Goal: Transaction & Acquisition: Purchase product/service

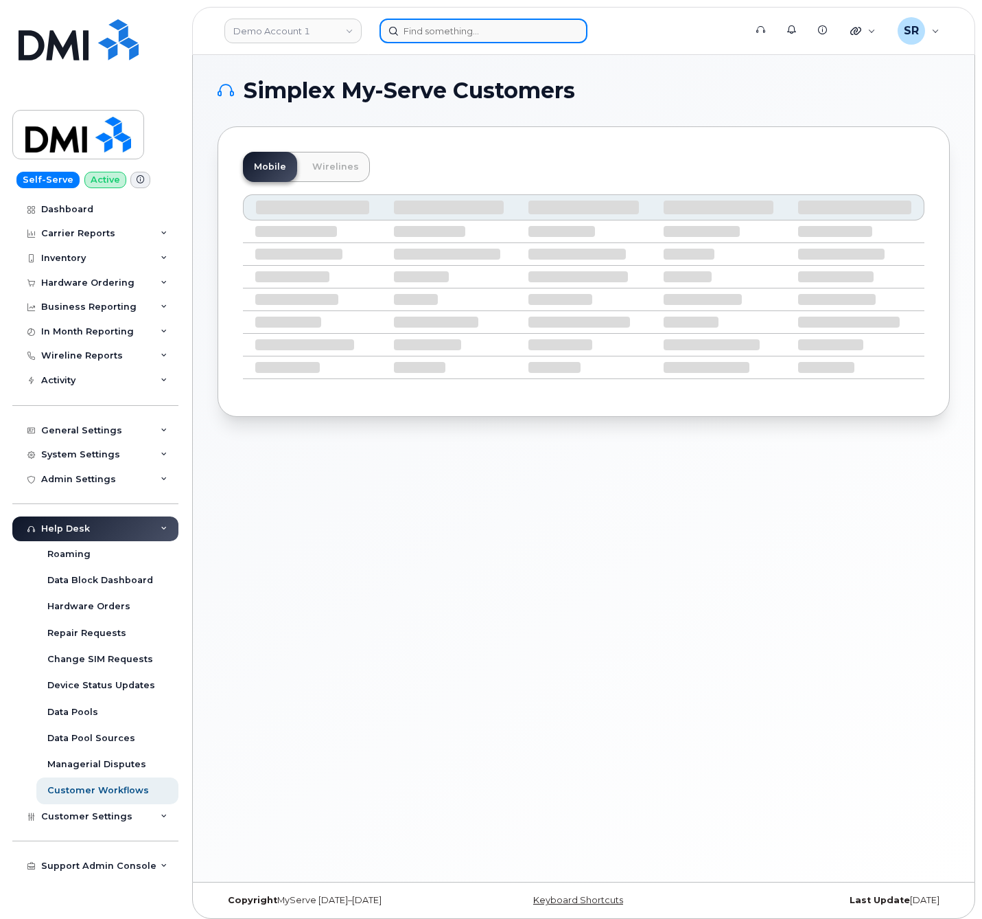
click at [486, 40] on input at bounding box center [484, 31] width 208 height 25
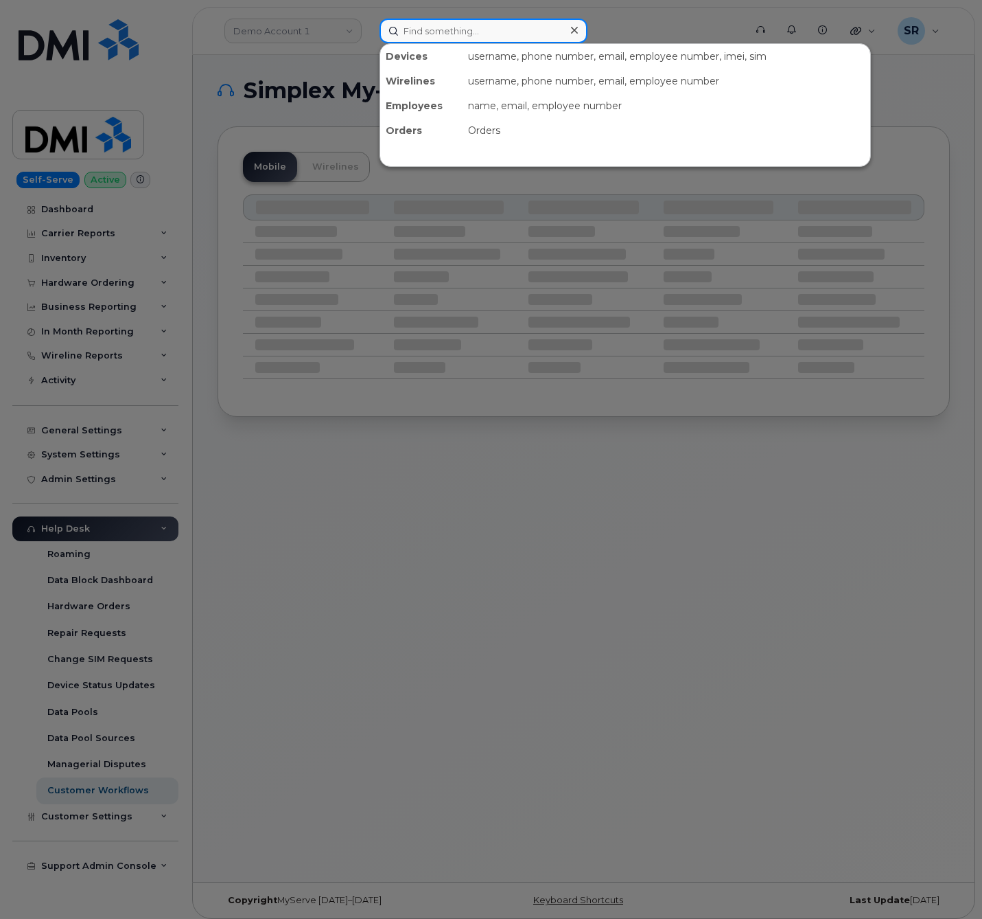
paste input "5148295550"
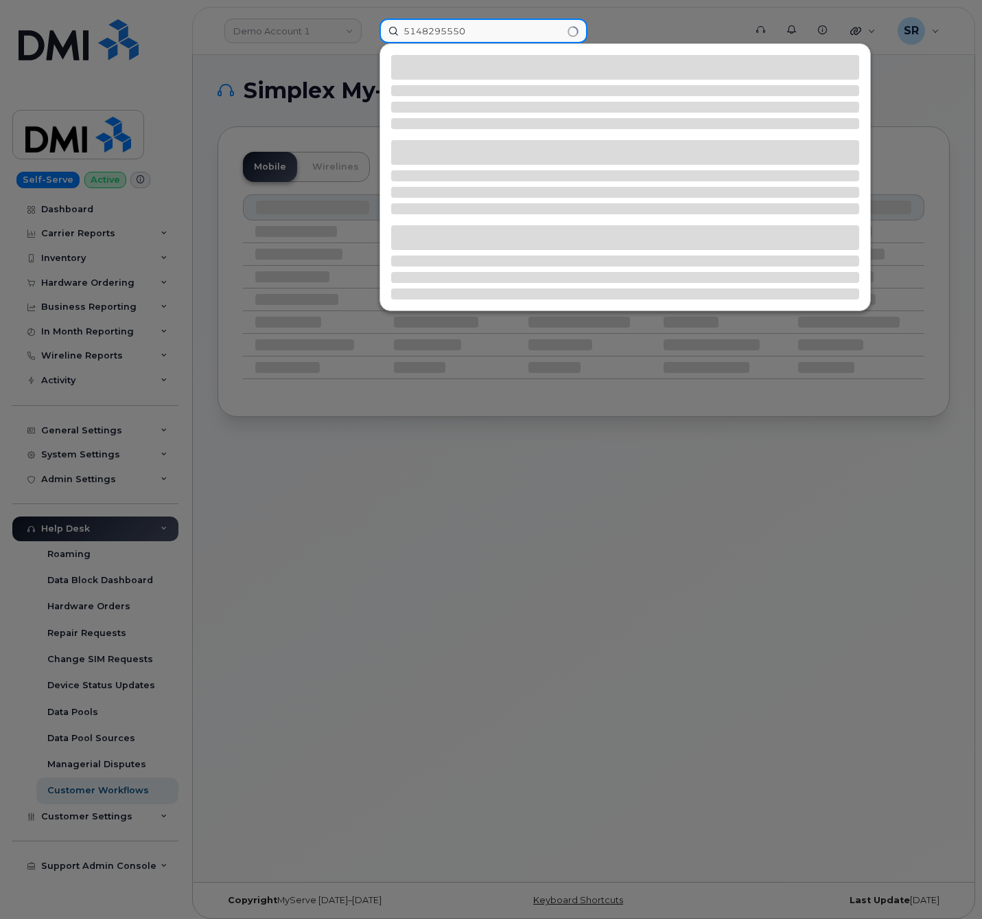
type input "5148295550"
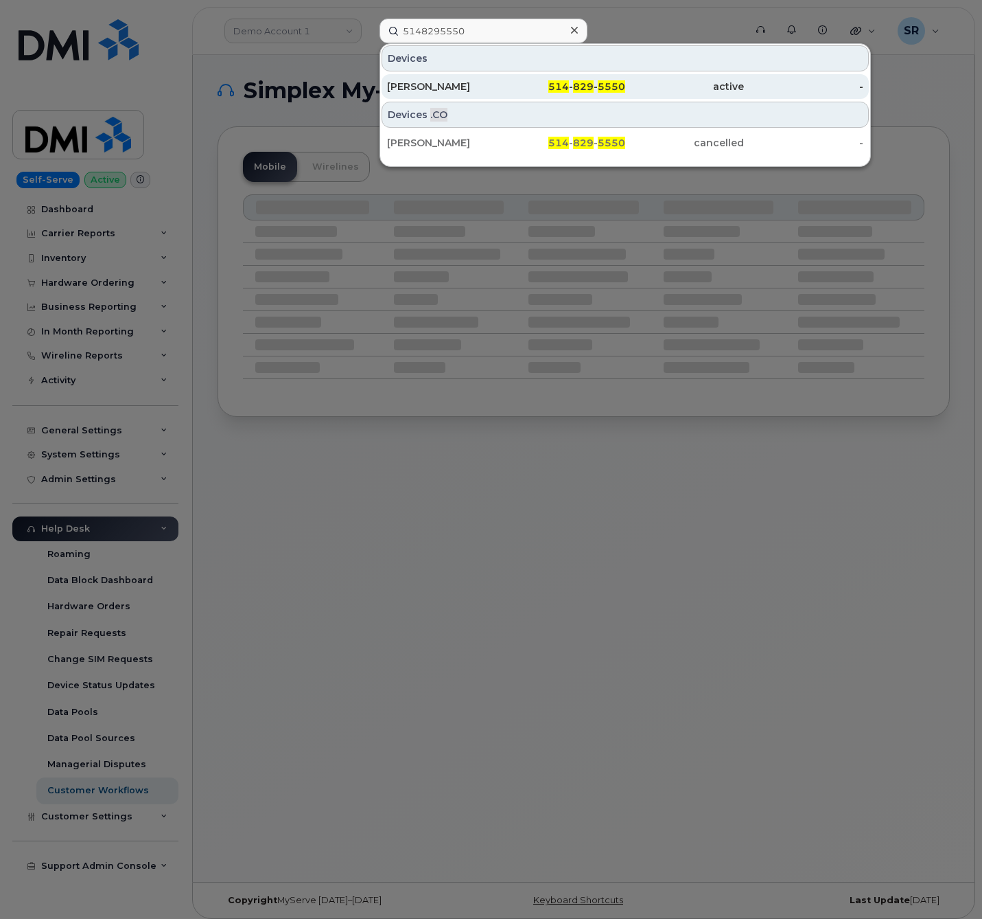
click at [470, 84] on div "Daniel Landry" at bounding box center [446, 87] width 119 height 14
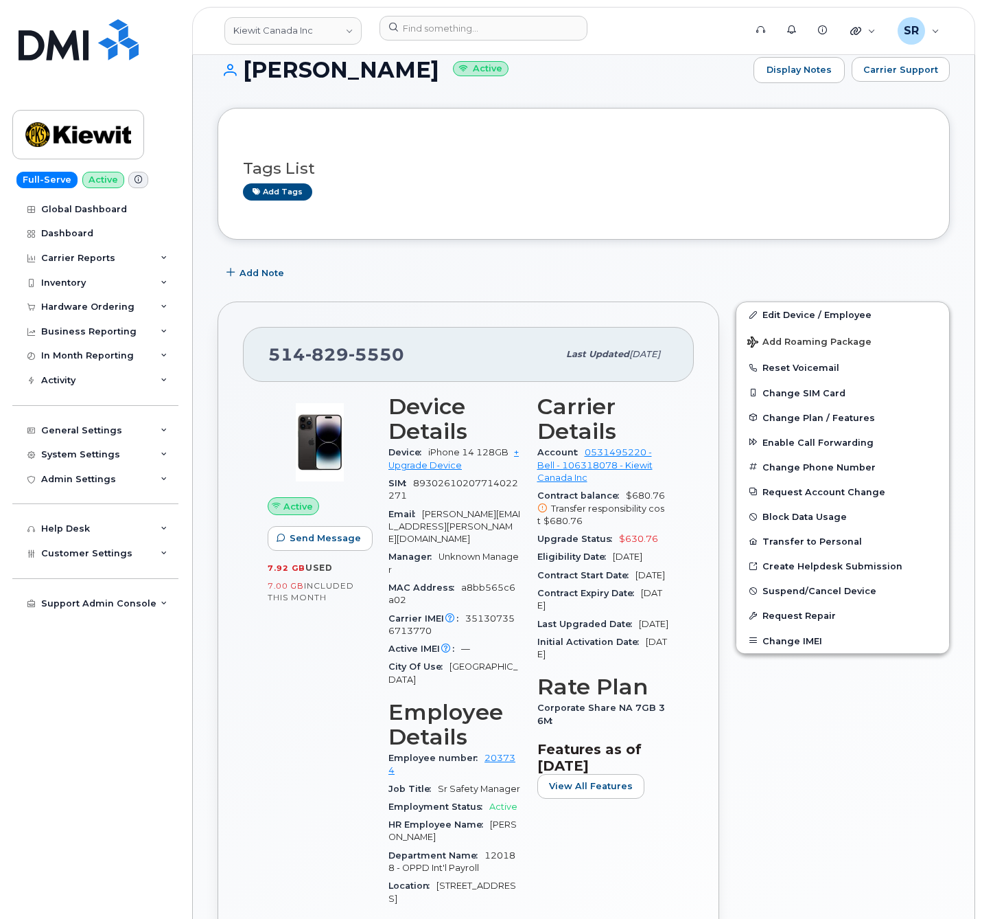
scroll to position [142, 0]
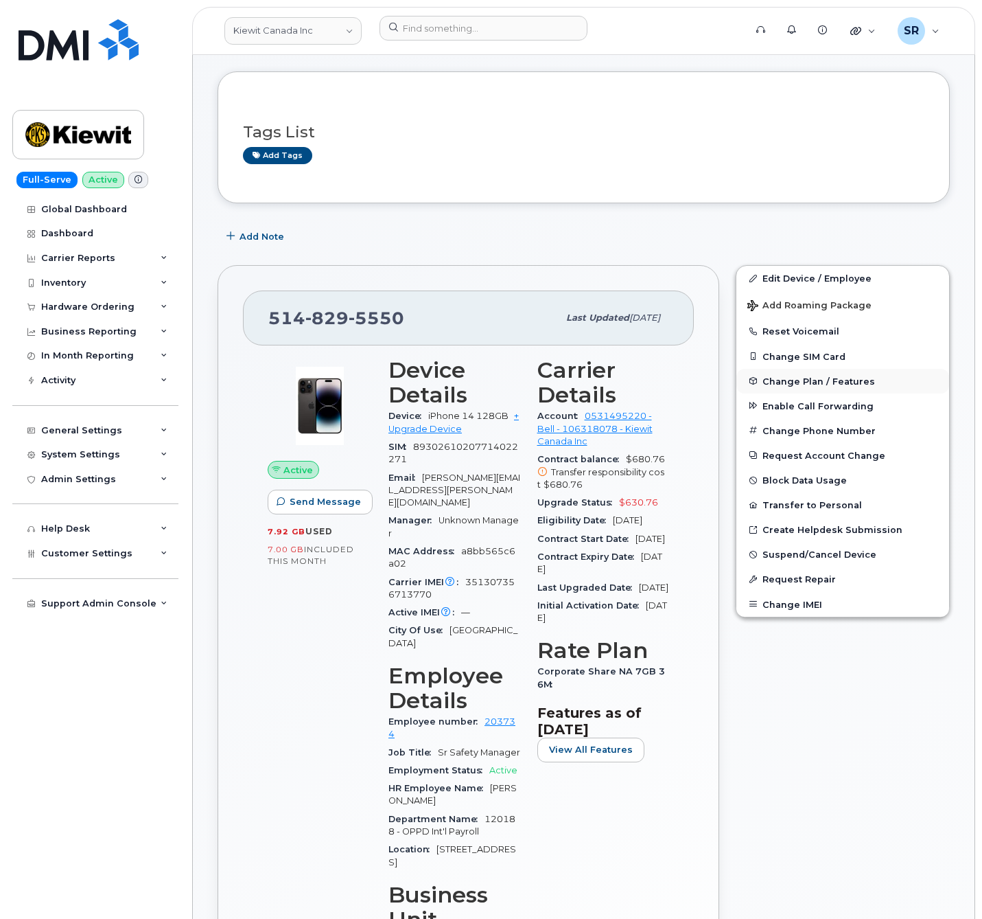
click at [846, 382] on span "Change Plan / Features" at bounding box center [819, 381] width 113 height 10
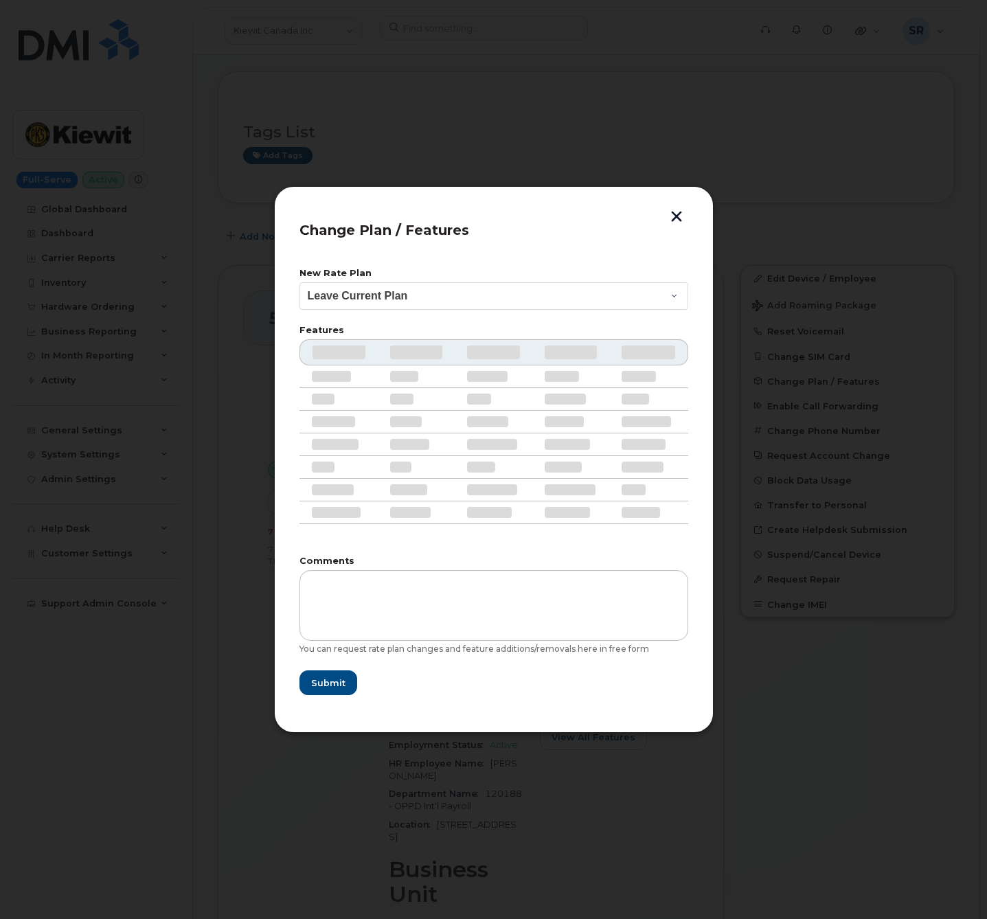
click at [663, 213] on div at bounding box center [493, 459] width 987 height 919
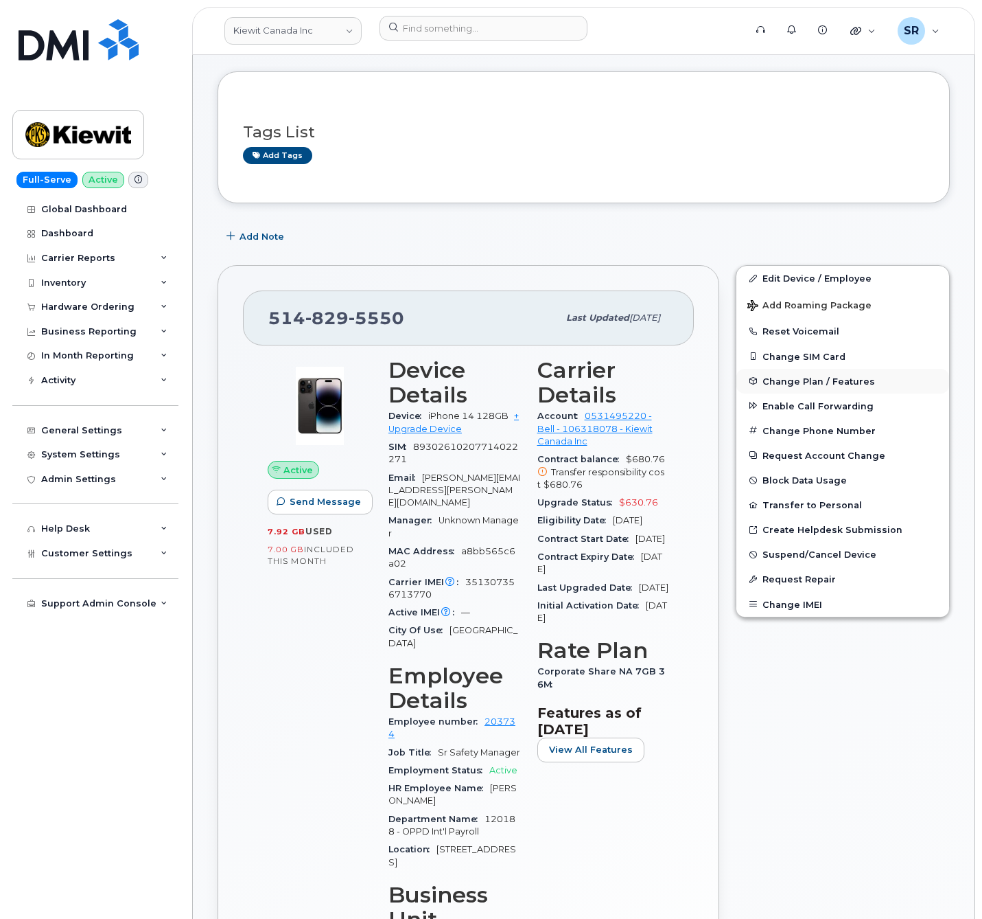
click at [853, 384] on span "Change Plan / Features" at bounding box center [819, 381] width 113 height 10
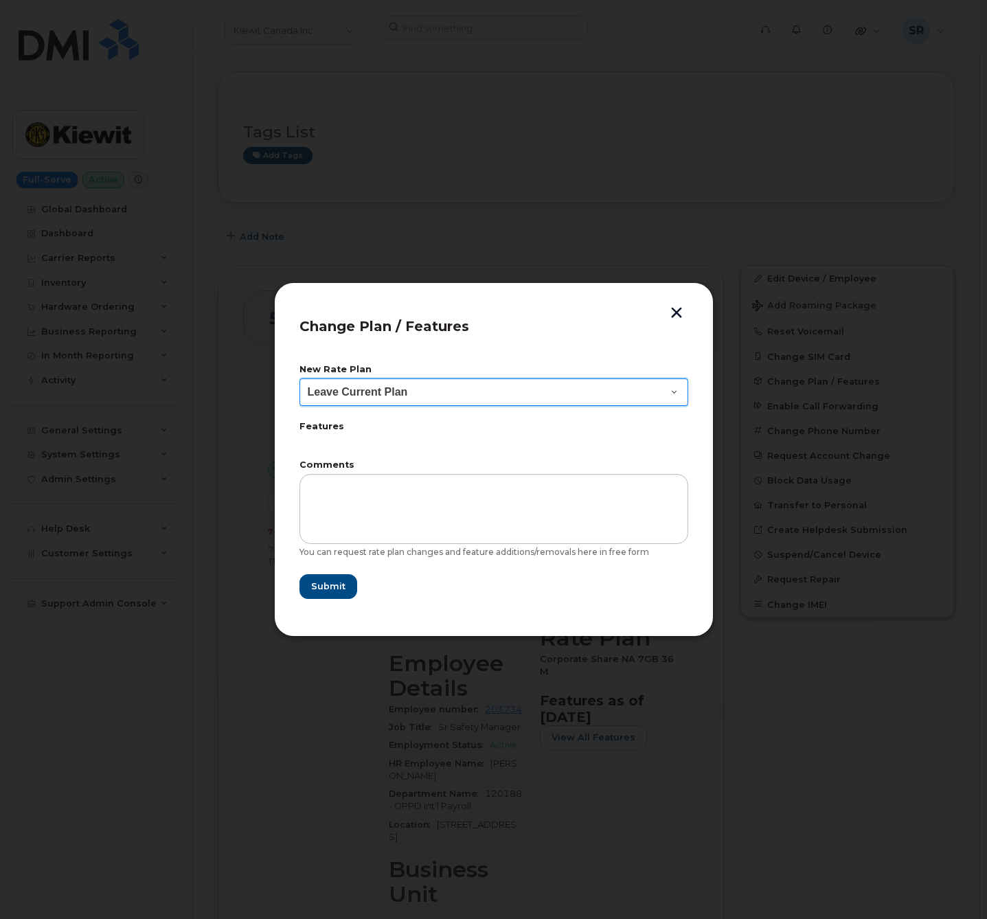
click at [595, 382] on select "Leave Current Plan BYOD Corp Share NA 10GB BYOD Corp Share NA 10GB 30D BYOD Cor…" at bounding box center [493, 391] width 389 height 27
click at [678, 309] on button "button" at bounding box center [676, 314] width 21 height 14
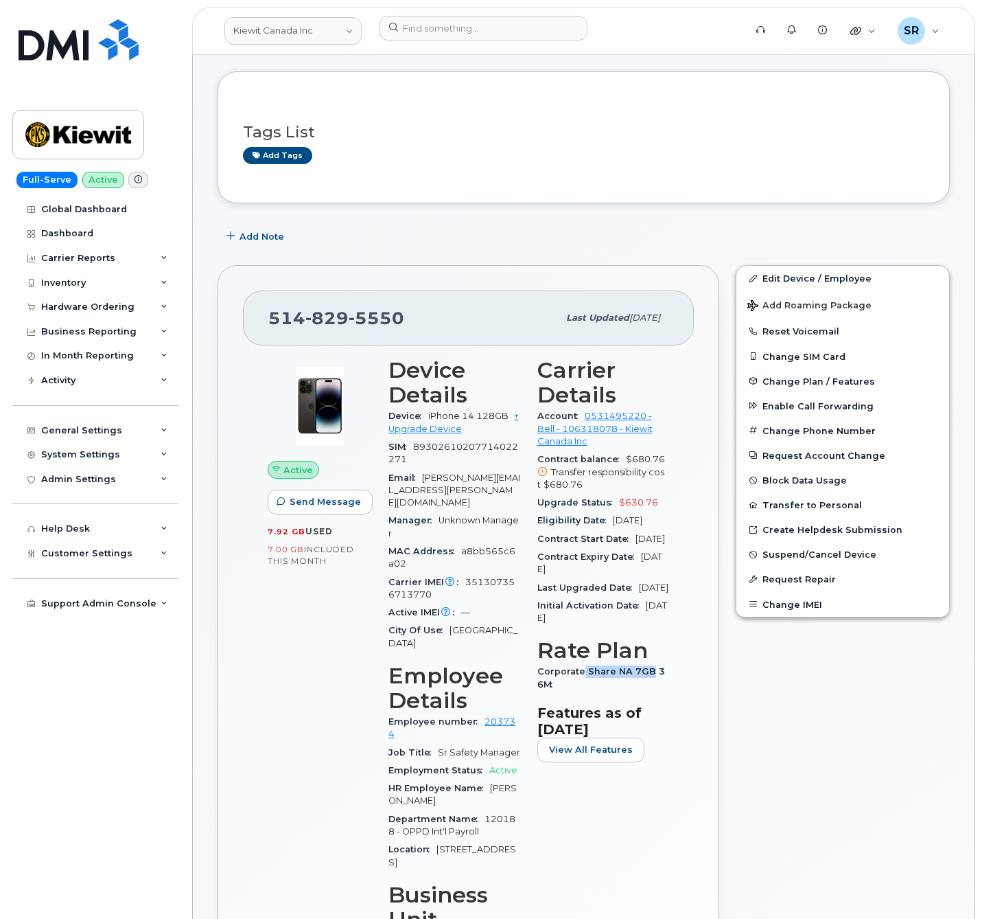
drag, startPoint x: 581, startPoint y: 715, endPoint x: 647, endPoint y: 715, distance: 65.2
click at [647, 689] on span "Corporate Share NA 7GB 36M" at bounding box center [602, 677] width 128 height 23
click at [670, 719] on div "Carrier Details Account 0531495220 - Bell - 106318078 - Kiewit Canada Inc Contr…" at bounding box center [603, 760] width 149 height 822
click at [851, 383] on span "Change Plan / Features" at bounding box center [819, 381] width 113 height 10
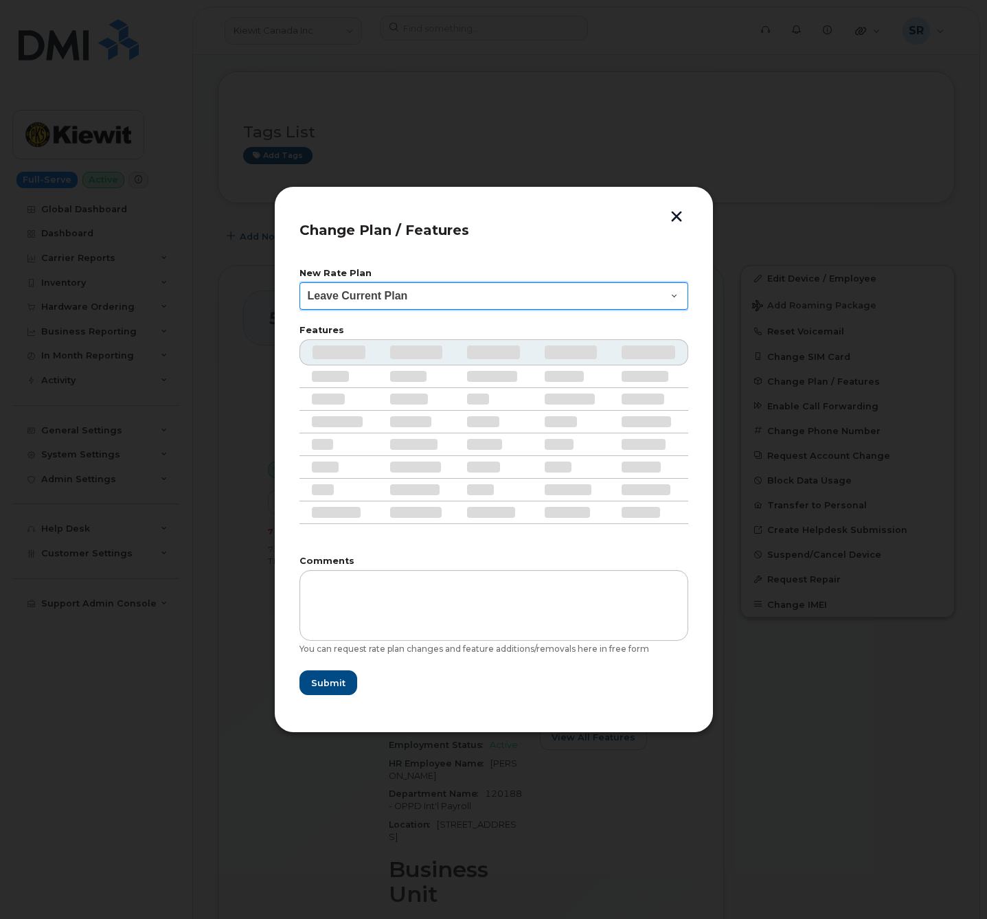
click at [569, 289] on select "Leave Current Plan BYOD Corp Share NA 10GB BYOD Corp Share NA 10GB 30D BYOD Cor…" at bounding box center [493, 295] width 389 height 27
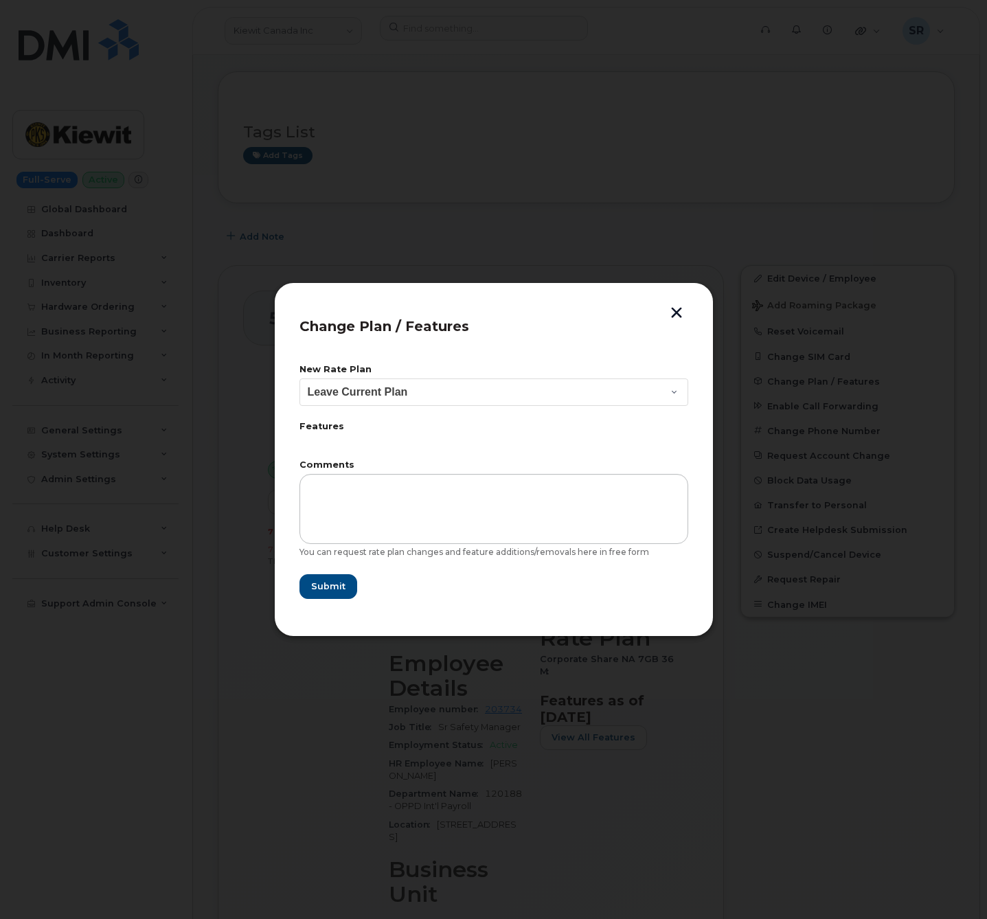
click at [678, 203] on div at bounding box center [493, 459] width 987 height 919
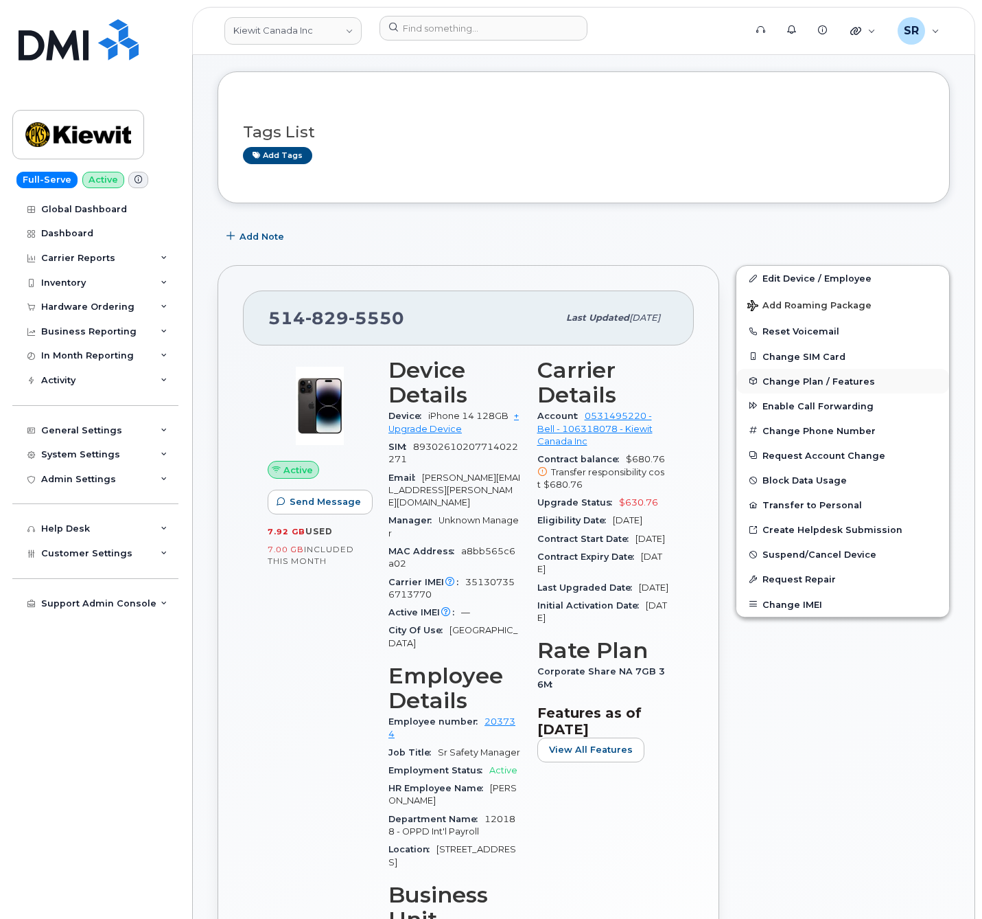
click at [875, 385] on button "Change Plan / Features" at bounding box center [843, 381] width 213 height 25
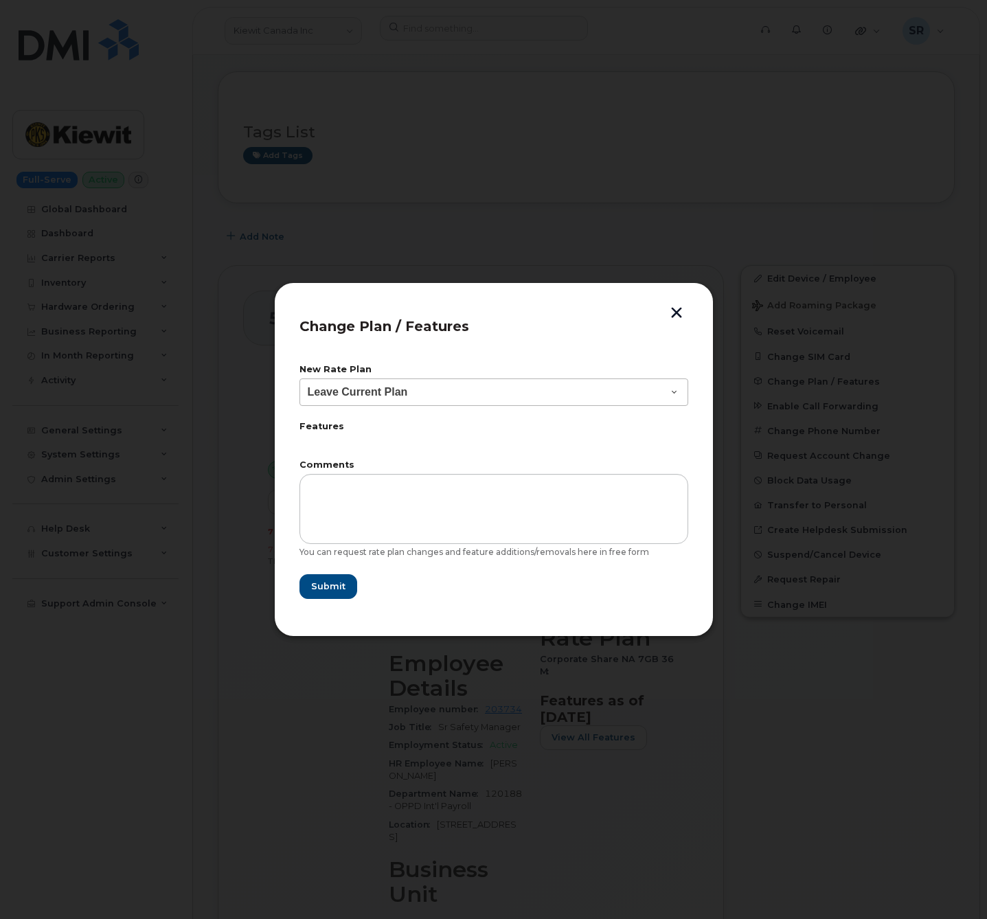
click at [549, 297] on div "Change Plan / Features New Rate Plan Leave Current Plan BYOD Corp Share NA 10GB…" at bounding box center [493, 459] width 439 height 354
click at [488, 402] on select "Leave Current Plan BYOD Corp Share NA 10GB BYOD Corp Share NA 10GB 30D BYOD Cor…" at bounding box center [493, 391] width 389 height 27
click at [855, 763] on div at bounding box center [493, 459] width 987 height 919
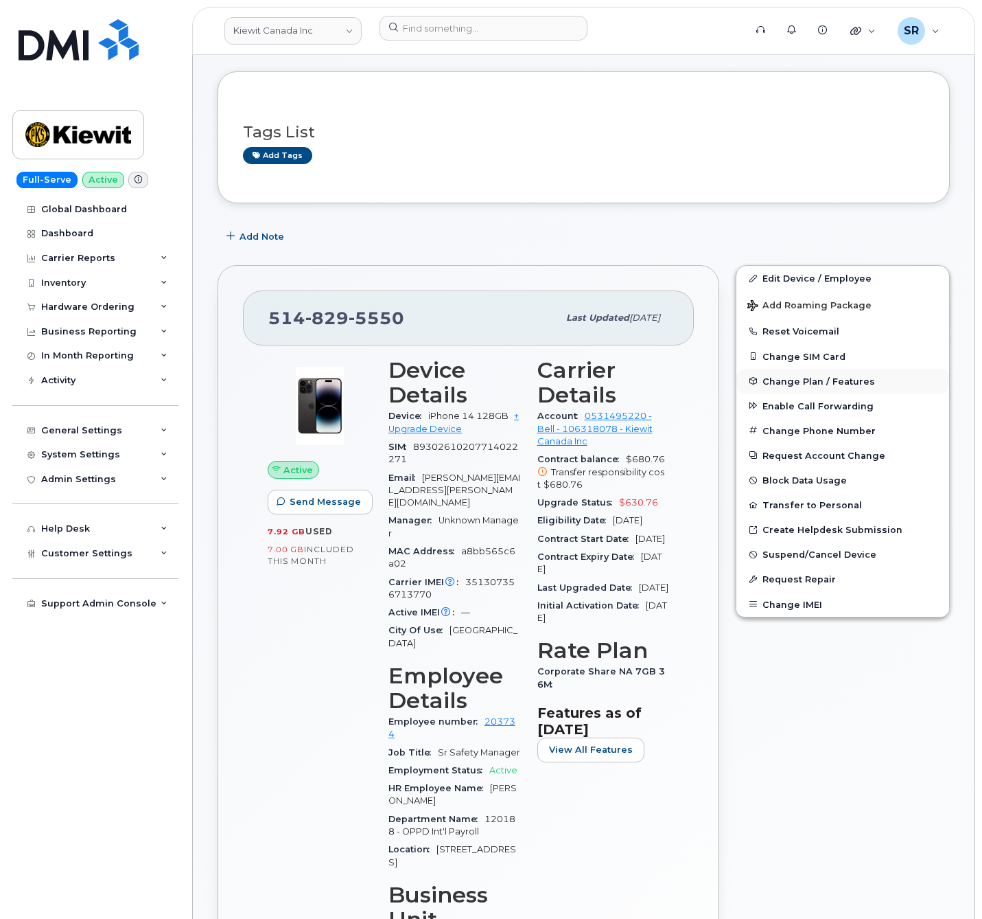
click at [836, 378] on button "Change Plan / Features" at bounding box center [843, 381] width 213 height 25
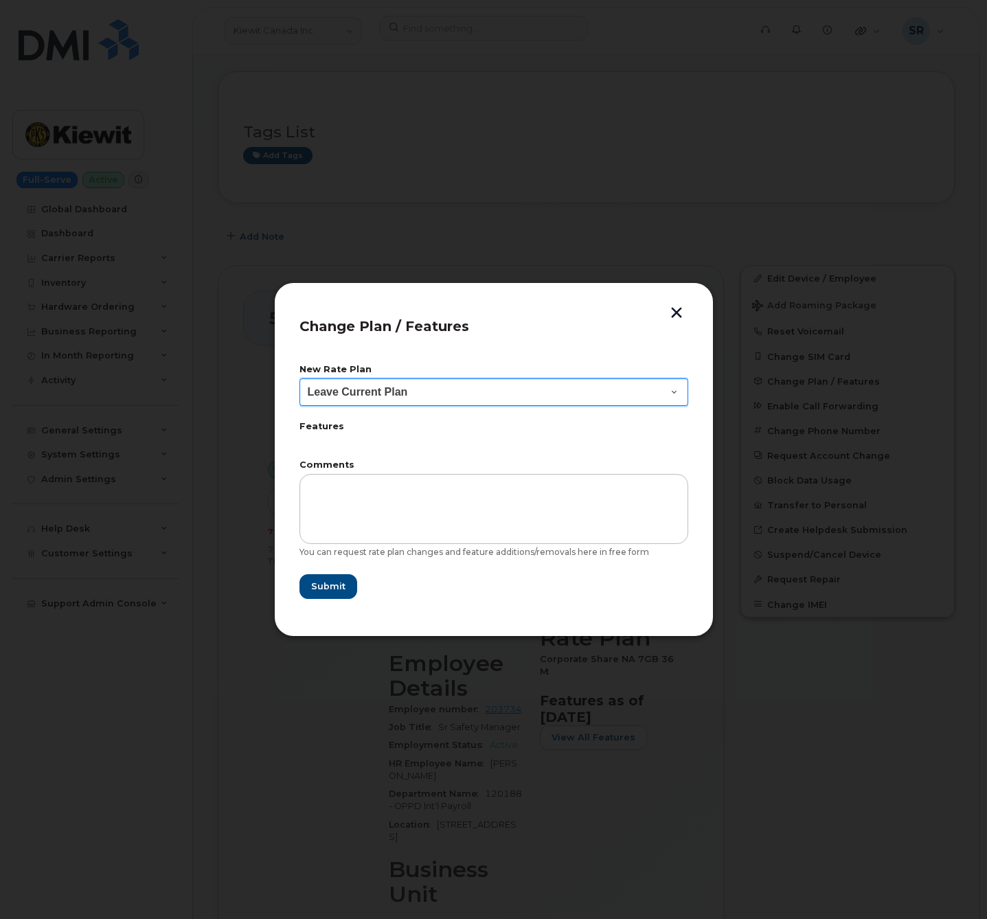
click at [498, 381] on select "Leave Current Plan BYOD Corp Share NA 10GB BYOD Corp Share NA 10GB 30D BYOD Cor…" at bounding box center [493, 391] width 389 height 27
click at [498, 387] on select "Leave Current Plan BYOD Corp Share NA 10GB BYOD Corp Share NA 10GB 30D BYOD Cor…" at bounding box center [493, 391] width 389 height 27
drag, startPoint x: 530, startPoint y: 330, endPoint x: 657, endPoint y: 305, distance: 129.4
click at [612, 330] on header "Change Plan / Features" at bounding box center [493, 330] width 389 height 45
click at [673, 307] on button "button" at bounding box center [676, 314] width 21 height 14
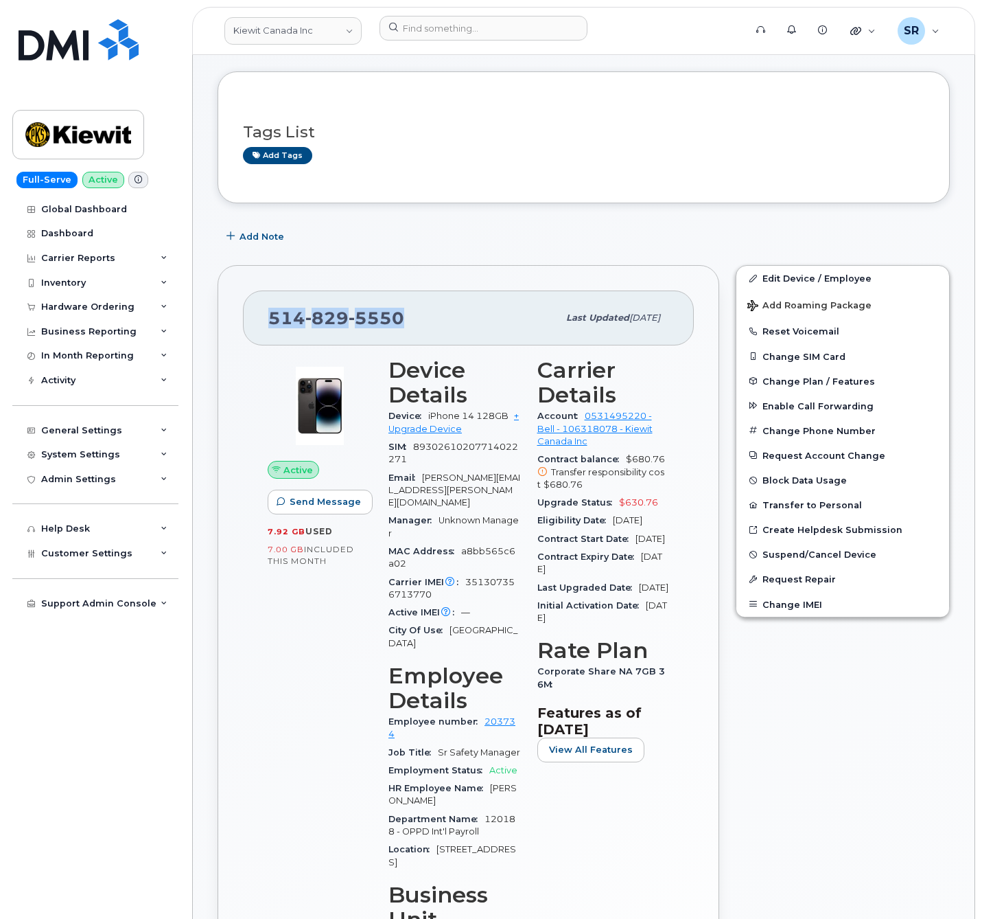
drag, startPoint x: 428, startPoint y: 320, endPoint x: 266, endPoint y: 318, distance: 162.0
click at [266, 318] on div "514 829 5550 Last updated Sep 23, 2025" at bounding box center [468, 317] width 451 height 55
click at [841, 783] on div "Edit Device / Employee Add Roaming Package Reset Voicemail Change SIM Card Chan…" at bounding box center [843, 758] width 231 height 1002
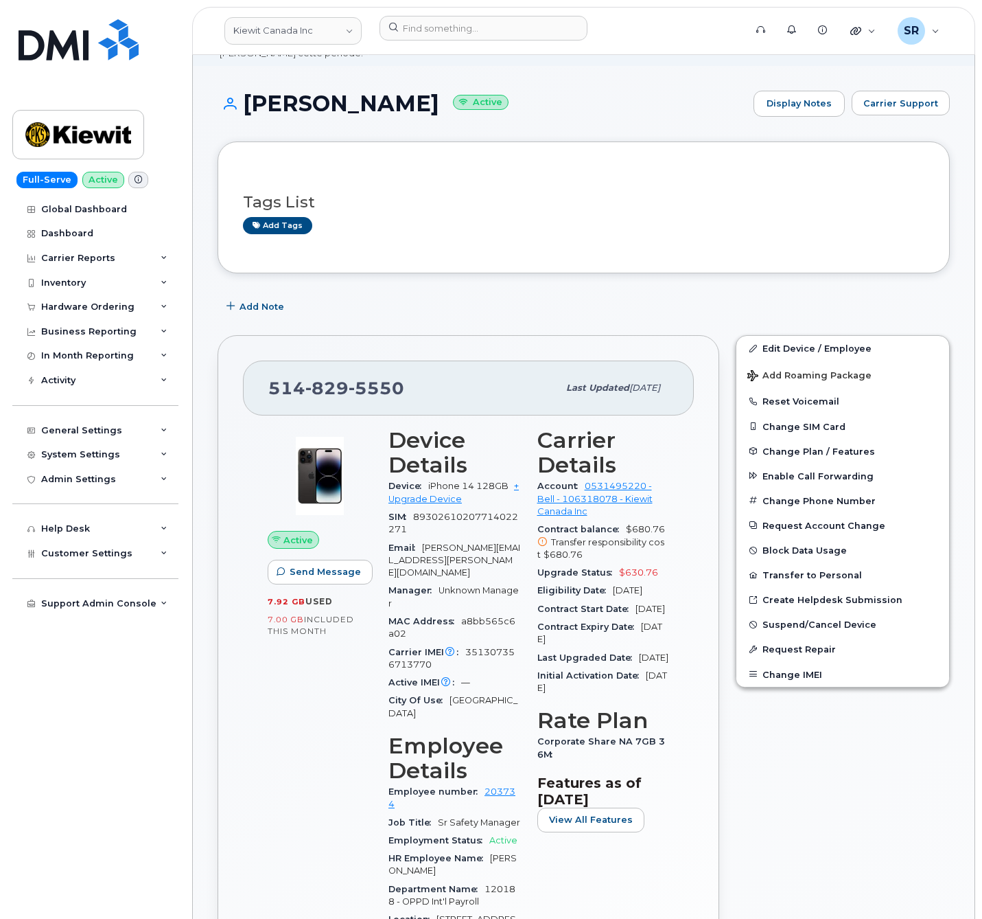
scroll to position [103, 0]
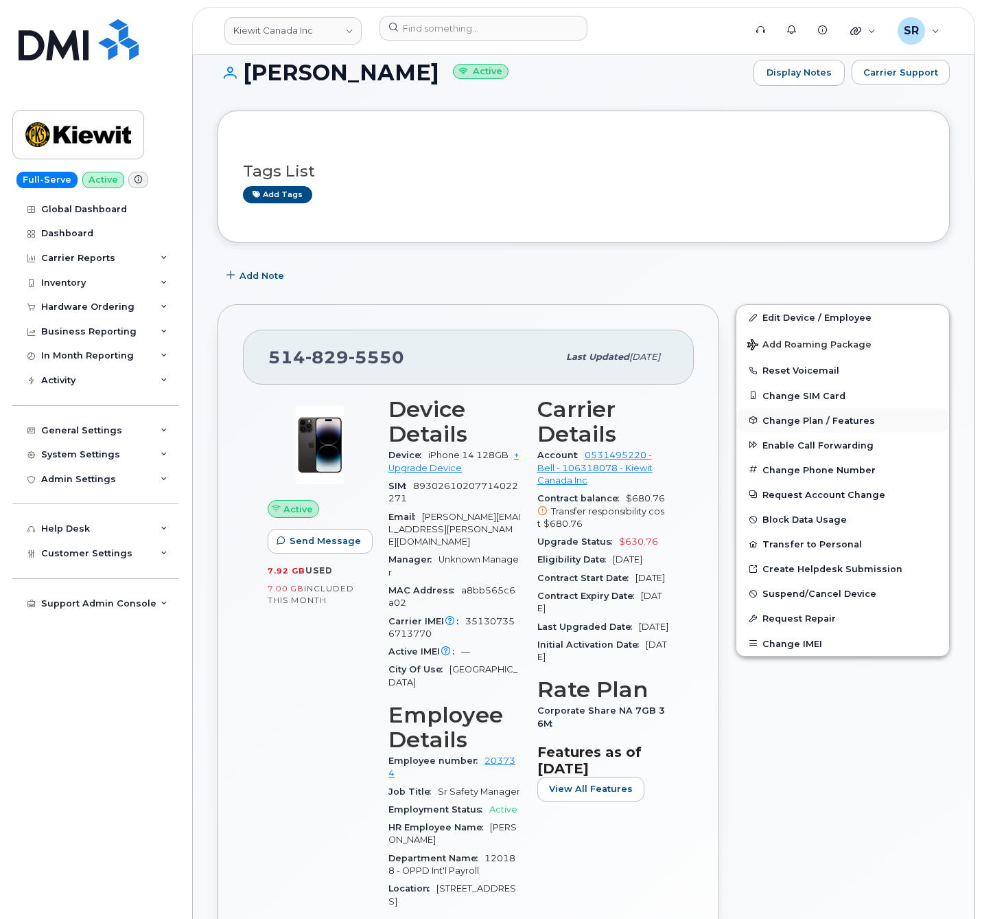
click at [822, 425] on span "Change Plan / Features" at bounding box center [819, 420] width 113 height 10
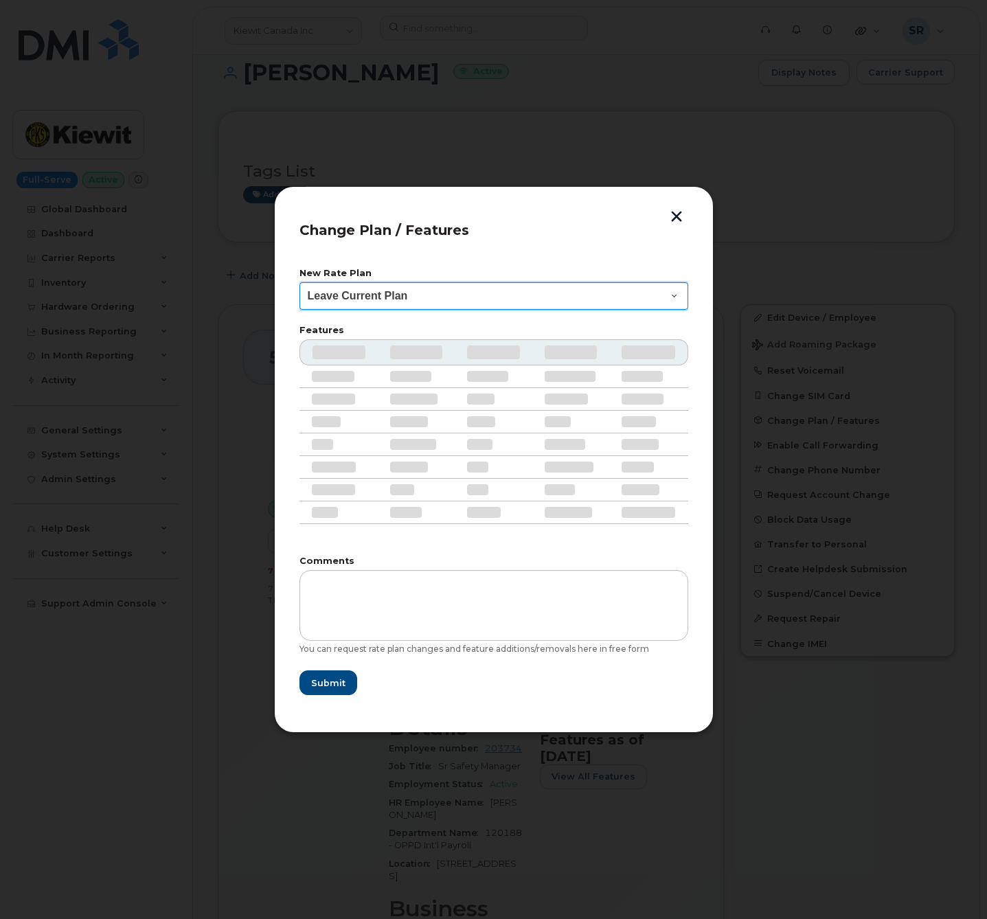
click at [495, 282] on select "Leave Current Plan BYOD Corp Share NA 10GB BYOD Corp Share NA 10GB 30D BYOD Cor…" at bounding box center [493, 295] width 389 height 27
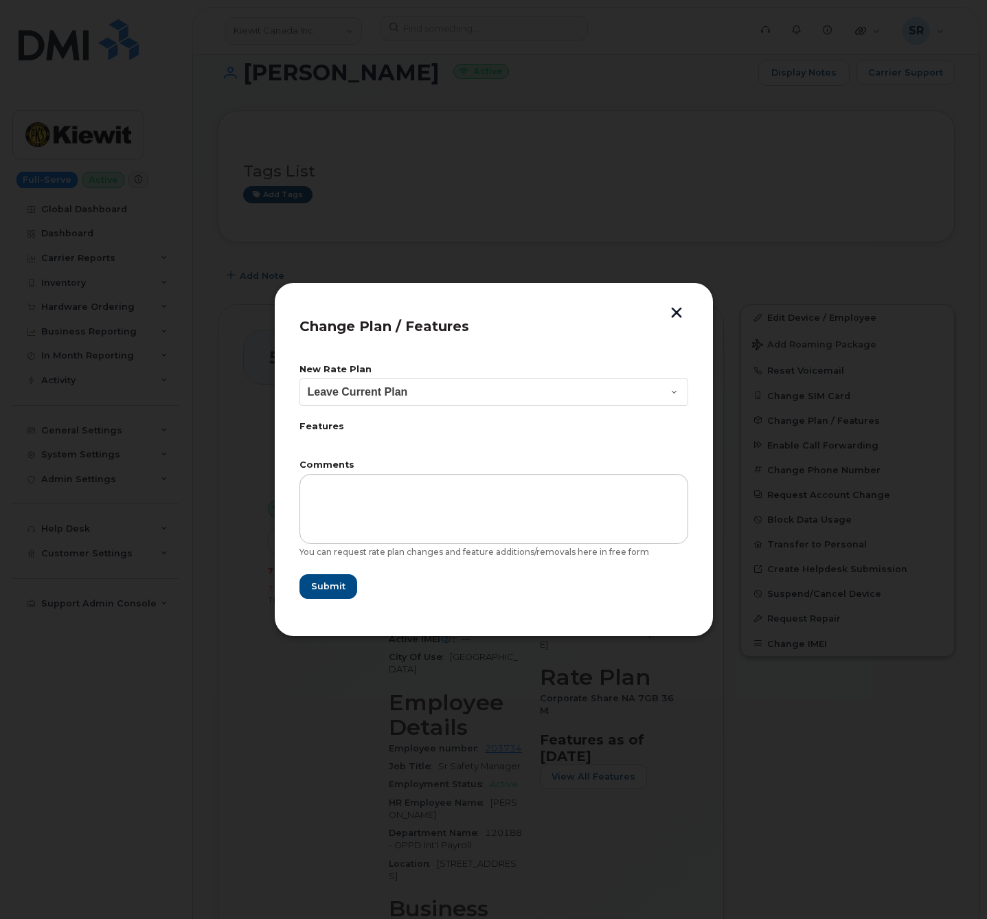
click at [672, 311] on button "button" at bounding box center [676, 314] width 21 height 14
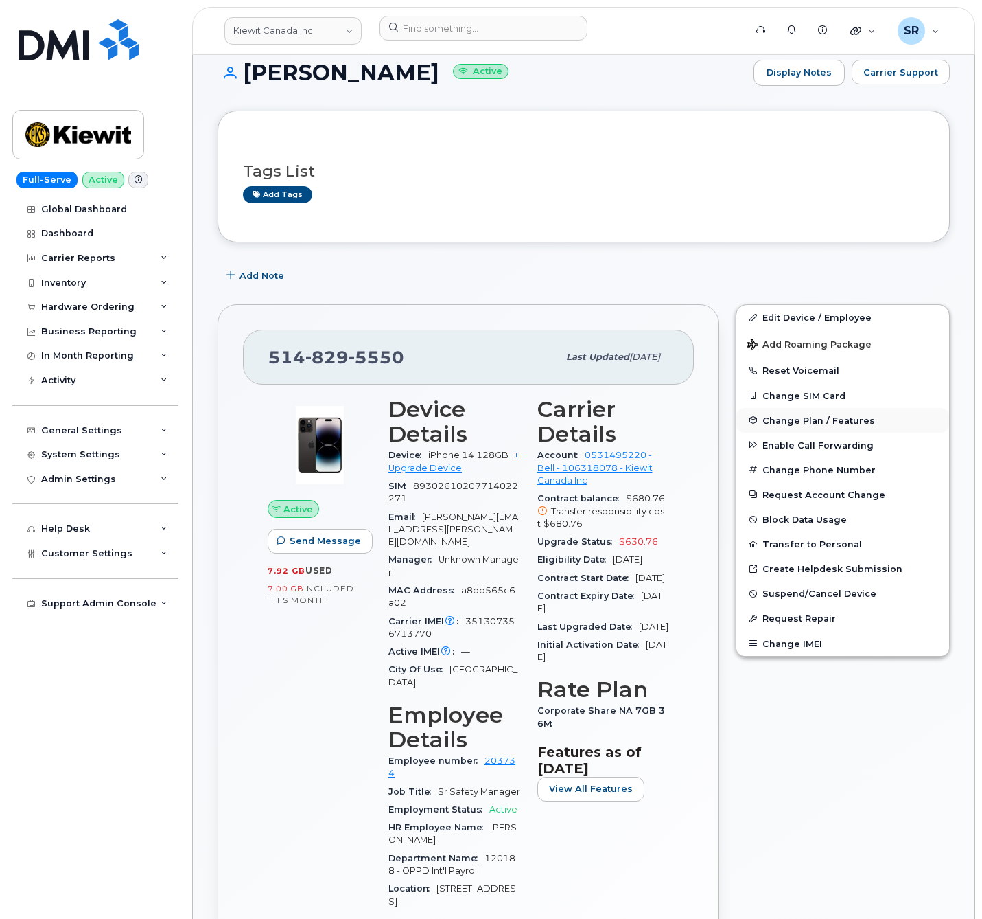
click at [855, 417] on button "Change Plan / Features" at bounding box center [843, 420] width 213 height 25
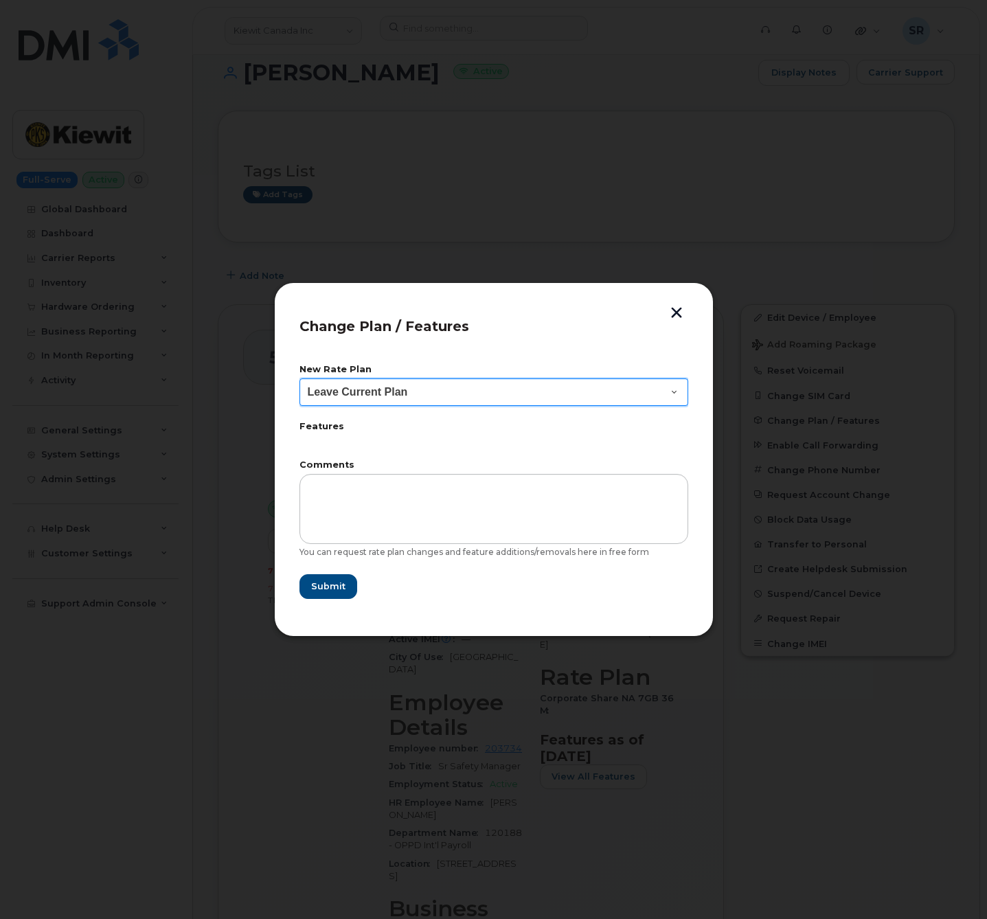
click at [514, 389] on select "Leave Current Plan BYOD Corp Share NA 10GB BYOD Corp Share NA 10GB 30D BYOD Cor…" at bounding box center [493, 391] width 389 height 27
select select "2188317"
click at [299, 378] on select "Leave Current Plan BYOD Corp Share NA 10GB BYOD Corp Share NA 10GB 30D BYOD Cor…" at bounding box center [493, 391] width 389 height 27
click at [503, 385] on select "Leave Current Plan BYOD Corp Share NA 10GB BYOD Corp Share NA 10GB 30D BYOD Cor…" at bounding box center [493, 391] width 389 height 27
click at [299, 378] on select "Leave Current Plan BYOD Corp Share NA 10GB BYOD Corp Share NA 10GB 30D BYOD Cor…" at bounding box center [493, 391] width 389 height 27
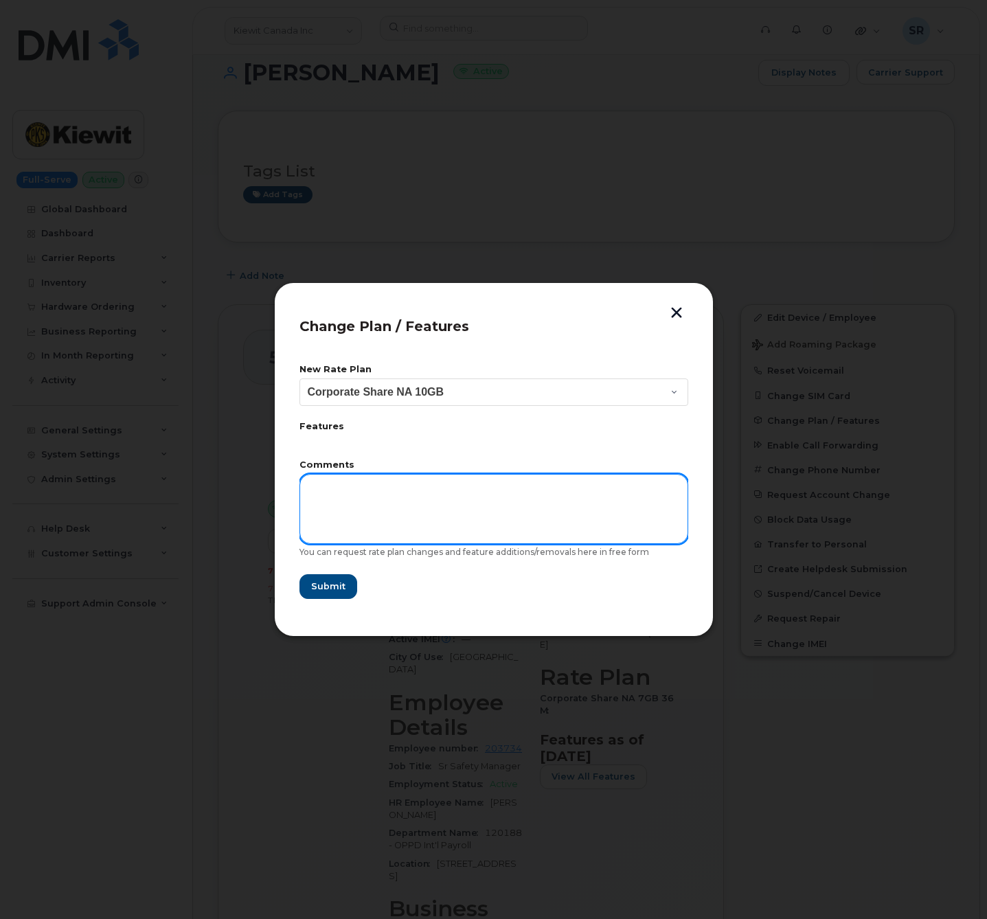
click at [400, 494] on textarea at bounding box center [493, 509] width 389 height 70
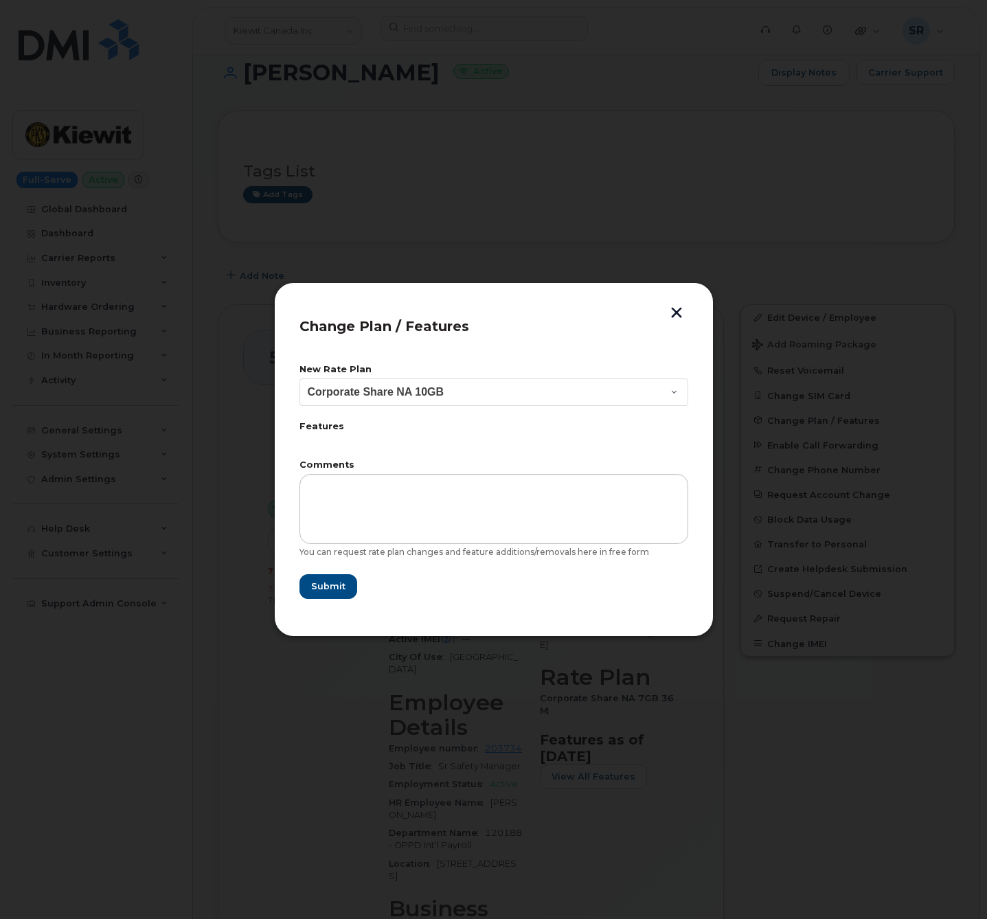
click at [441, 608] on div "New Rate Plan Leave Current Plan BYOD Corp Share NA 10GB BYOD Corp Share NA 10G…" at bounding box center [493, 482] width 389 height 258
click at [330, 584] on span "Submit" at bounding box center [327, 585] width 34 height 13
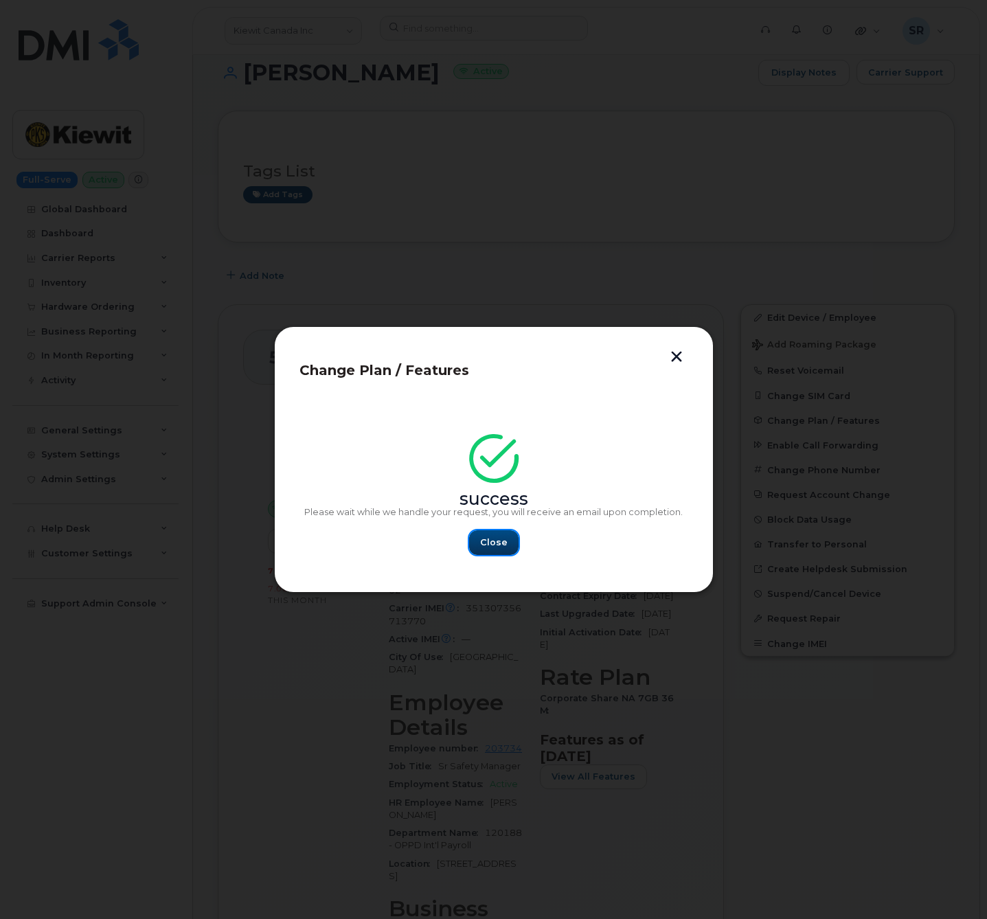
click at [507, 544] on button "Close" at bounding box center [493, 542] width 49 height 25
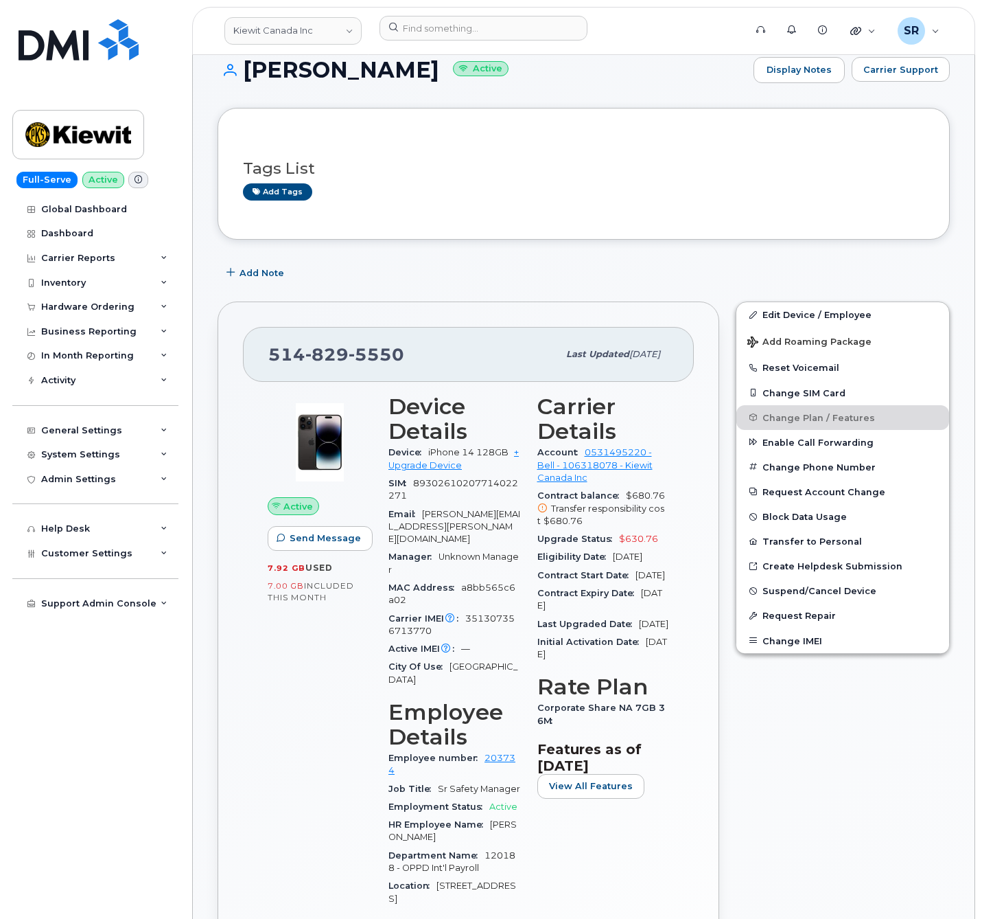
scroll to position [0, 0]
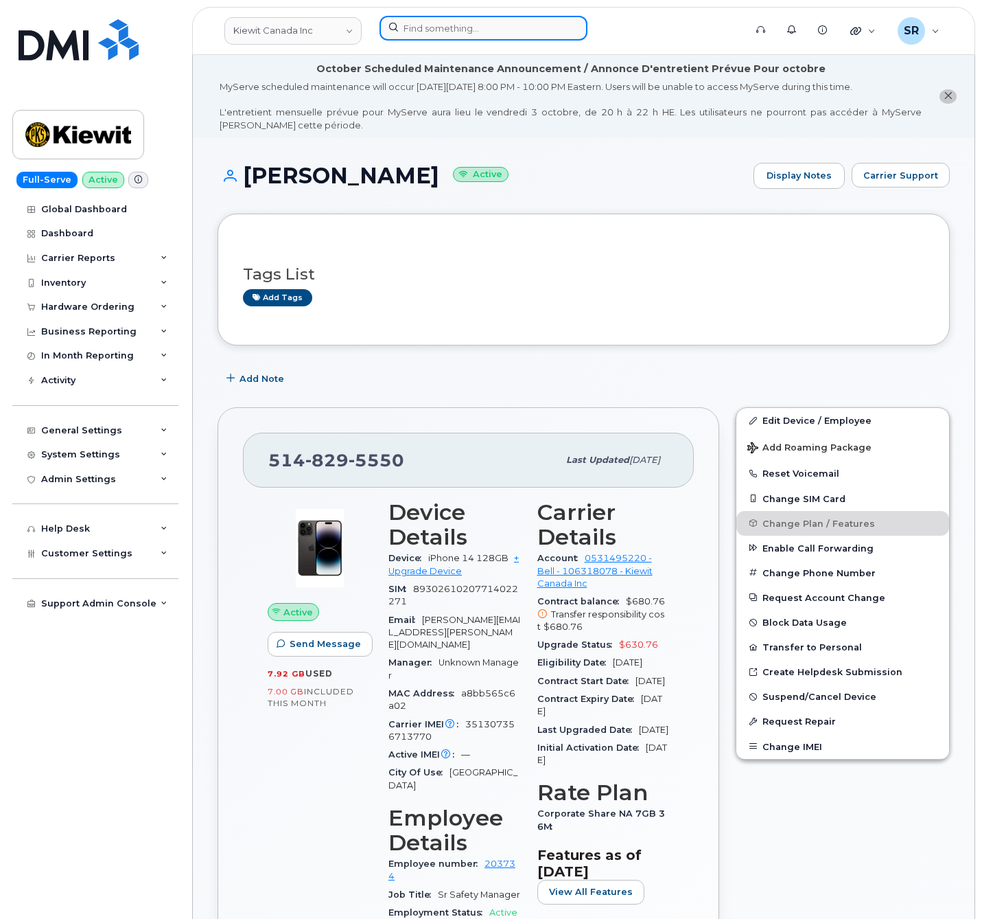
click at [481, 40] on div at bounding box center [558, 28] width 356 height 25
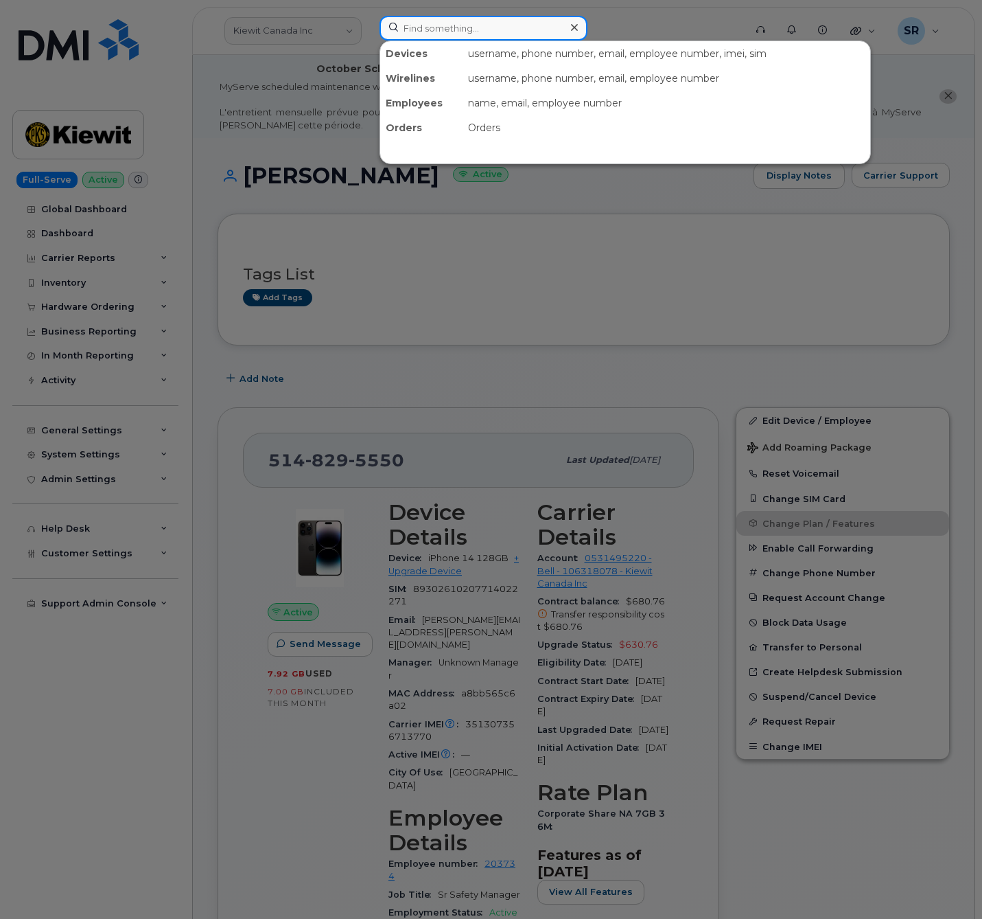
paste input "4508083689"
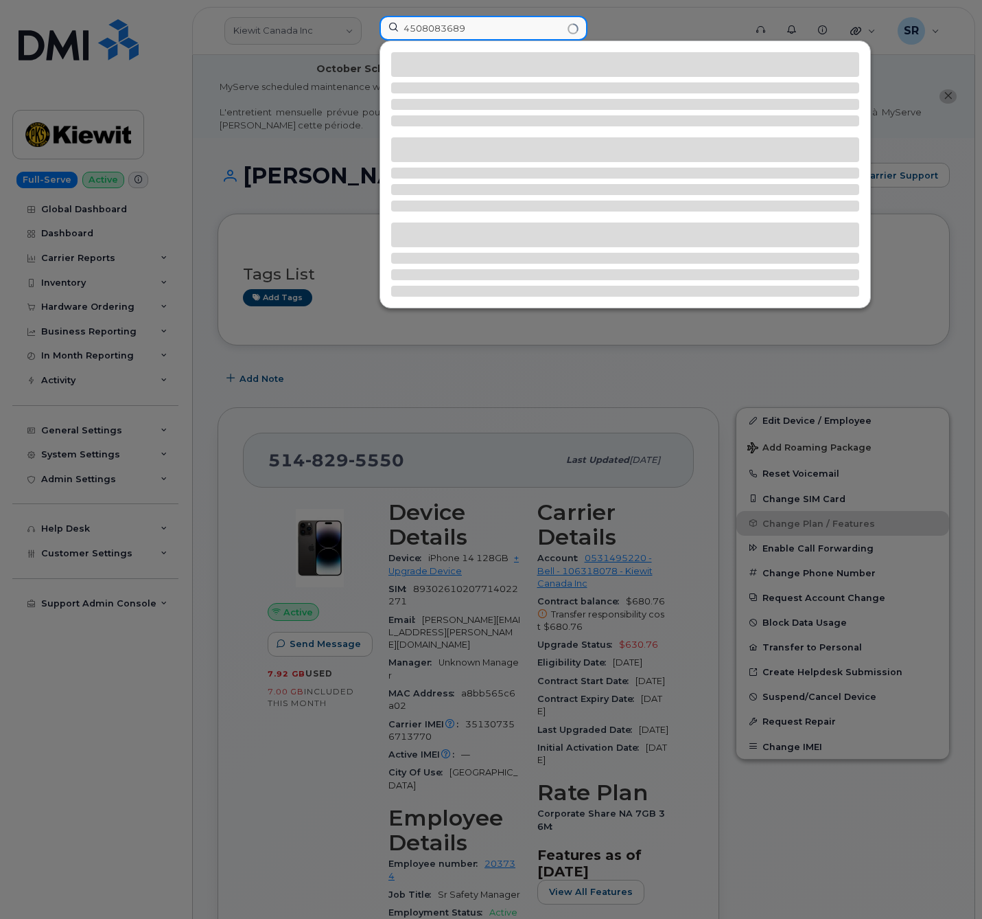
type input "4508083689"
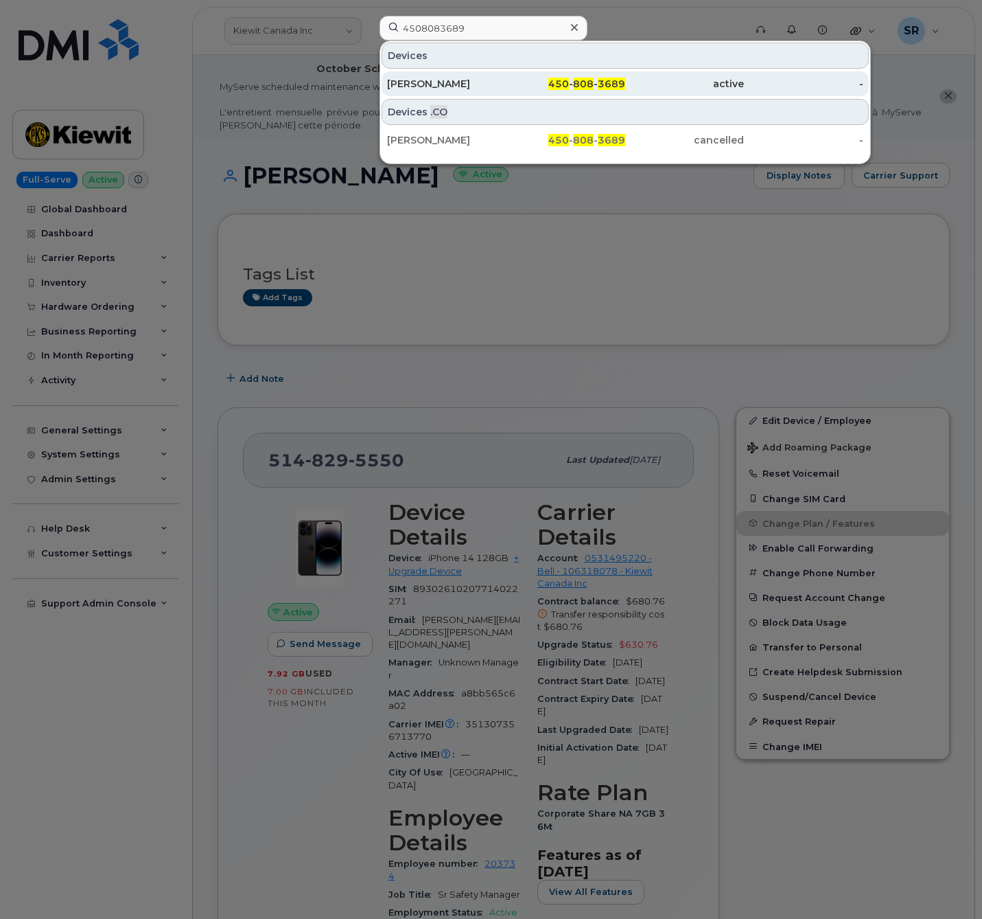
click at [524, 87] on div "450 - 808 - 3689" at bounding box center [565, 84] width 119 height 14
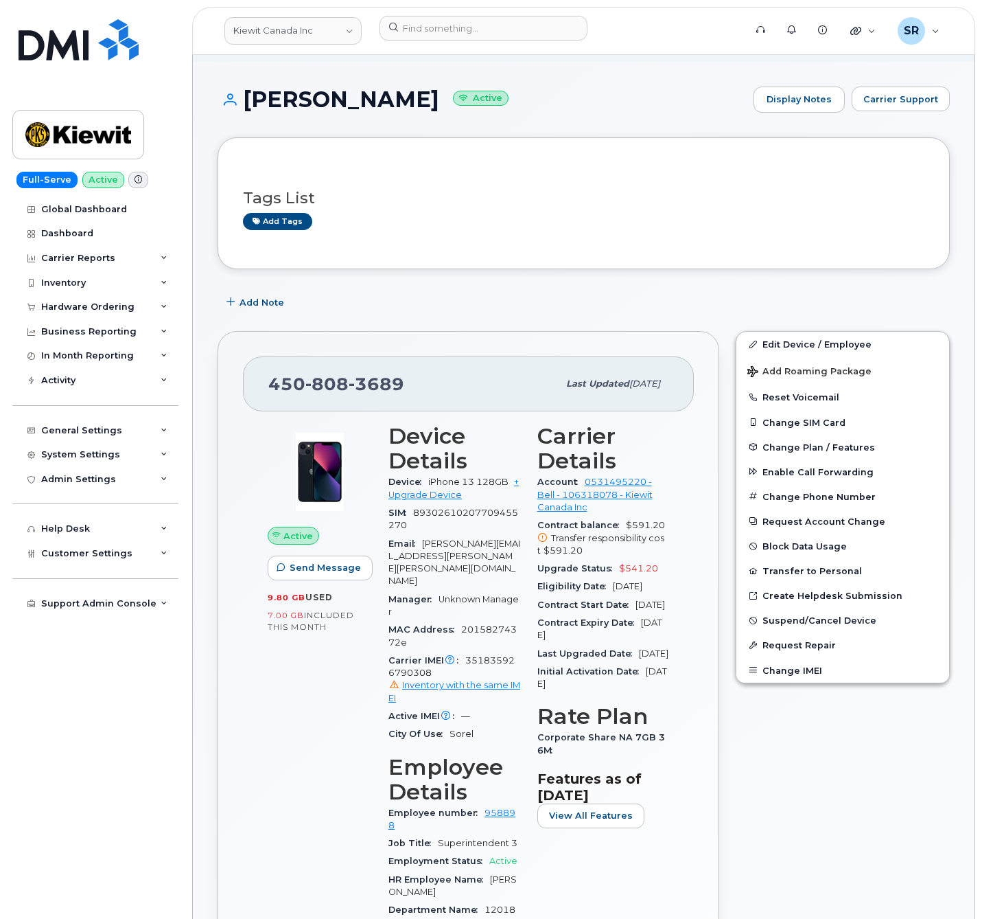
scroll to position [206, 0]
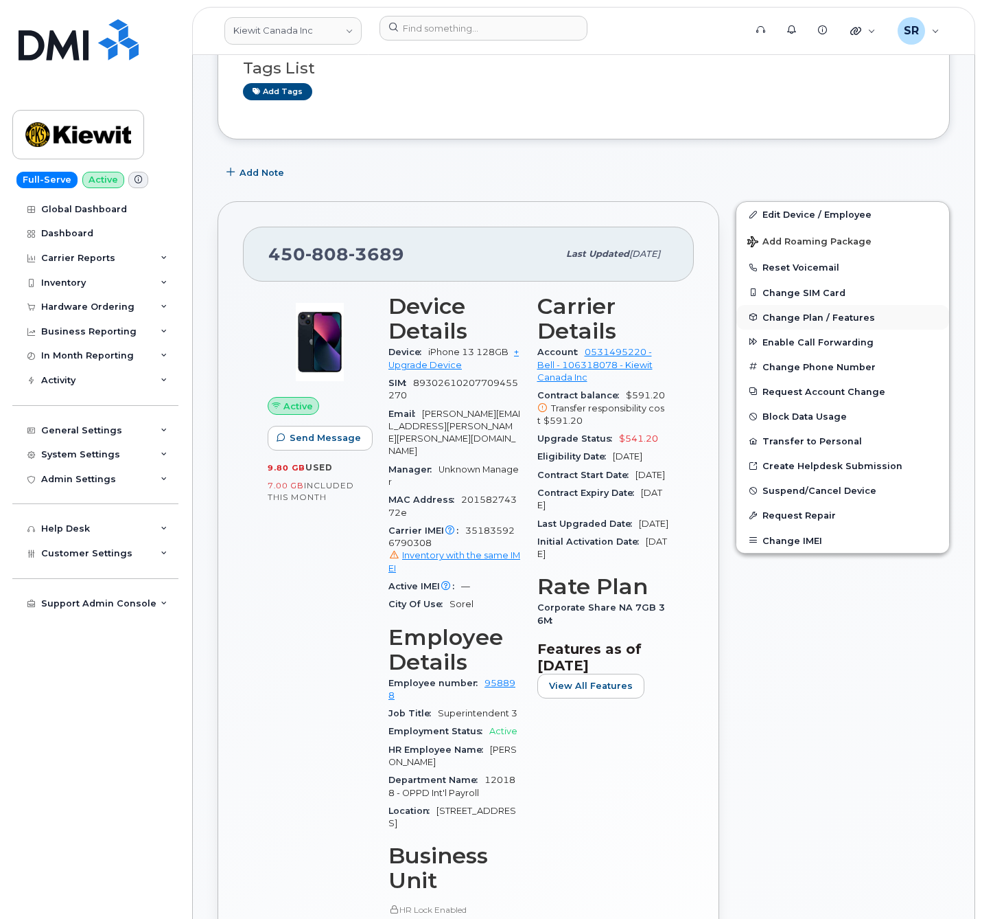
click at [849, 322] on span "Change Plan / Features" at bounding box center [819, 317] width 113 height 10
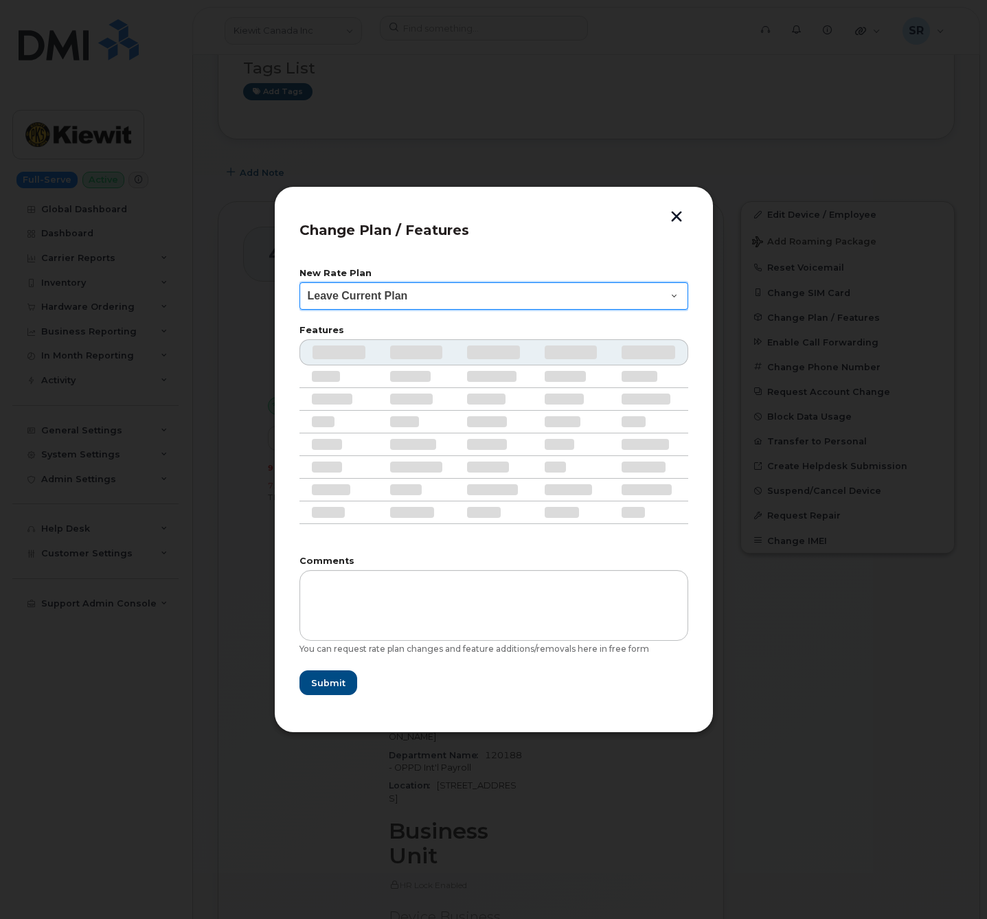
click at [561, 292] on select "Leave Current Plan BYOD Corp Share NA 10GB BYOD Corp Share NA 10GB 30D BYOD Cor…" at bounding box center [493, 295] width 389 height 27
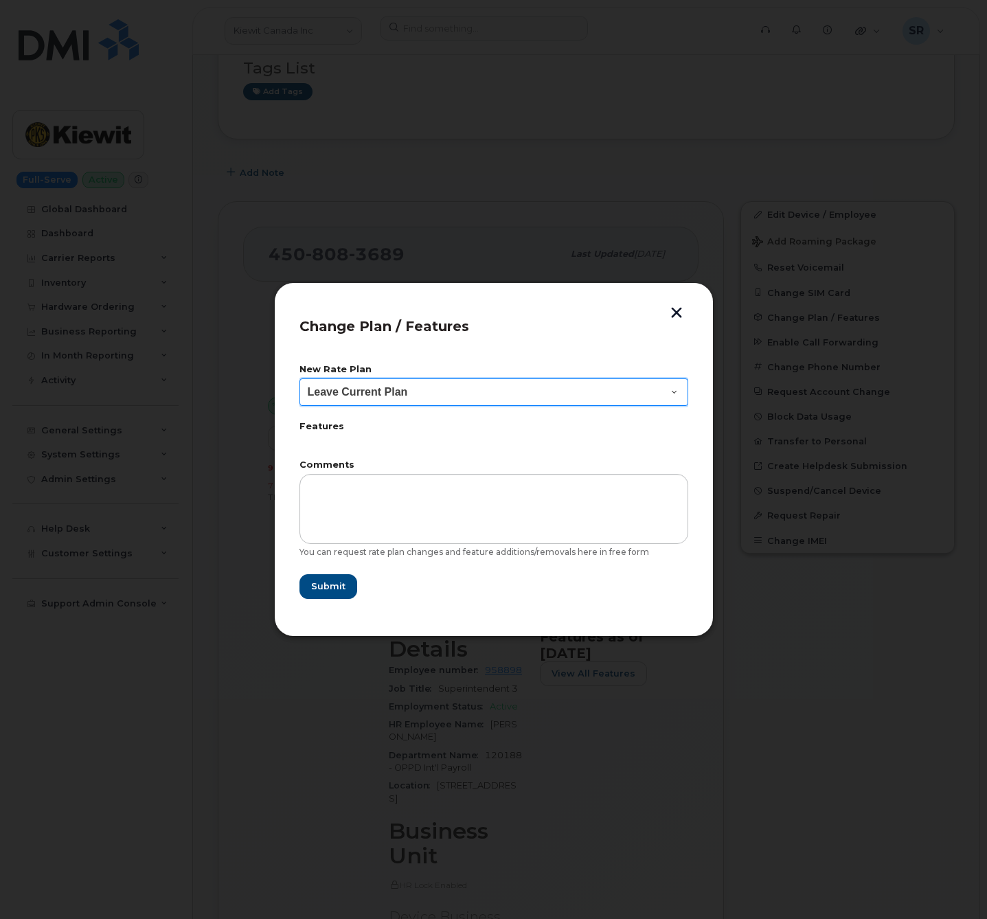
select select "2188317"
click at [299, 378] on select "Leave Current Plan BYOD Corp Share NA 10GB BYOD Corp Share NA 10GB 30D BYOD Cor…" at bounding box center [493, 391] width 389 height 27
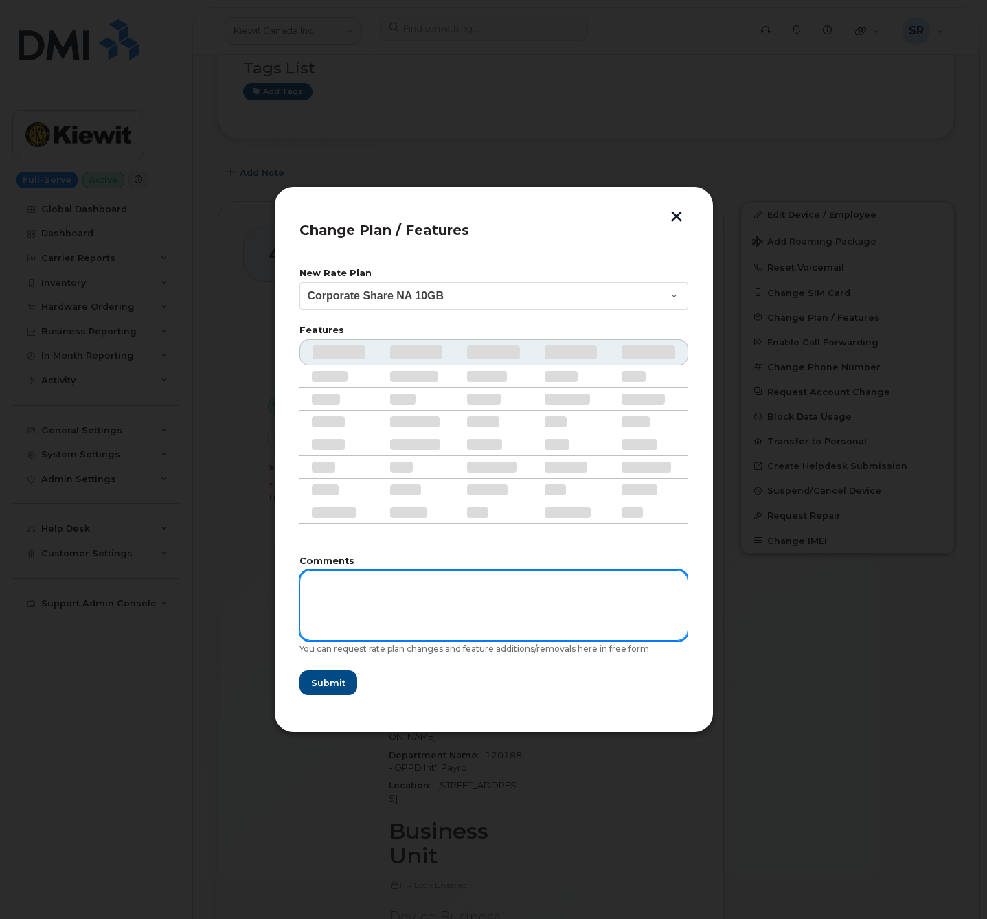
click at [393, 598] on textarea at bounding box center [493, 605] width 389 height 70
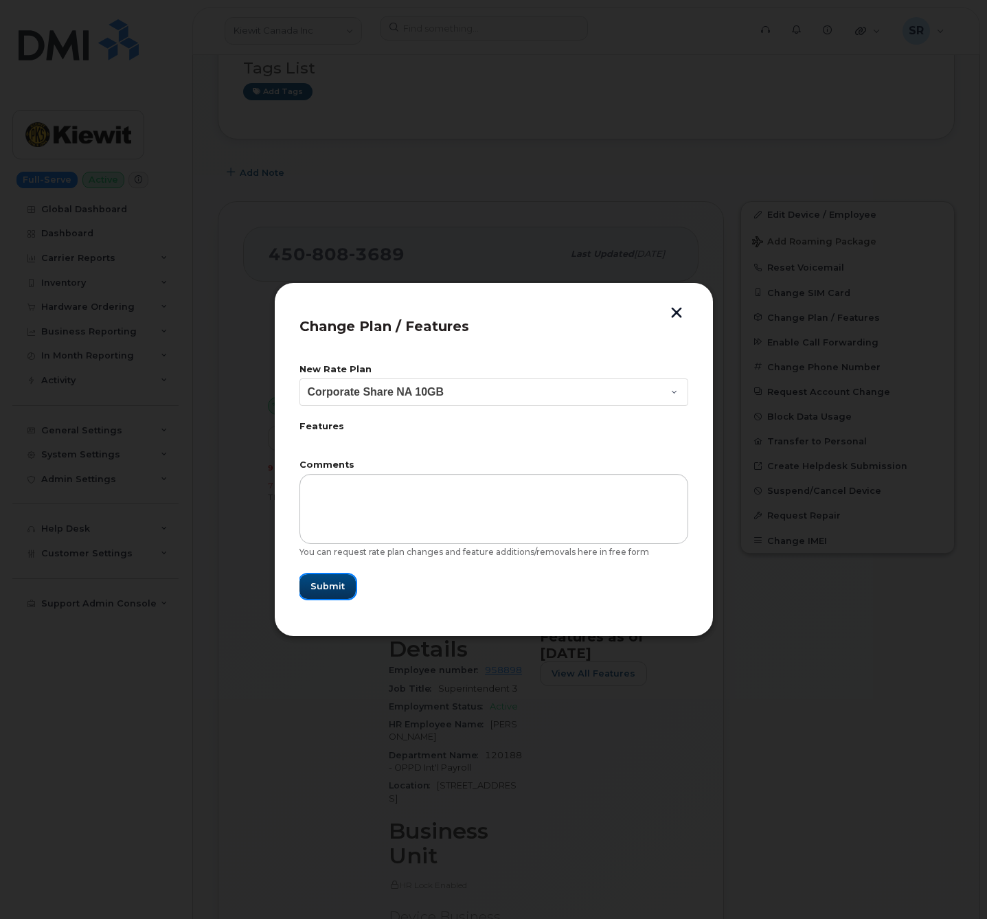
click at [338, 577] on button "Submit" at bounding box center [327, 586] width 56 height 25
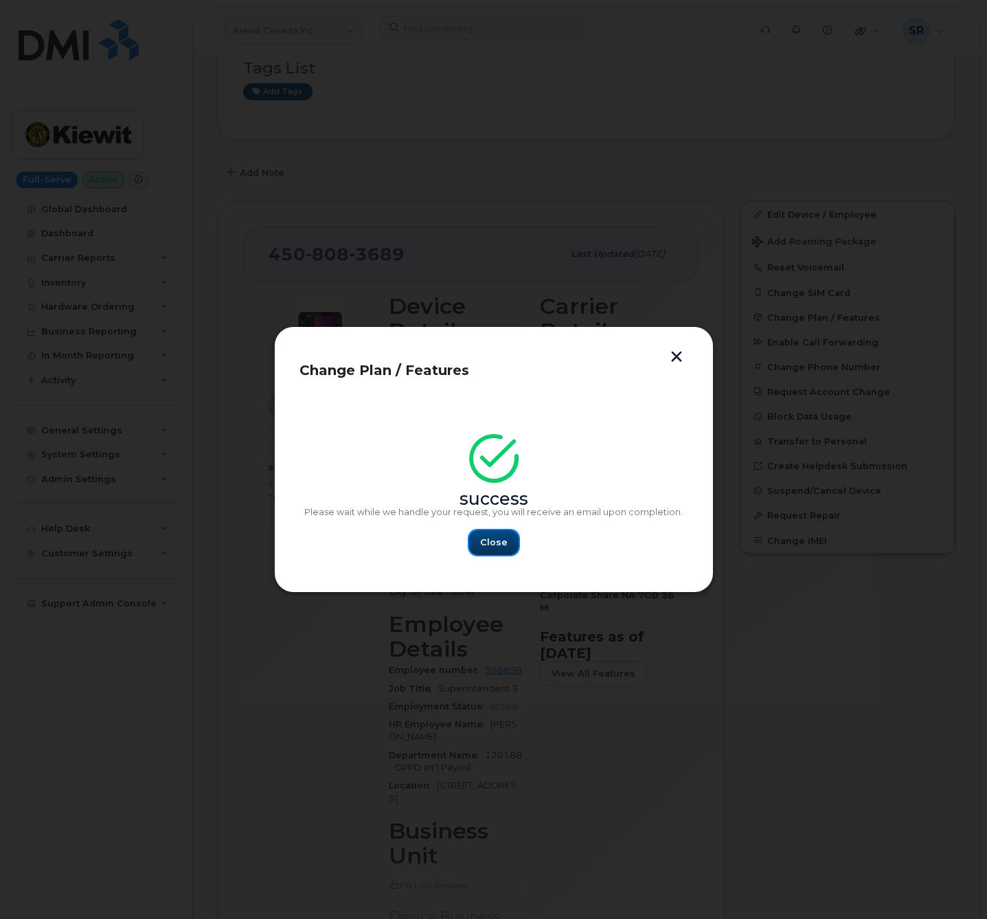
click at [505, 538] on span "Close" at bounding box center [493, 541] width 27 height 13
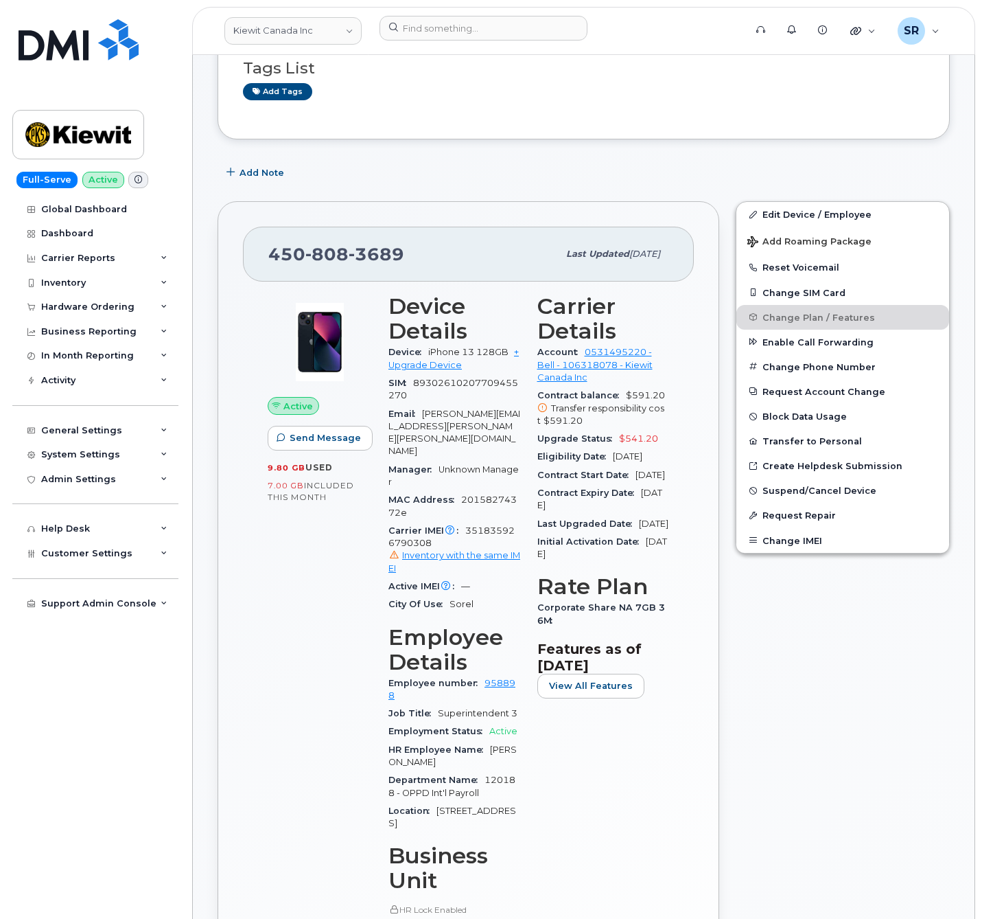
scroll to position [0, 0]
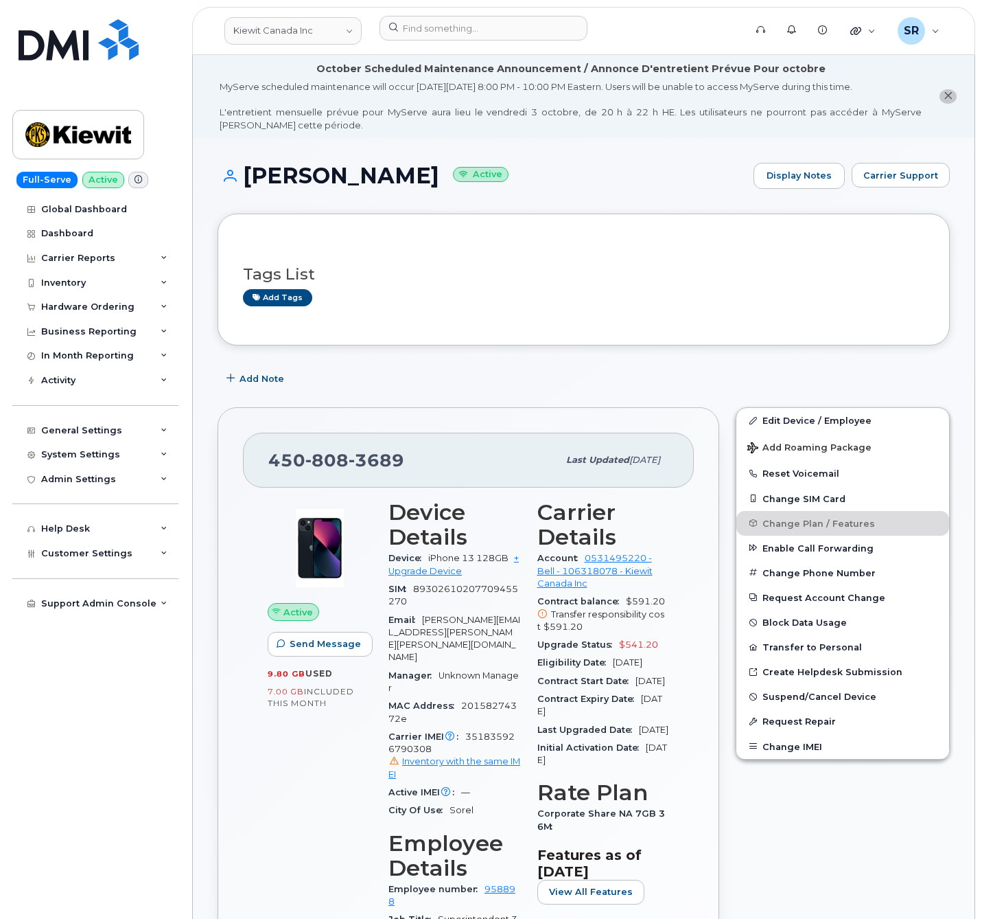
drag, startPoint x: 430, startPoint y: 176, endPoint x: 248, endPoint y: 181, distance: 182.7
click at [248, 181] on h1 "Eddy Blackburn Active" at bounding box center [482, 175] width 529 height 24
copy h1 "Eddy Blackburn"
click at [461, 17] on input at bounding box center [484, 28] width 208 height 25
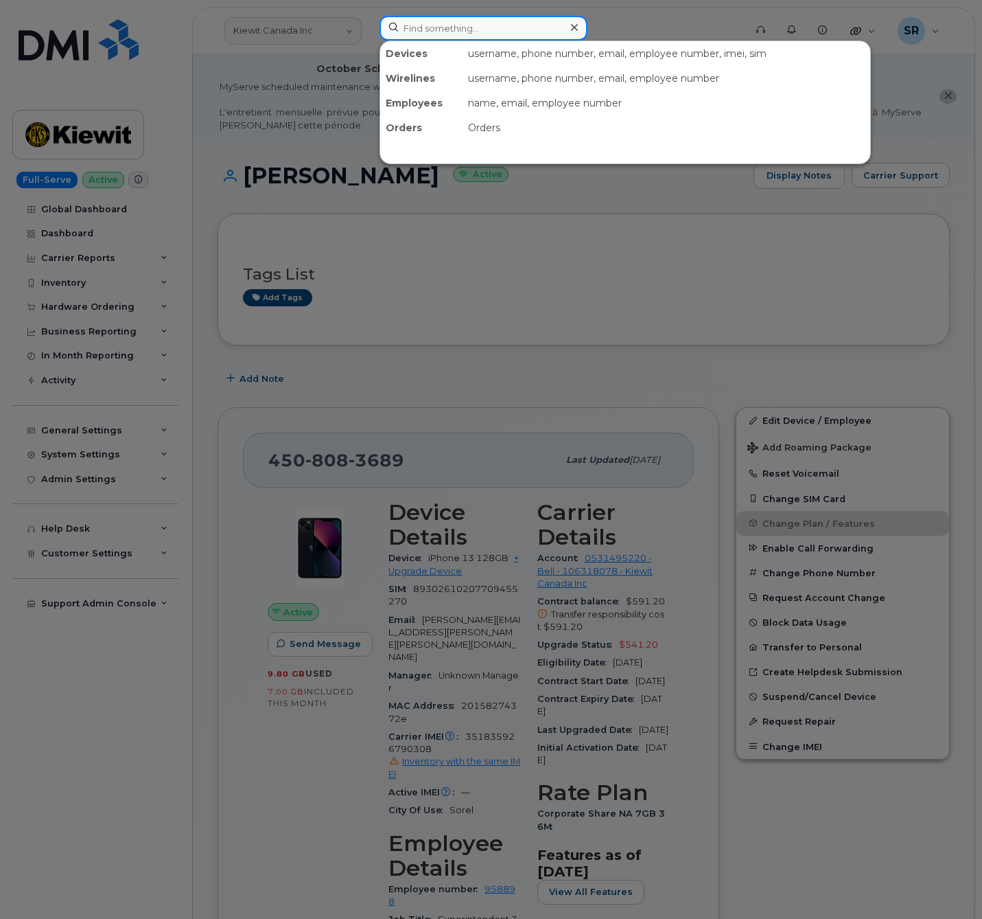
paste input "5148295550"
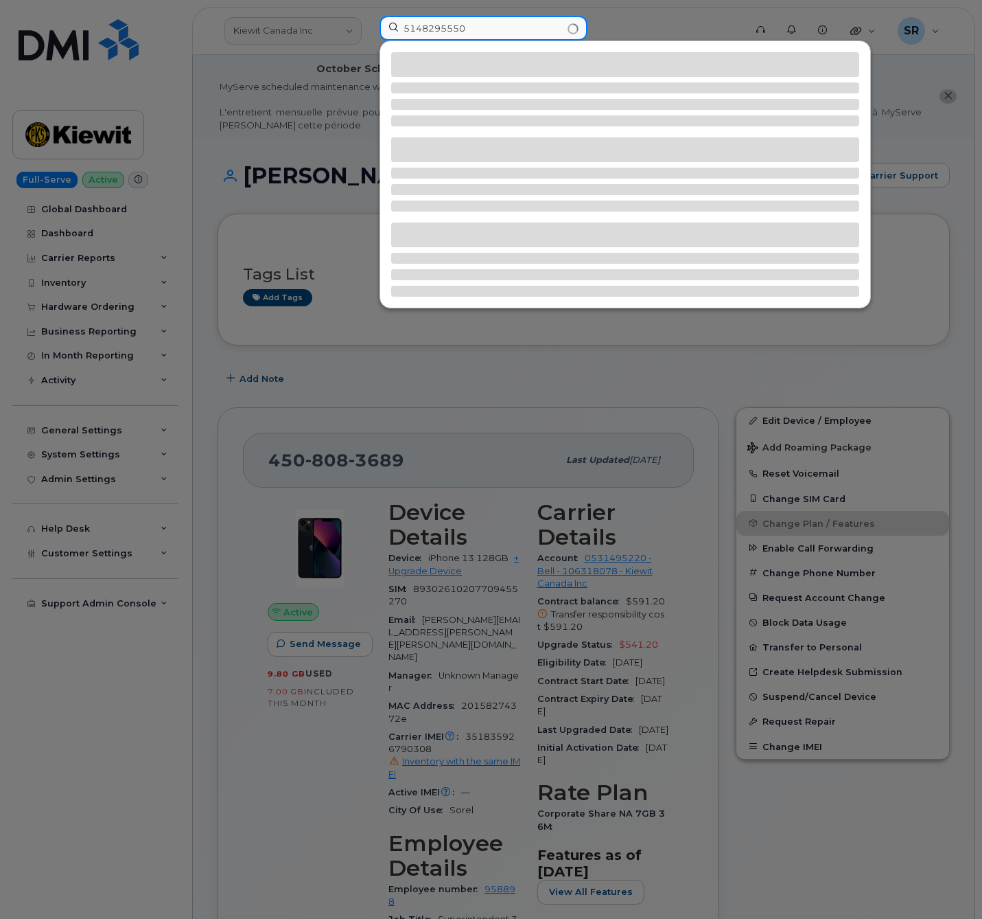
type input "5148295550"
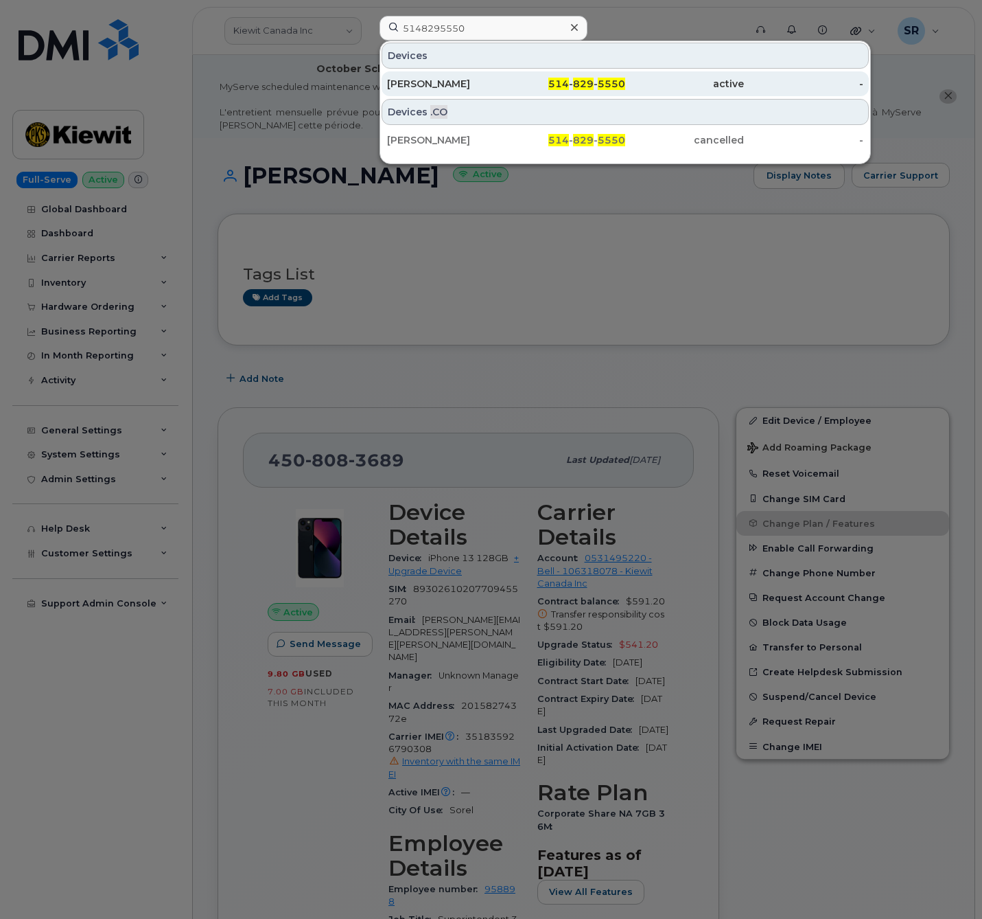
click at [486, 82] on div "Daniel Landry" at bounding box center [446, 84] width 119 height 14
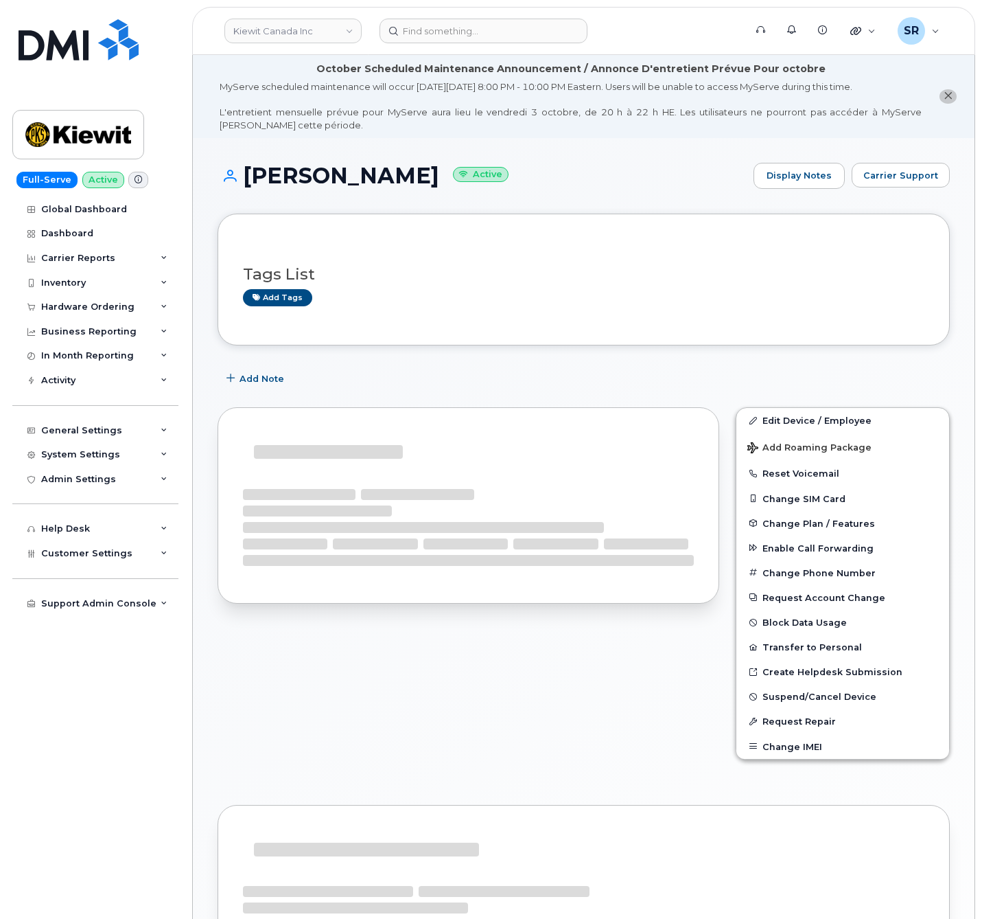
drag, startPoint x: 406, startPoint y: 170, endPoint x: 205, endPoint y: 187, distance: 201.9
click at [205, 187] on div "Daniel Landry Active Display Notes Carrier Support Tags List Add tags Add Note …" at bounding box center [584, 700] width 782 height 1125
copy h1 "[PERSON_NAME]"
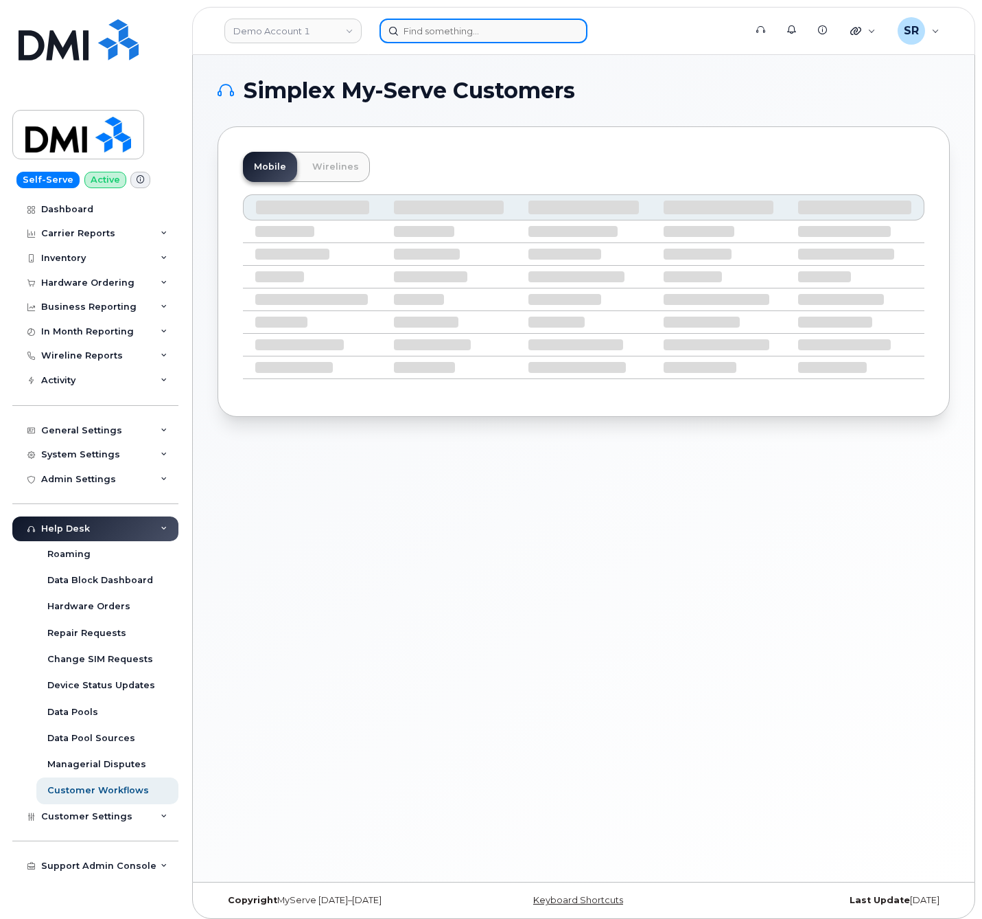
click at [410, 34] on input at bounding box center [484, 31] width 208 height 25
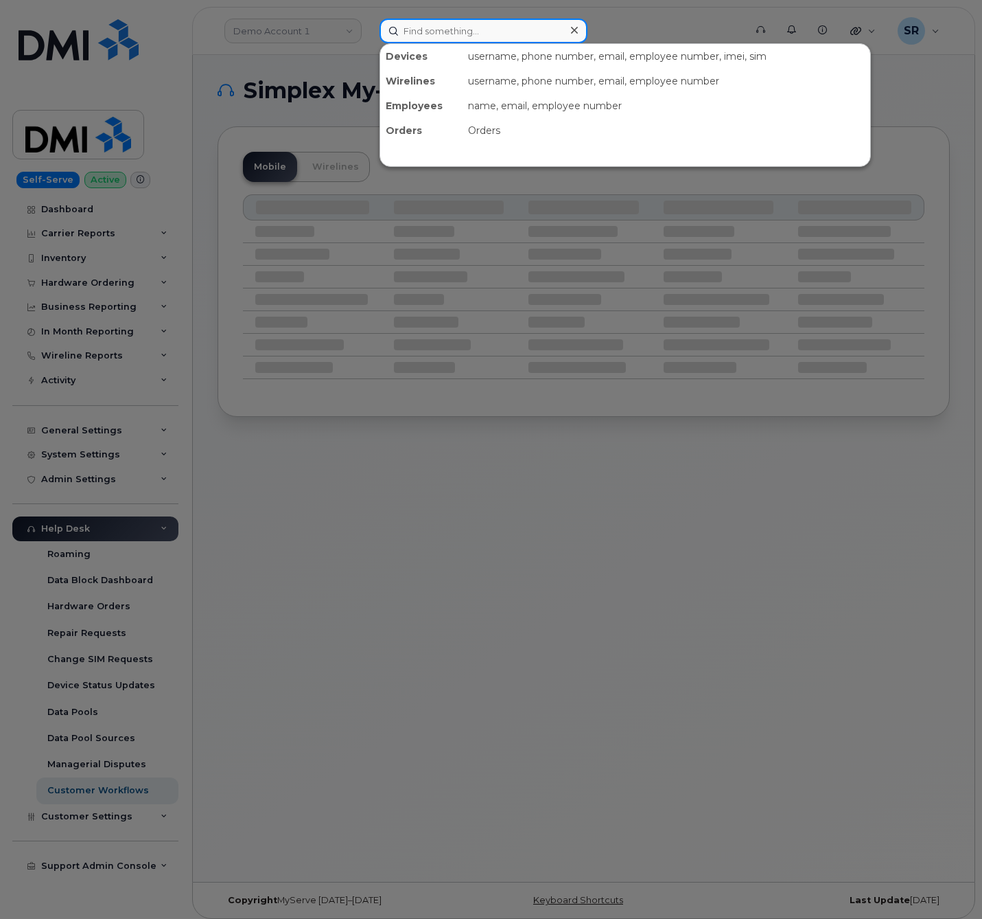
paste input "Jack Maguire"
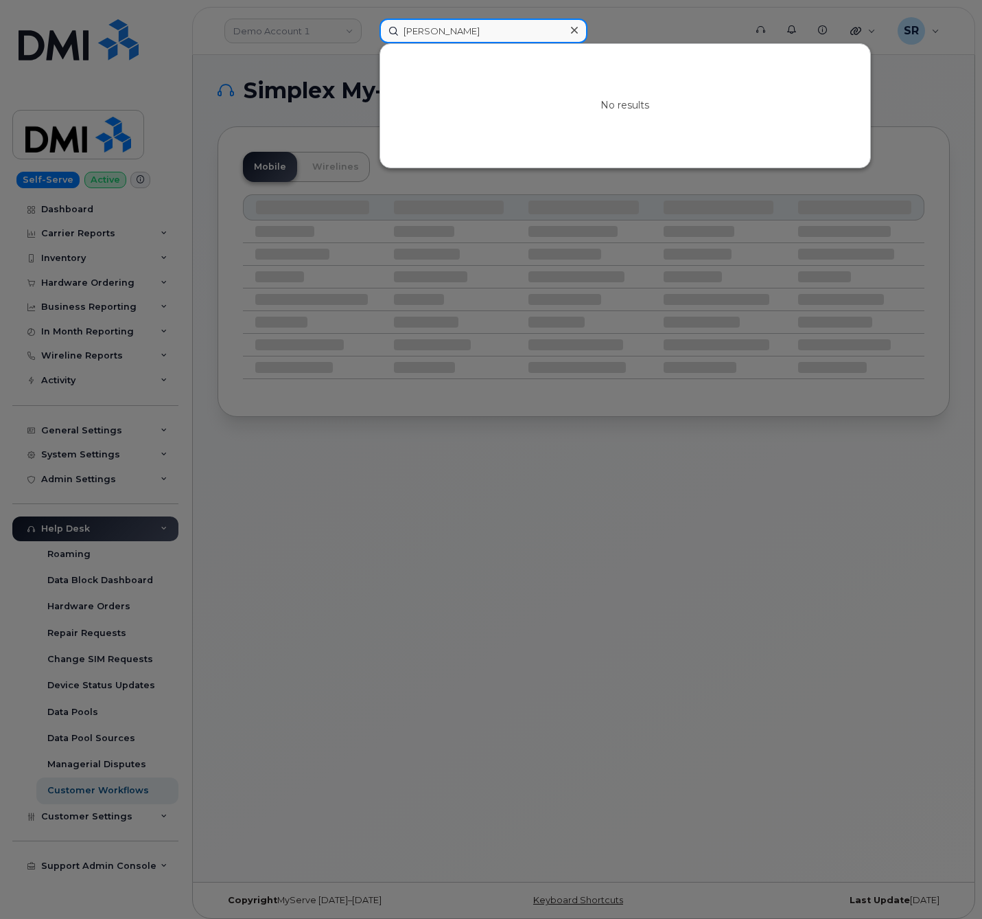
click at [488, 33] on input "Jack Maguire" at bounding box center [484, 31] width 208 height 25
paste input ".Maguire@kiewit.com"
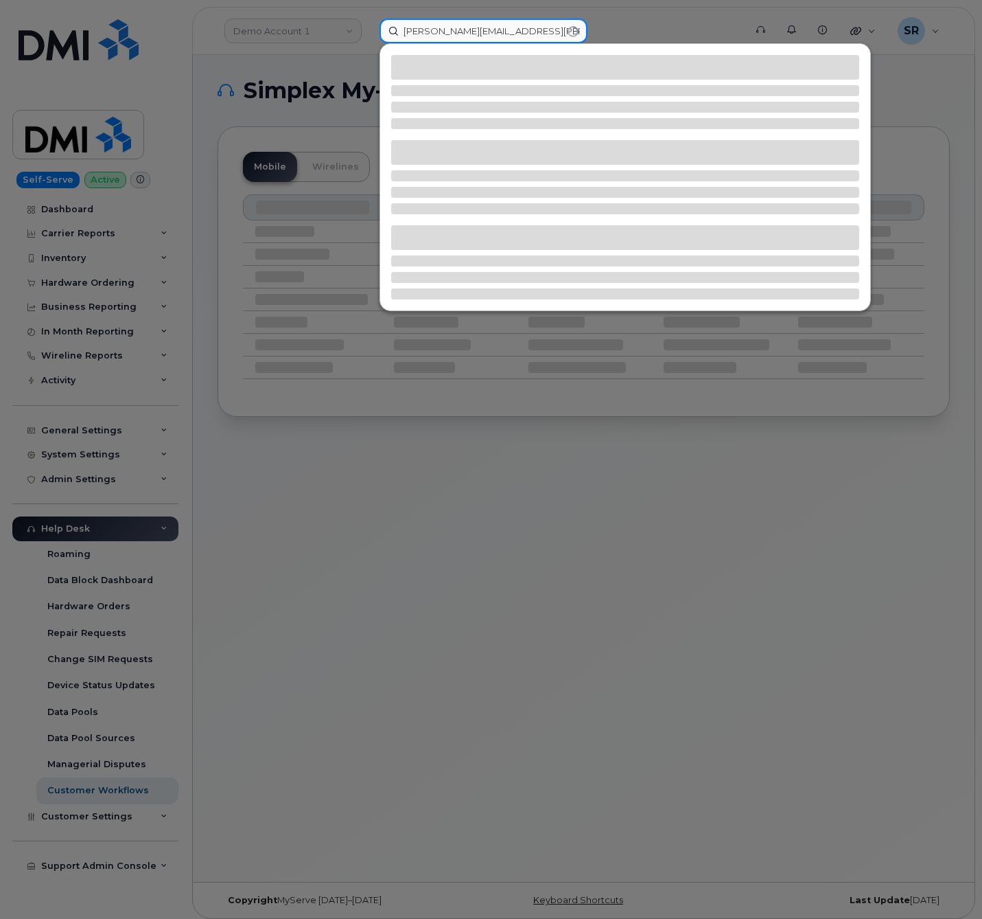
type input "Jack.Maguire@kiewit.com"
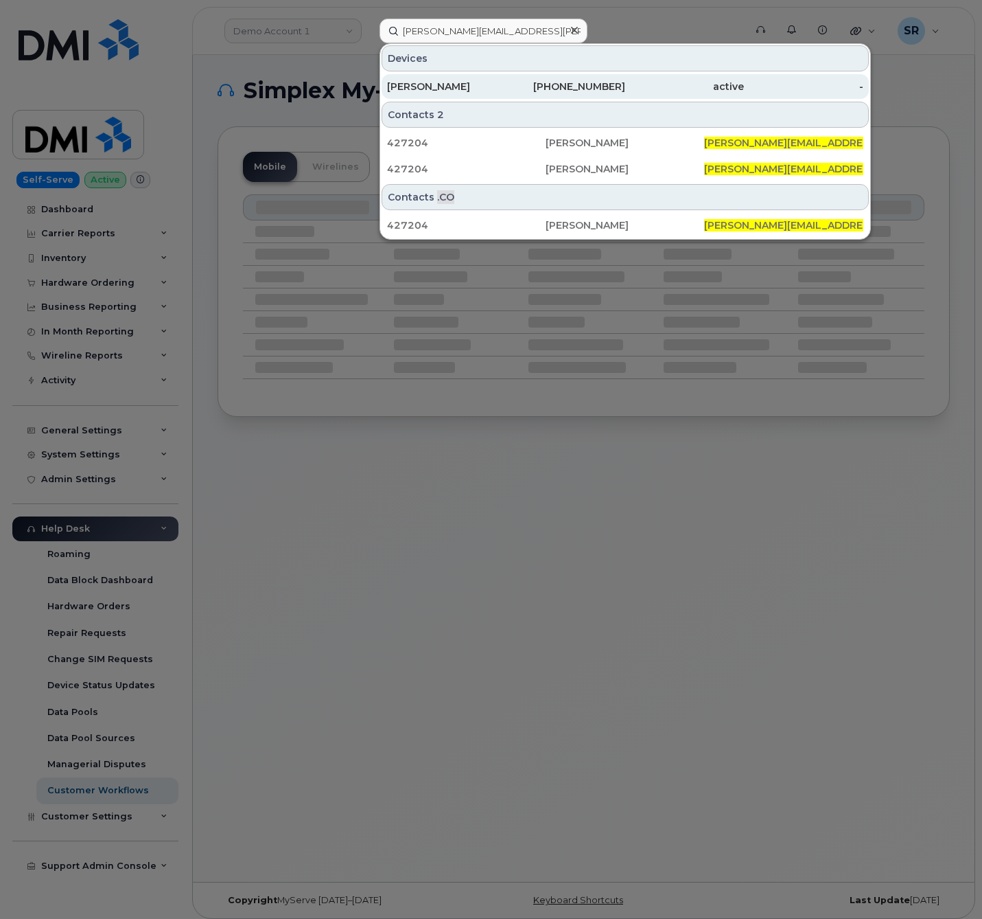
click at [653, 84] on div "active" at bounding box center [684, 87] width 119 height 14
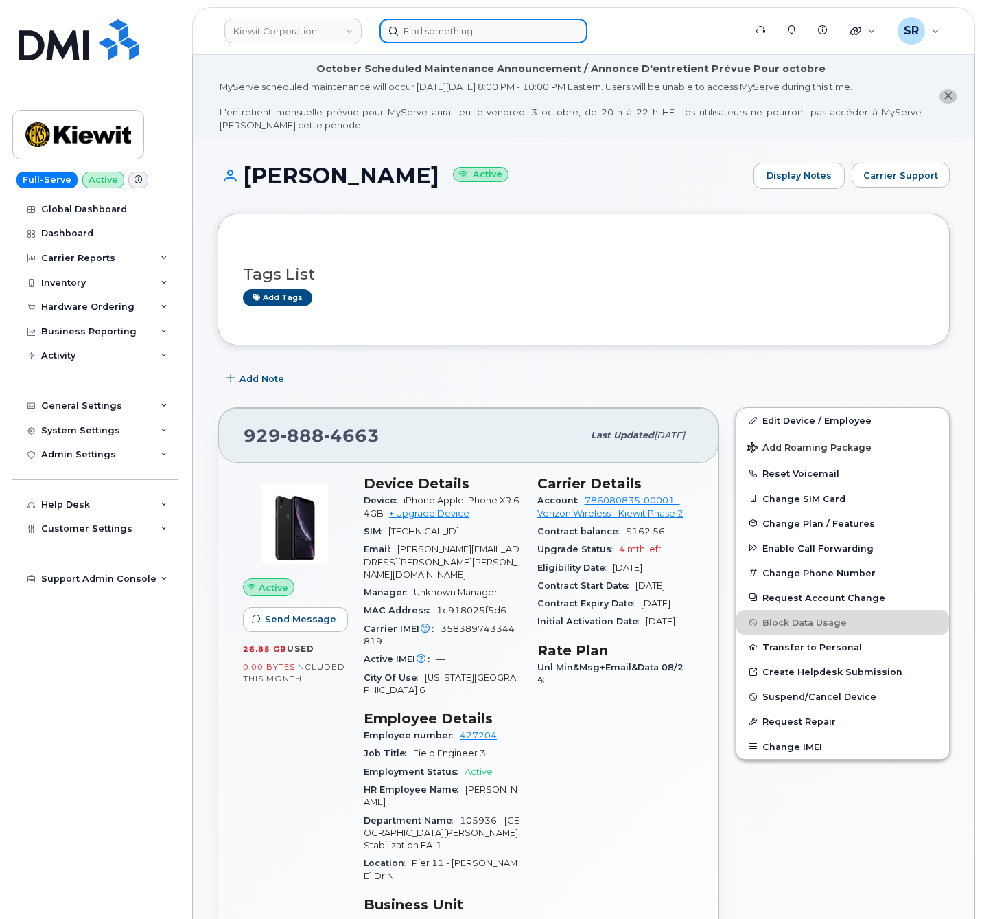
click at [474, 37] on input at bounding box center [484, 31] width 208 height 25
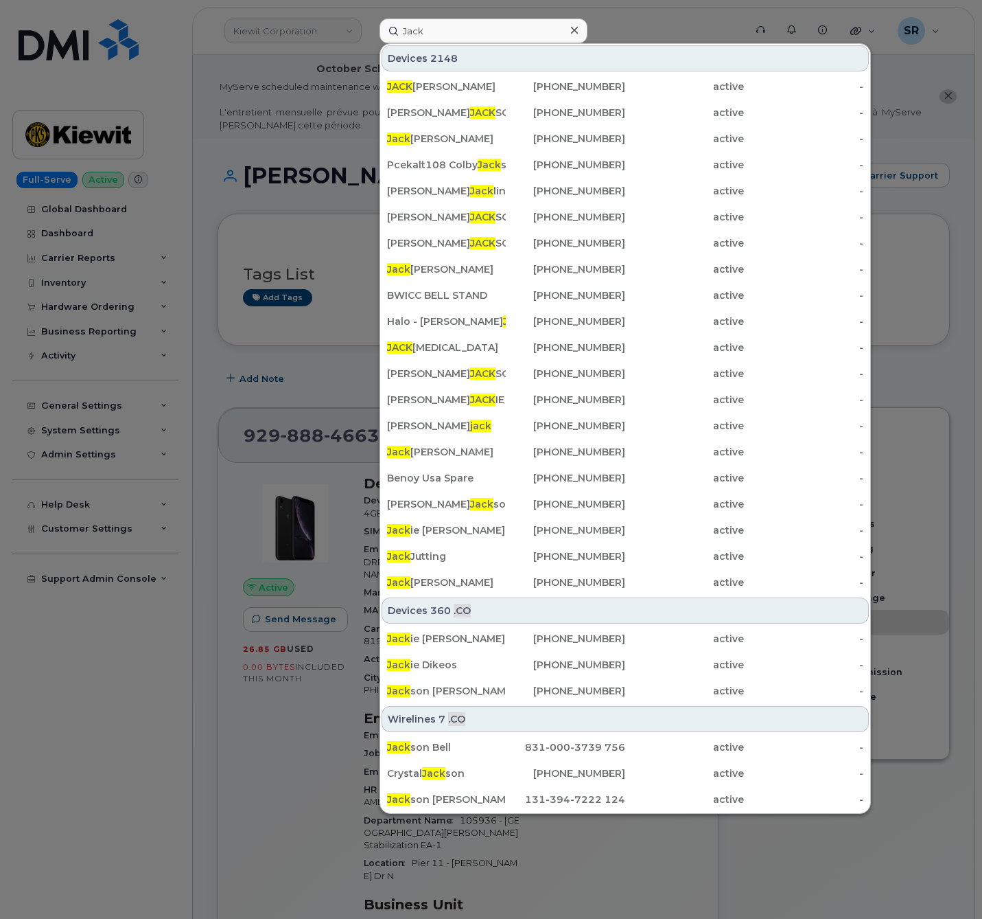
click at [275, 384] on div at bounding box center [491, 459] width 982 height 919
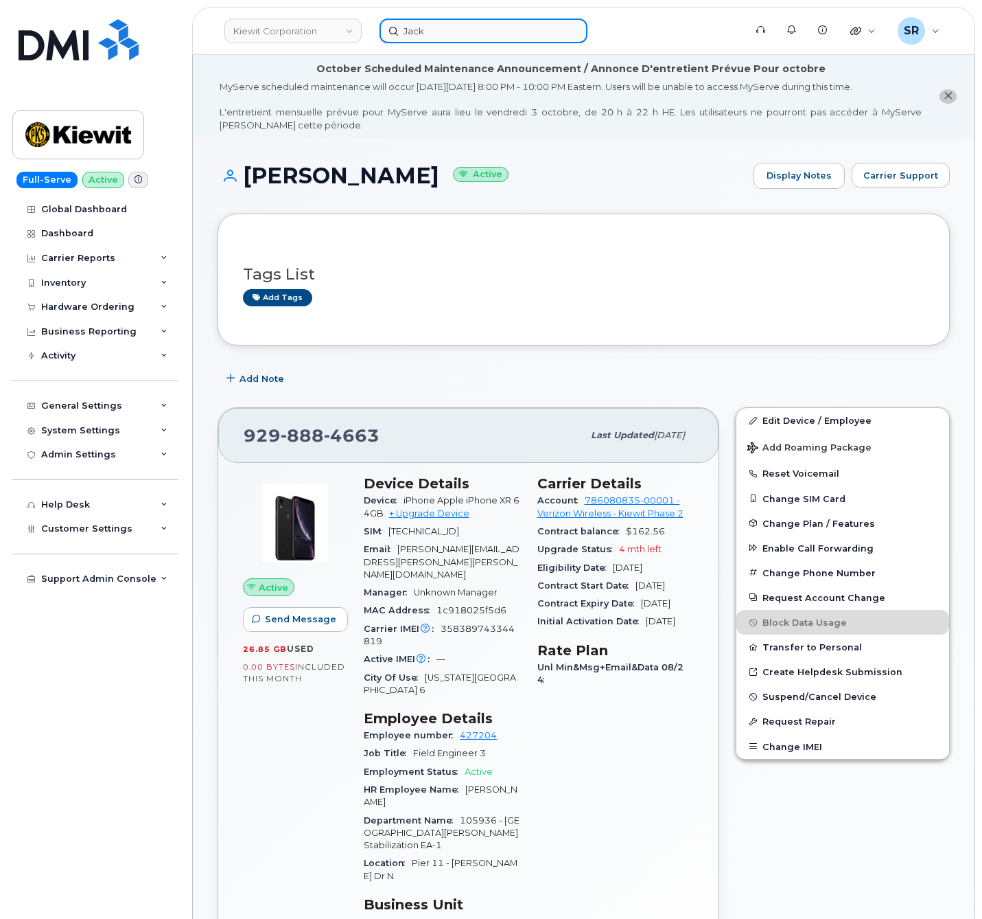
click at [459, 25] on input "Jack" at bounding box center [484, 31] width 208 height 25
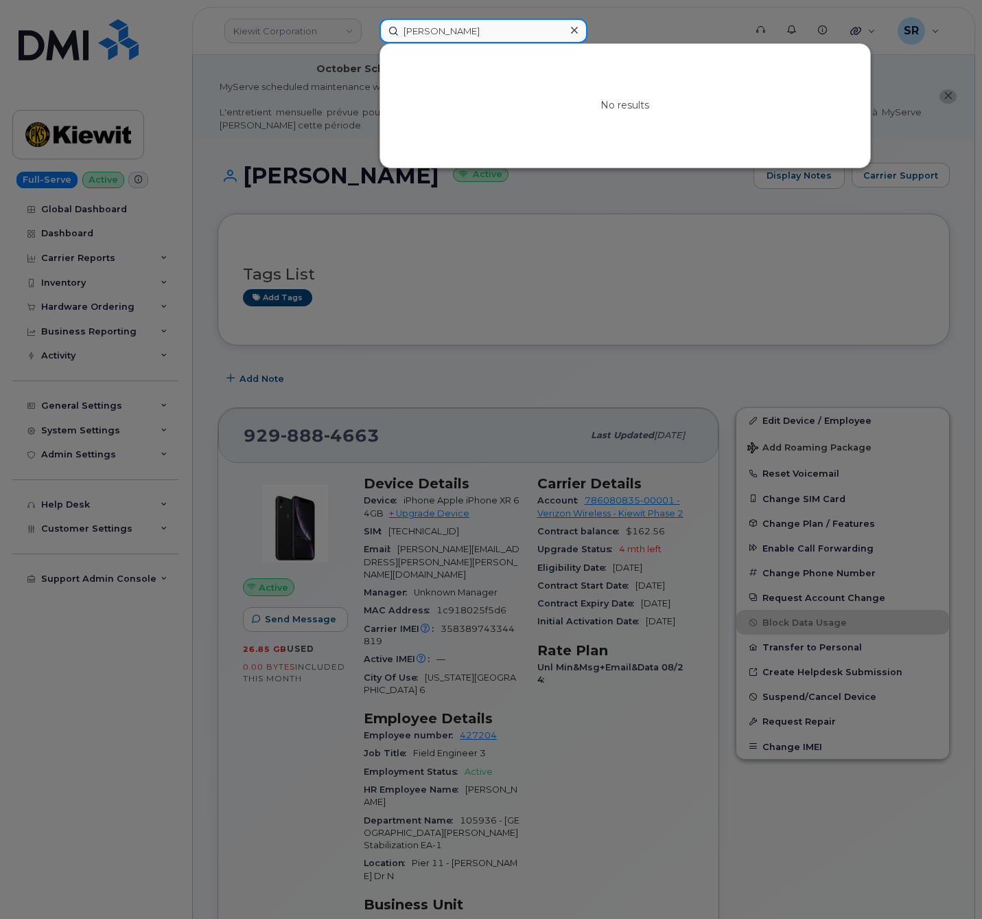
type input "Jack maguire"
click at [652, 276] on div at bounding box center [491, 459] width 982 height 919
click at [476, 29] on input "Jack maguire" at bounding box center [484, 31] width 208 height 25
click at [400, 369] on div at bounding box center [491, 459] width 982 height 919
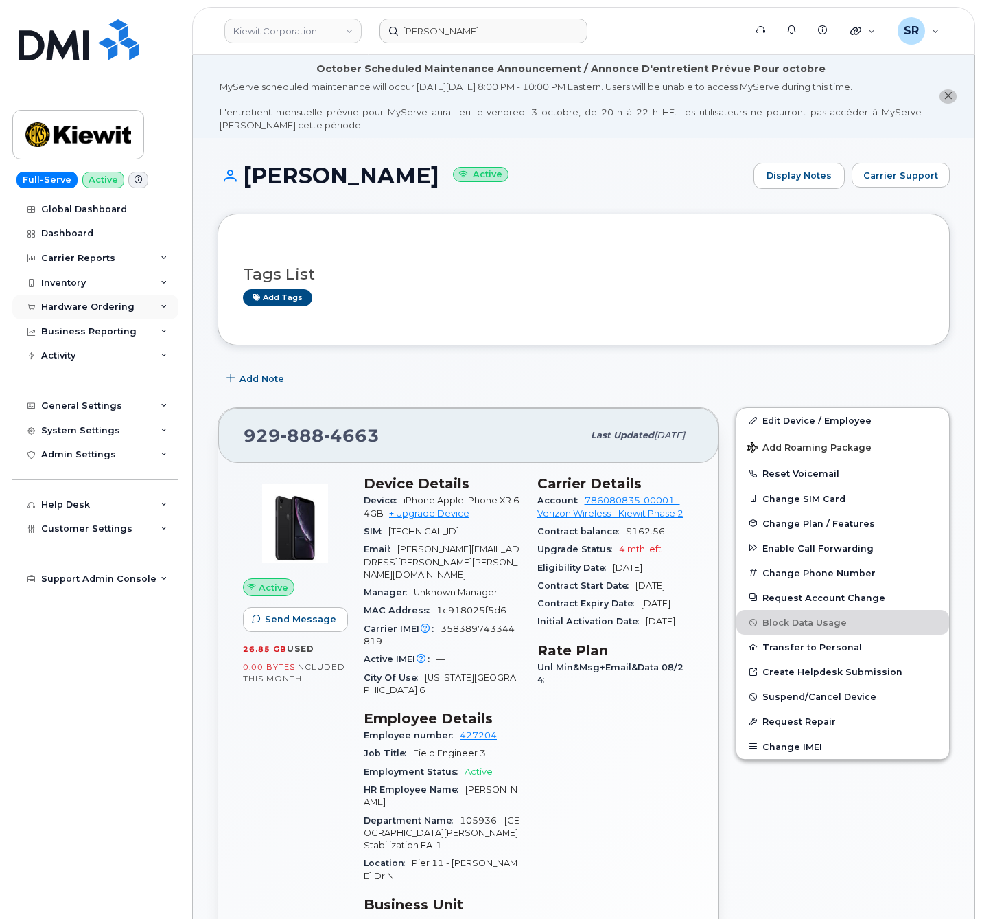
click at [91, 303] on div "Hardware Ordering" at bounding box center [87, 306] width 93 height 11
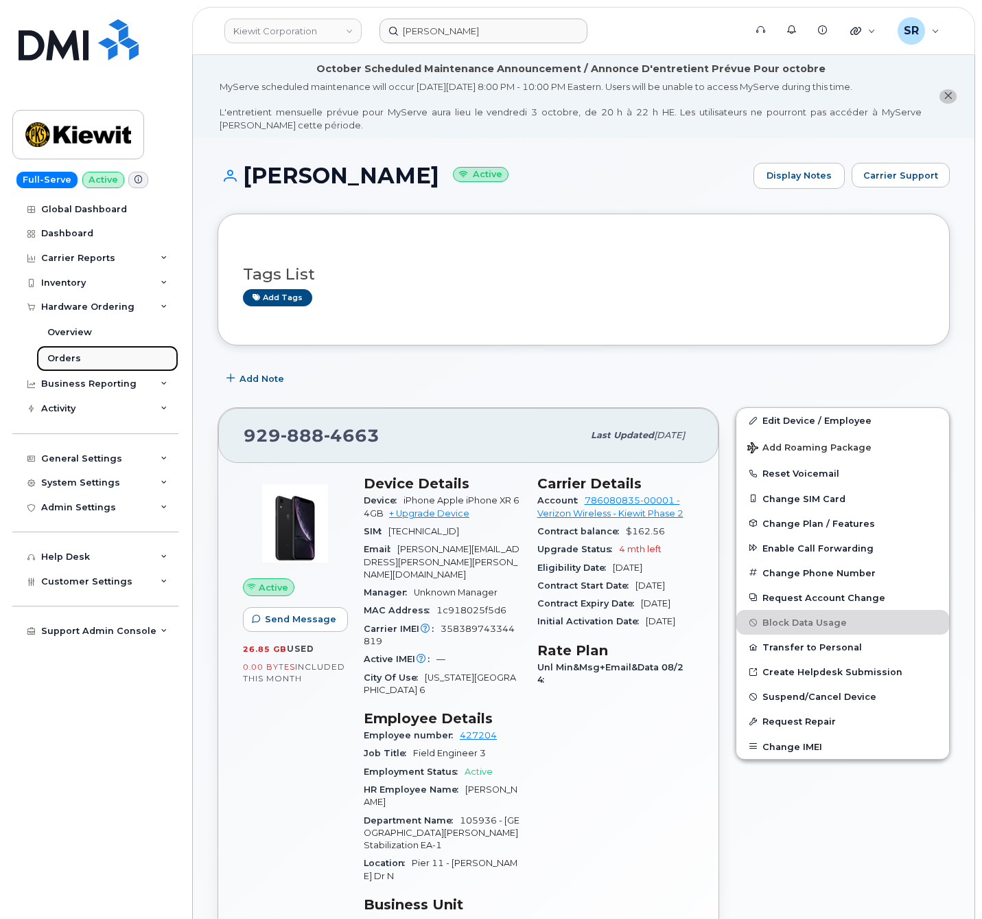
click at [93, 357] on link "Orders" at bounding box center [107, 358] width 142 height 26
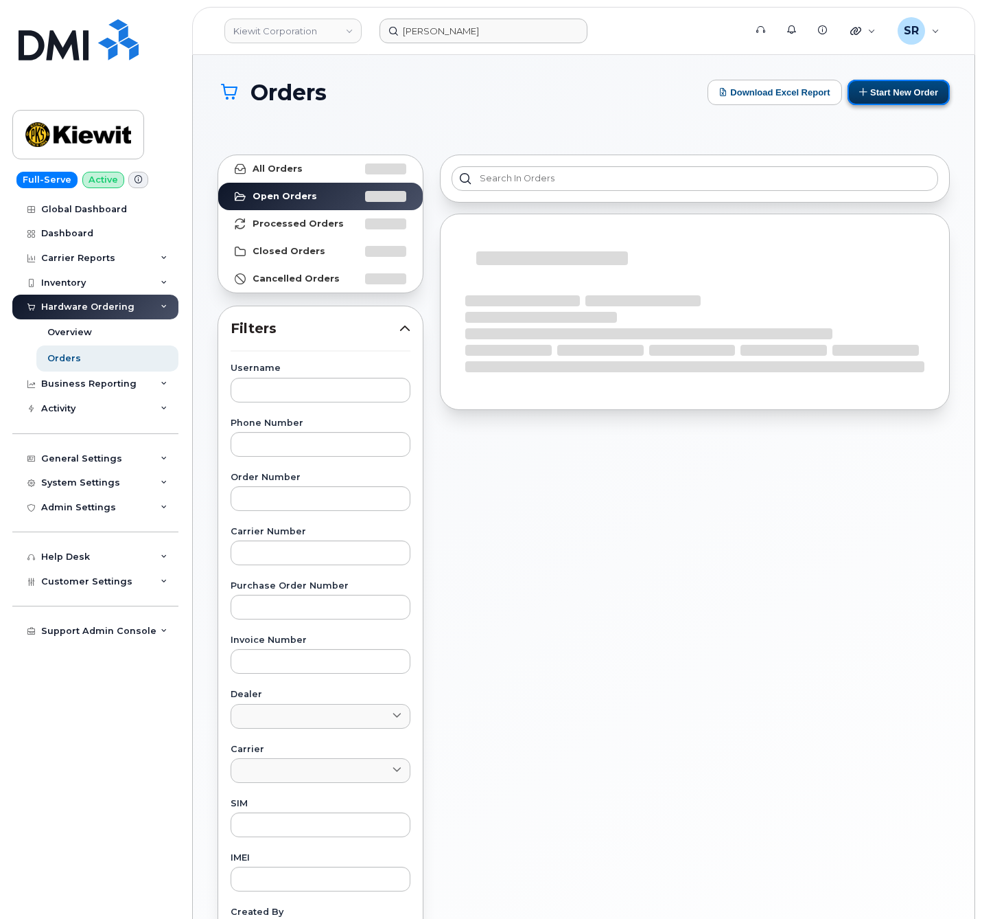
click at [919, 87] on button "Start New Order" at bounding box center [899, 92] width 102 height 25
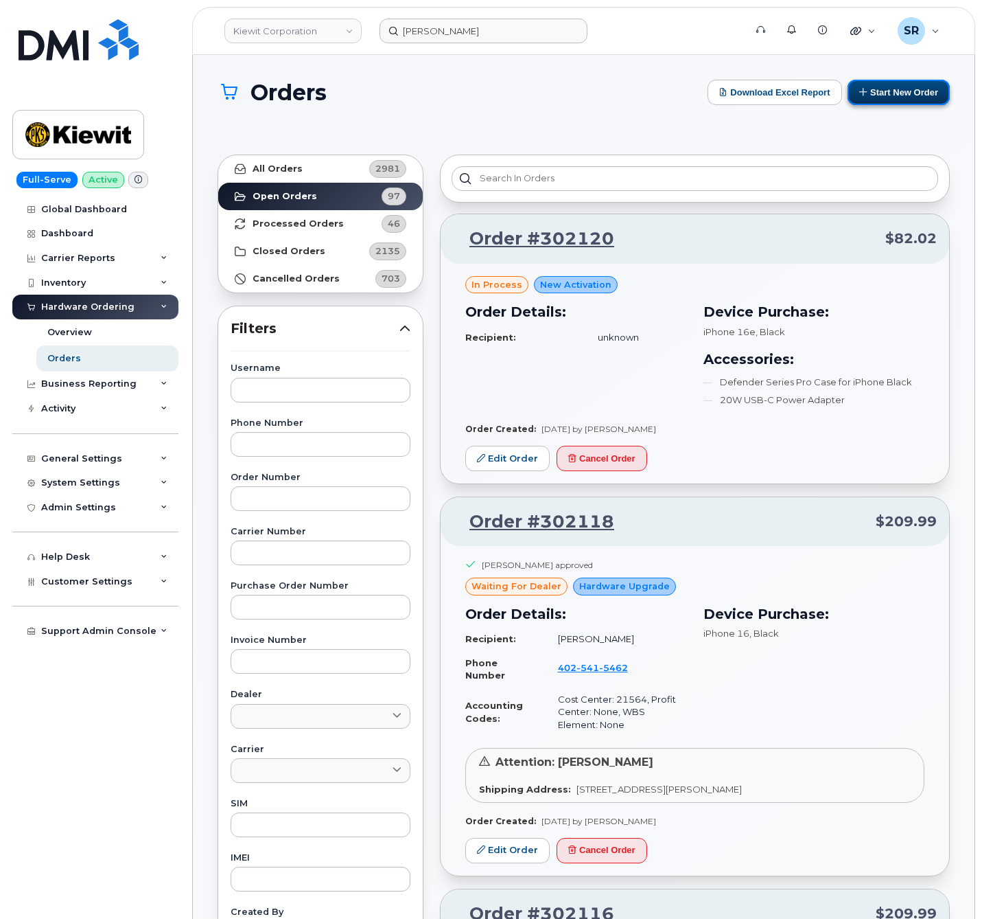
click at [910, 95] on button "Start New Order" at bounding box center [899, 92] width 102 height 25
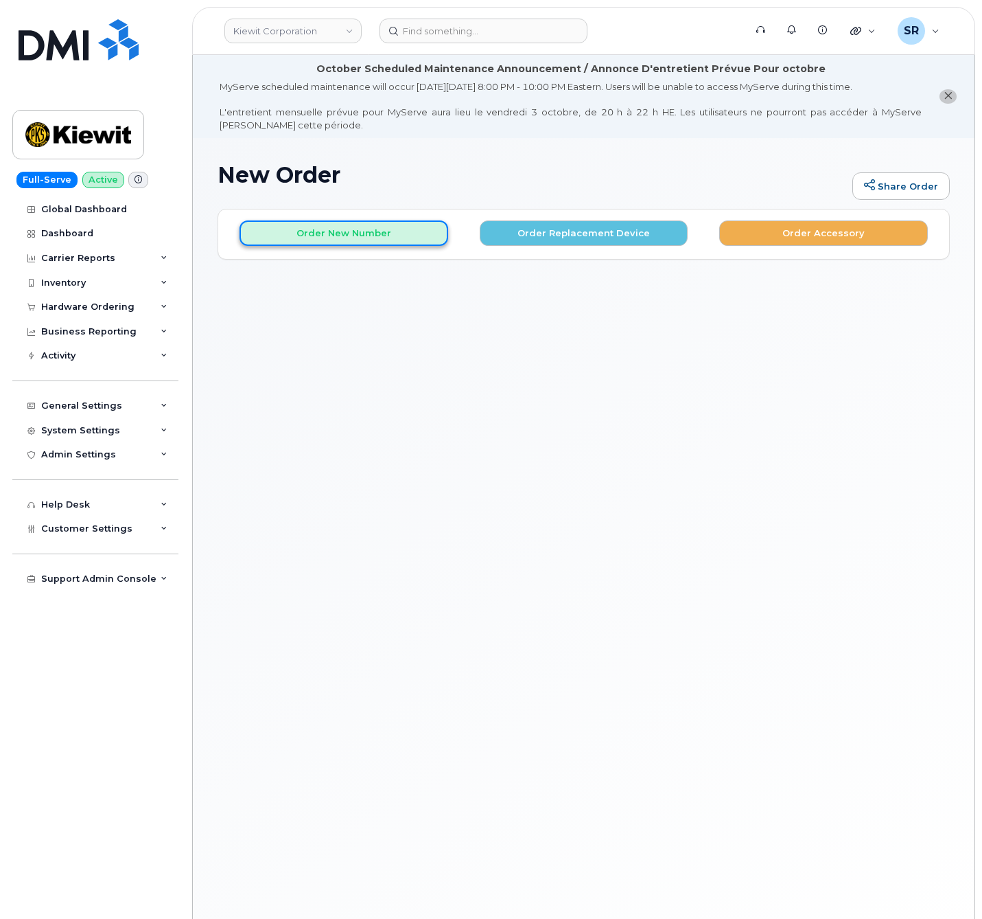
click at [389, 231] on button "Order New Number" at bounding box center [344, 232] width 209 height 25
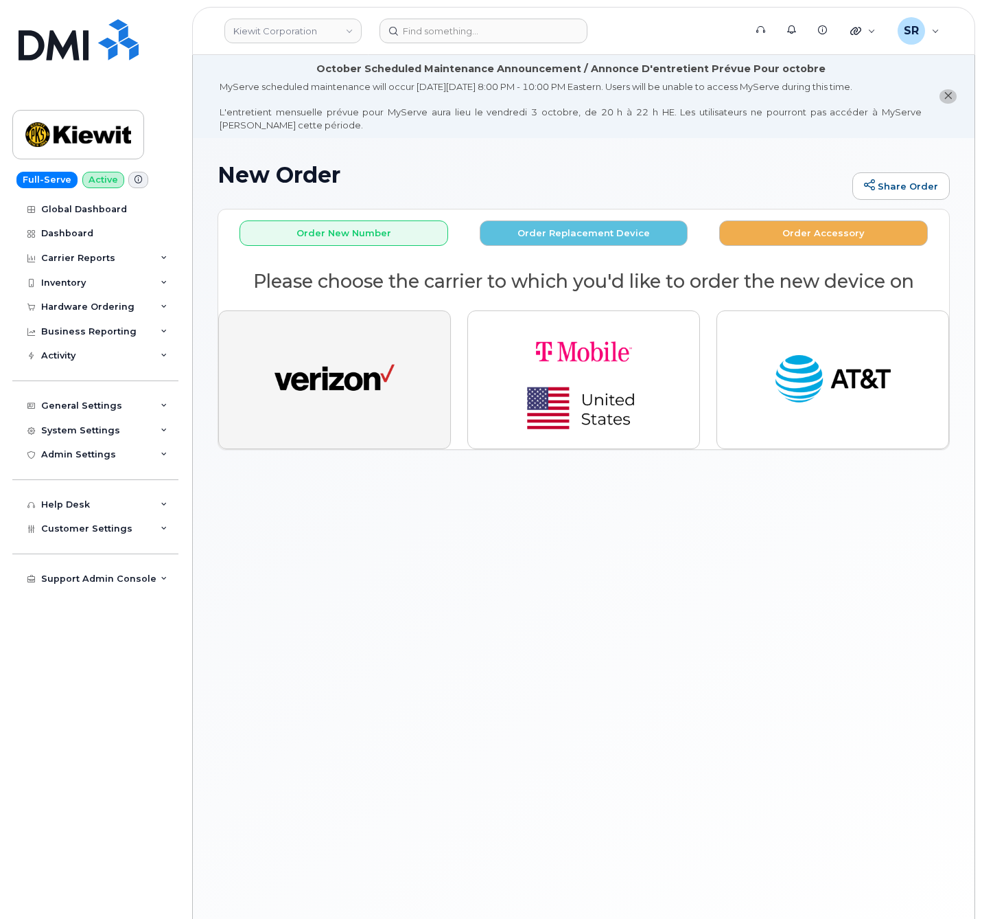
click at [373, 421] on button "button" at bounding box center [334, 379] width 233 height 139
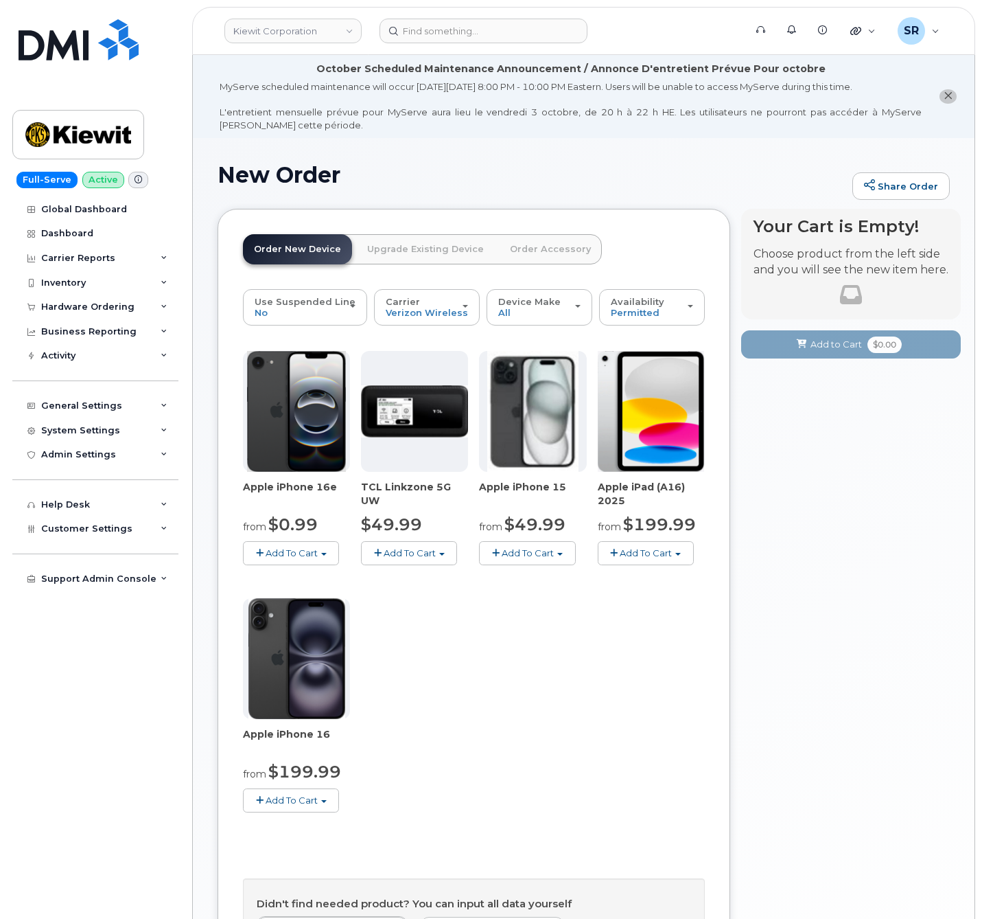
click at [659, 552] on span "Add To Cart" at bounding box center [646, 552] width 52 height 11
click at [715, 579] on link "$199.99 - 2 Year Activation (128GB)" at bounding box center [695, 578] width 189 height 17
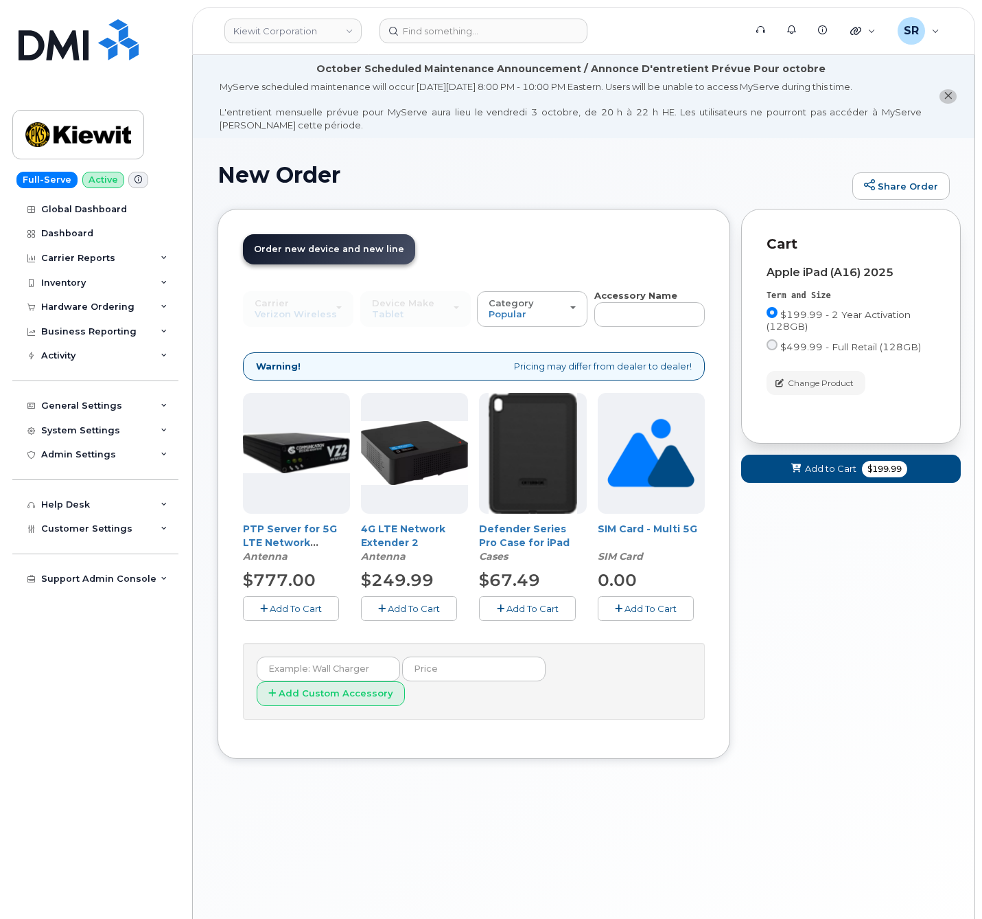
click at [525, 608] on span "Add To Cart" at bounding box center [533, 608] width 52 height 11
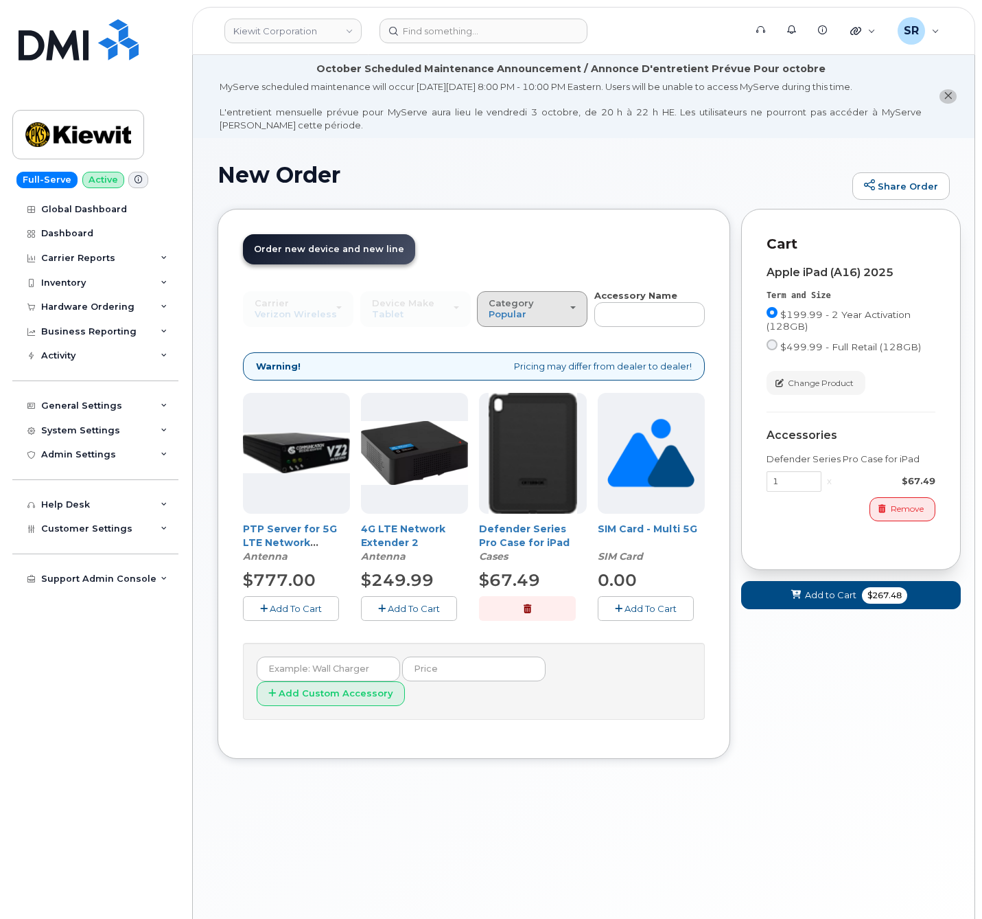
click at [563, 308] on div "Category Popular" at bounding box center [532, 308] width 87 height 21
click at [507, 342] on label "All" at bounding box center [495, 340] width 29 height 16
click at [0, 0] on input "All" at bounding box center [0, 0] width 0 height 0
click at [552, 306] on div "Category Popular" at bounding box center [532, 308] width 87 height 21
click at [505, 338] on label "All" at bounding box center [495, 340] width 29 height 16
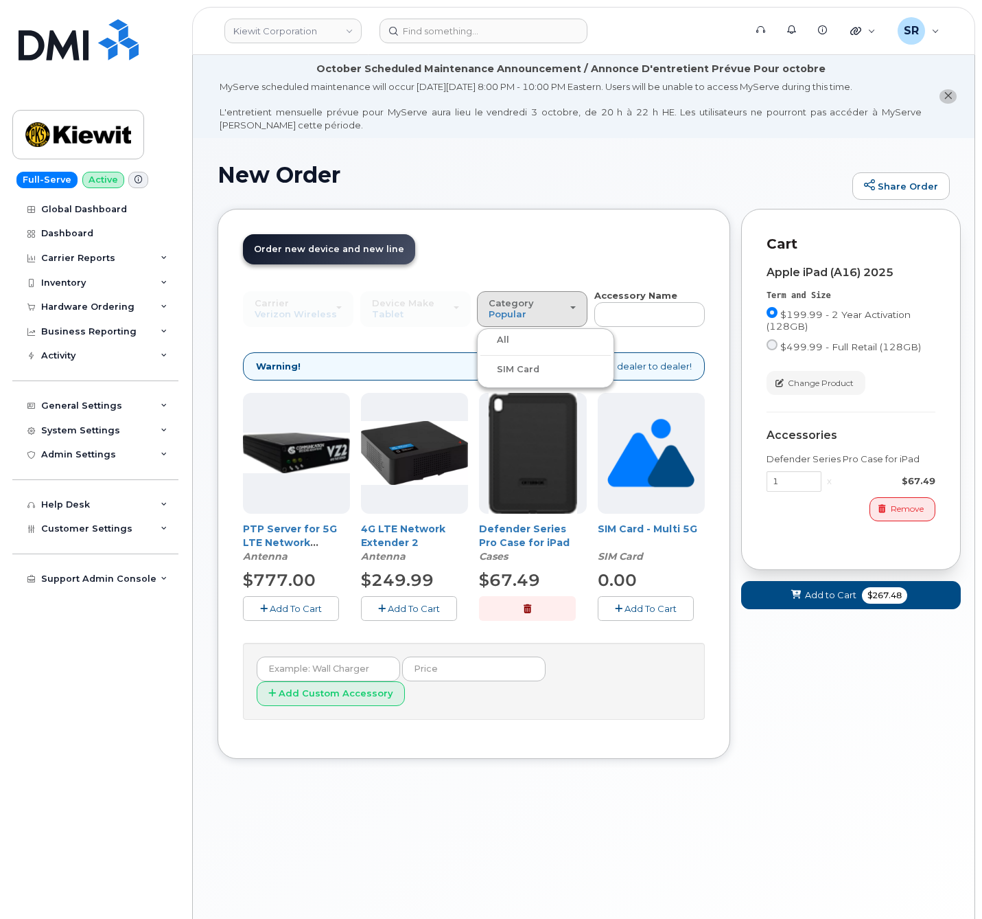
click at [0, 0] on input "All" at bounding box center [0, 0] width 0 height 0
click at [844, 591] on span "Add to Cart" at bounding box center [830, 594] width 51 height 13
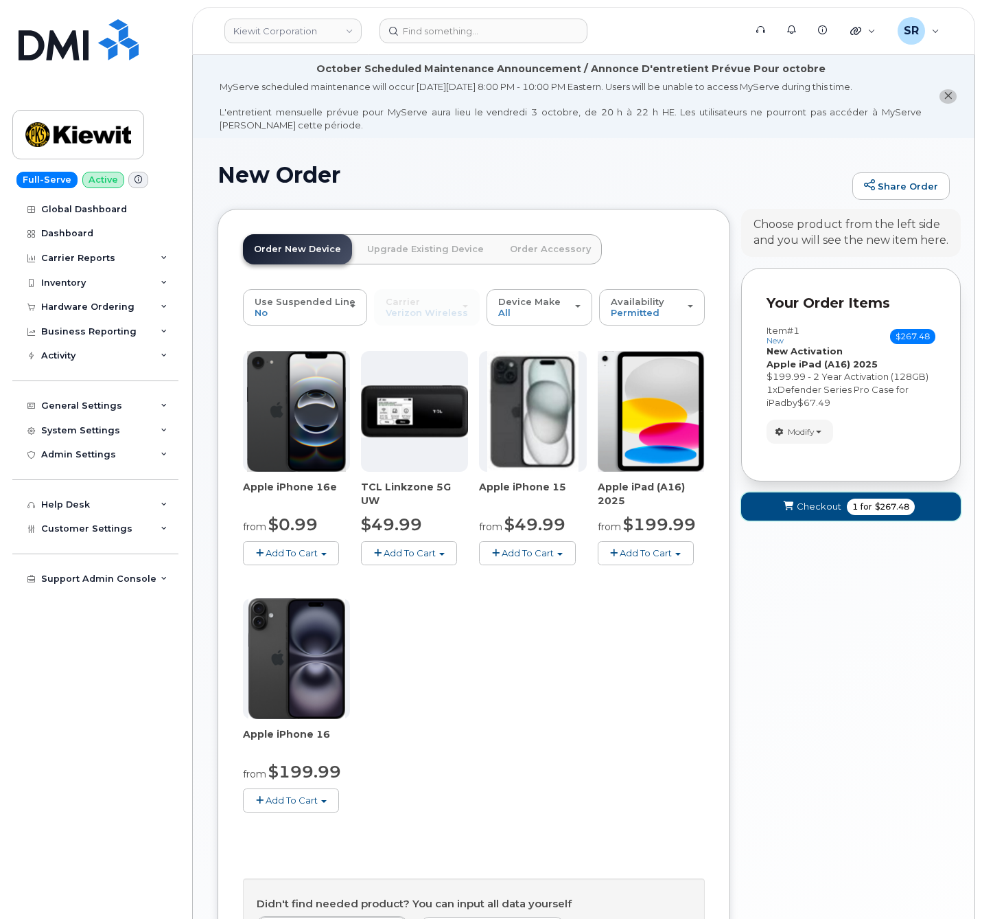
click at [834, 507] on span "Checkout" at bounding box center [819, 506] width 45 height 13
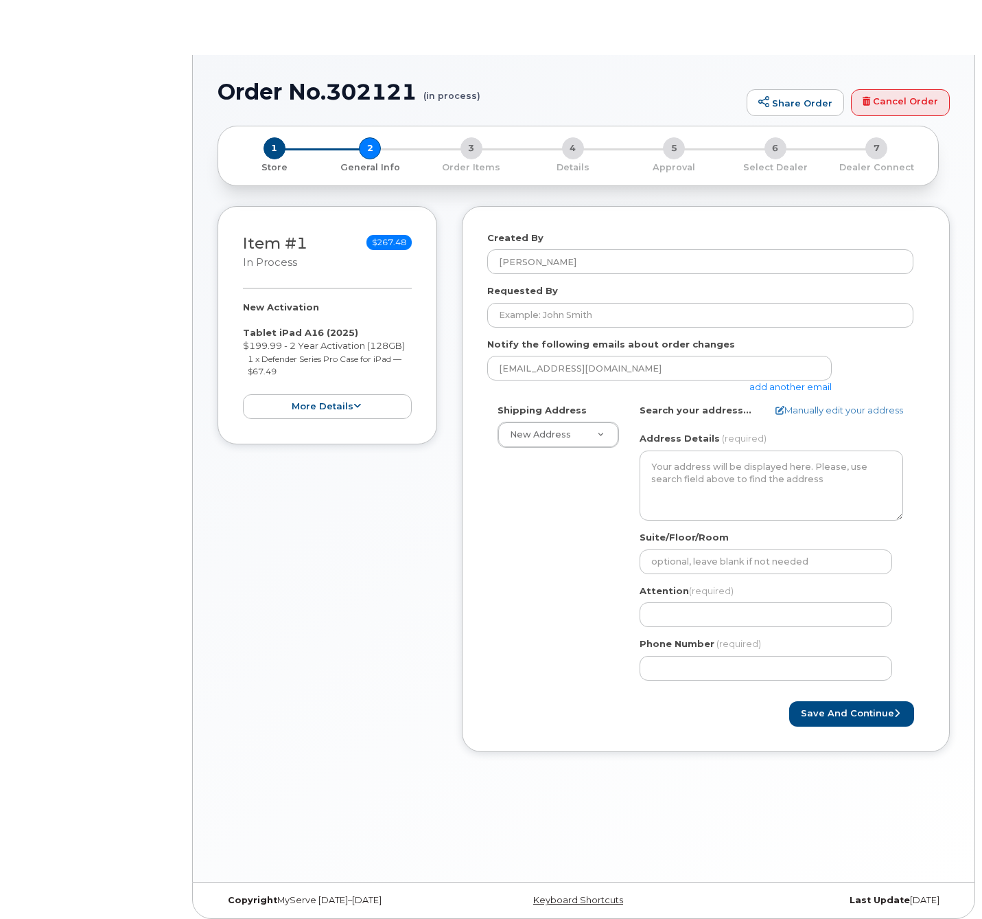
select select
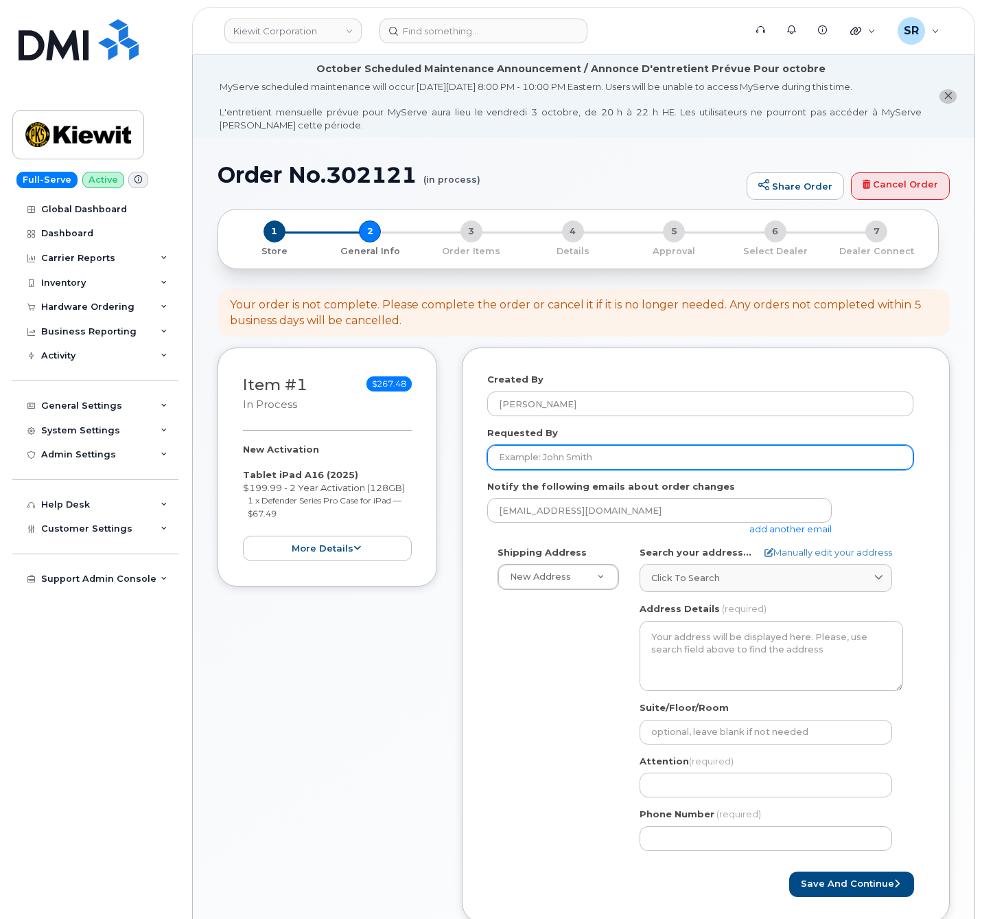
click at [732, 460] on input "Requested By" at bounding box center [700, 457] width 426 height 25
click at [575, 459] on input "Requested By" at bounding box center [700, 457] width 426 height 25
click at [583, 468] on input "Requested By" at bounding box center [700, 457] width 426 height 25
paste input "[PERSON_NAME]"
type input "[PERSON_NAME]"
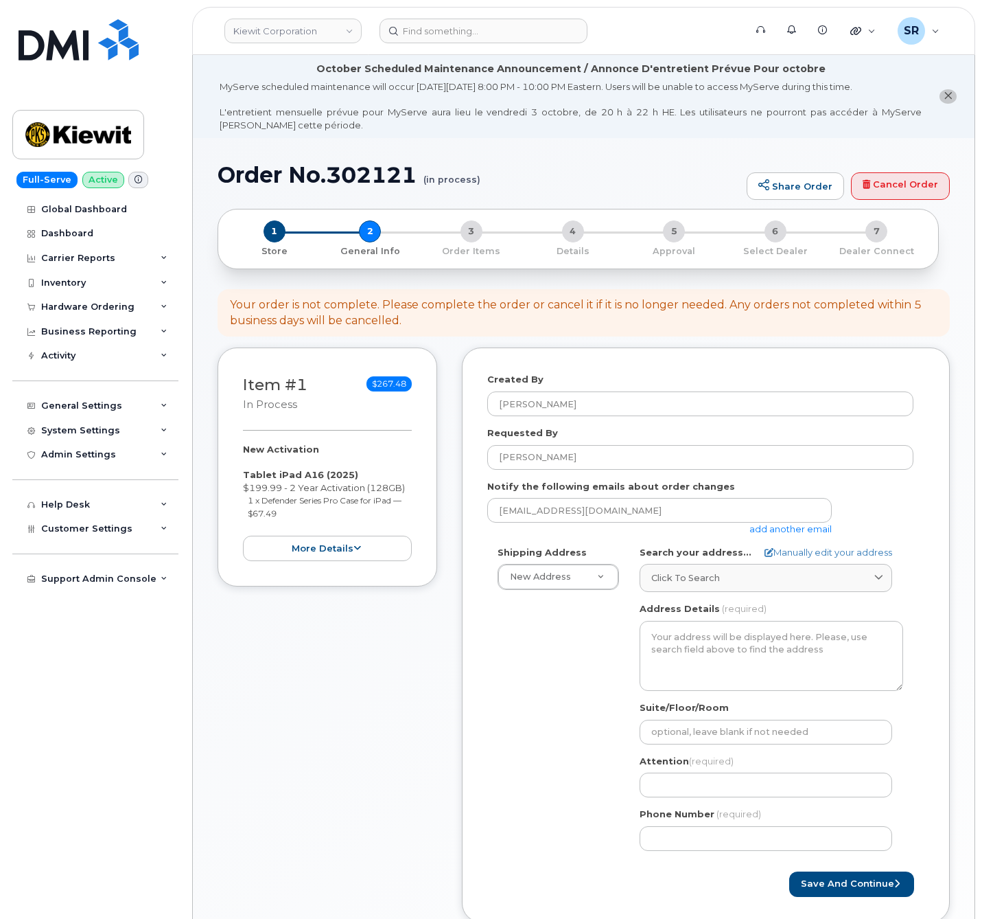
click at [636, 430] on div "Requested By [PERSON_NAME]" at bounding box center [705, 447] width 437 height 43
click at [807, 530] on link "add another email" at bounding box center [791, 528] width 82 height 11
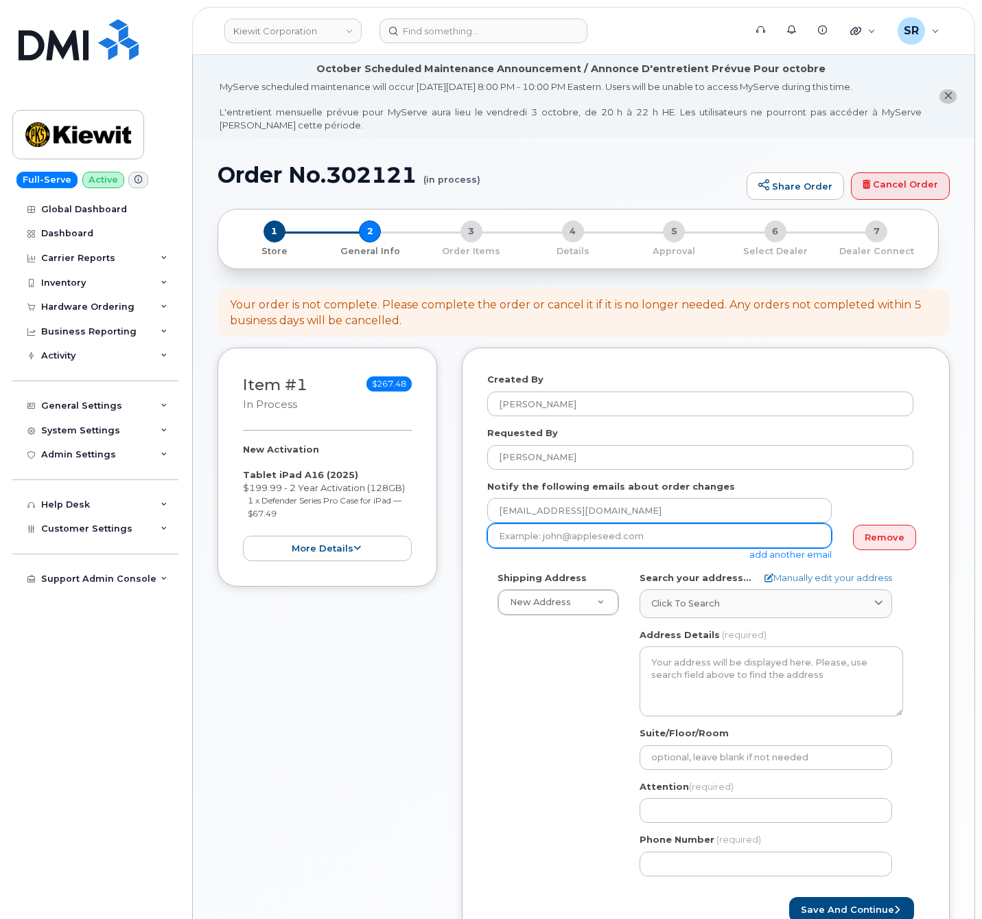
click at [595, 544] on input "email" at bounding box center [659, 535] width 345 height 25
paste input "[EMAIL_ADDRESS][DOMAIN_NAME]"
type input "[EMAIL_ADDRESS][DOMAIN_NAME]"
click at [493, 717] on div "Shipping Address New Address New Address [STREET_ADDRESS][GEOGRAPHIC_DATA][PERS…" at bounding box center [700, 728] width 426 height 315
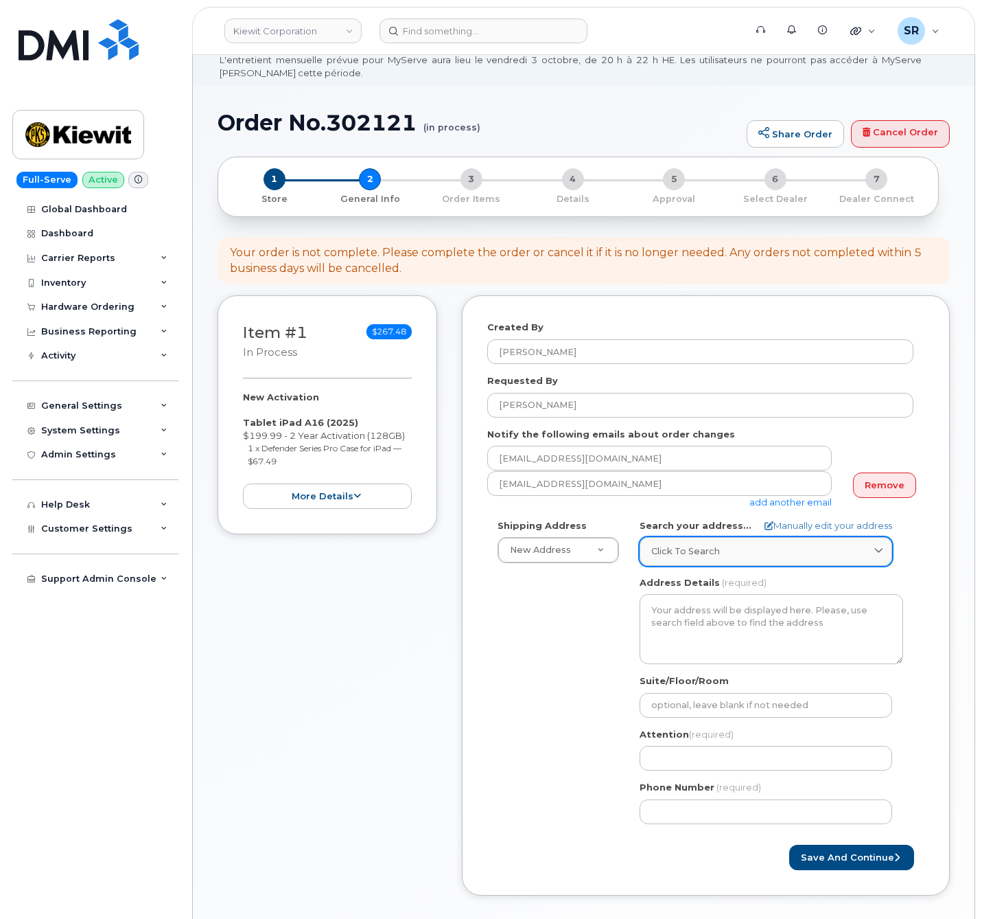
scroll to position [103, 0]
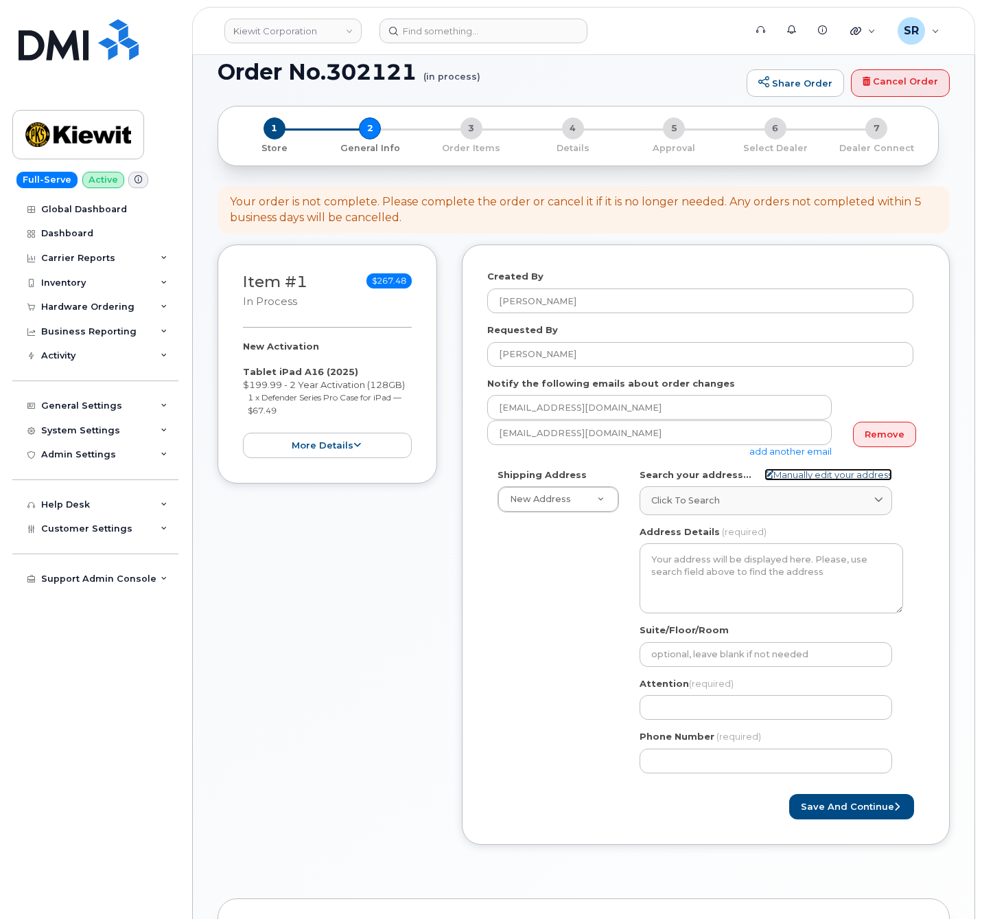
click at [793, 472] on link "Manually edit your address" at bounding box center [829, 474] width 128 height 13
select select
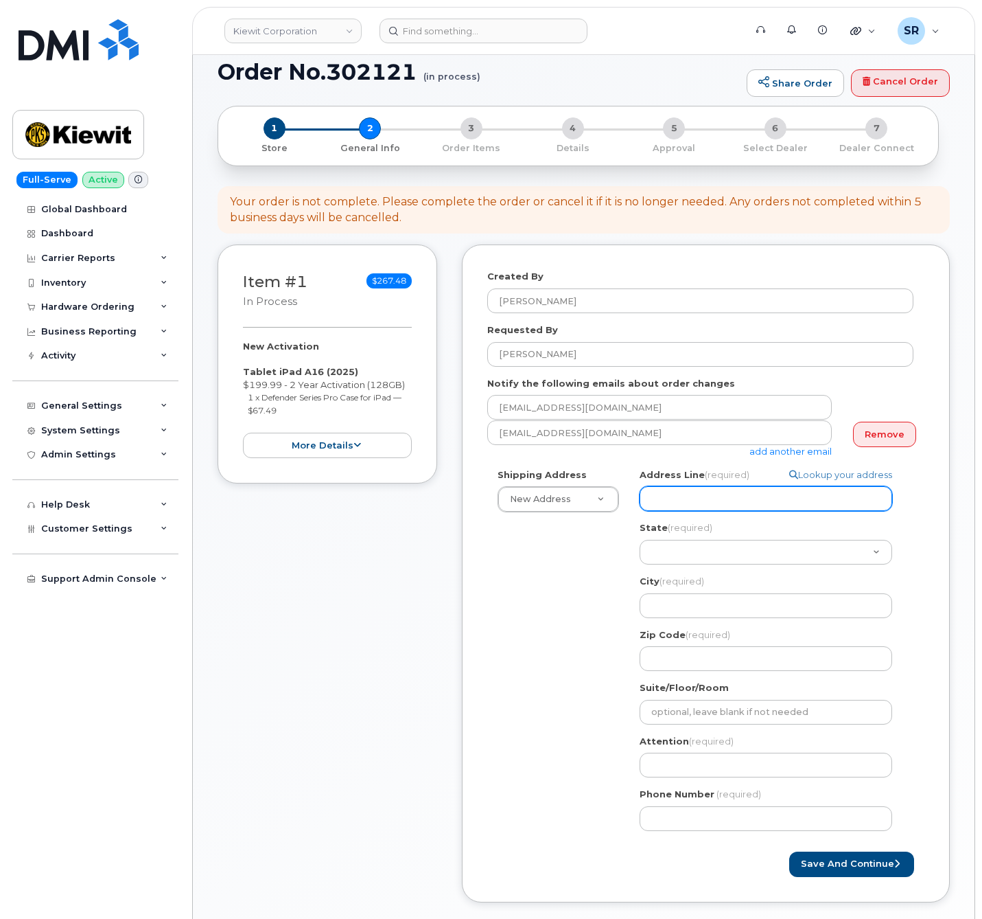
click at [773, 500] on input "Address Line (required)" at bounding box center [766, 498] width 253 height 25
paste input "4 Commerce Dr"
select select
type input "4 Commerce Dr"
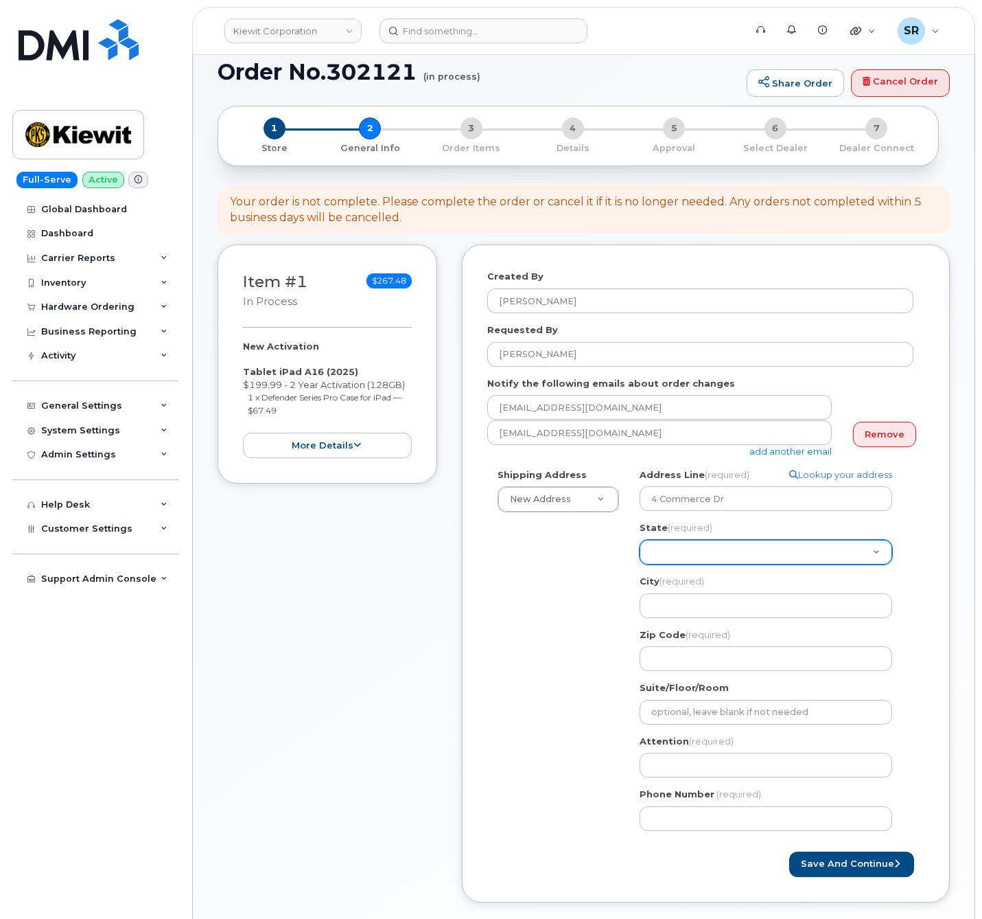
click at [682, 558] on select "[US_STATE] [US_STATE] [US_STATE] [US_STATE] [US_STATE] [US_STATE] [US_STATE] [U…" at bounding box center [766, 552] width 253 height 25
select select "NJ"
click at [640, 540] on select "[US_STATE] [US_STATE] [US_STATE] [US_STATE] [US_STATE] [US_STATE] [US_STATE] [U…" at bounding box center [766, 552] width 253 height 25
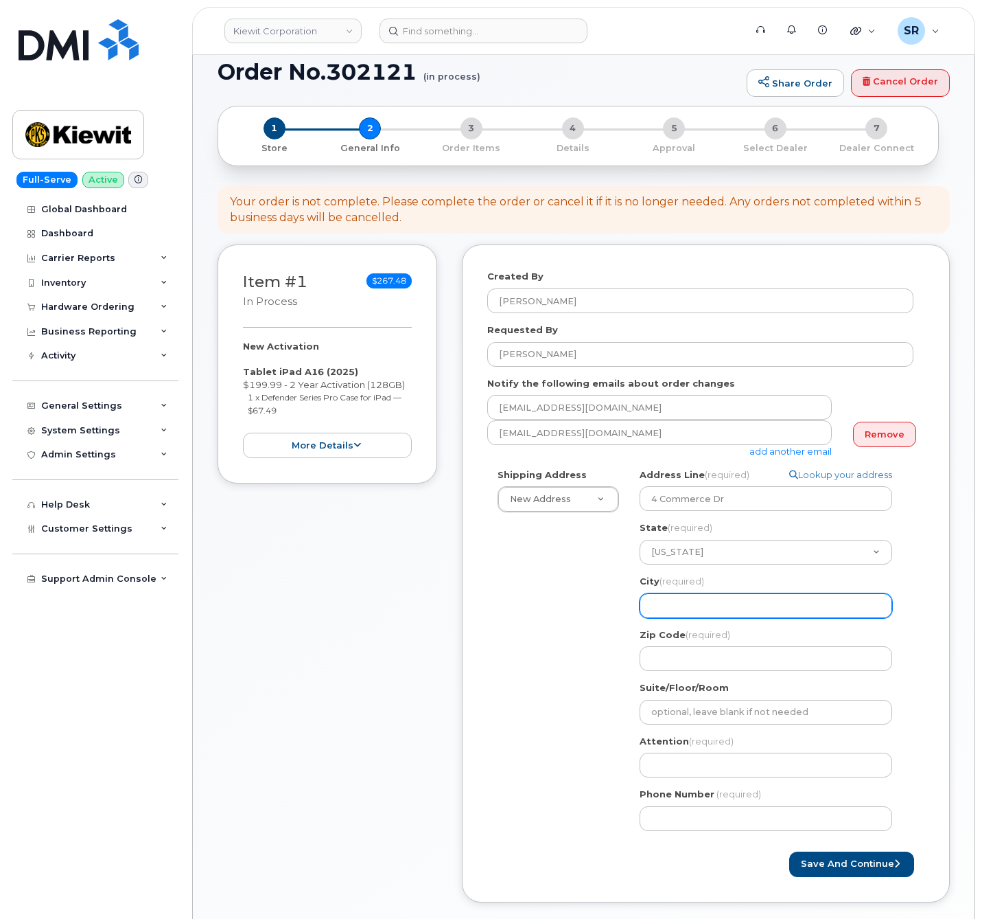
click at [691, 606] on input "City (required)" at bounding box center [766, 605] width 253 height 25
click at [711, 595] on input "City (required)" at bounding box center [766, 605] width 253 height 25
paste input "[PERSON_NAME]"
select select
type input "[PERSON_NAME]"
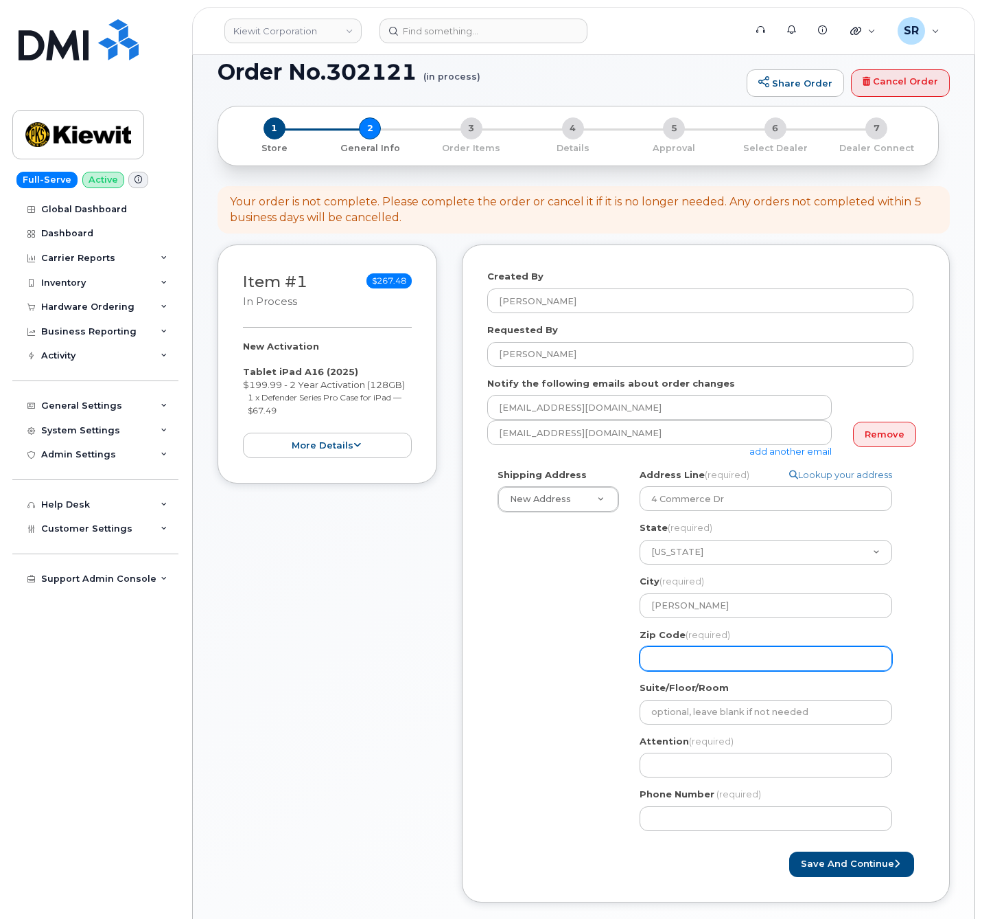
click at [678, 662] on input "Zip Code (required)" at bounding box center [766, 658] width 253 height 25
paste input "07016"
select select
type input "07016"
click at [906, 643] on div "NJ Cranford Search your address... Manually edit your address Click to search N…" at bounding box center [772, 654] width 284 height 373
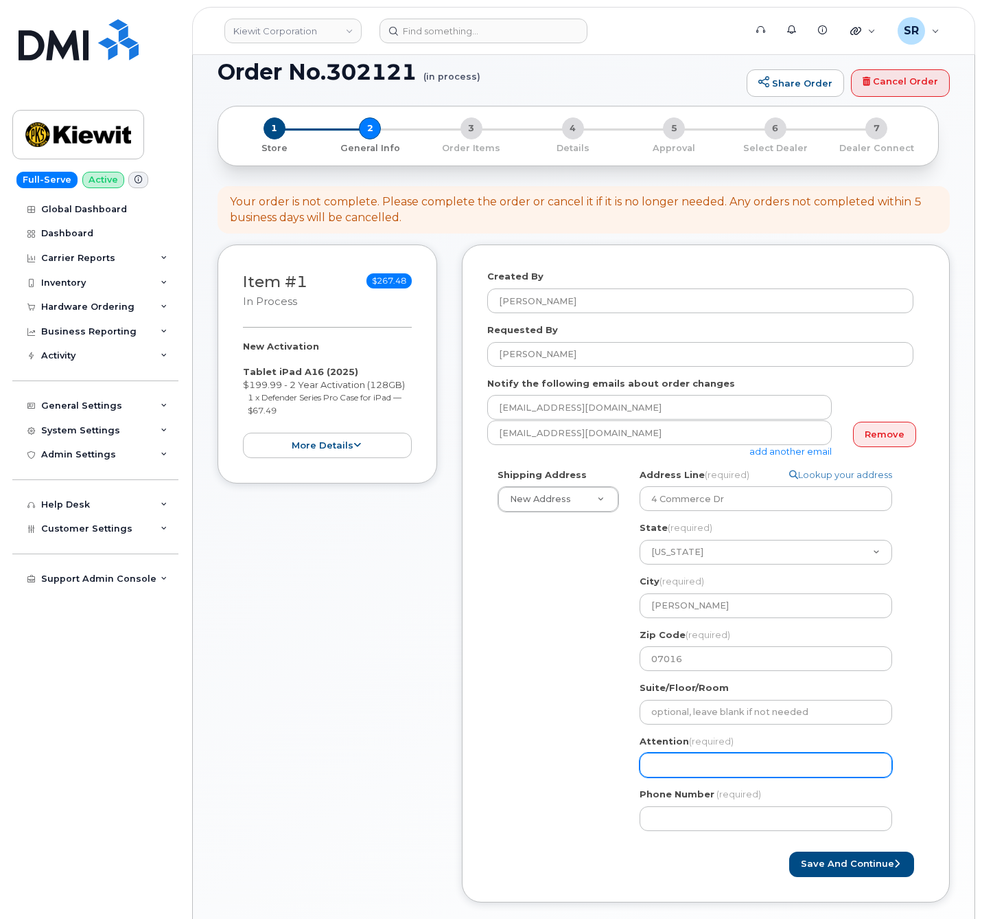
click at [748, 757] on input "Attention (required)" at bounding box center [766, 764] width 253 height 25
select select
type input "J"
select select
type input "[PERSON_NAME]"
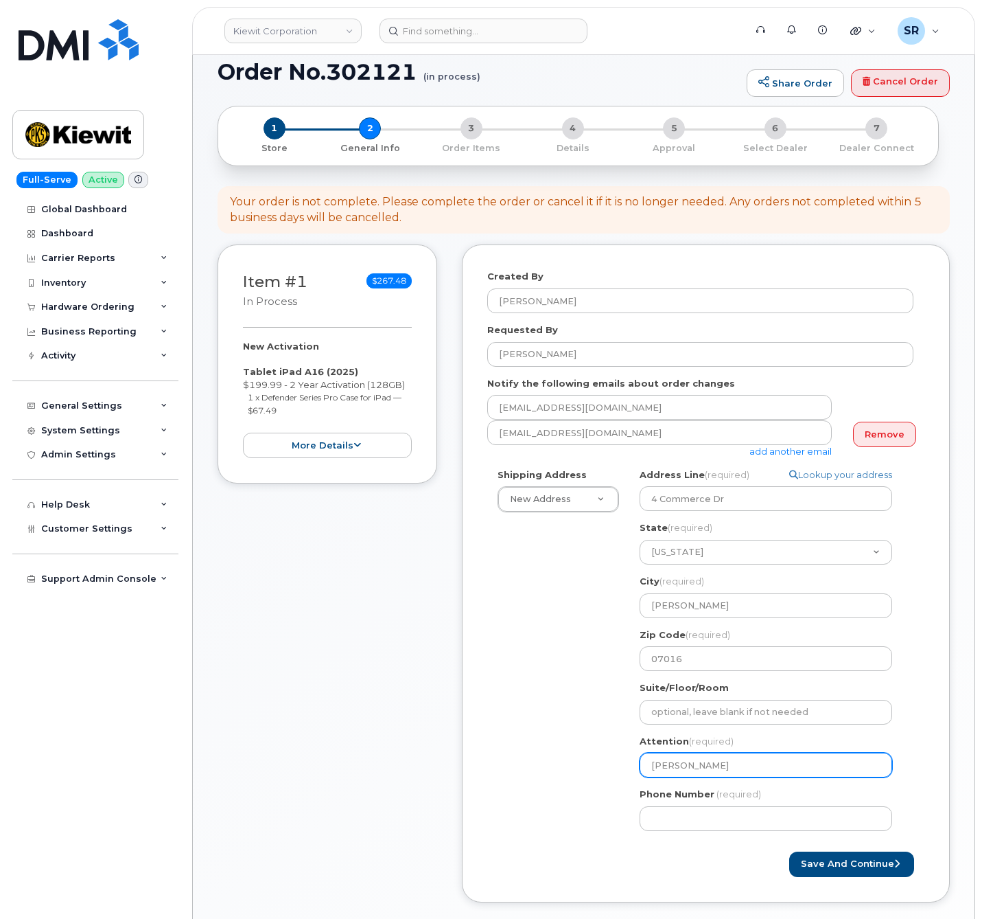
select select
type input "Jack"
select select
type input "Jack"
select select
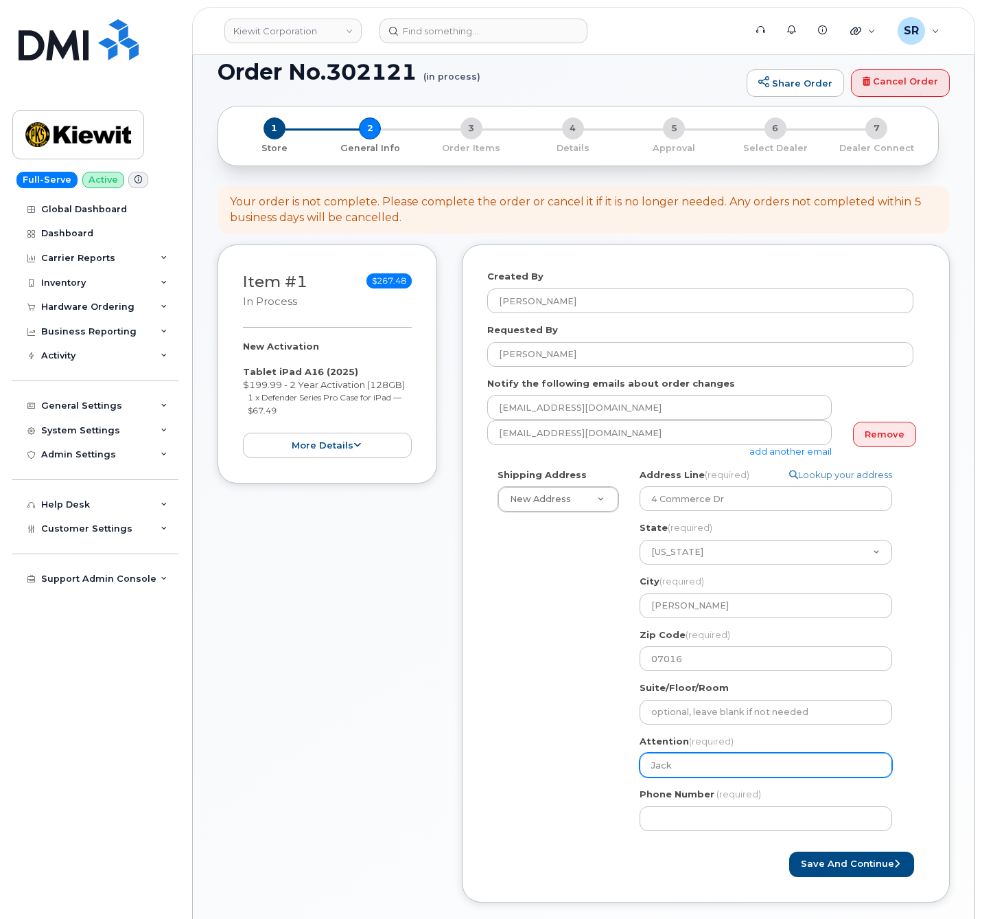
type input "[PERSON_NAME]"
select select
type input "[PERSON_NAME]"
select select
type input "[PERSON_NAME]"
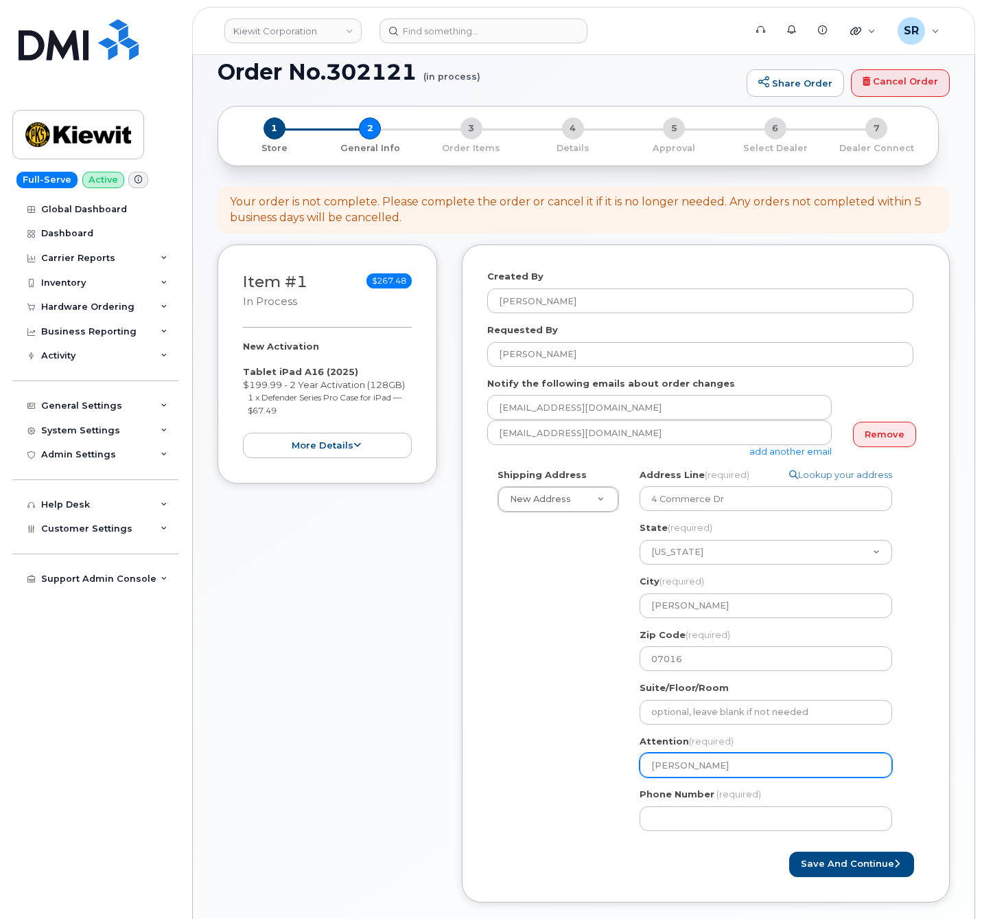
select select
type input "[PERSON_NAME]"
select select
type input "[PERSON_NAME]"
select select
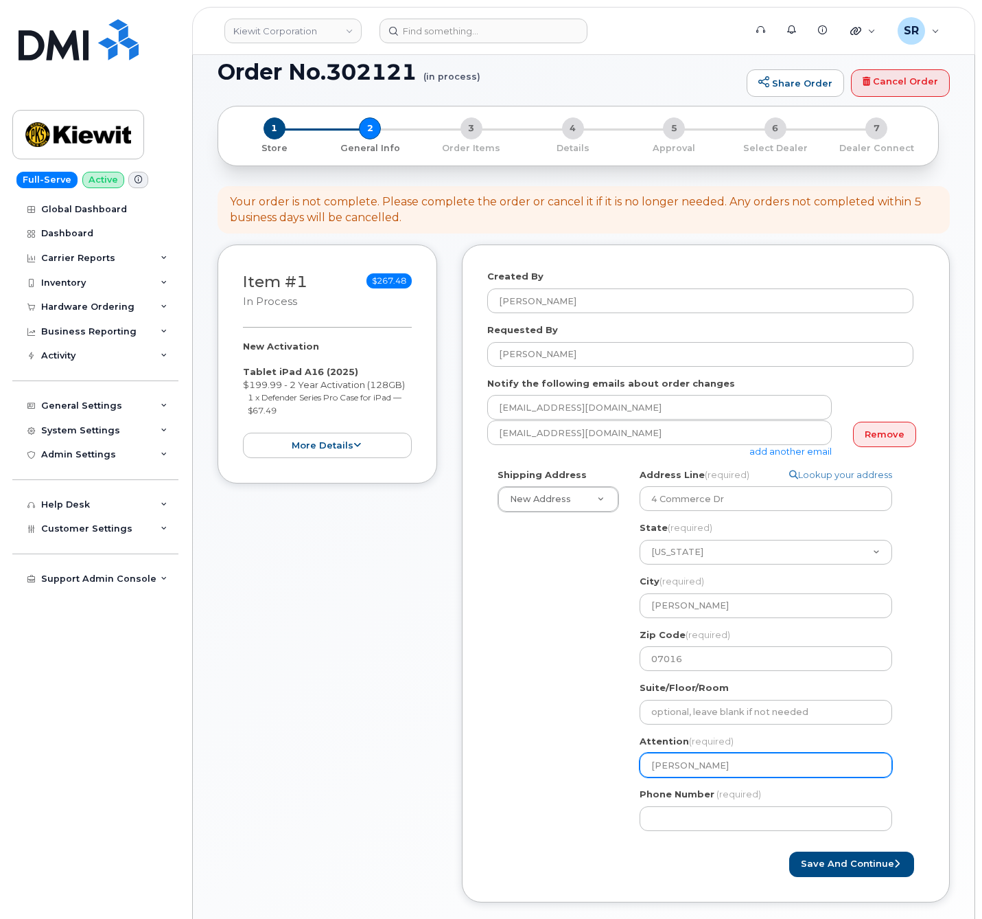
type input "[PERSON_NAME]"
select select
type input "[PERSON_NAME]"
drag, startPoint x: 728, startPoint y: 768, endPoint x: 621, endPoint y: 776, distance: 107.4
click at [621, 776] on div "Shipping Address New Address New Address 2306 foreman rd 6747 Old Us highway 27…" at bounding box center [700, 654] width 426 height 373
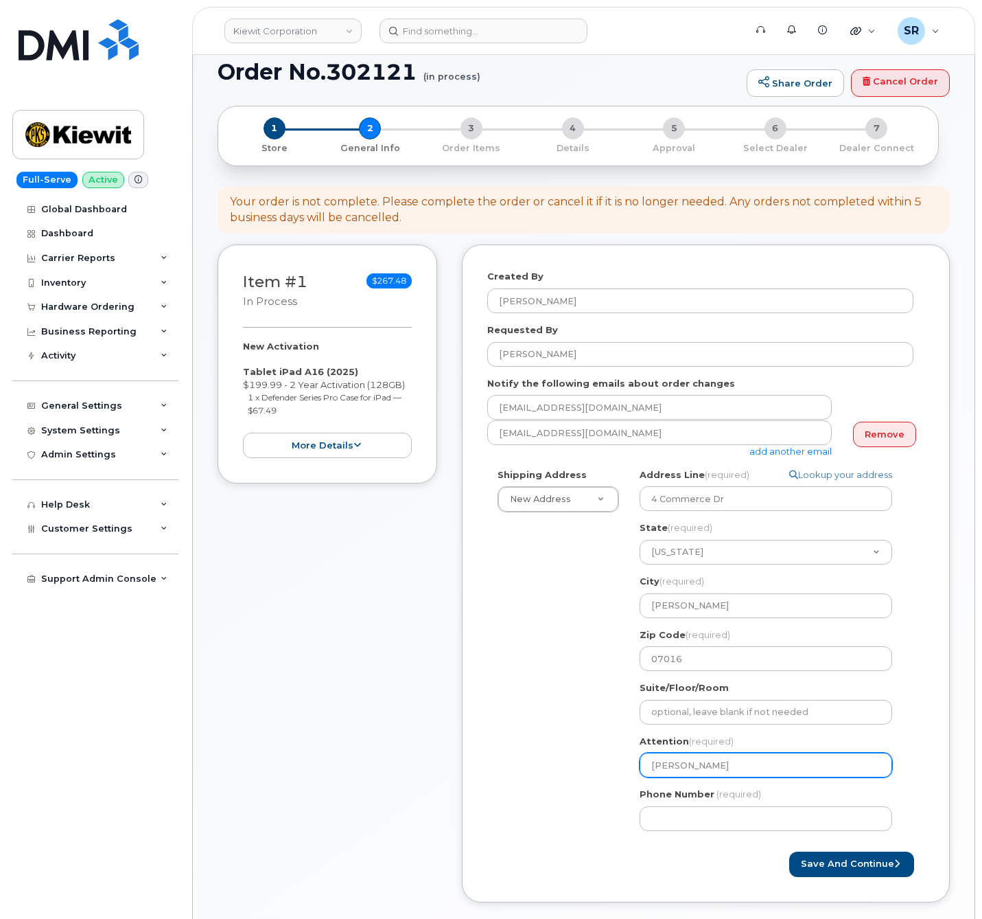
paste input "[PERSON_NAME]"
select select
type input "[PERSON_NAME]"
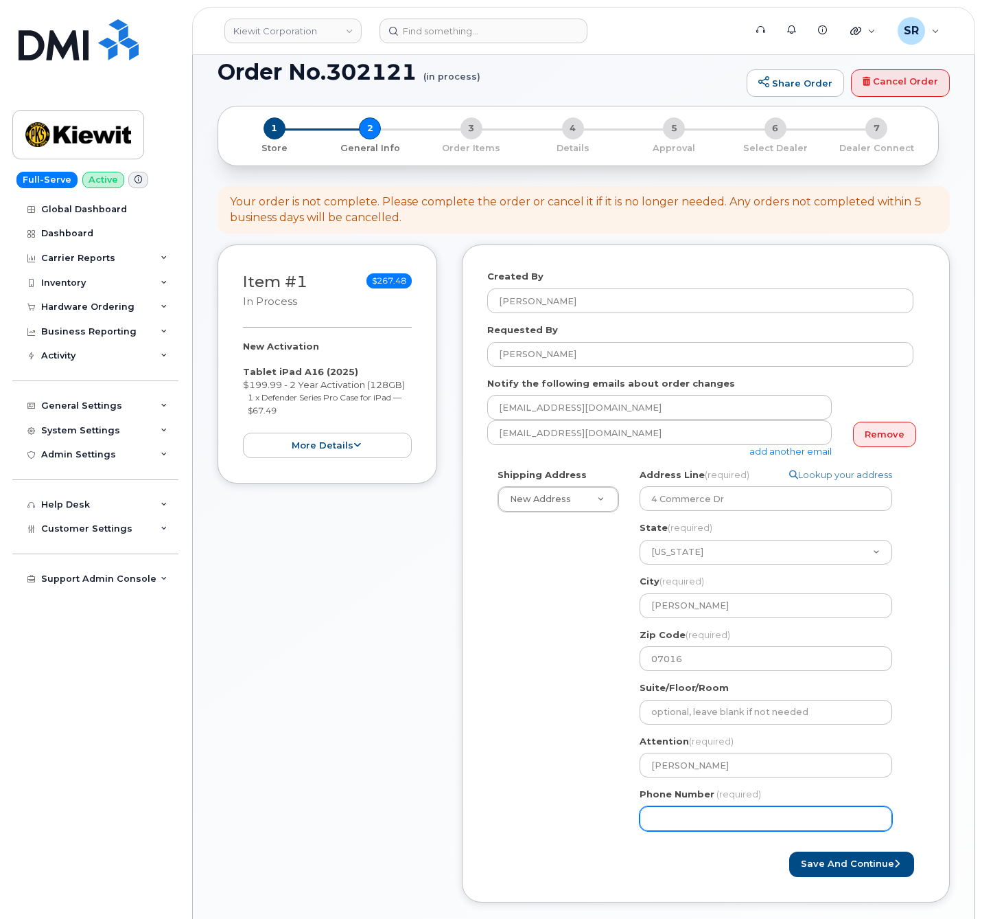
click at [715, 822] on input "Phone Number" at bounding box center [766, 818] width 253 height 25
click at [717, 822] on input "Phone Number" at bounding box center [766, 818] width 253 height 25
paste input "9084028840"
select select
click at [652, 818] on input "9084028840" at bounding box center [766, 818] width 253 height 25
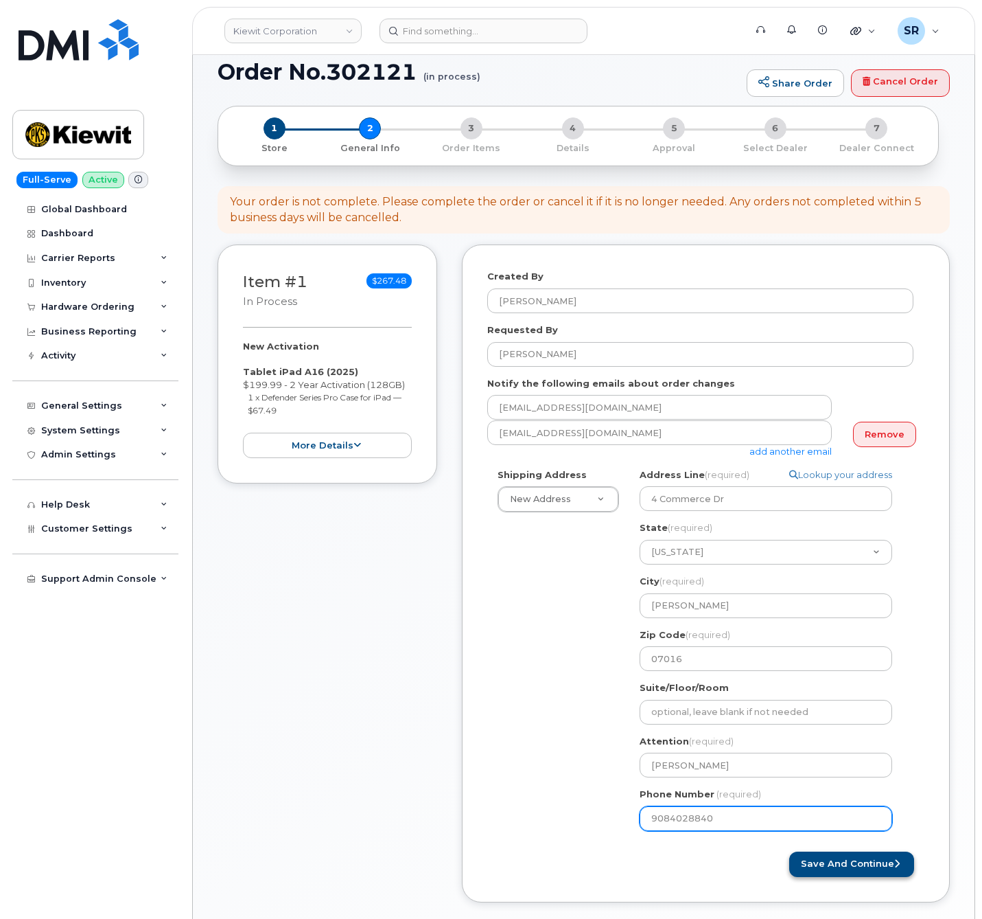
type input "9084028840"
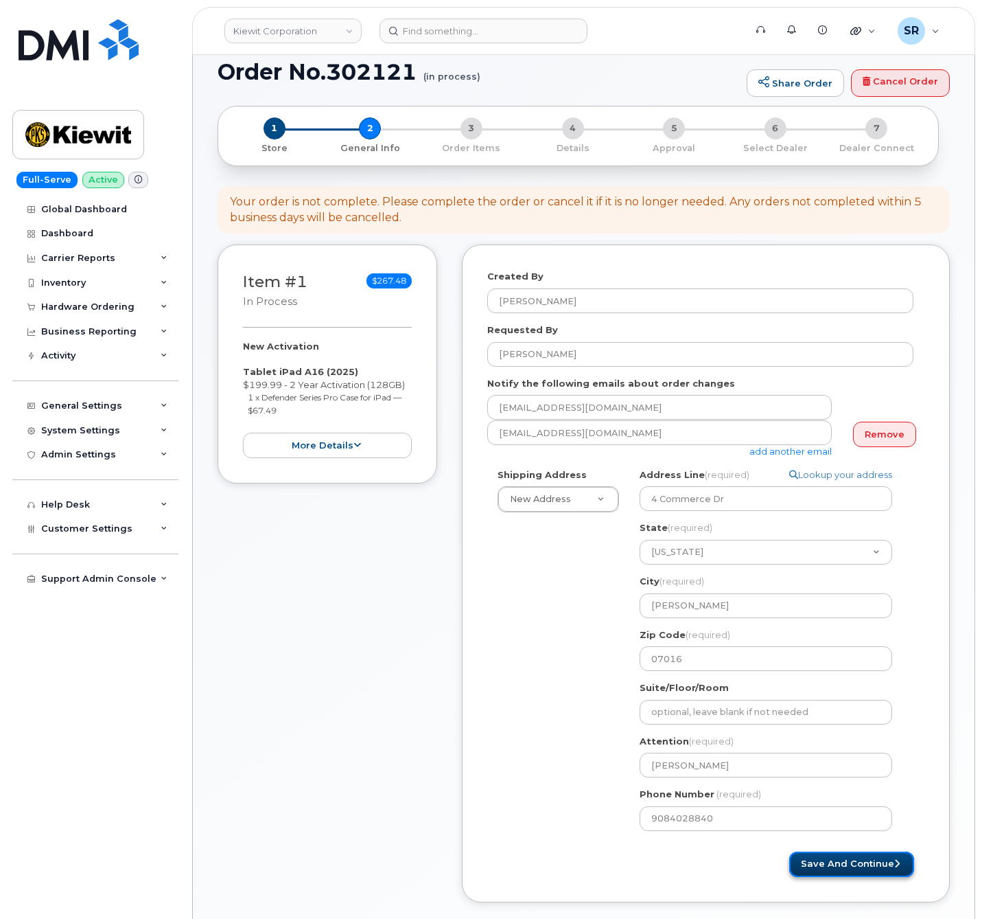
click at [881, 870] on button "Save and Continue" at bounding box center [852, 863] width 125 height 25
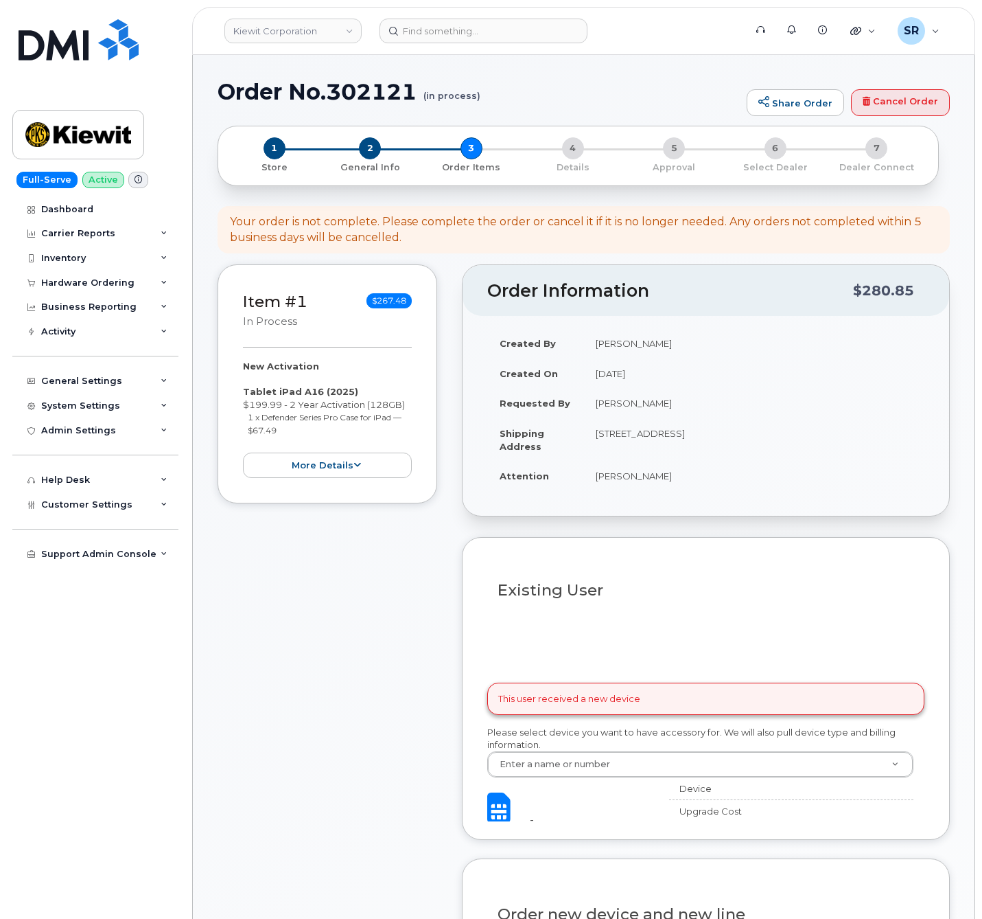
select select
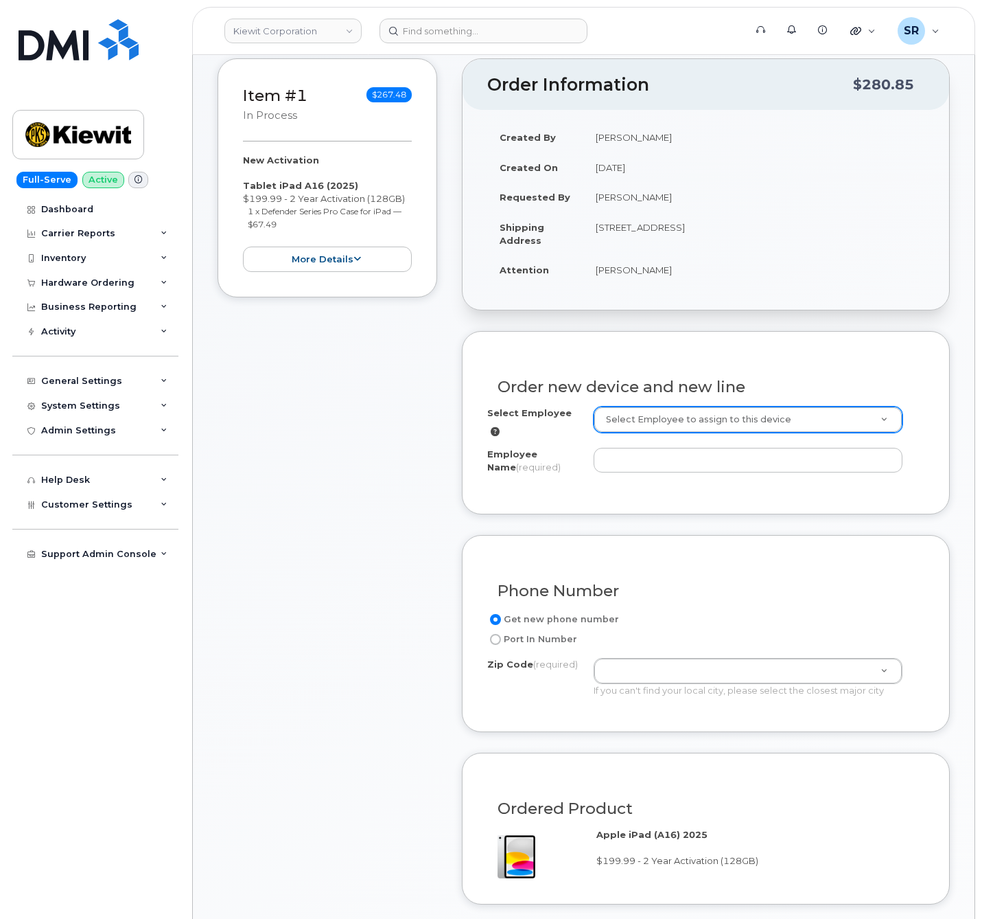
scroll to position [289, 0]
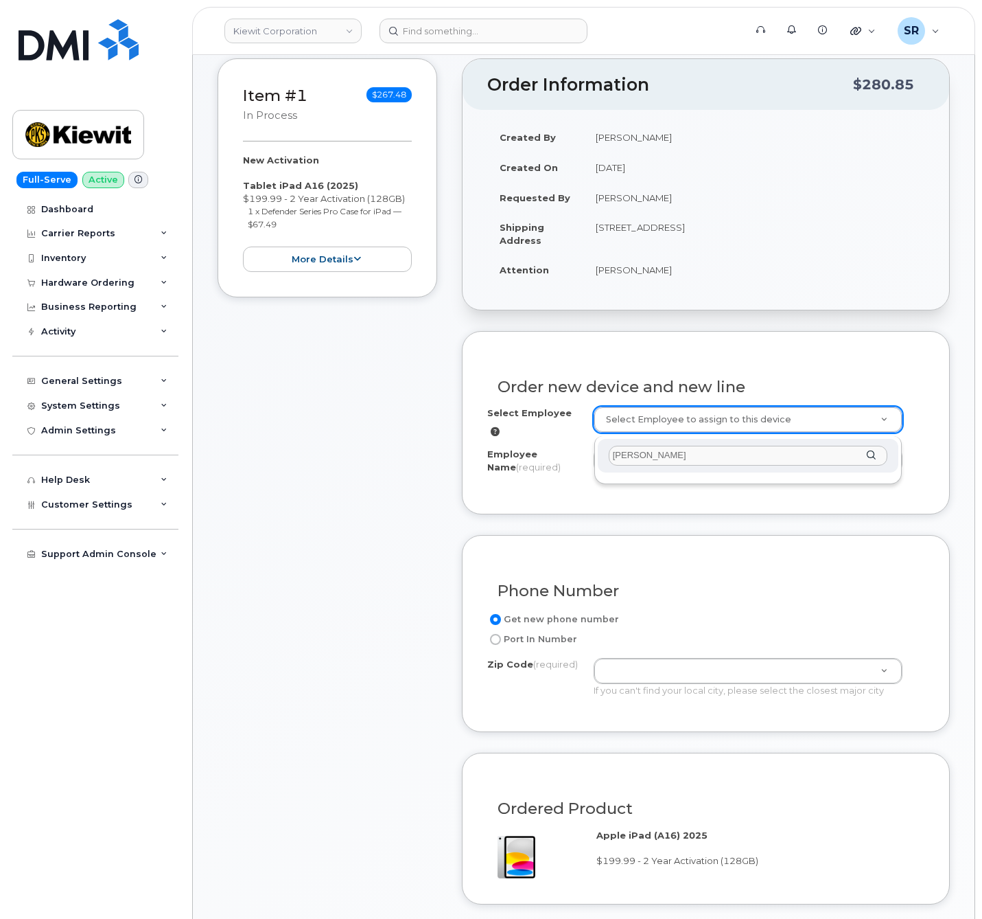
drag, startPoint x: 668, startPoint y: 454, endPoint x: 548, endPoint y: 459, distance: 120.3
click at [548, 459] on body "[PERSON_NAME] Corporation Support Alerts Knowledge Base Quicklinks Suspend / Ca…" at bounding box center [491, 888] width 982 height 2354
type input "[PERSON_NAME]"
drag, startPoint x: 727, startPoint y: 528, endPoint x: 726, endPoint y: 511, distance: 17.2
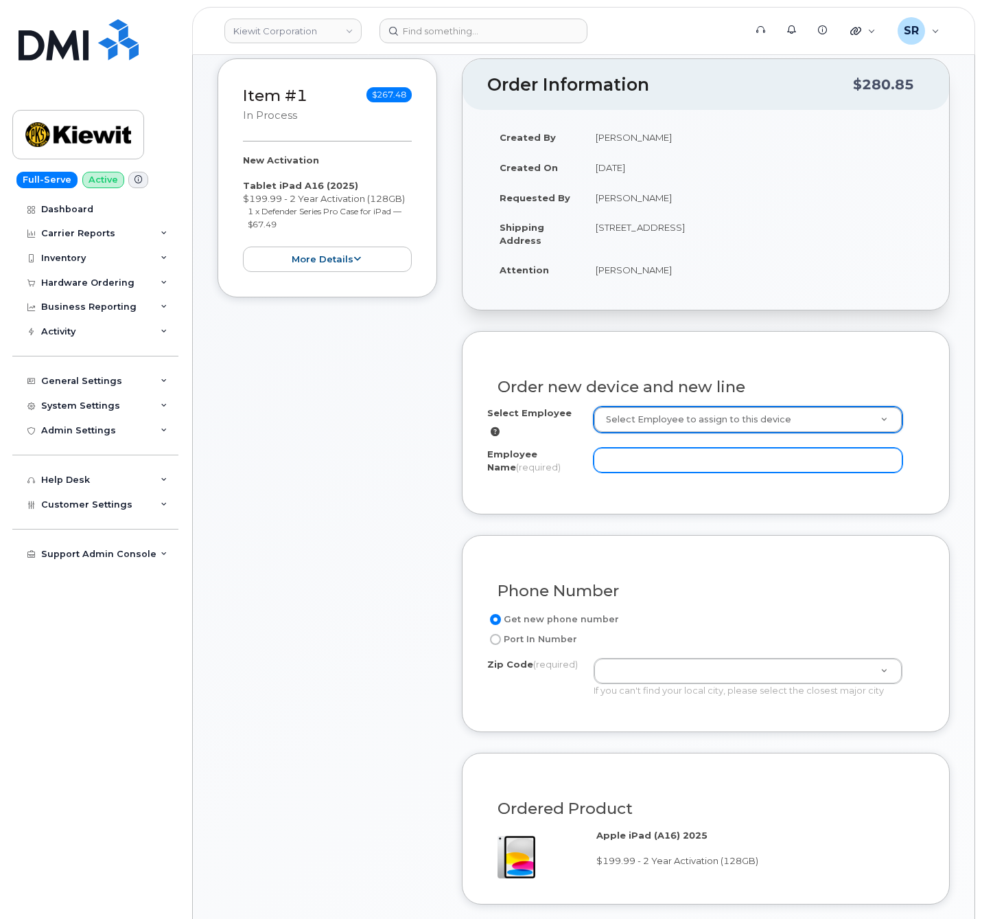
click at [711, 460] on input "Employee Name (required)" at bounding box center [748, 460] width 309 height 25
type input "[PERSON_NAME]"
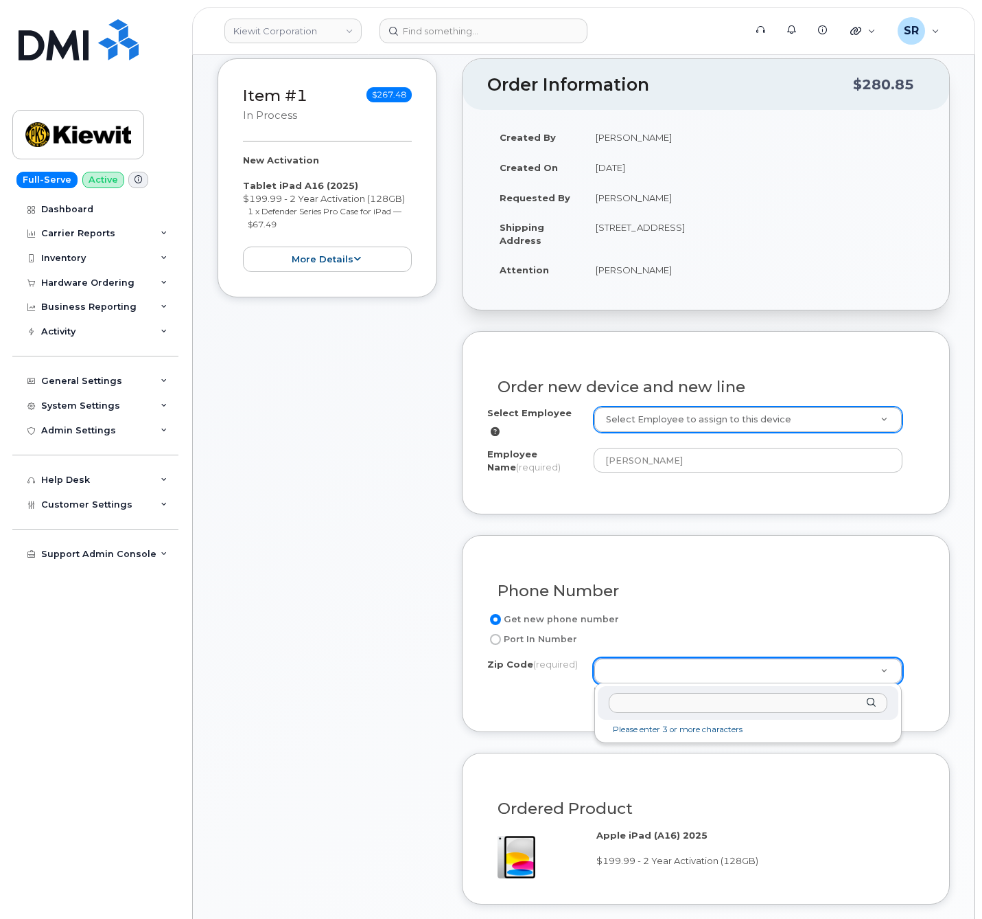
click at [695, 705] on input "Zip Code (required)" at bounding box center [748, 703] width 279 height 20
paste input "07016"
type input "07016"
type input "07016 ([GEOGRAPHIC_DATA], [GEOGRAPHIC_DATA])"
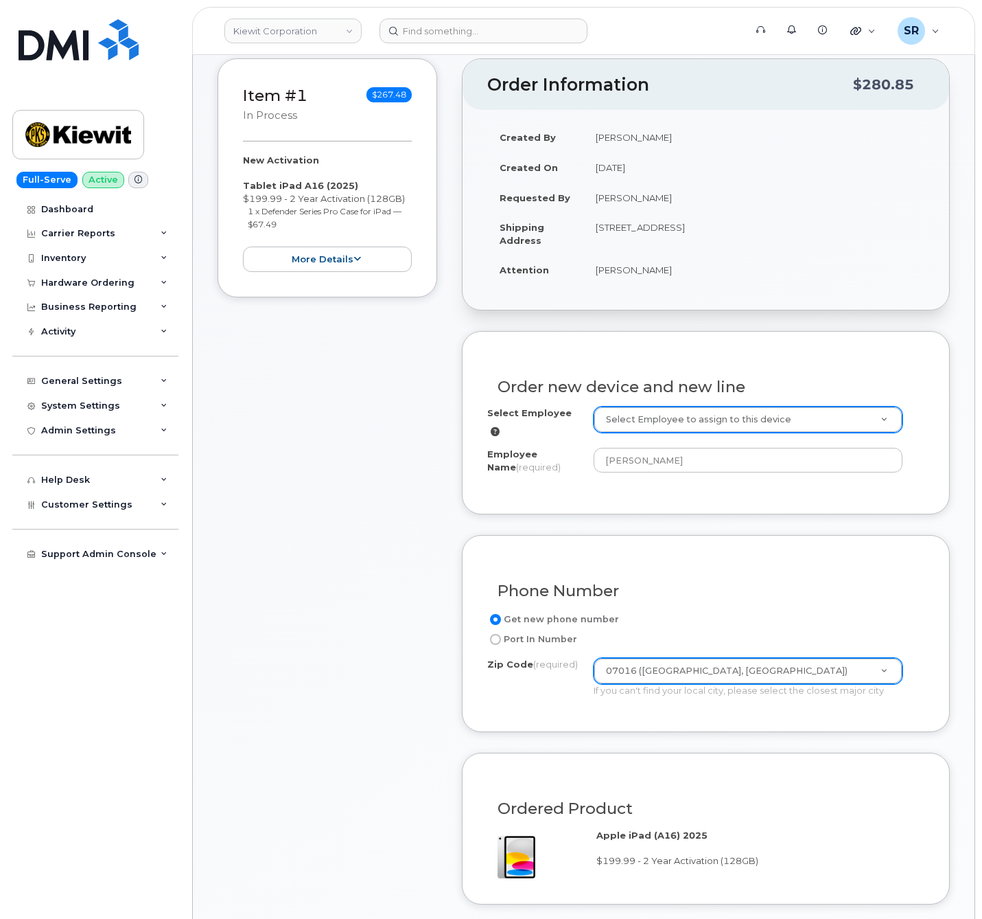
click at [552, 704] on div "Get new phone number Port In Number Zip Code (required) 07016 ([GEOGRAPHIC_DATA…" at bounding box center [705, 659] width 437 height 96
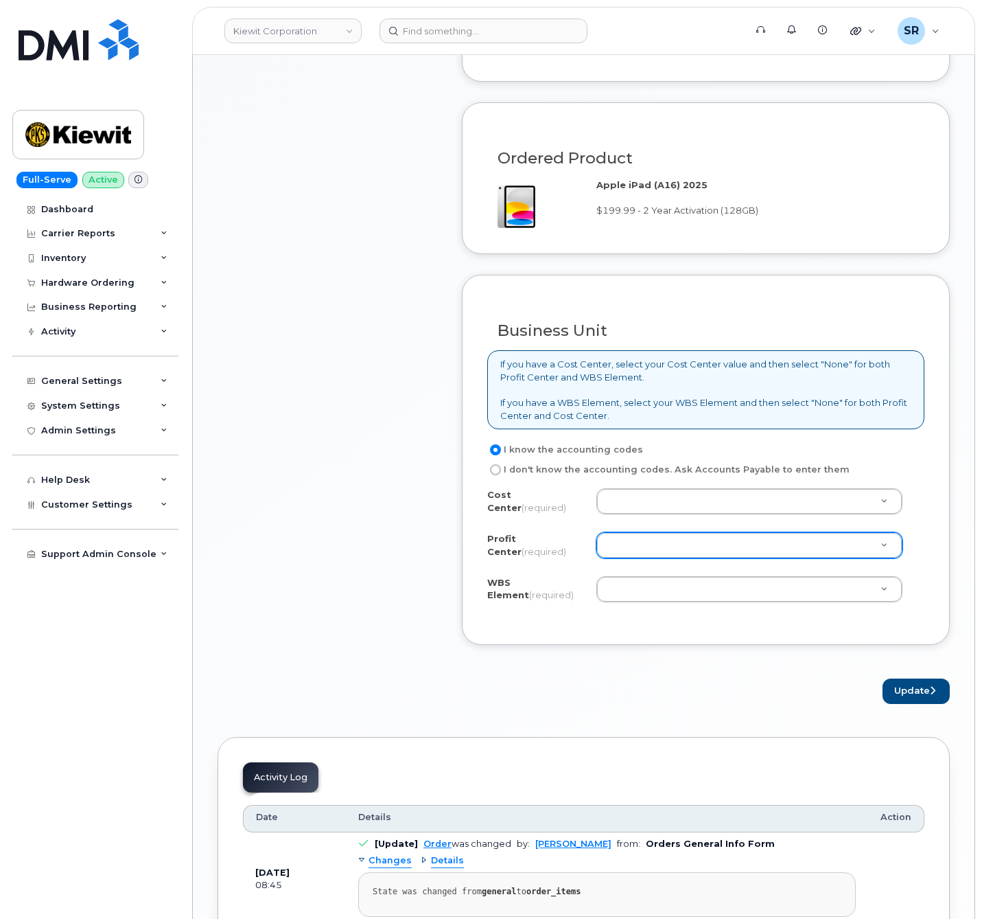
scroll to position [907, 0]
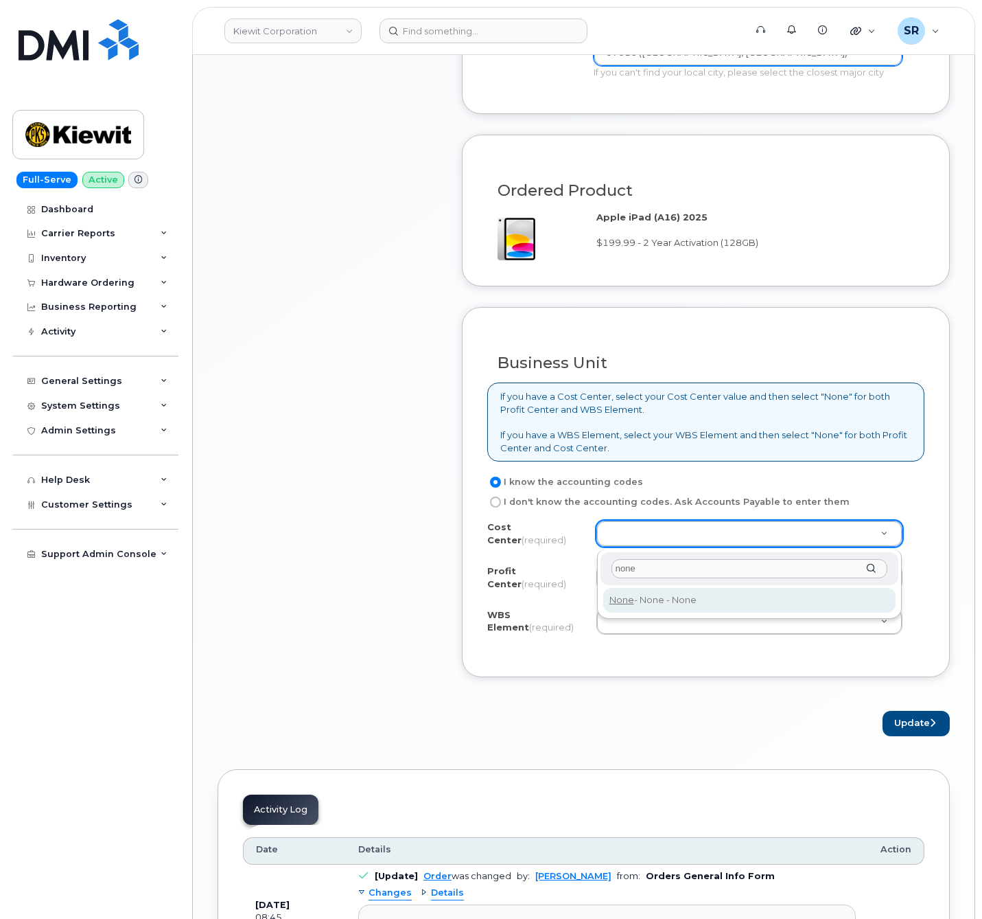
type input "none"
type input "None"
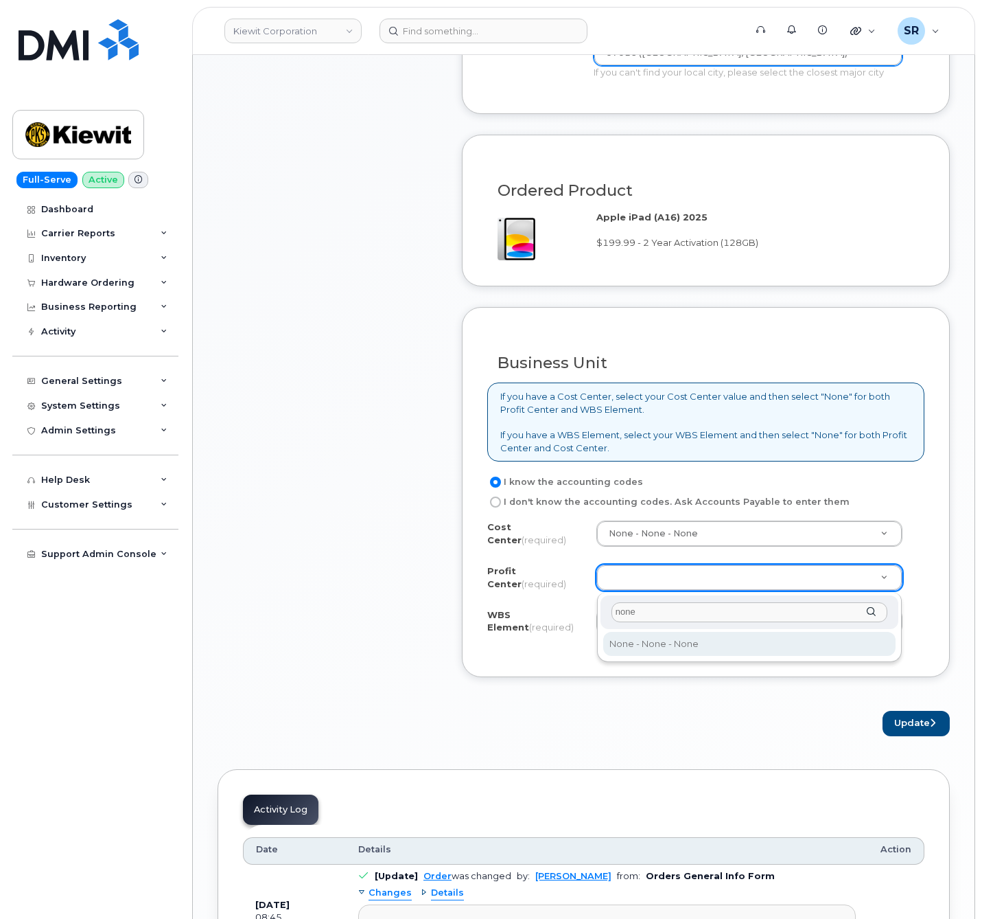
type input "none"
select select "None"
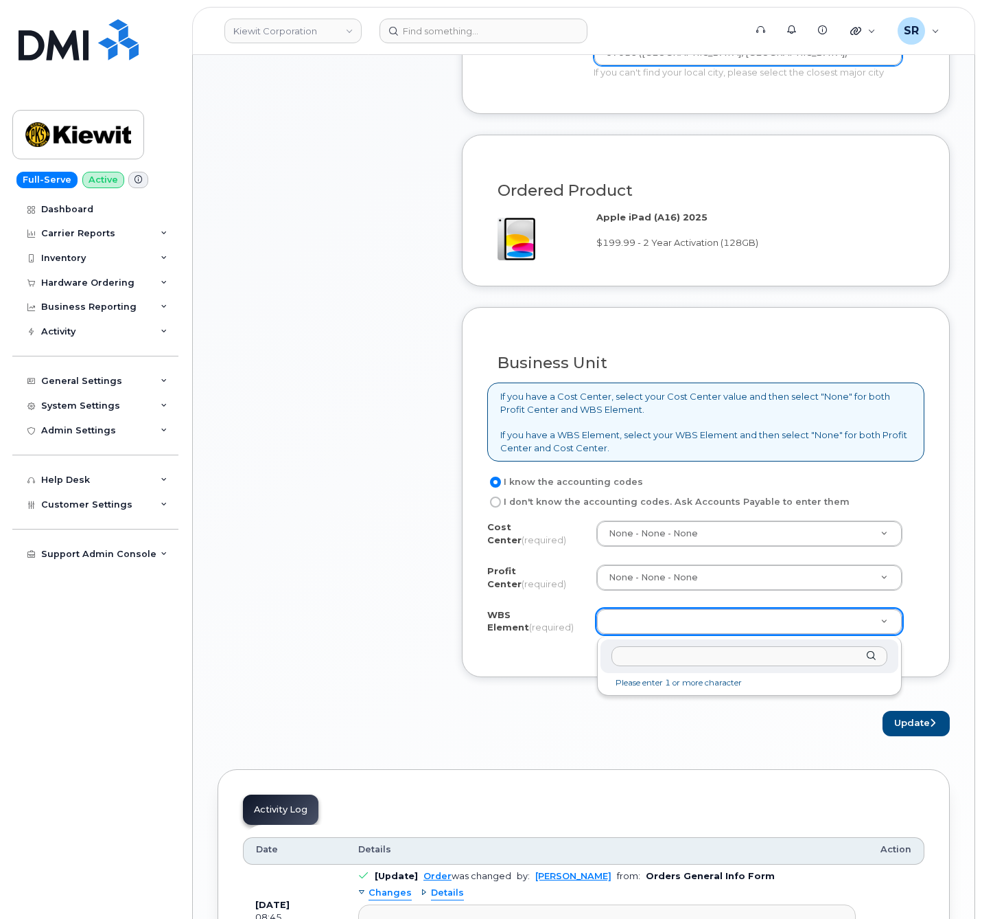
click at [694, 655] on input "text" at bounding box center [750, 656] width 276 height 20
paste input "105936.1045"
type input "105936.1045"
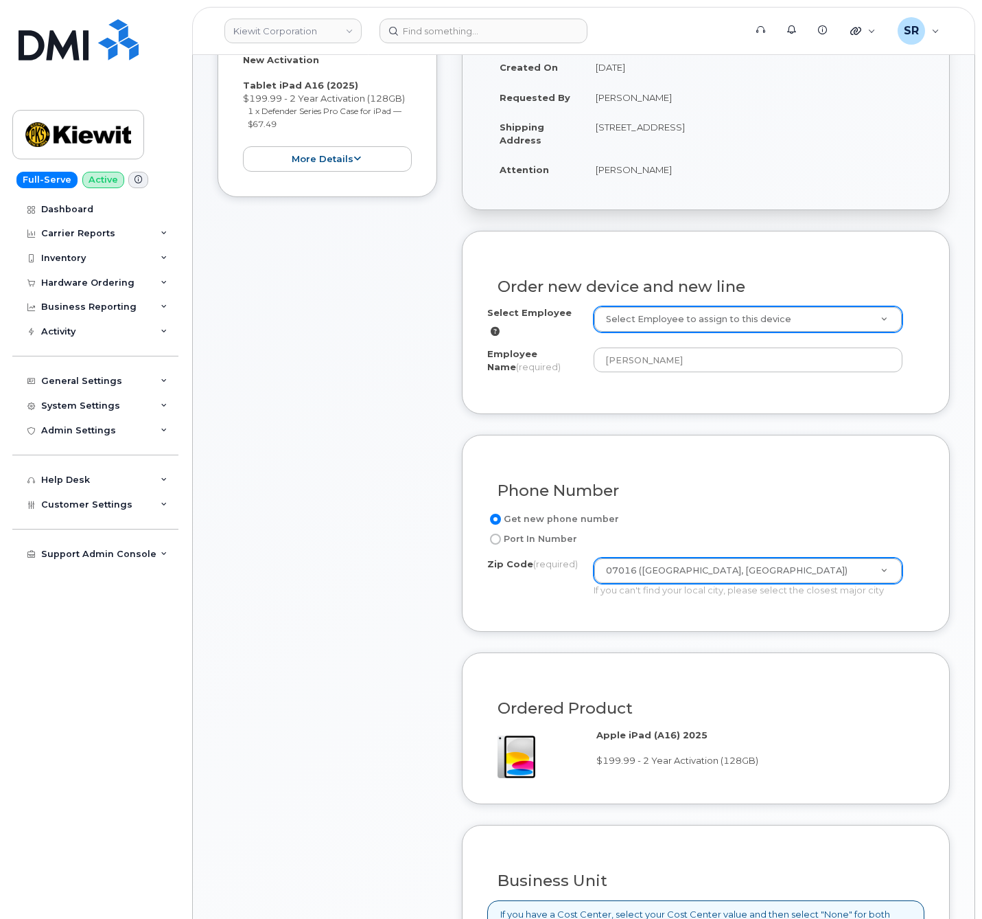
scroll to position [392, 0]
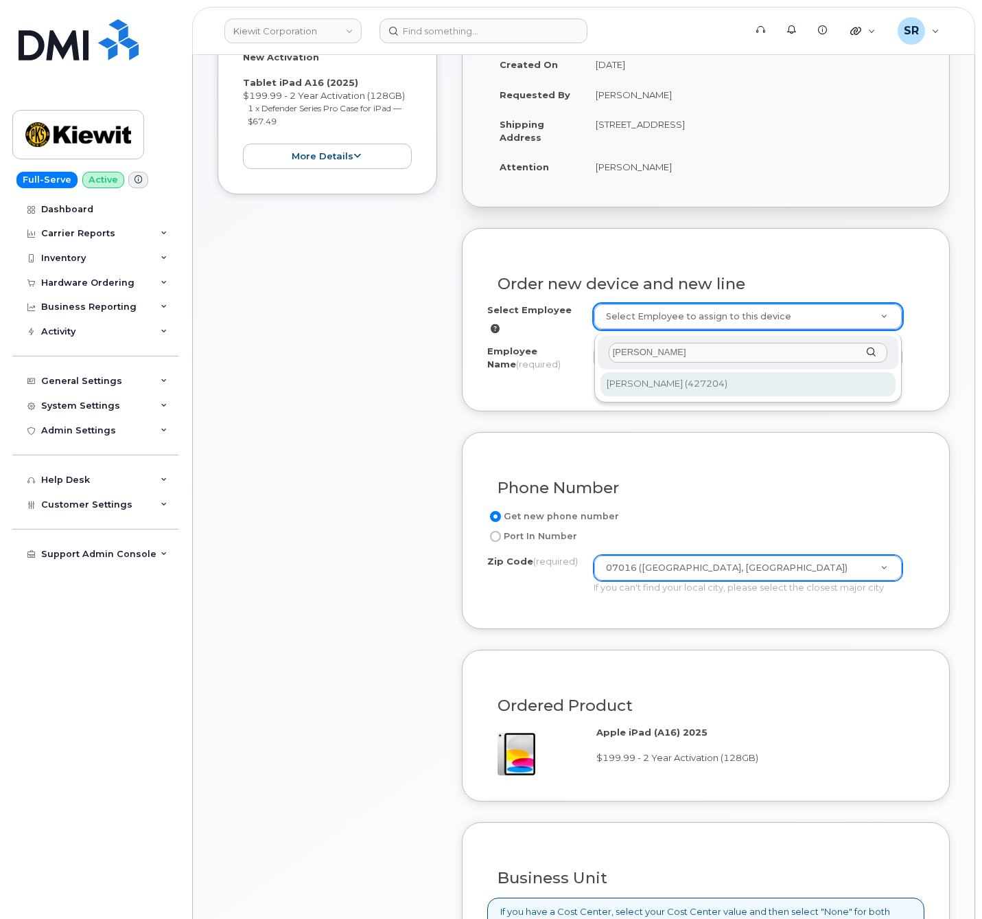
type input "[PERSON_NAME]"
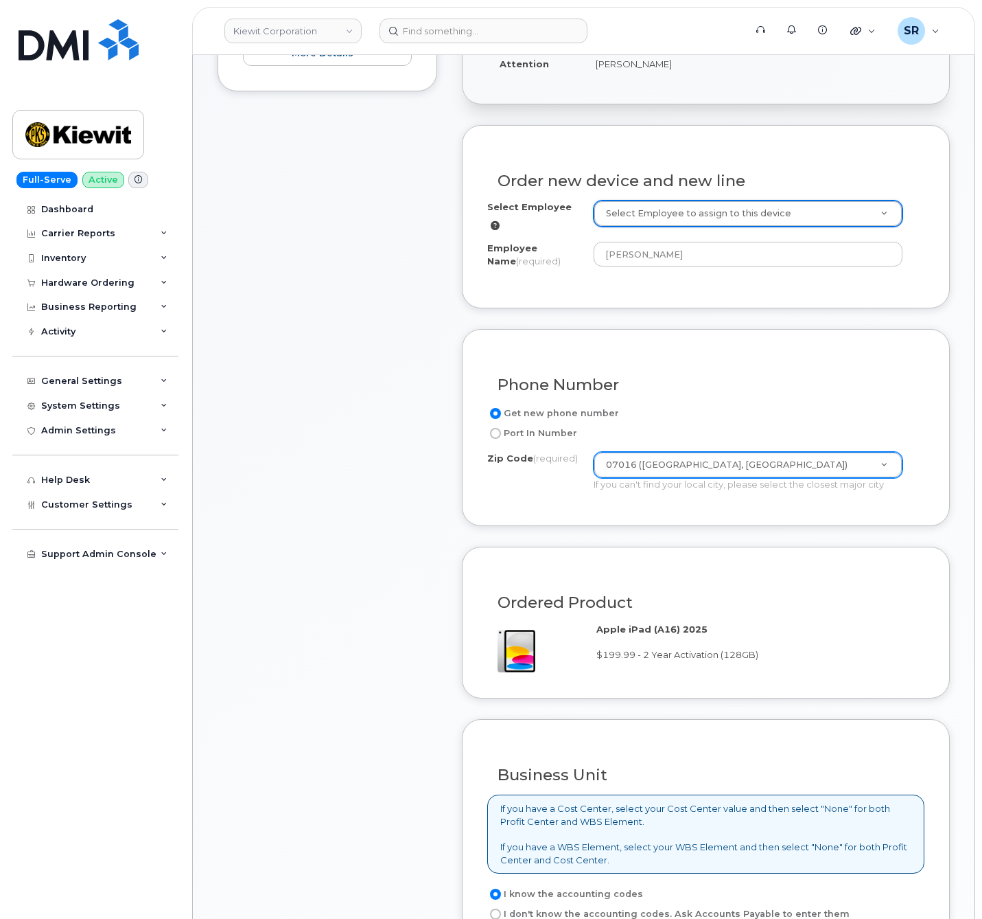
scroll to position [804, 0]
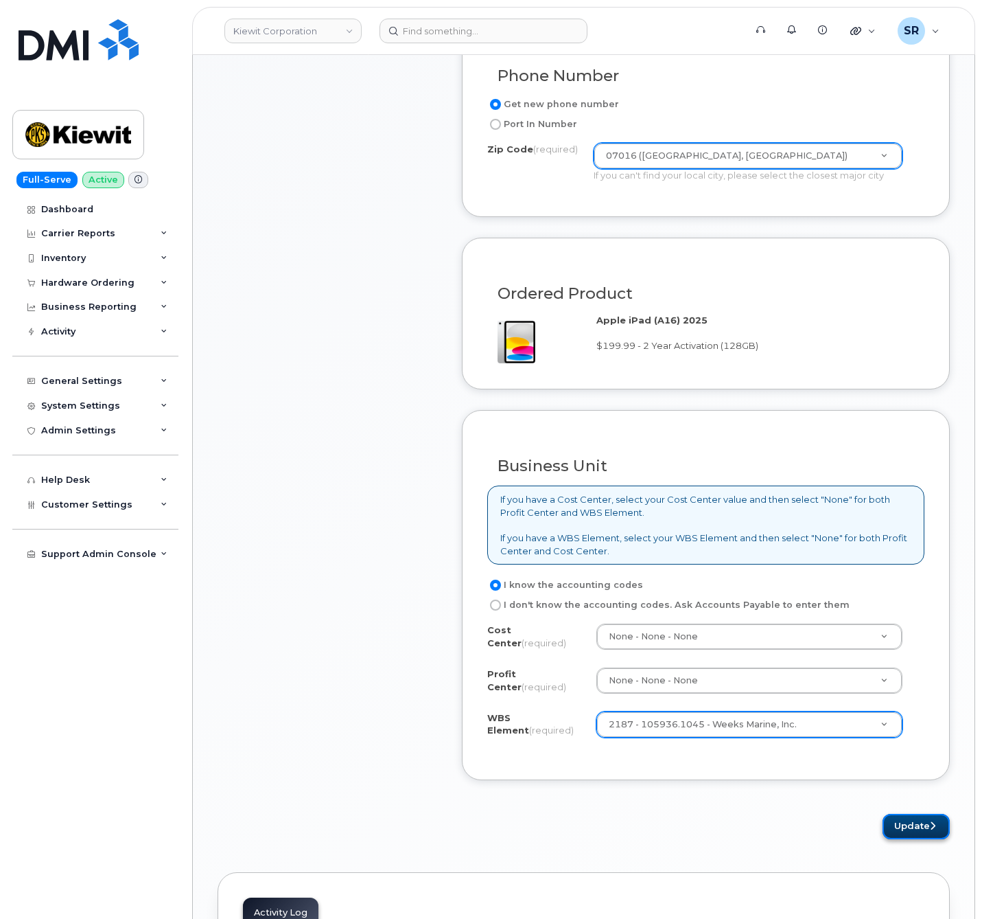
click at [902, 818] on button "Update" at bounding box center [916, 826] width 67 height 25
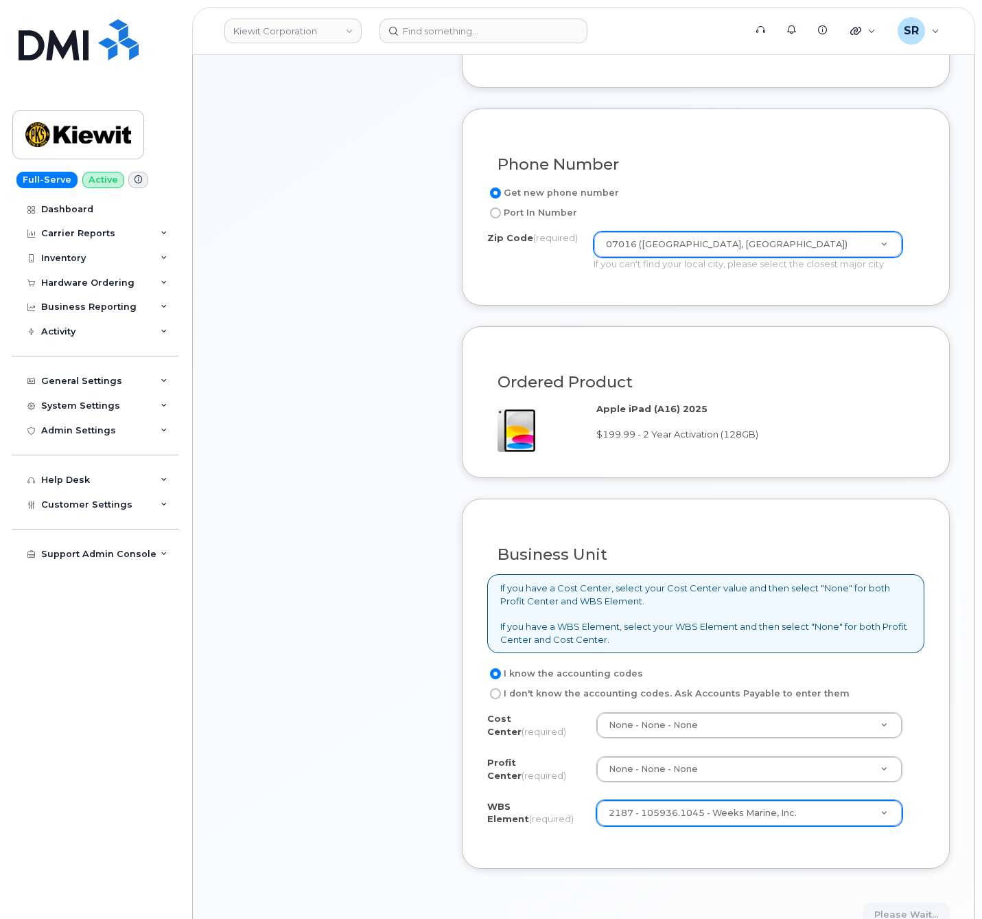
scroll to position [598, 0]
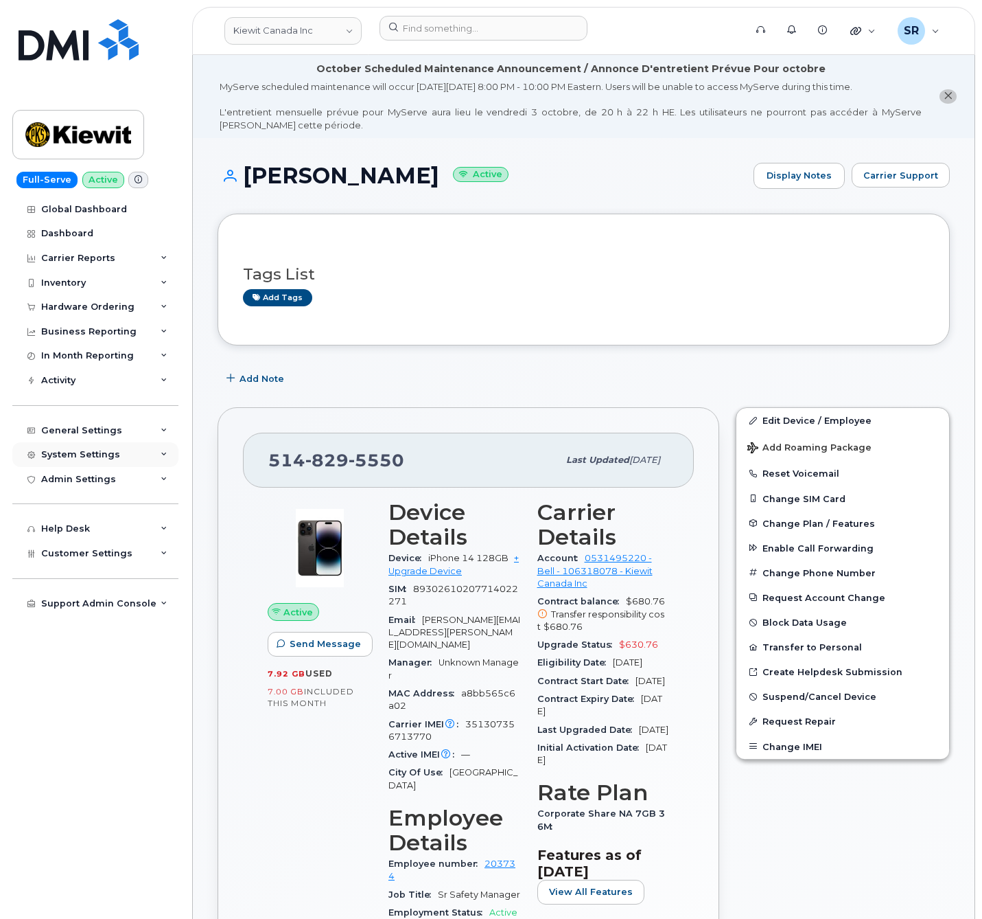
click at [119, 453] on div "System Settings" at bounding box center [95, 454] width 166 height 25
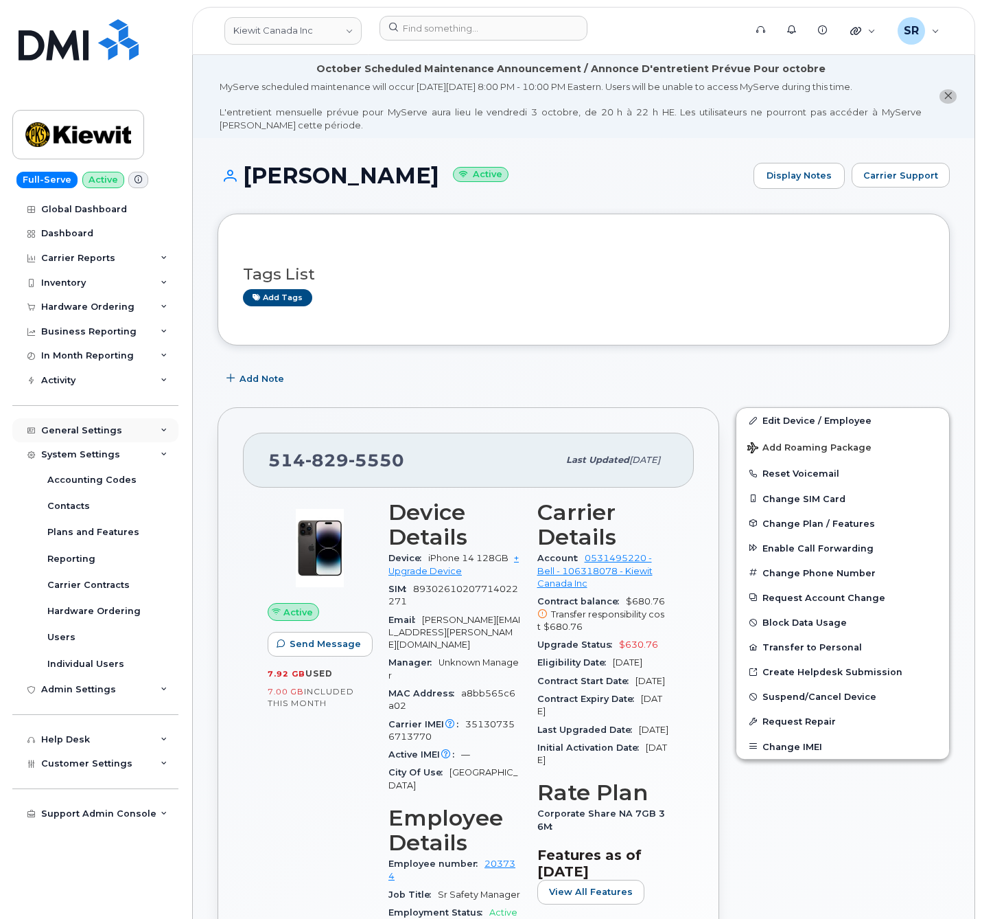
click at [104, 431] on div "General Settings" at bounding box center [81, 430] width 81 height 11
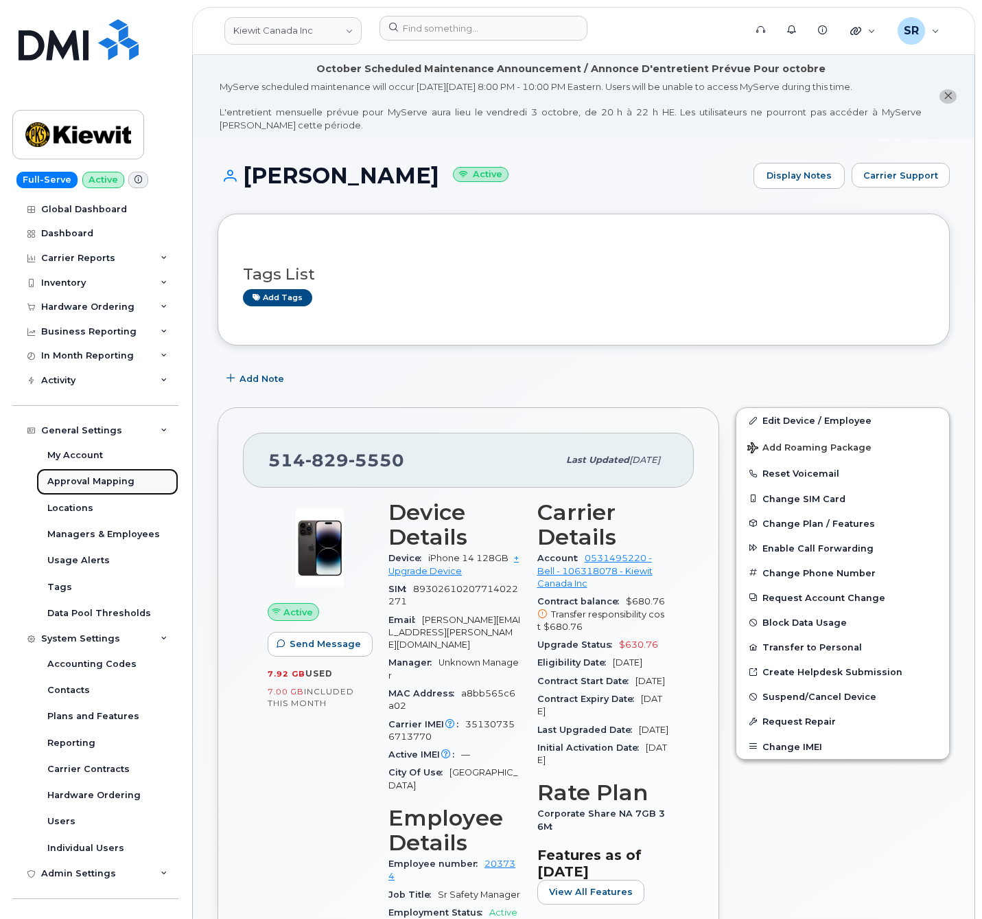
click at [116, 479] on div "Approval Mapping" at bounding box center [90, 481] width 87 height 12
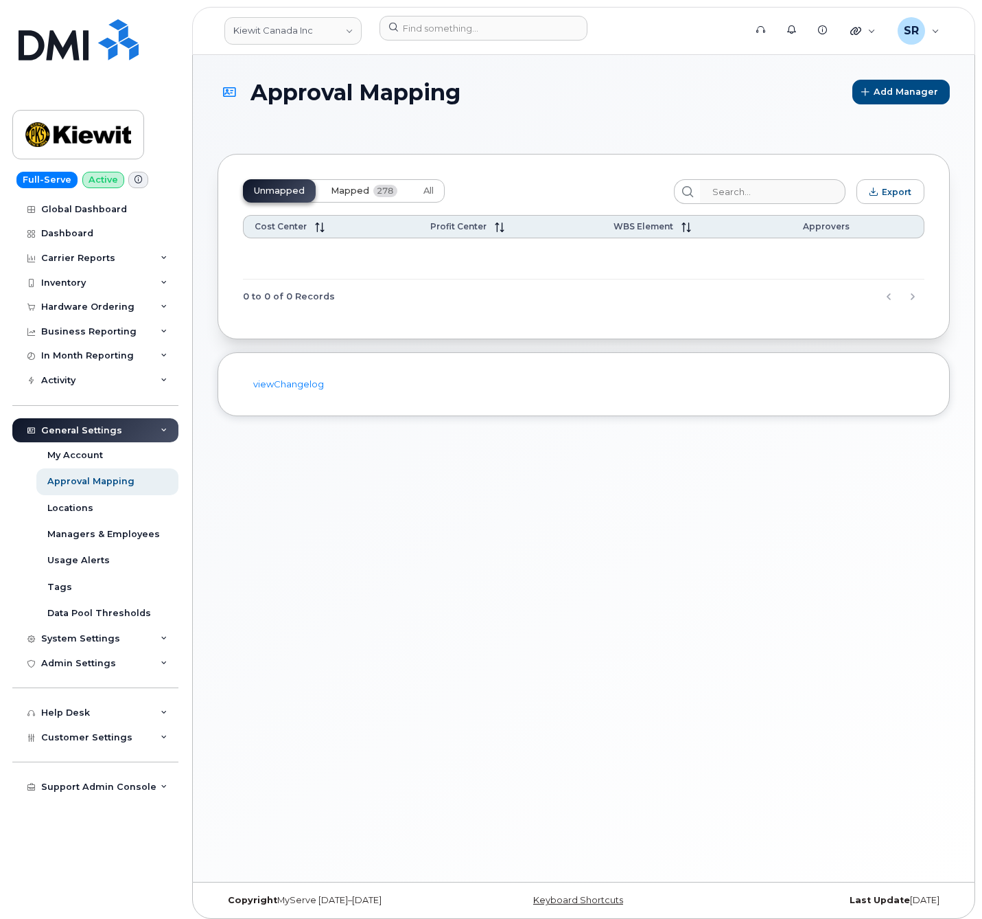
drag, startPoint x: 346, startPoint y: 183, endPoint x: 678, endPoint y: 189, distance: 331.6
click at [346, 183] on button "Mapped 278" at bounding box center [364, 190] width 89 height 23
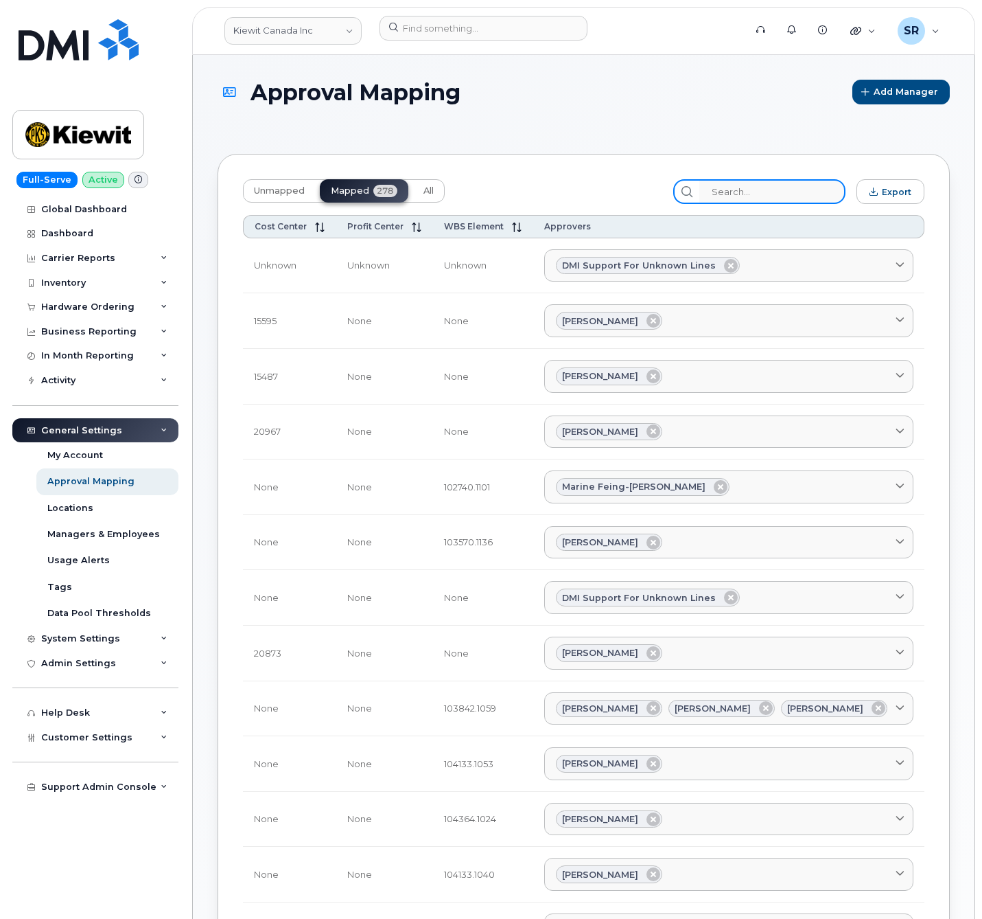
click at [762, 194] on input "search" at bounding box center [773, 191] width 146 height 25
paste input "105936.1045"
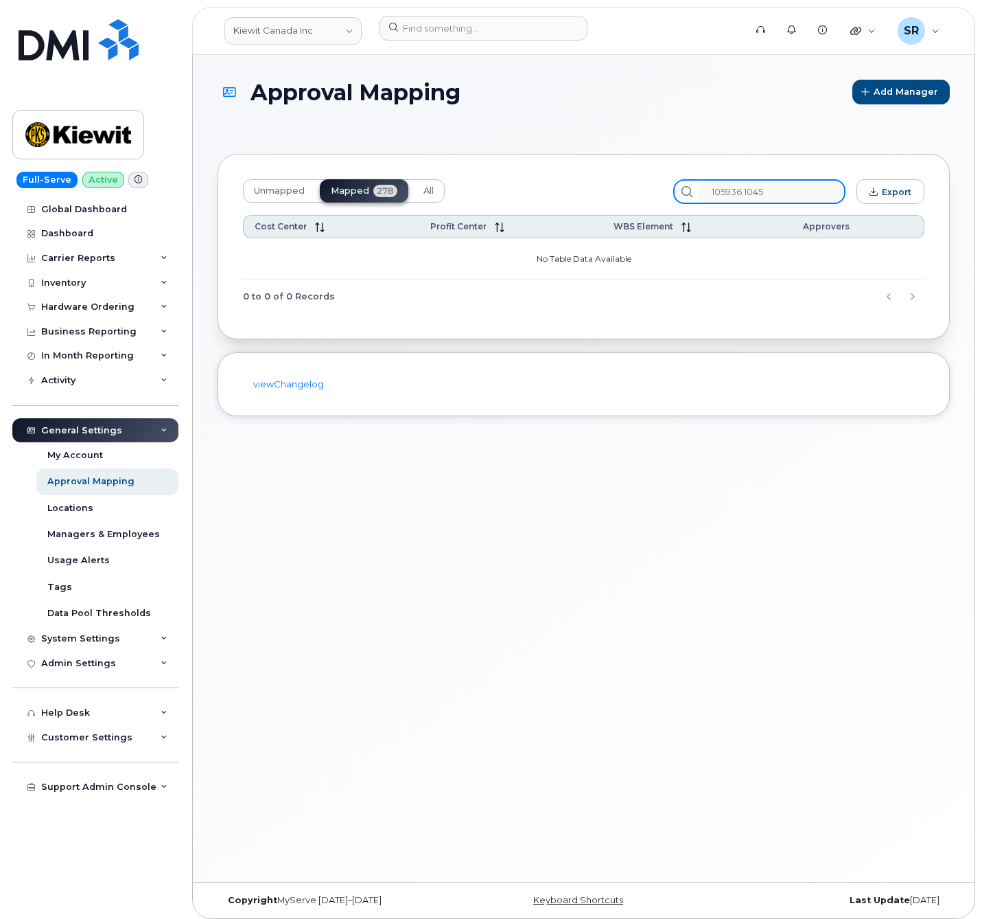
type input "105936.1045"
click at [272, 187] on span "Unmapped" at bounding box center [279, 190] width 51 height 11
click at [781, 189] on input "105936.1045" at bounding box center [773, 191] width 146 height 25
click at [779, 189] on input "105936.1045" at bounding box center [773, 191] width 146 height 25
click at [417, 189] on button "All" at bounding box center [429, 190] width 32 height 23
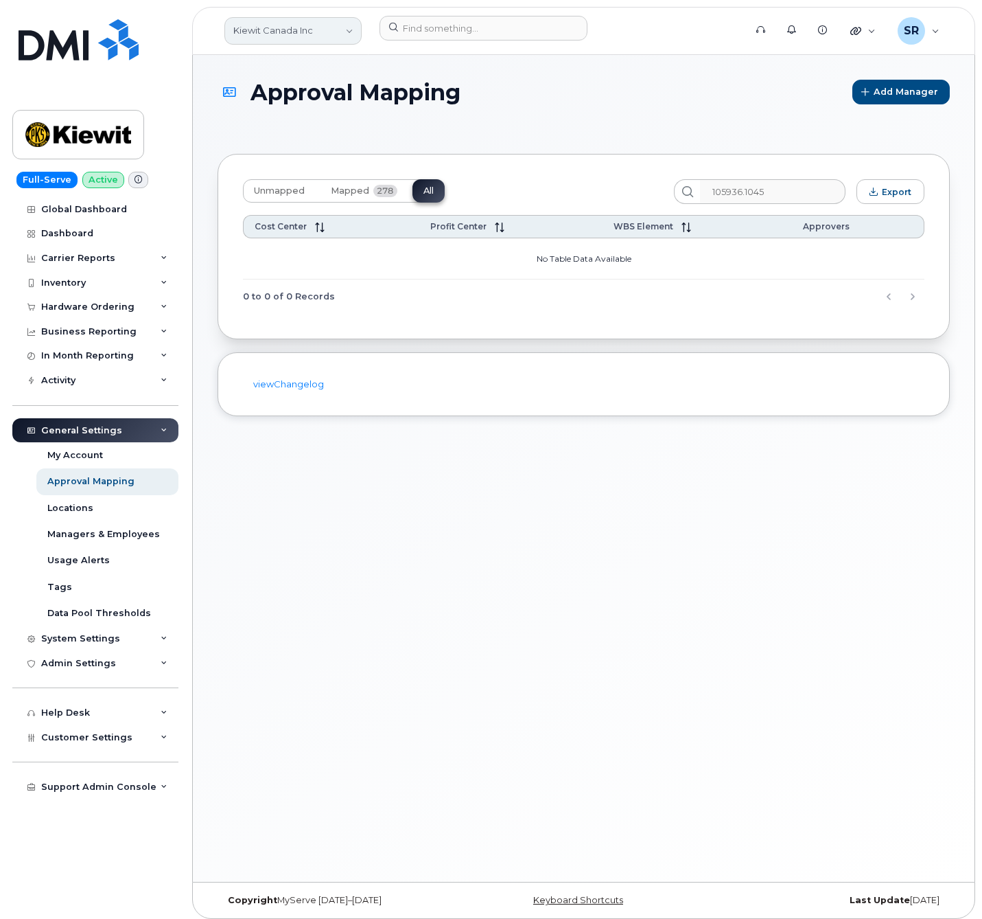
click at [297, 43] on link "Kiewit Canada Inc" at bounding box center [292, 30] width 137 height 27
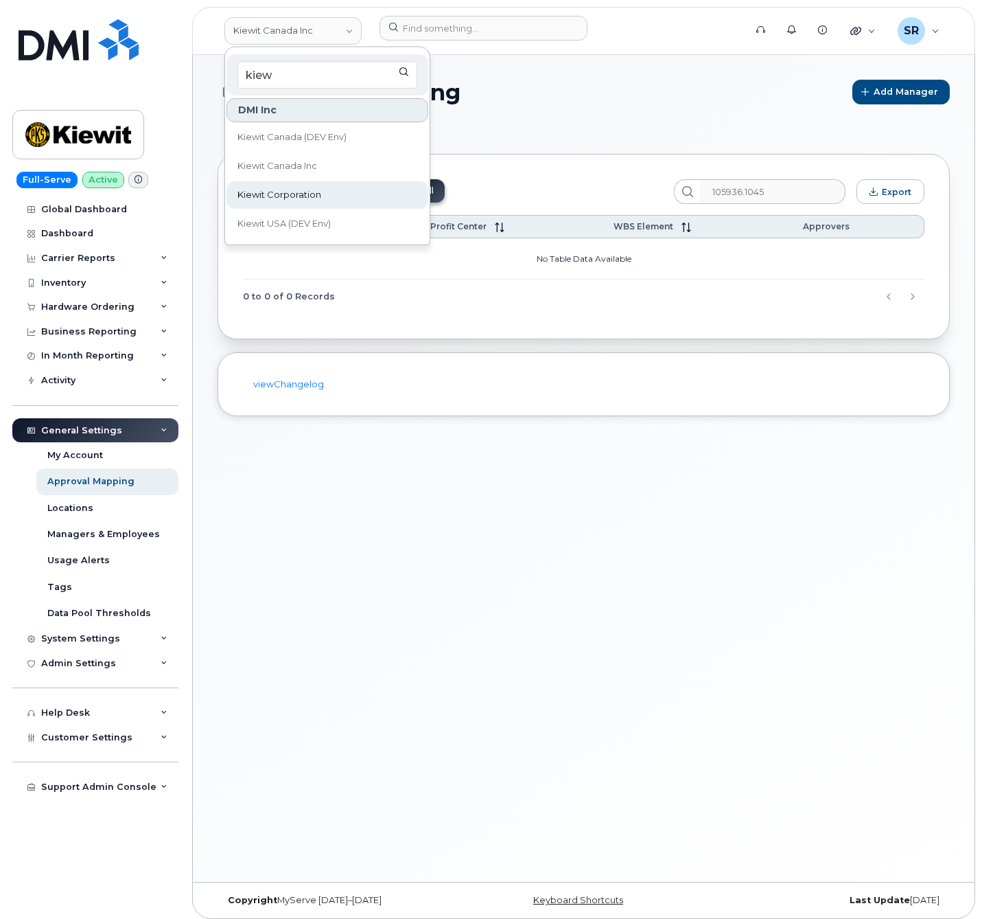
type input "kiew"
click at [308, 190] on span "Kiewit Corporation" at bounding box center [280, 195] width 84 height 14
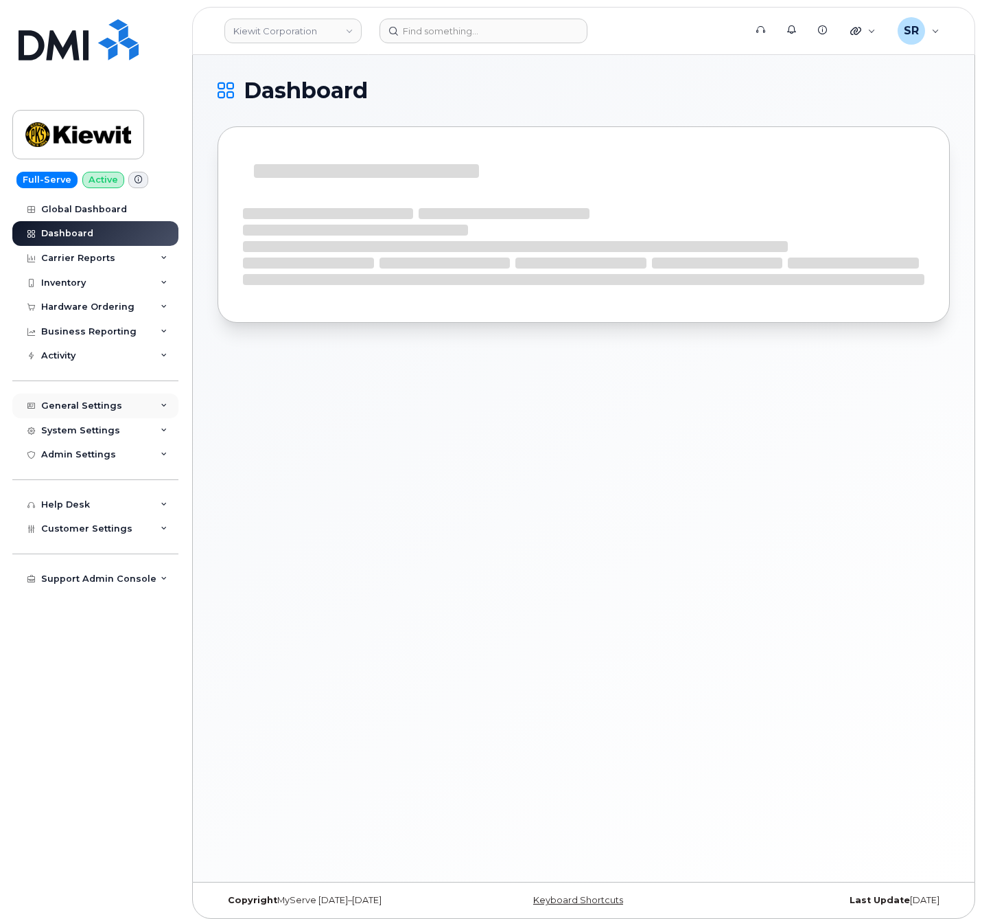
click at [110, 412] on div "General Settings" at bounding box center [95, 405] width 166 height 25
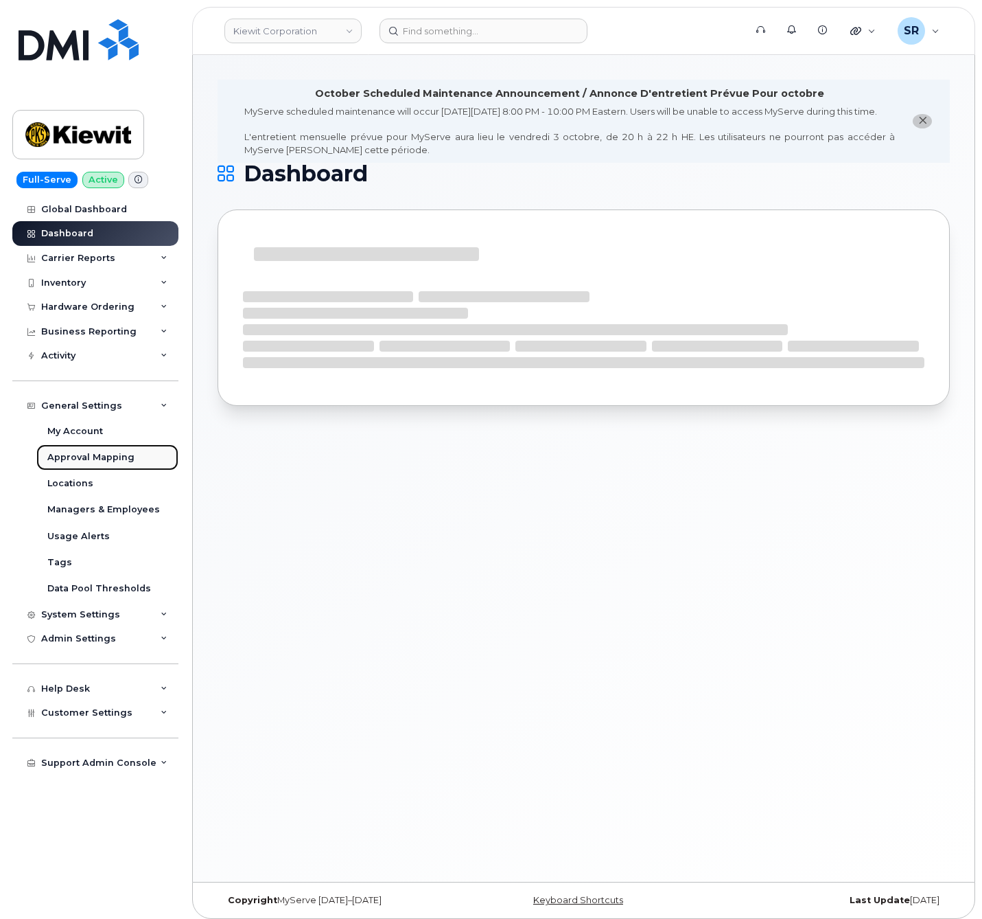
click at [106, 461] on div "Approval Mapping" at bounding box center [90, 457] width 87 height 12
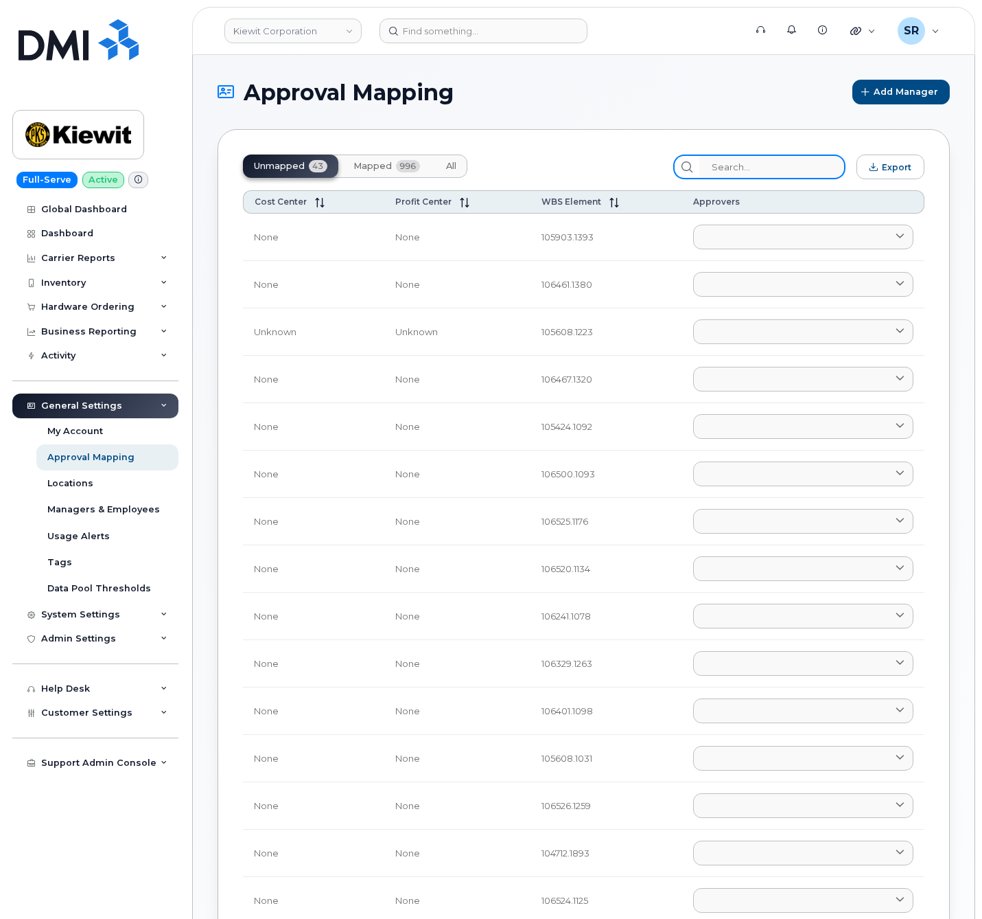
click at [804, 176] on input "search" at bounding box center [773, 166] width 146 height 25
paste input "105936.1045"
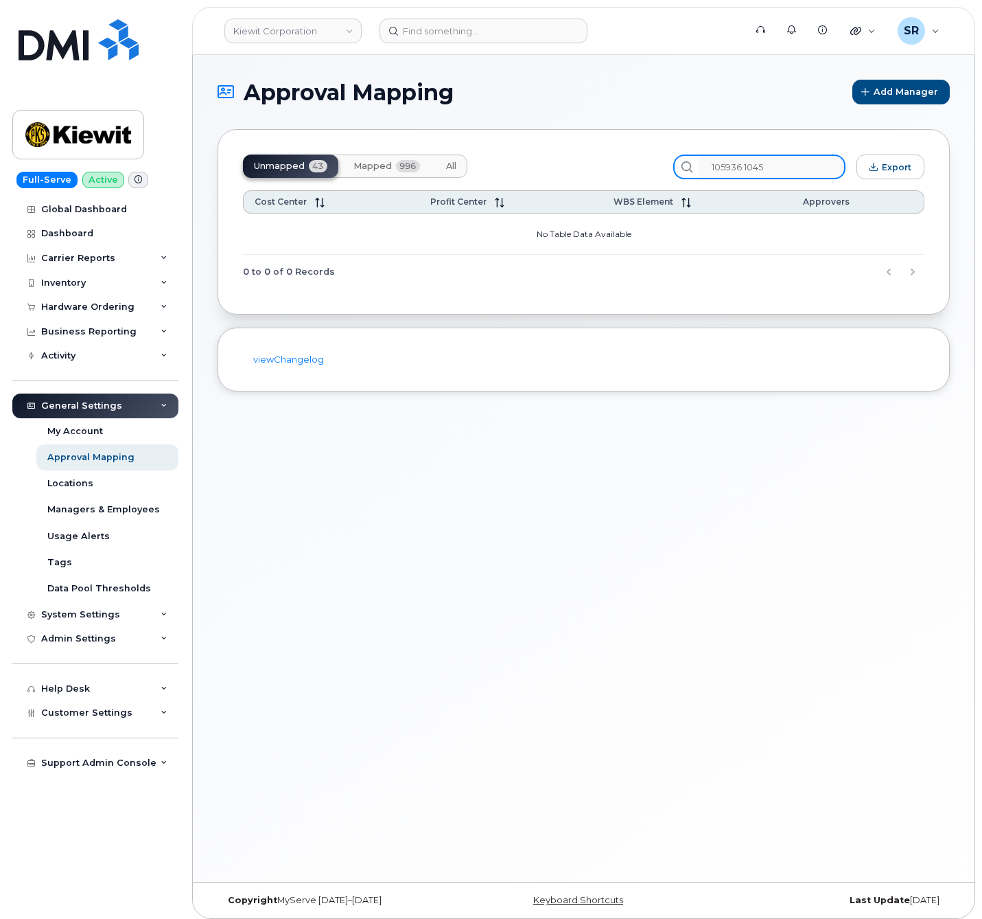
type input "105936.1045"
click at [392, 169] on button "Mapped 996" at bounding box center [387, 165] width 89 height 23
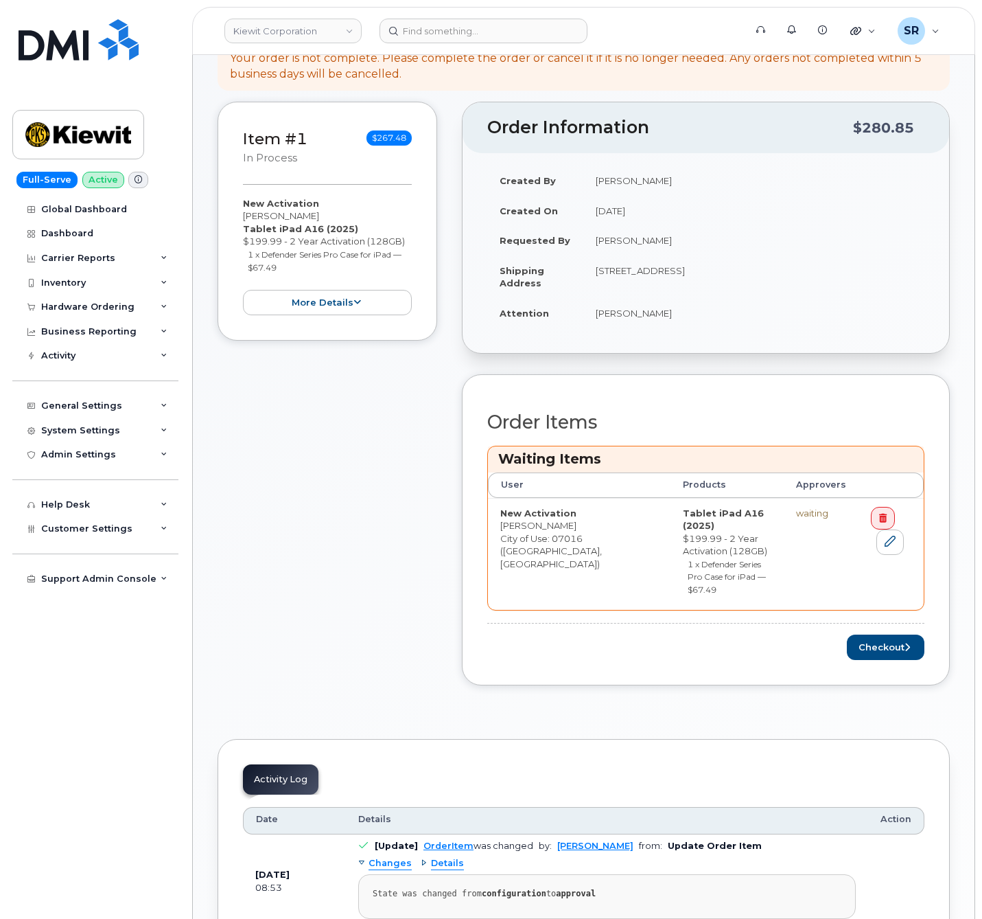
scroll to position [309, 0]
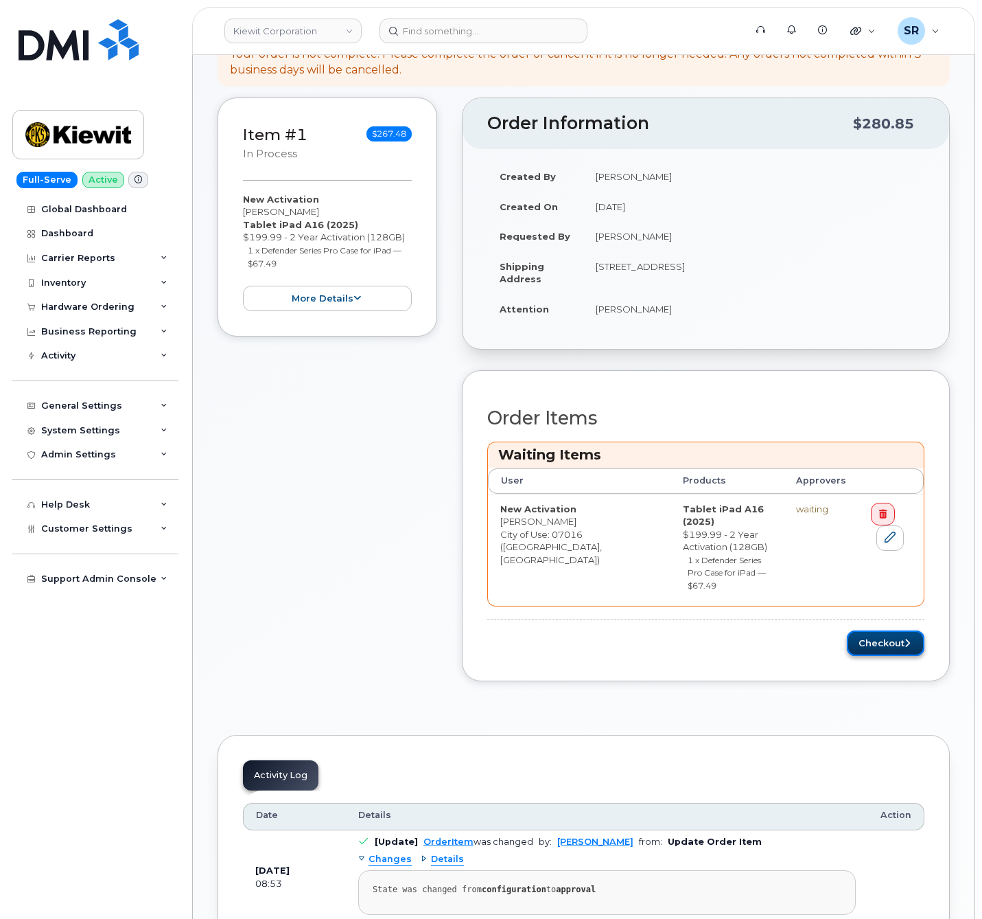
click at [895, 630] on button "Checkout" at bounding box center [886, 642] width 78 height 25
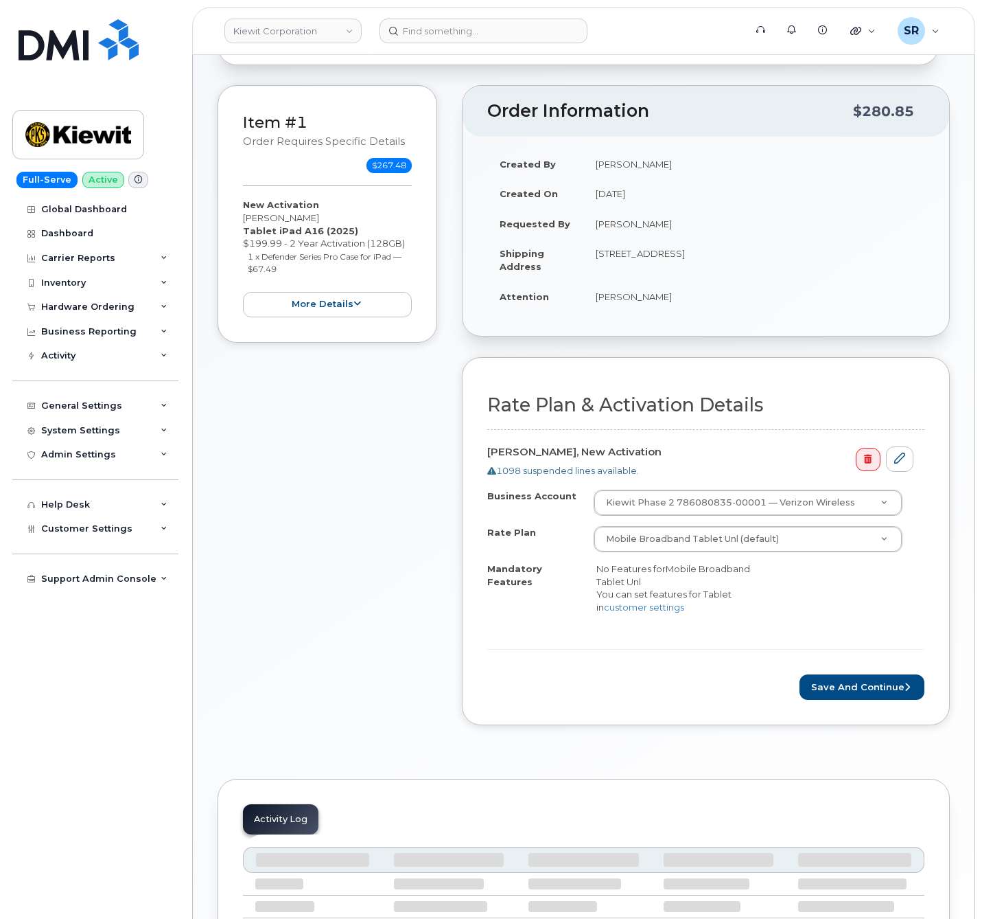
scroll to position [206, 0]
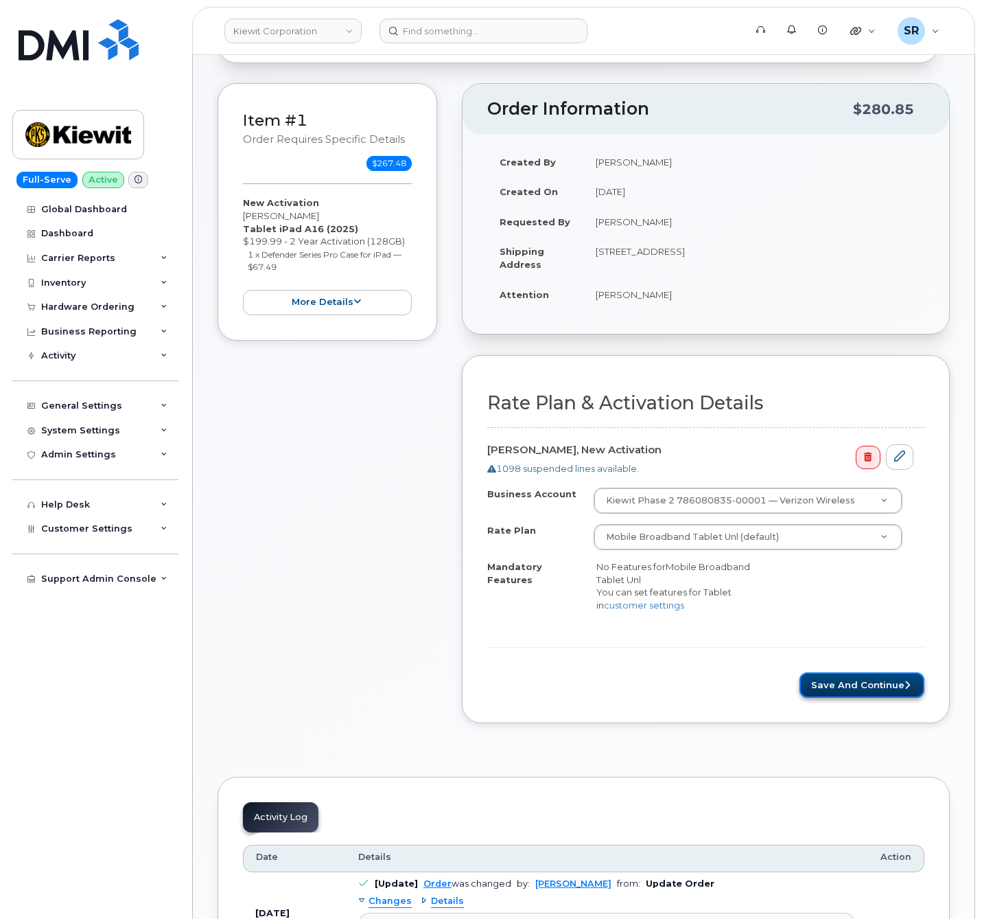
click at [866, 698] on button "Save and Continue" at bounding box center [862, 684] width 125 height 25
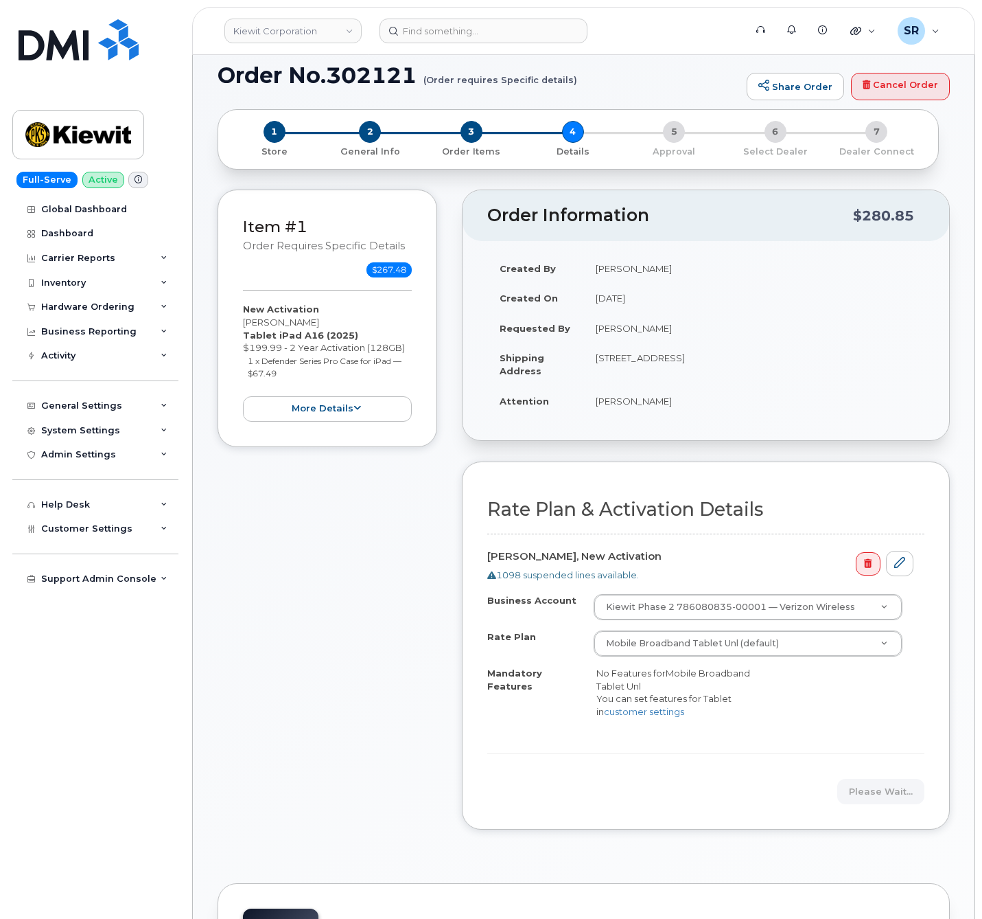
scroll to position [0, 0]
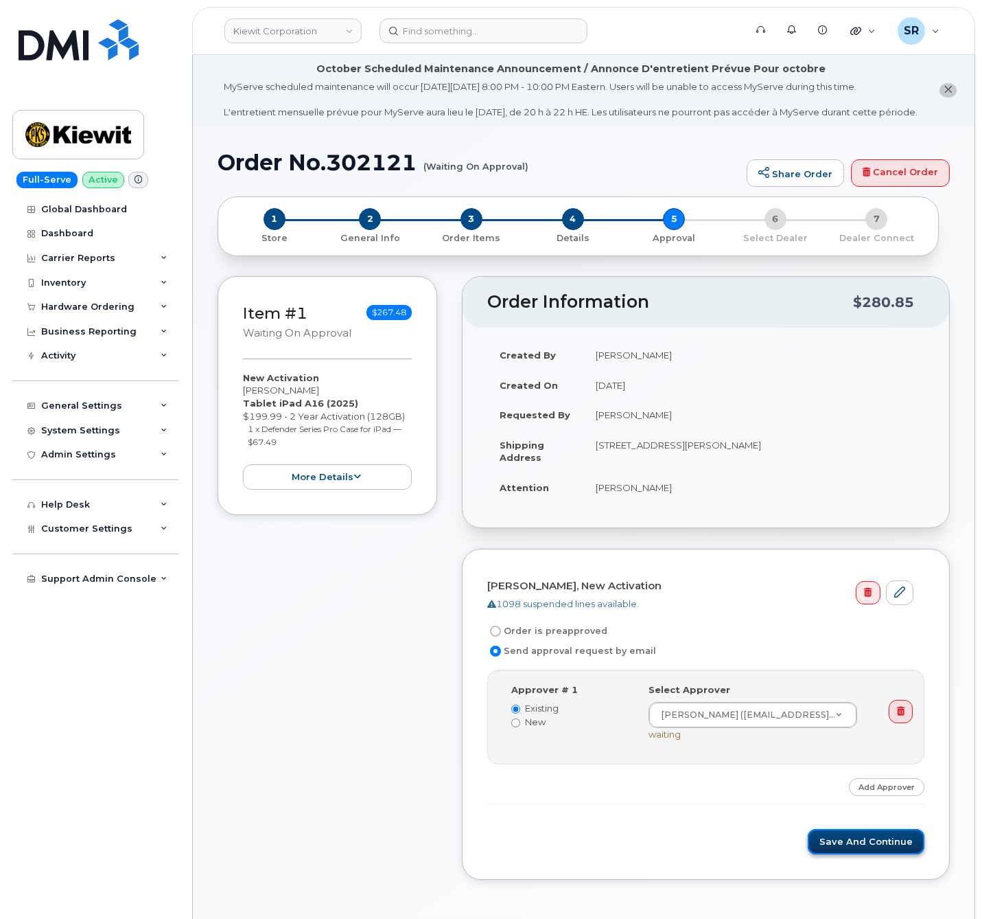
click at [836, 854] on button "Save and Continue" at bounding box center [866, 841] width 117 height 25
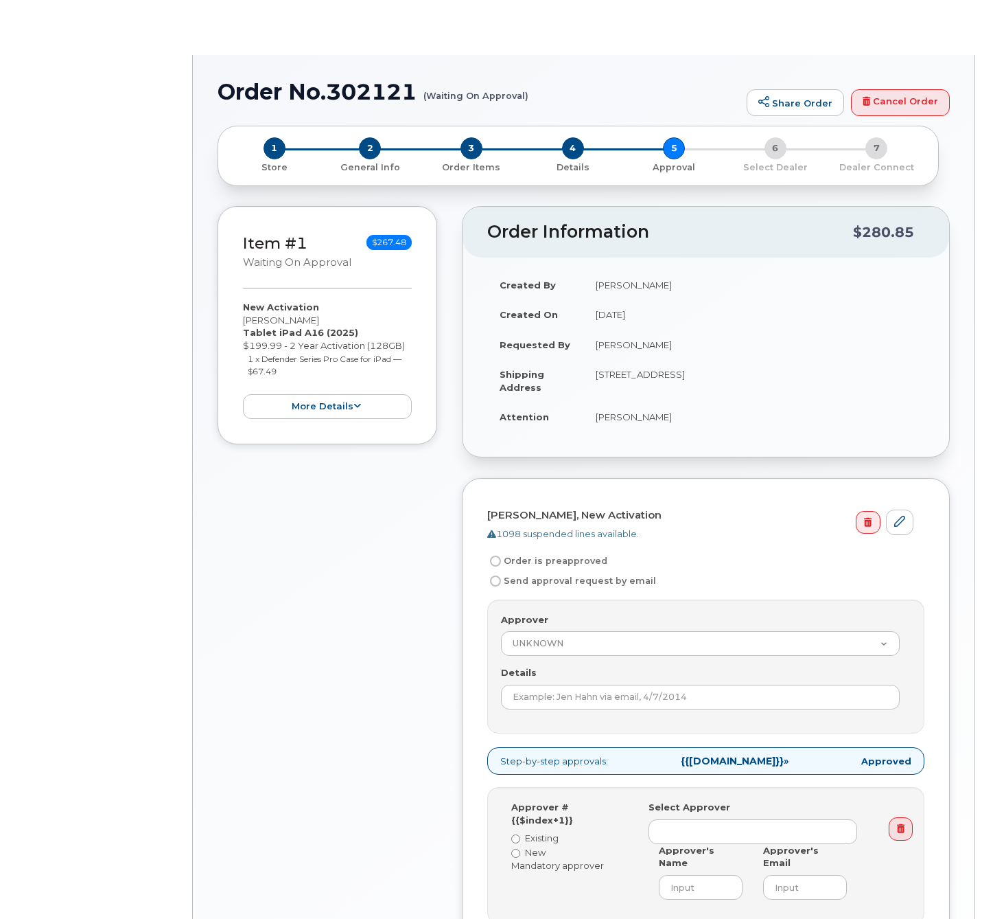
radio input "true"
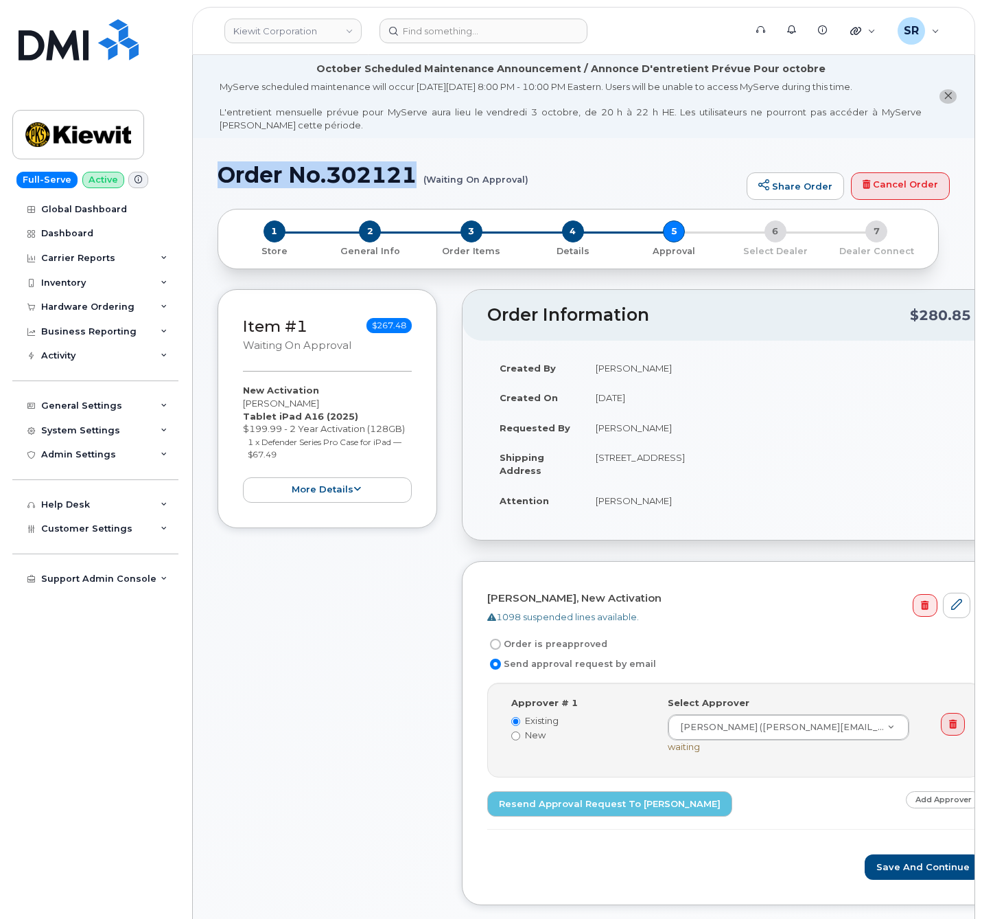
drag, startPoint x: 418, startPoint y: 177, endPoint x: 206, endPoint y: 167, distance: 212.4
copy h1 "Order No.302121"
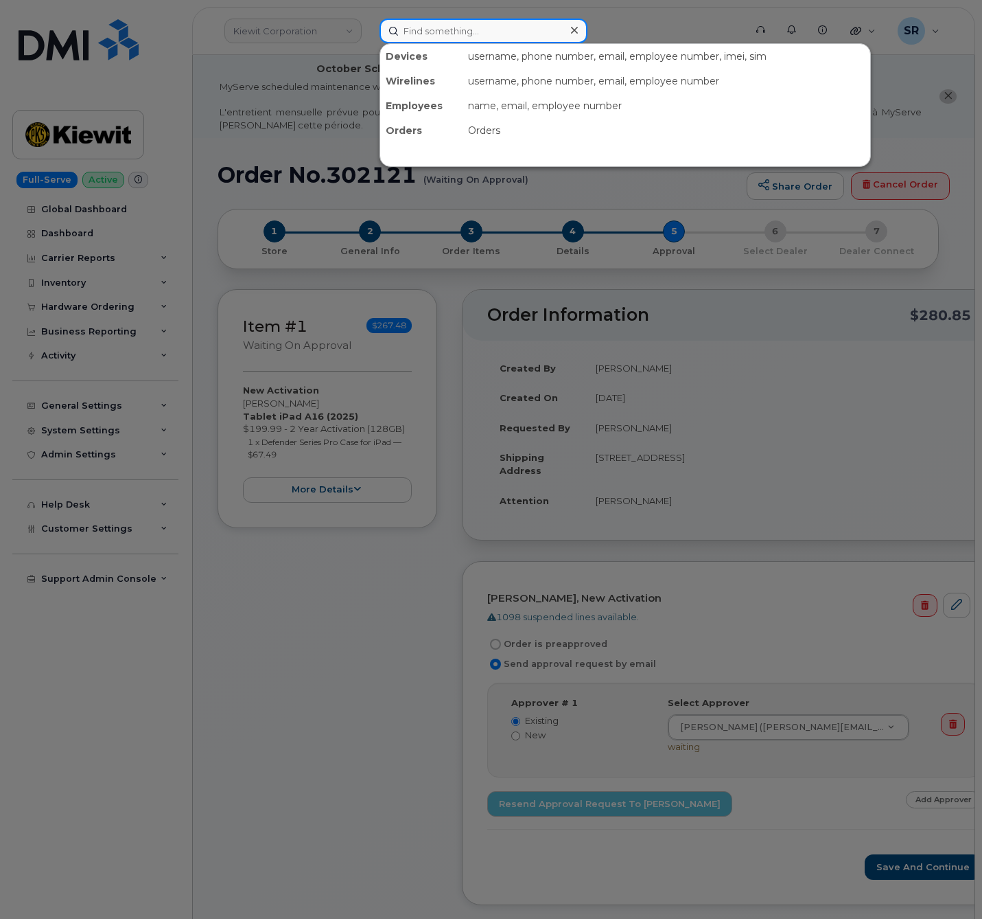
click at [466, 34] on input at bounding box center [484, 31] width 208 height 25
paste input "5593268850"
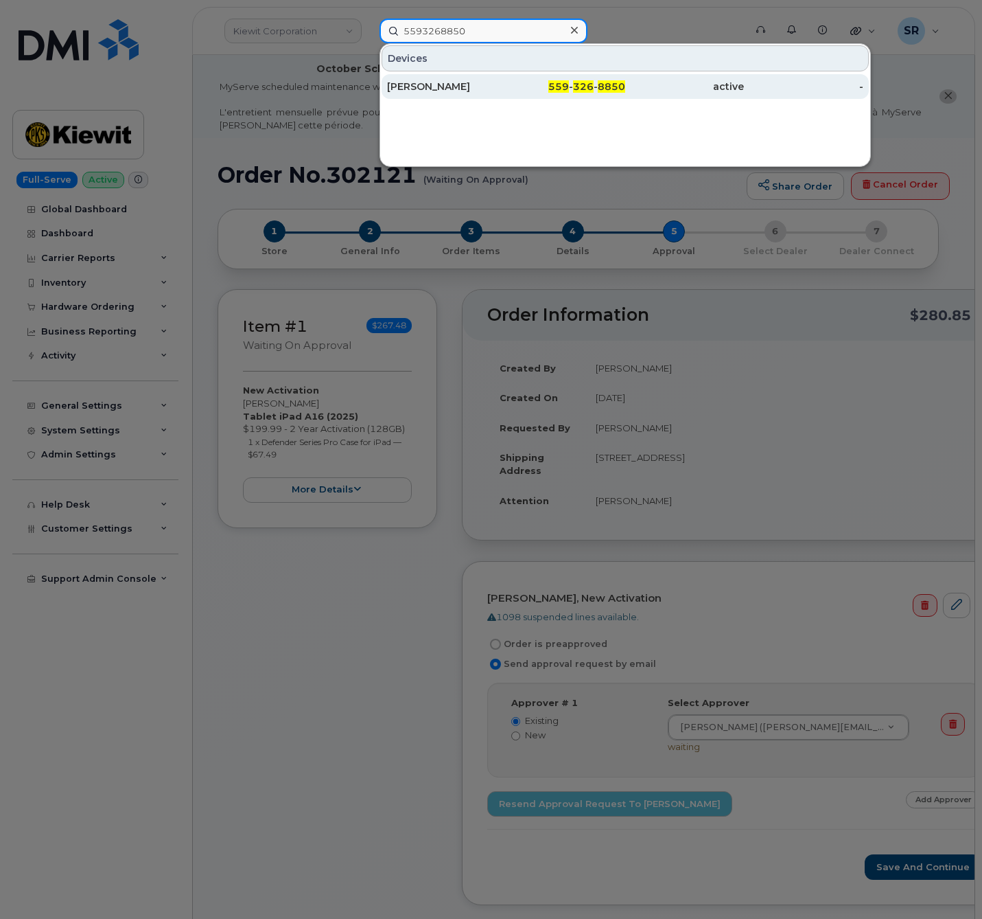
type input "5593268850"
click at [480, 93] on div "[PERSON_NAME]" at bounding box center [446, 87] width 119 height 14
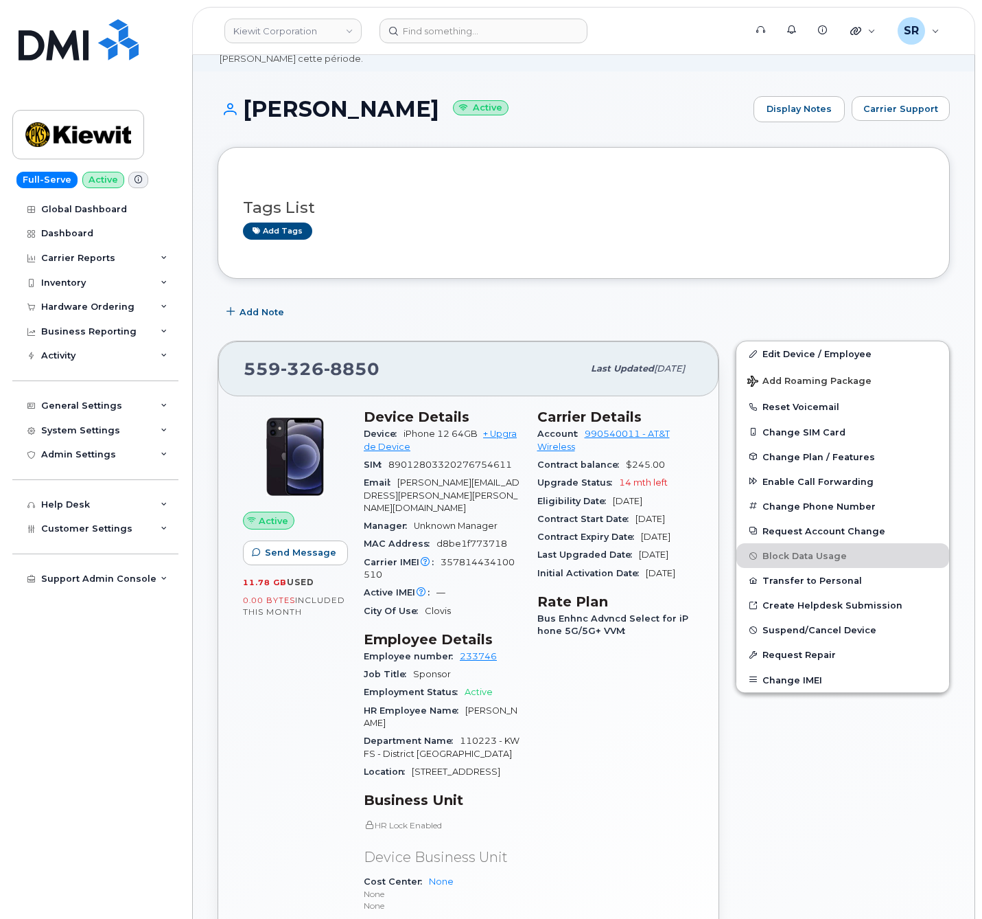
scroll to position [103, 0]
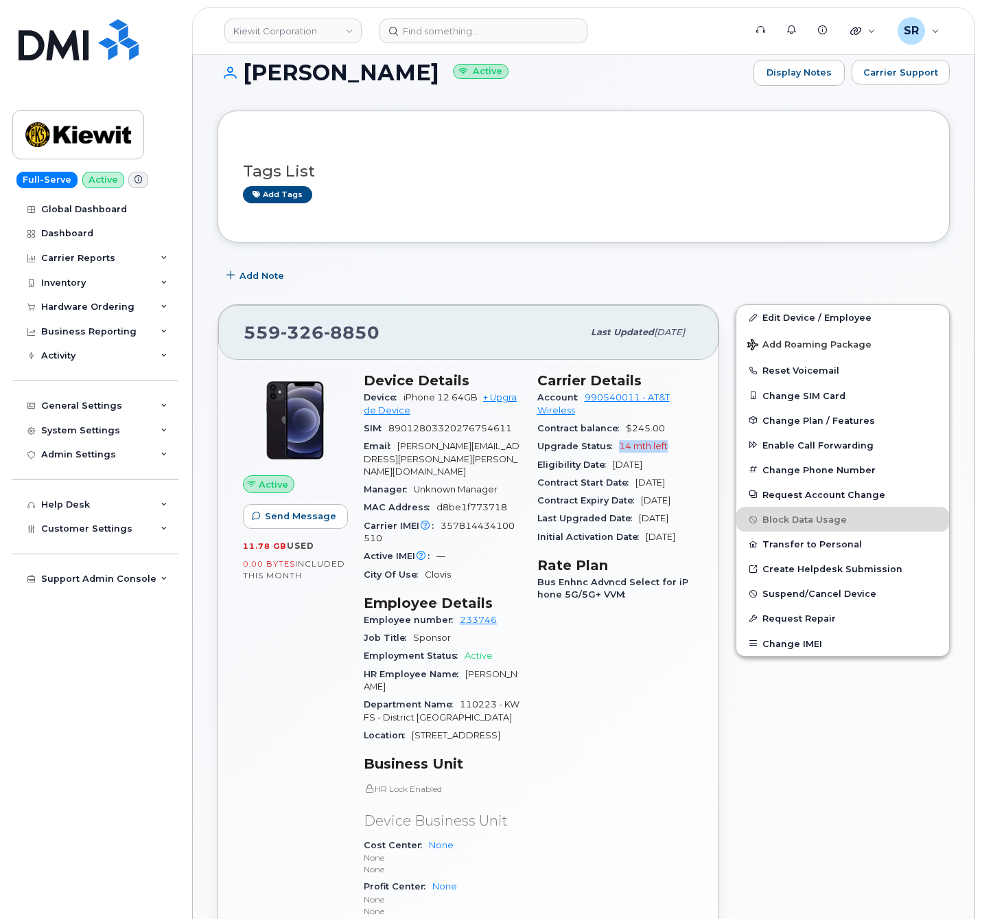
drag, startPoint x: 618, startPoint y: 447, endPoint x: 691, endPoint y: 455, distance: 73.2
click at [691, 455] on div "Upgrade Status 14 mth left" at bounding box center [616, 446] width 157 height 18
click at [687, 451] on div "Upgrade Status 14 mth left" at bounding box center [616, 446] width 157 height 18
drag, startPoint x: 610, startPoint y: 446, endPoint x: 688, endPoint y: 460, distance: 78.9
click at [688, 460] on section "Carrier Details Account 990540011 - AT&T Wireless Contract balance $245.00 Upgr…" at bounding box center [616, 459] width 157 height 174
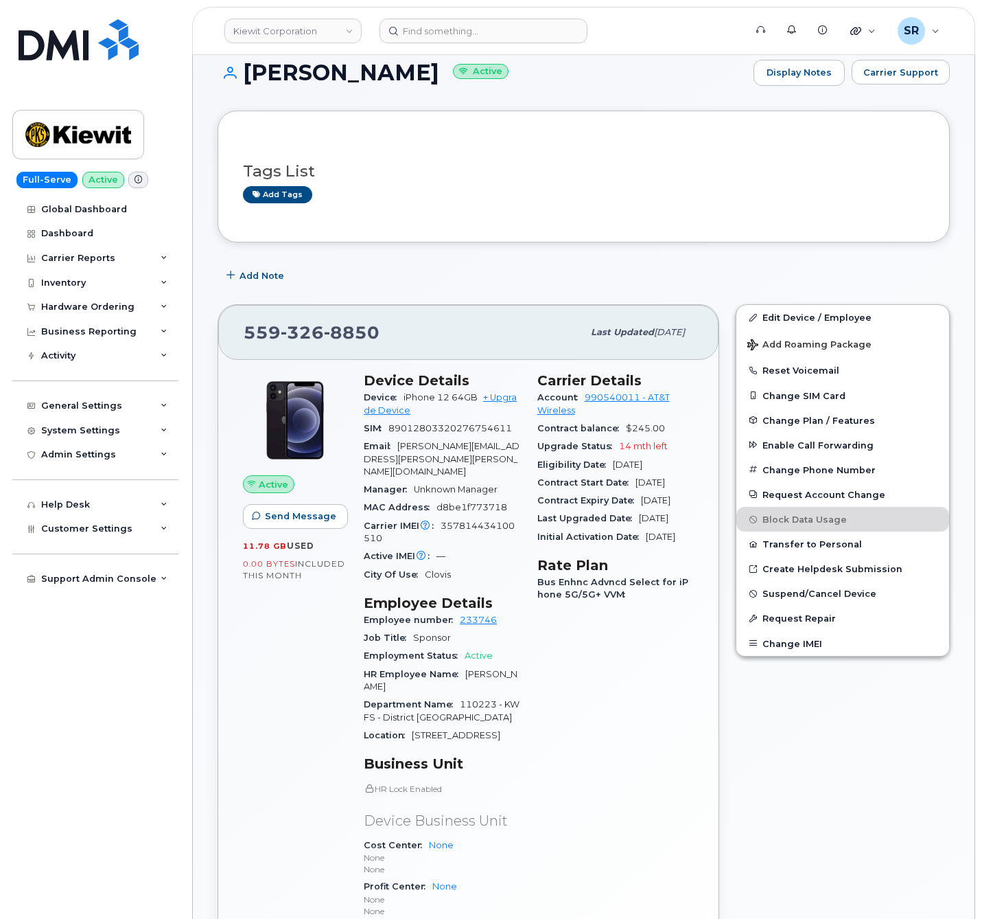
click at [678, 459] on div "Eligibility Date Dec 14, 2026" at bounding box center [616, 465] width 157 height 18
click at [672, 452] on div "Upgrade Status 14 mth left" at bounding box center [616, 446] width 157 height 18
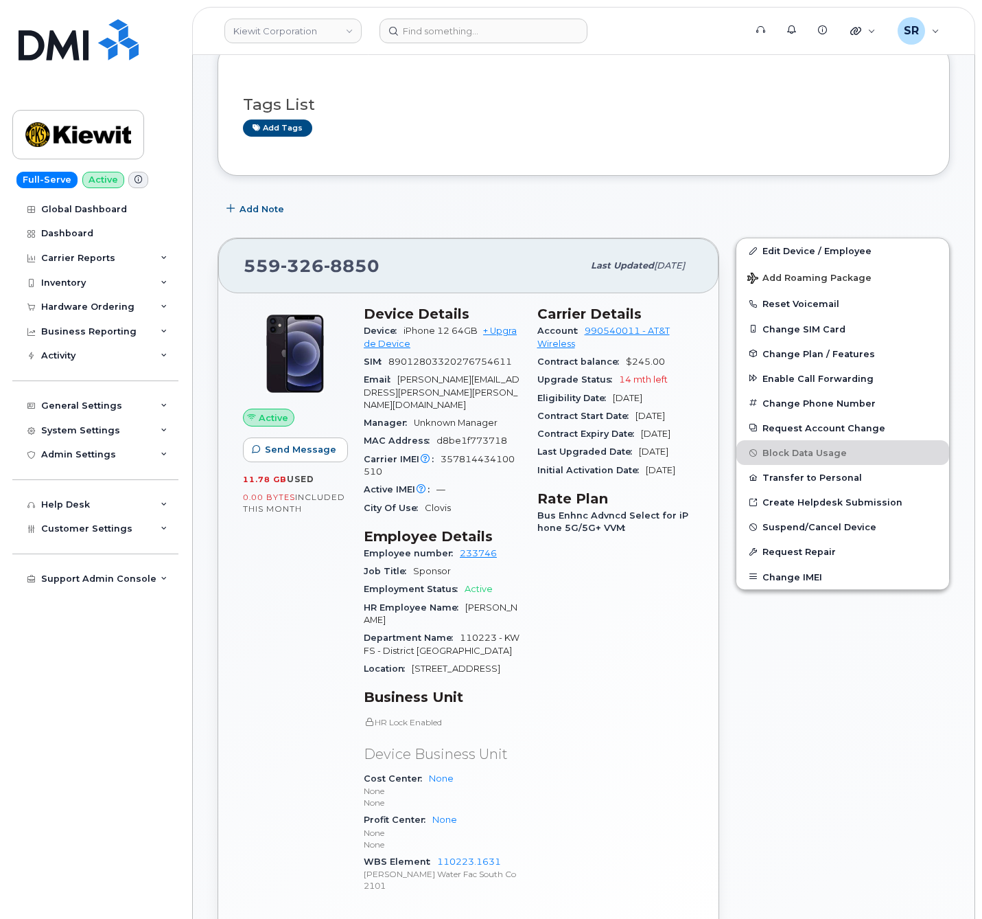
scroll to position [206, 0]
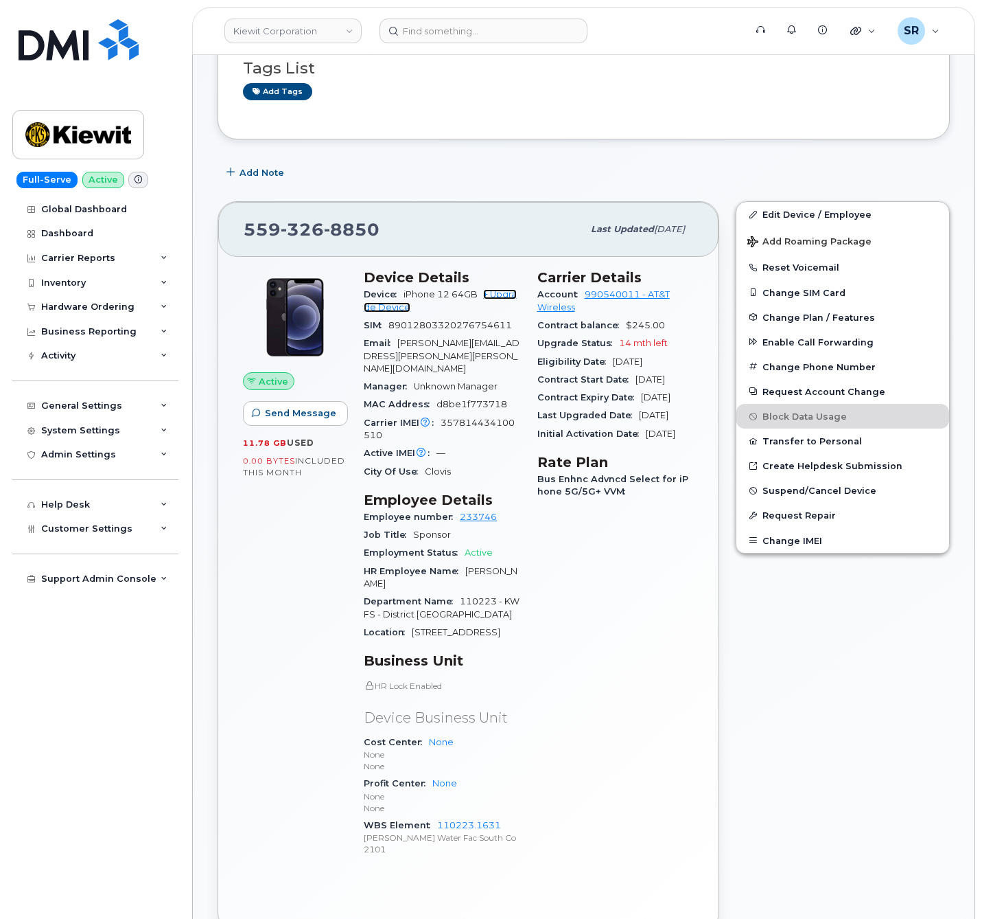
click at [493, 301] on link "+ Upgrade Device" at bounding box center [440, 300] width 153 height 23
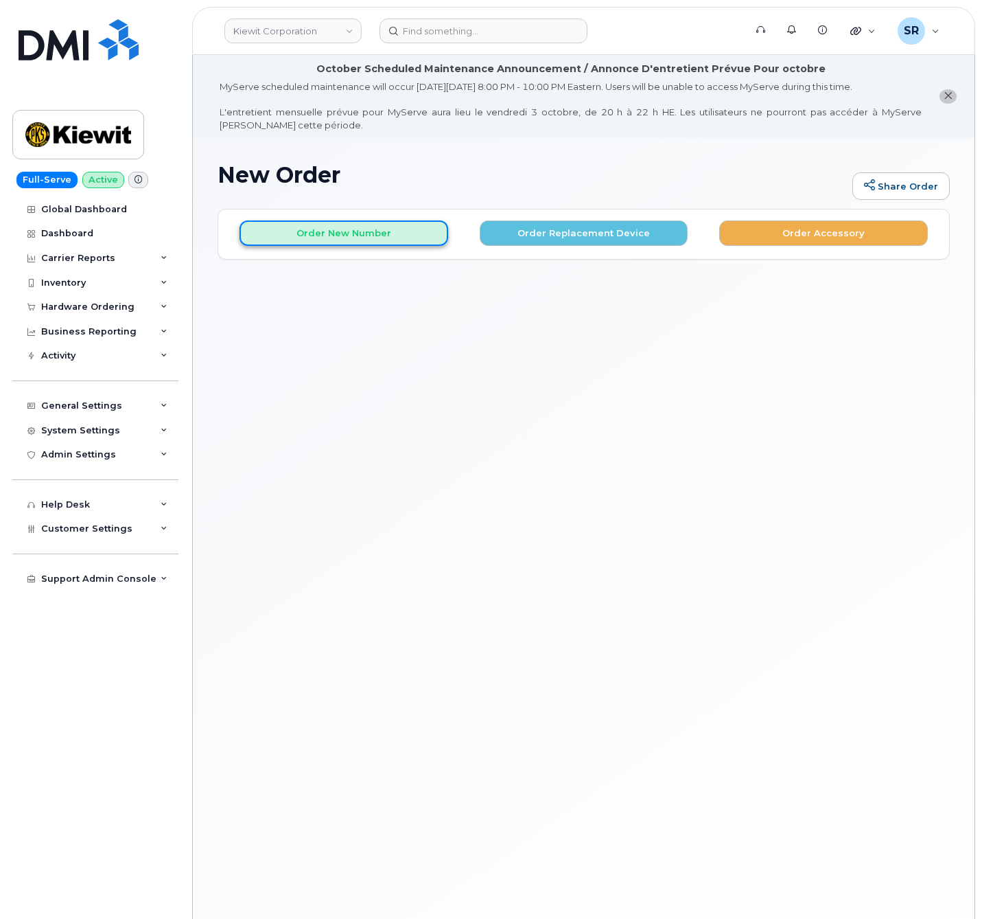
click at [383, 238] on button "Order New Number" at bounding box center [344, 232] width 209 height 25
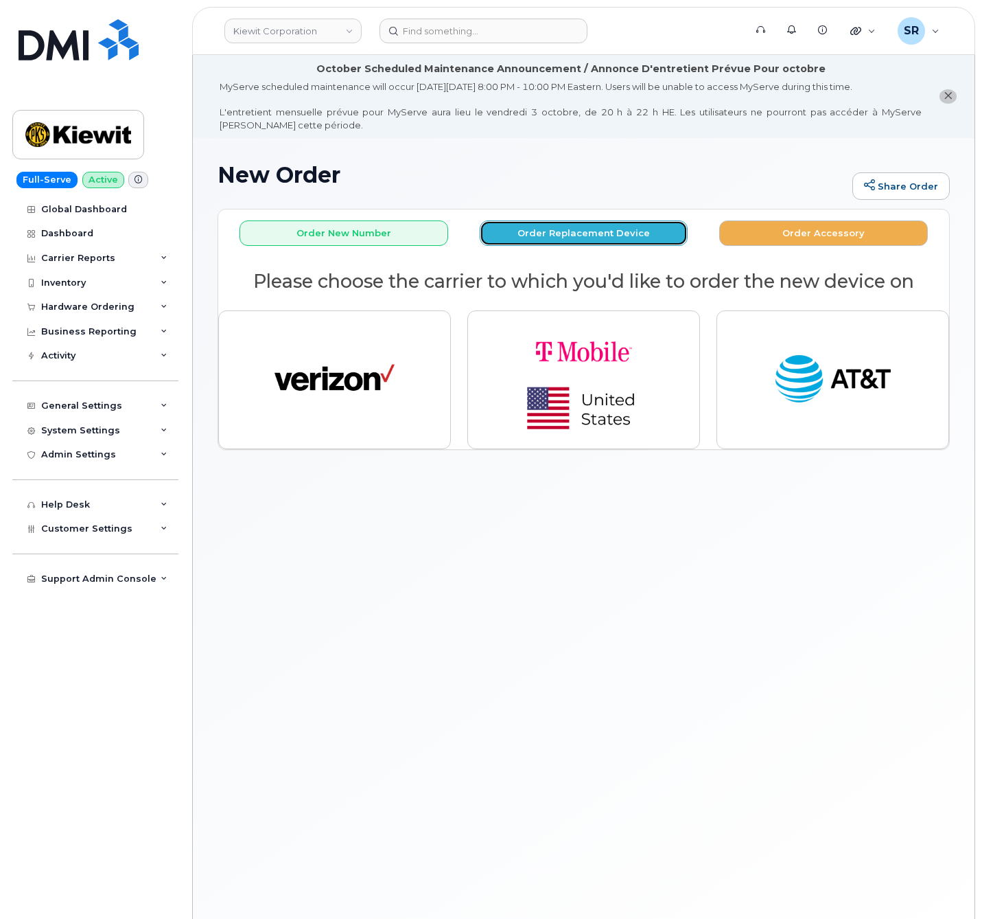
click at [519, 229] on button "Order Replacement Device" at bounding box center [584, 232] width 209 height 25
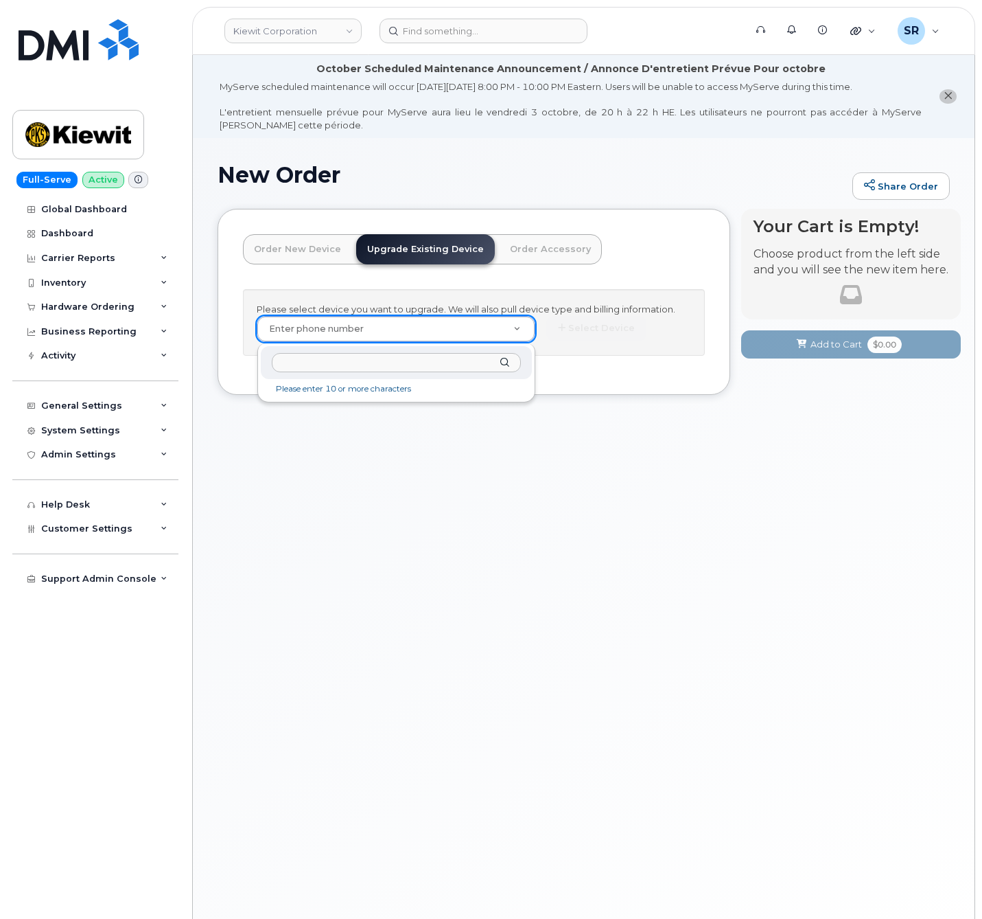
click at [393, 367] on input "text" at bounding box center [396, 363] width 249 height 20
paste input "5593268850"
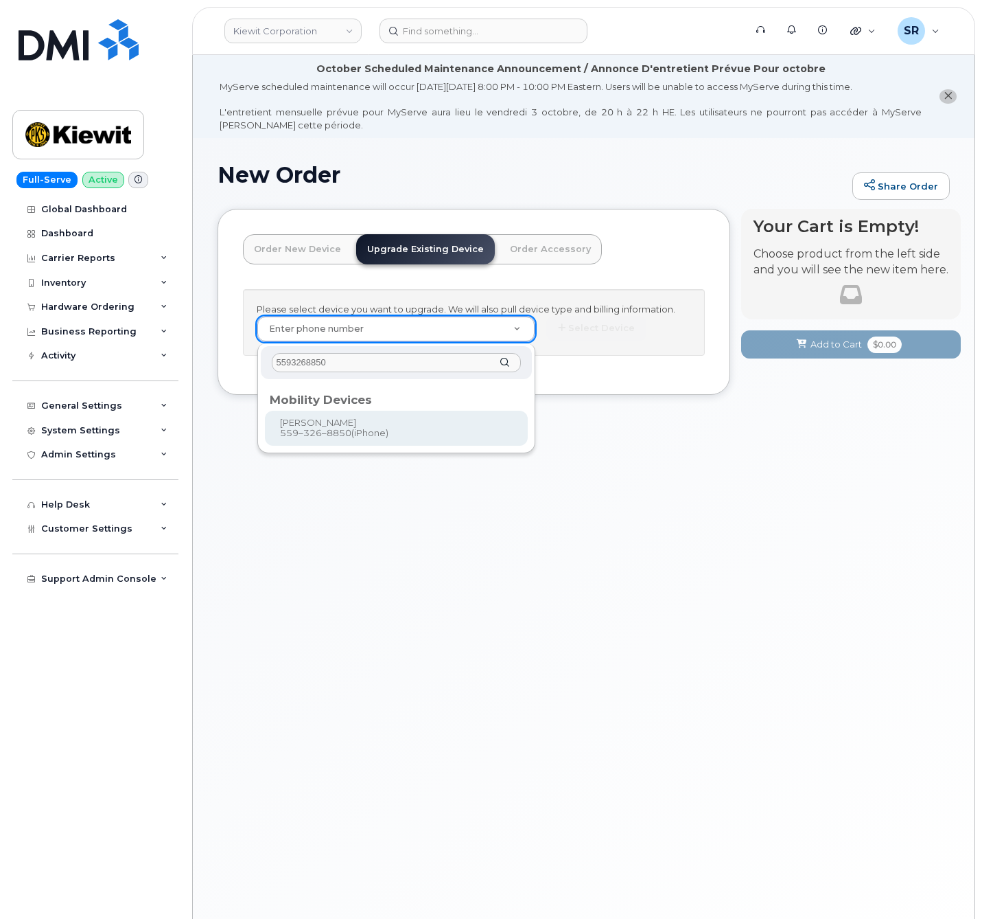
type input "5593268850"
type input "1120379"
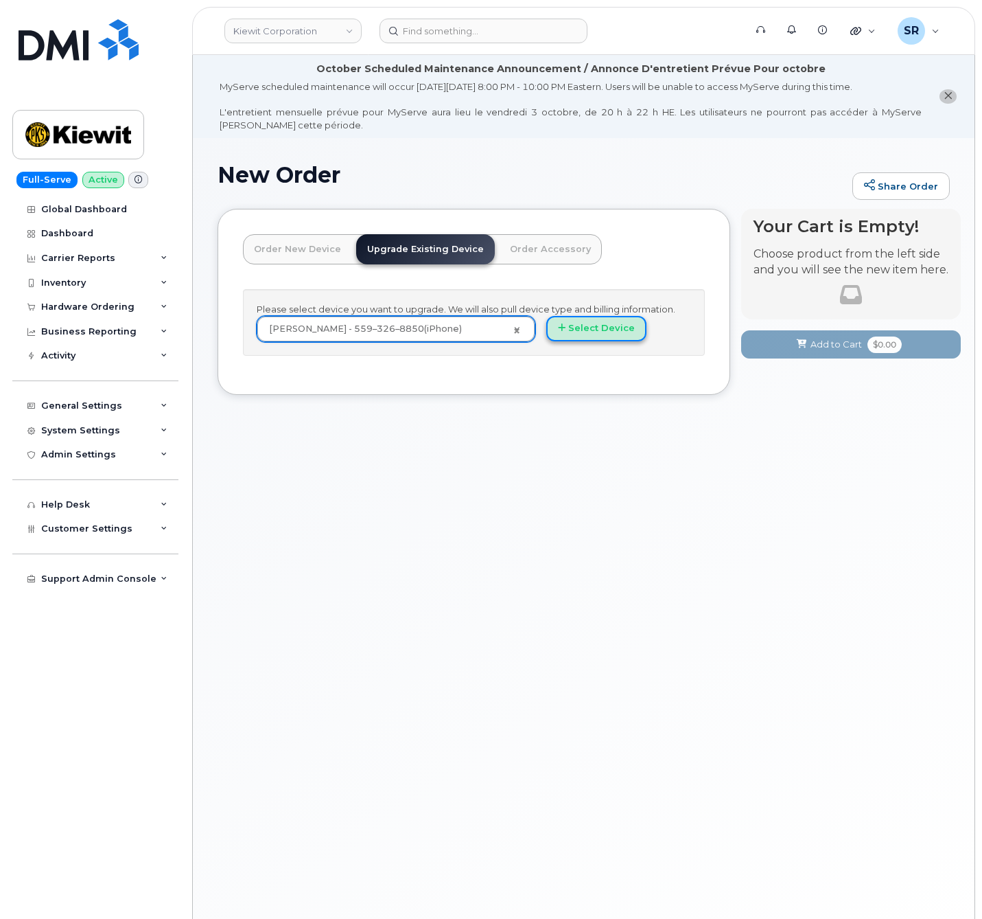
click at [606, 328] on button "Select Device" at bounding box center [596, 328] width 100 height 25
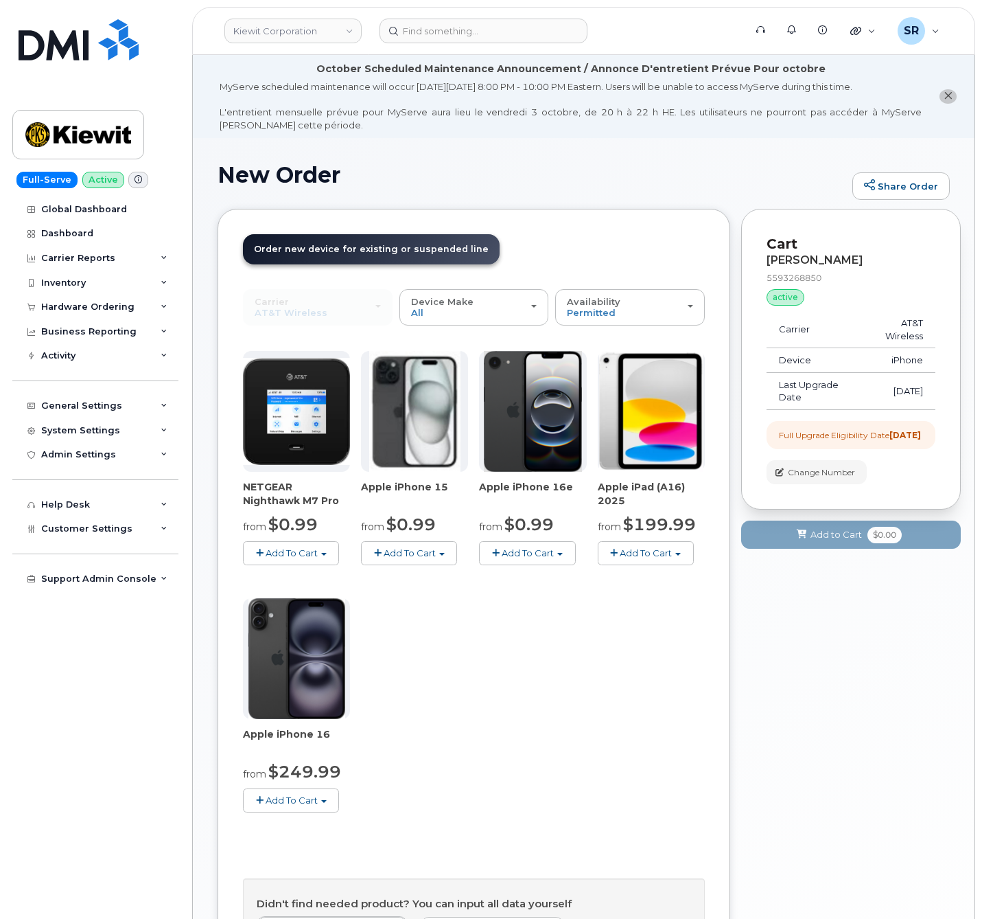
click at [324, 805] on button "Add To Cart" at bounding box center [291, 800] width 96 height 24
click at [499, 702] on div "NETGEAR Nighthawk M7 Pro from $0.99 Add To Cart $0.99 - 2 Year Upgrade $449.99 …" at bounding box center [474, 592] width 462 height 483
click at [542, 546] on button "Add To Cart" at bounding box center [527, 553] width 96 height 24
click at [585, 654] on div "NETGEAR Nighthawk M7 Pro from $0.99 Add To Cart $0.99 - 2 Year Upgrade $449.99 …" at bounding box center [474, 592] width 462 height 483
click at [557, 549] on button "Add To Cart" at bounding box center [527, 553] width 96 height 24
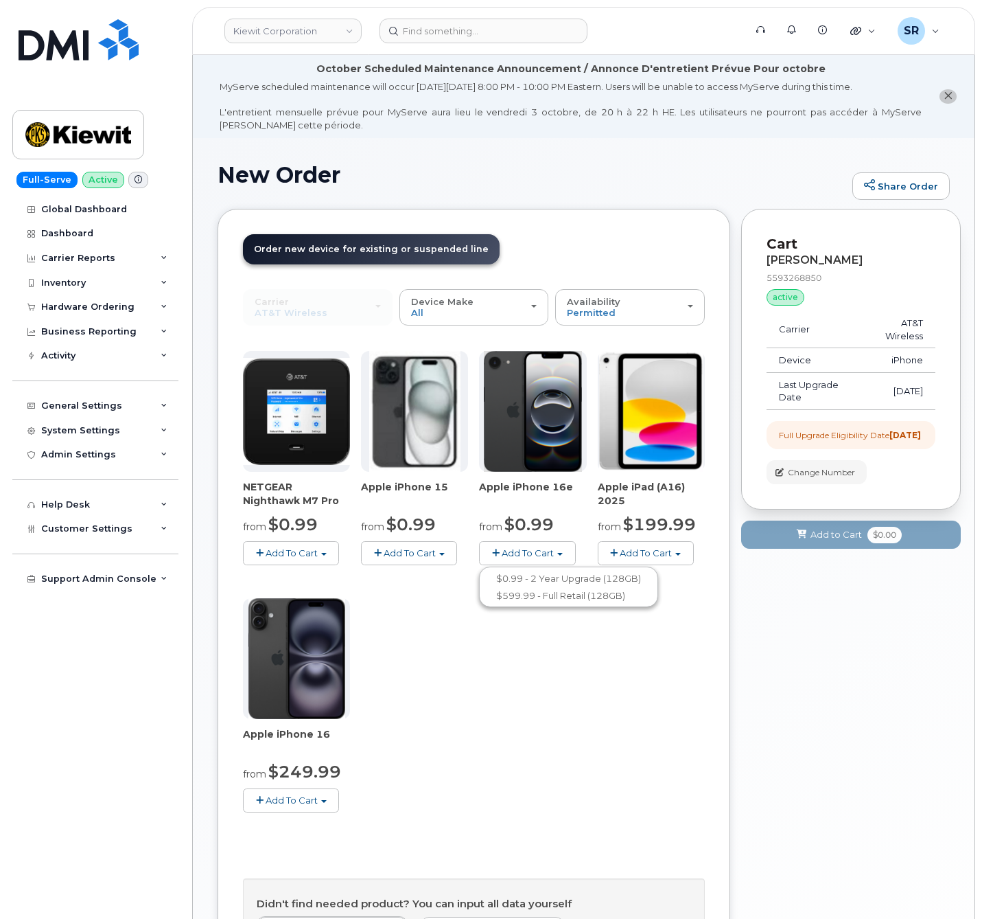
click at [516, 698] on div "NETGEAR Nighthawk M7 Pro from $0.99 Add To Cart $0.99 - 2 Year Upgrade $449.99 …" at bounding box center [474, 592] width 462 height 483
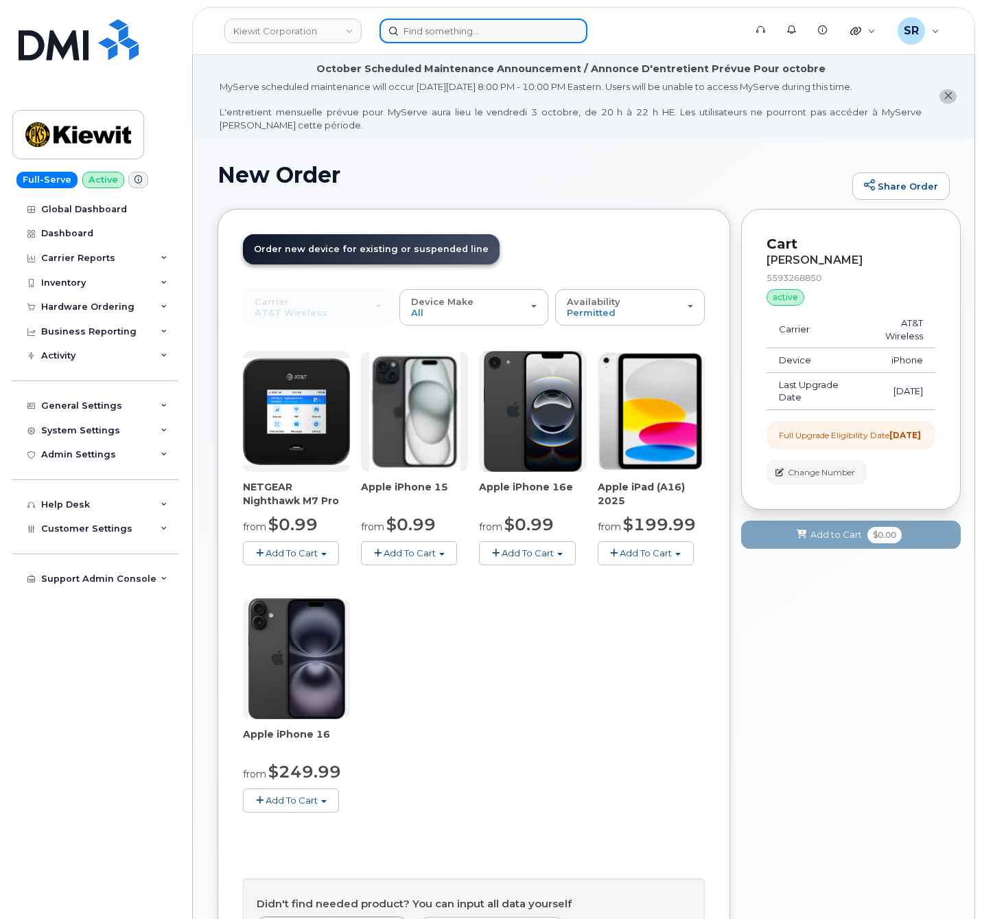
click at [460, 35] on input at bounding box center [484, 31] width 208 height 25
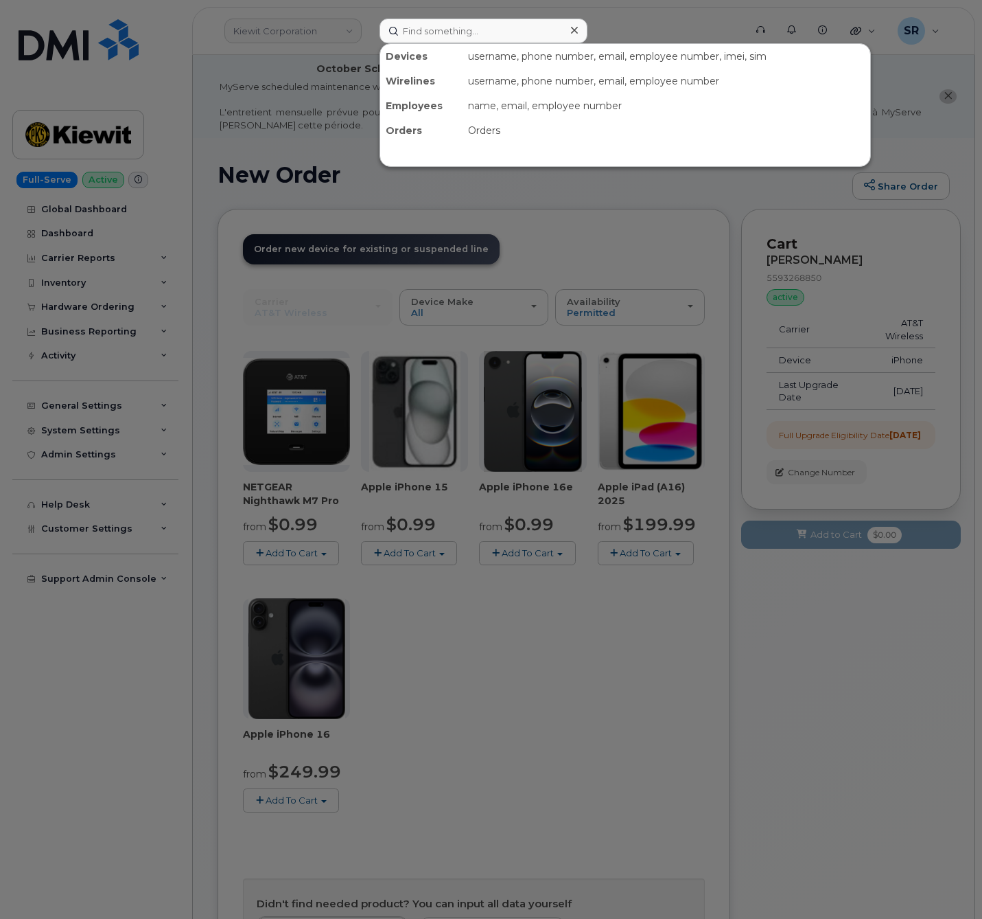
click at [303, 97] on div at bounding box center [491, 459] width 982 height 919
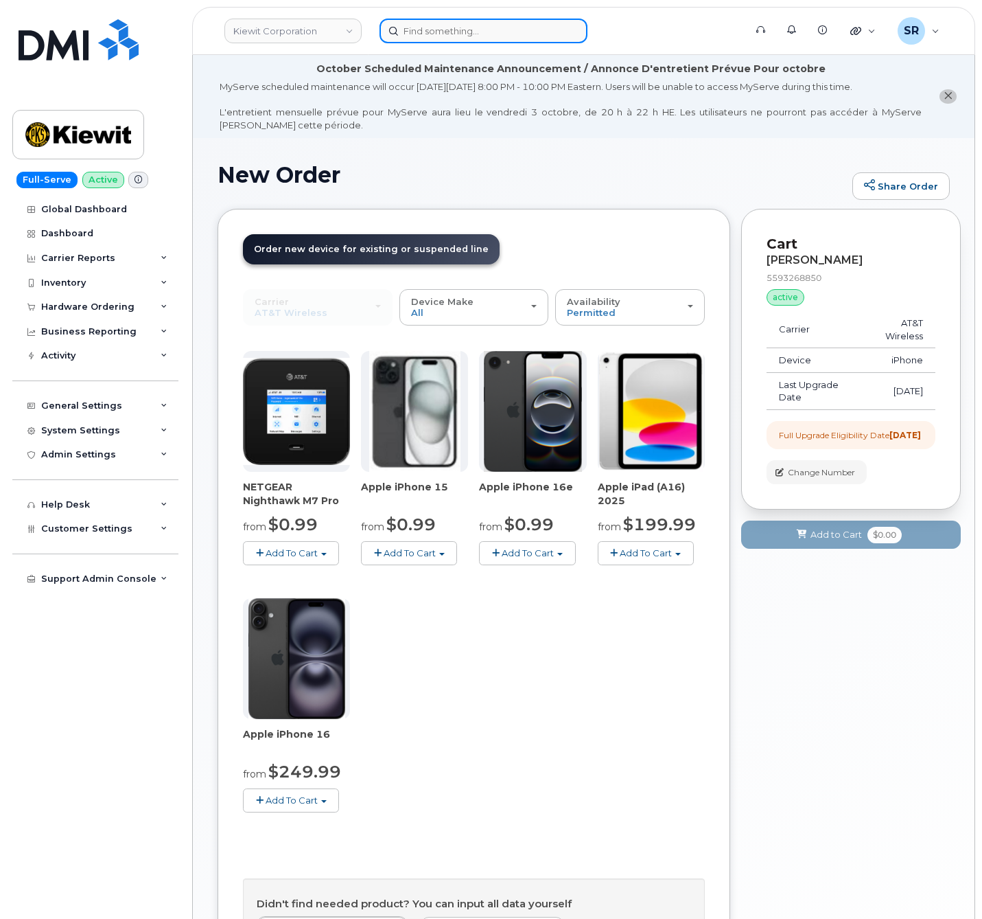
click at [433, 35] on input at bounding box center [484, 31] width 208 height 25
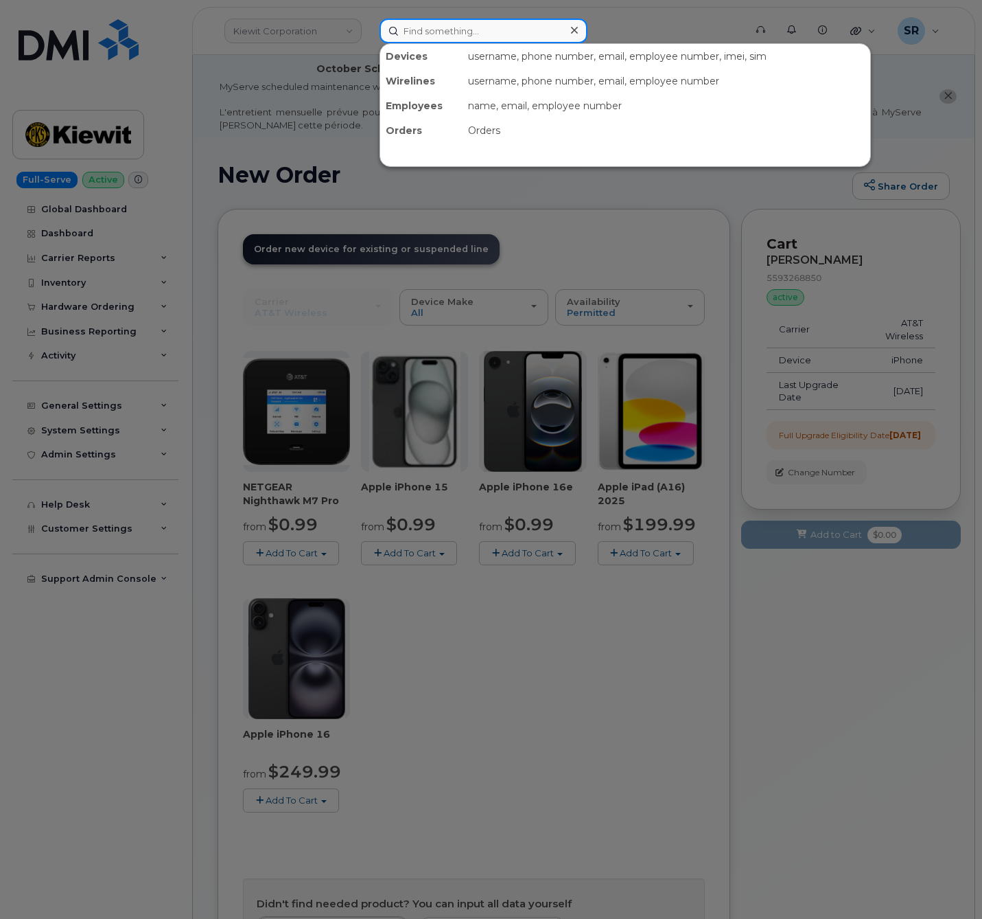
paste input "[PERSON_NAME]"
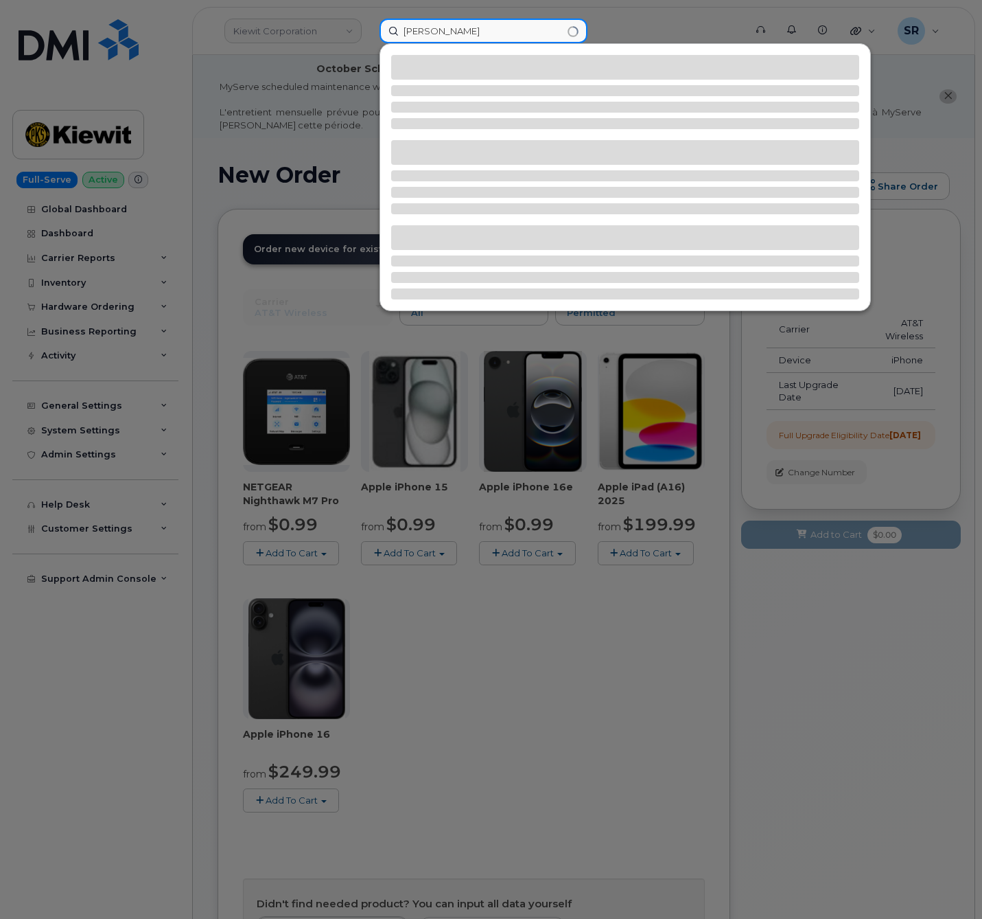
type input "[PERSON_NAME]"
click at [283, 149] on div at bounding box center [491, 459] width 982 height 919
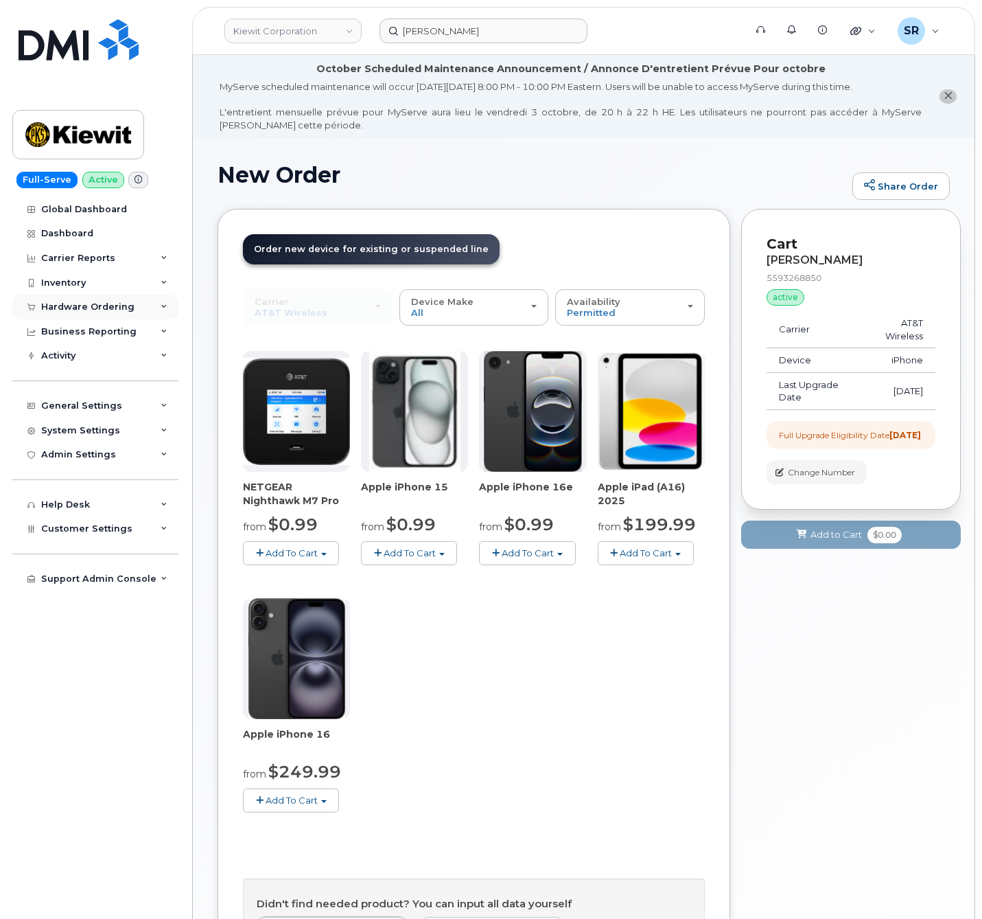
click at [114, 301] on div "Hardware Ordering" at bounding box center [87, 306] width 93 height 11
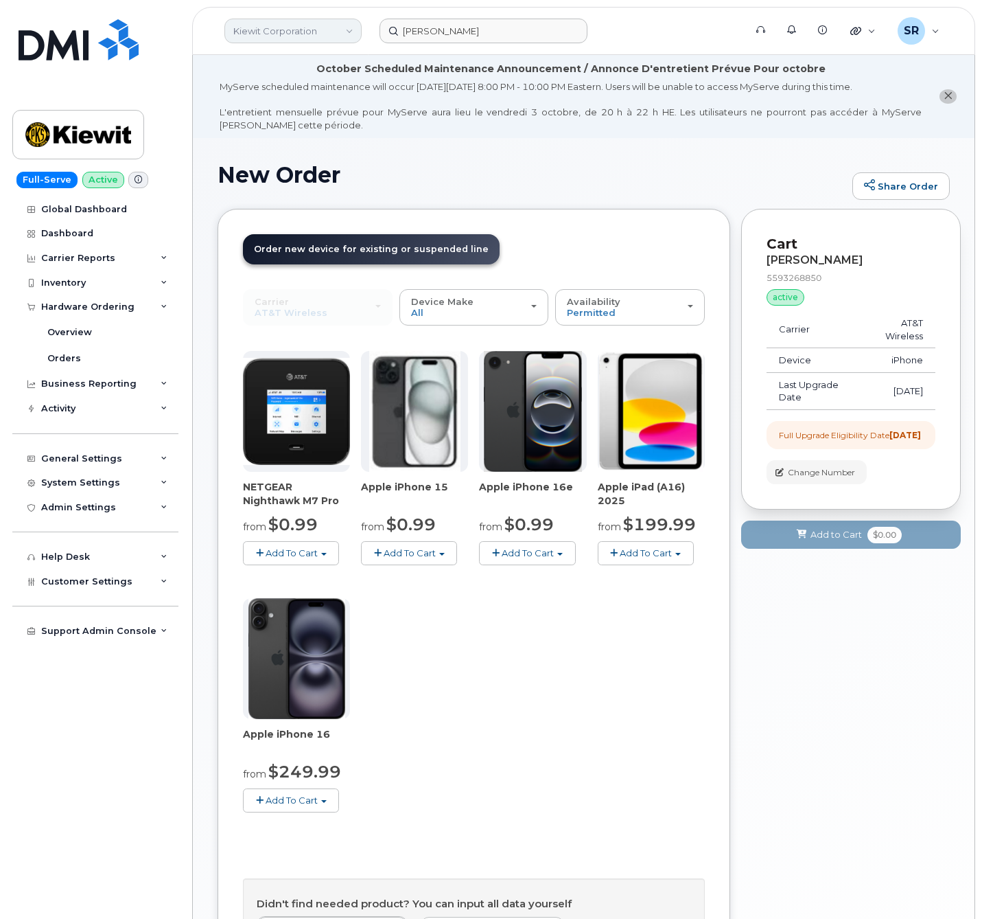
click at [293, 37] on link "Kiewit Corporation" at bounding box center [292, 31] width 137 height 25
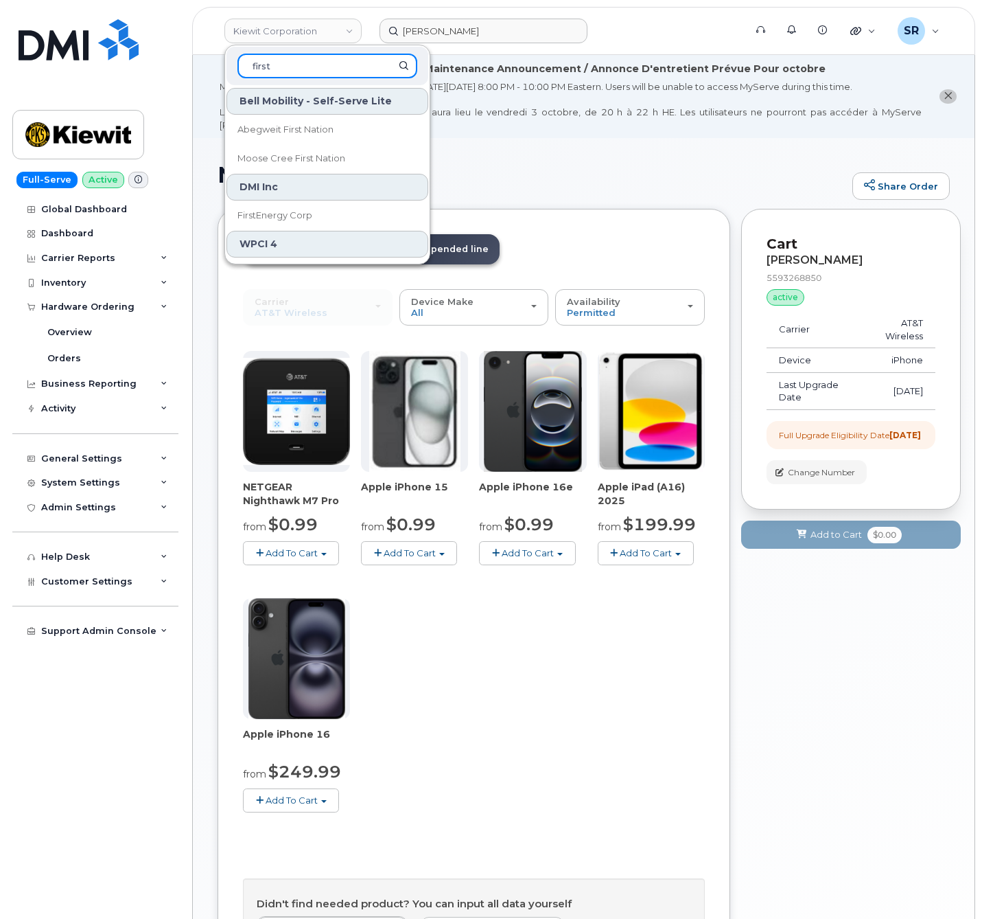
click at [322, 69] on input "first" at bounding box center [328, 66] width 180 height 25
type input "first"
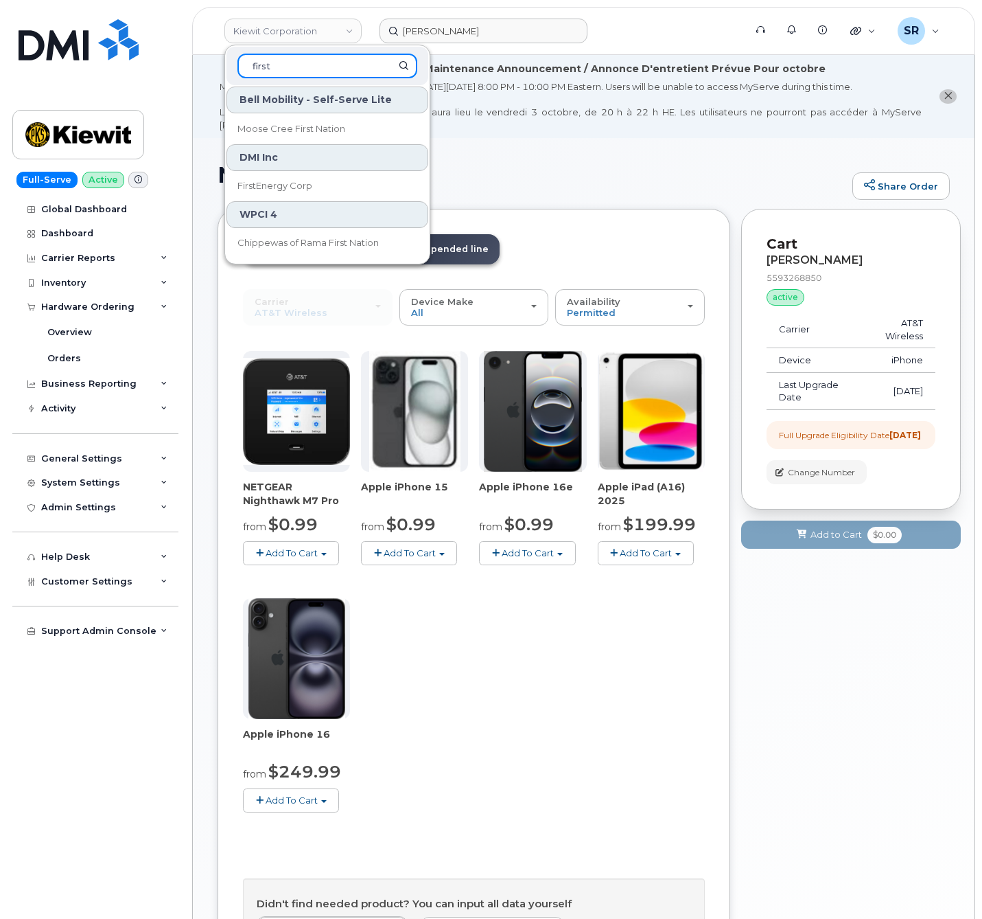
scroll to position [103, 0]
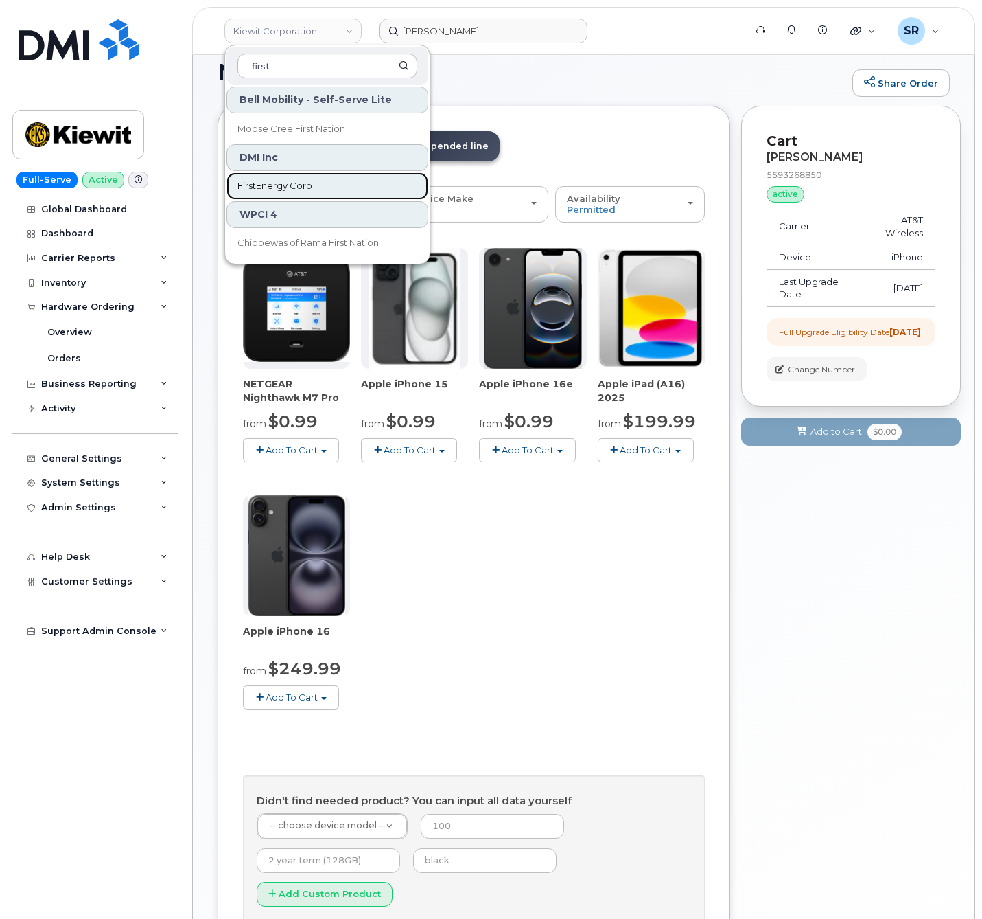
click at [328, 184] on link "FirstEnergy Corp" at bounding box center [328, 185] width 202 height 27
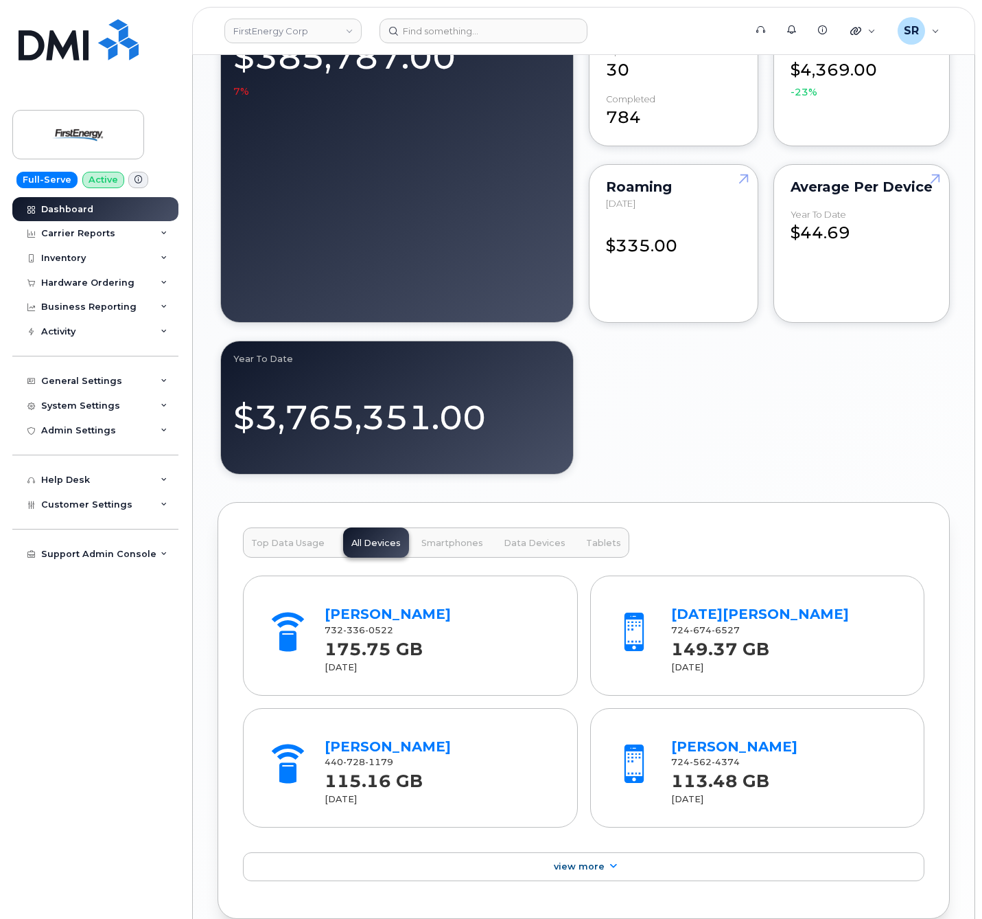
scroll to position [1442, 0]
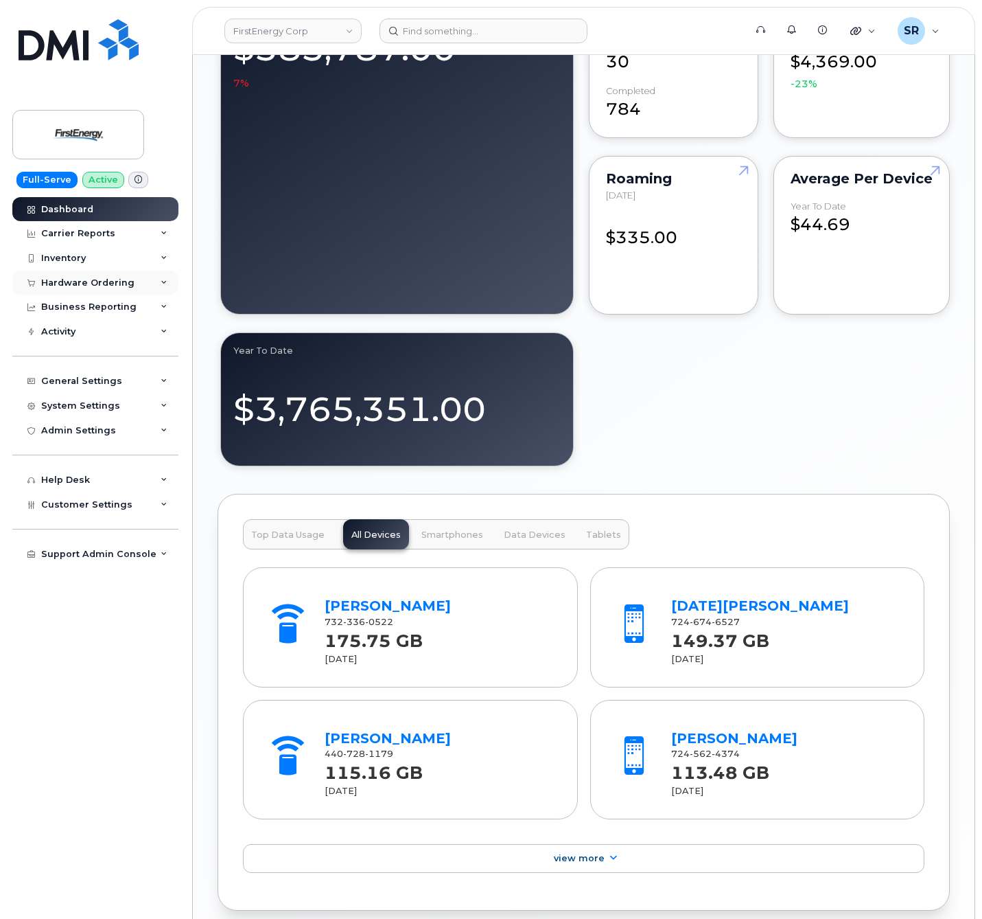
click at [135, 288] on div "Hardware Ordering" at bounding box center [95, 282] width 166 height 25
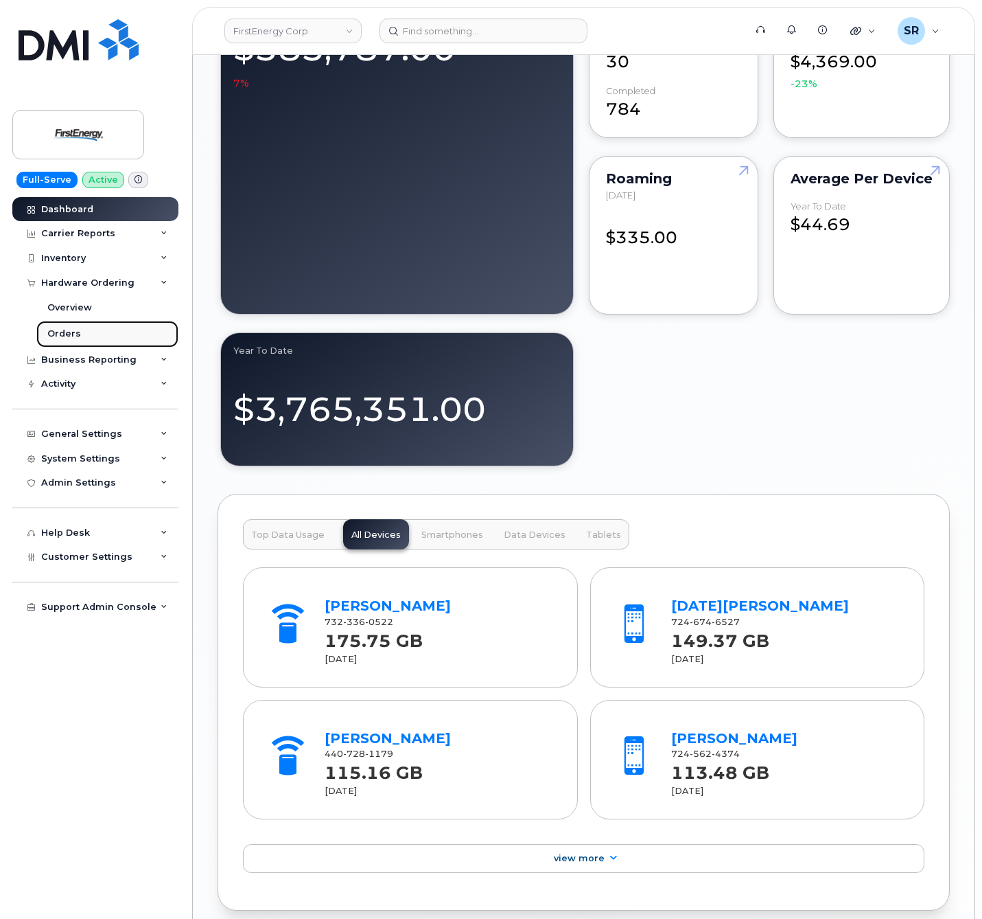
click at [80, 334] on link "Orders" at bounding box center [107, 334] width 142 height 26
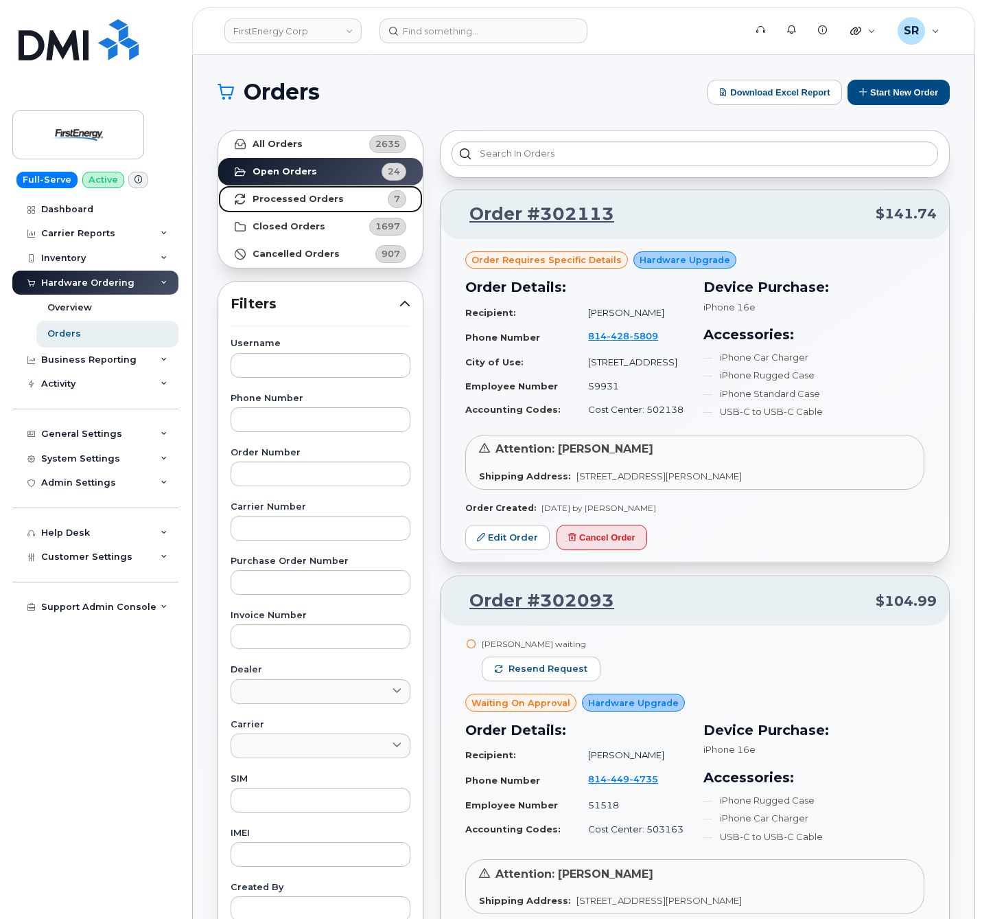
click at [343, 196] on link "Processed Orders 7" at bounding box center [320, 198] width 205 height 27
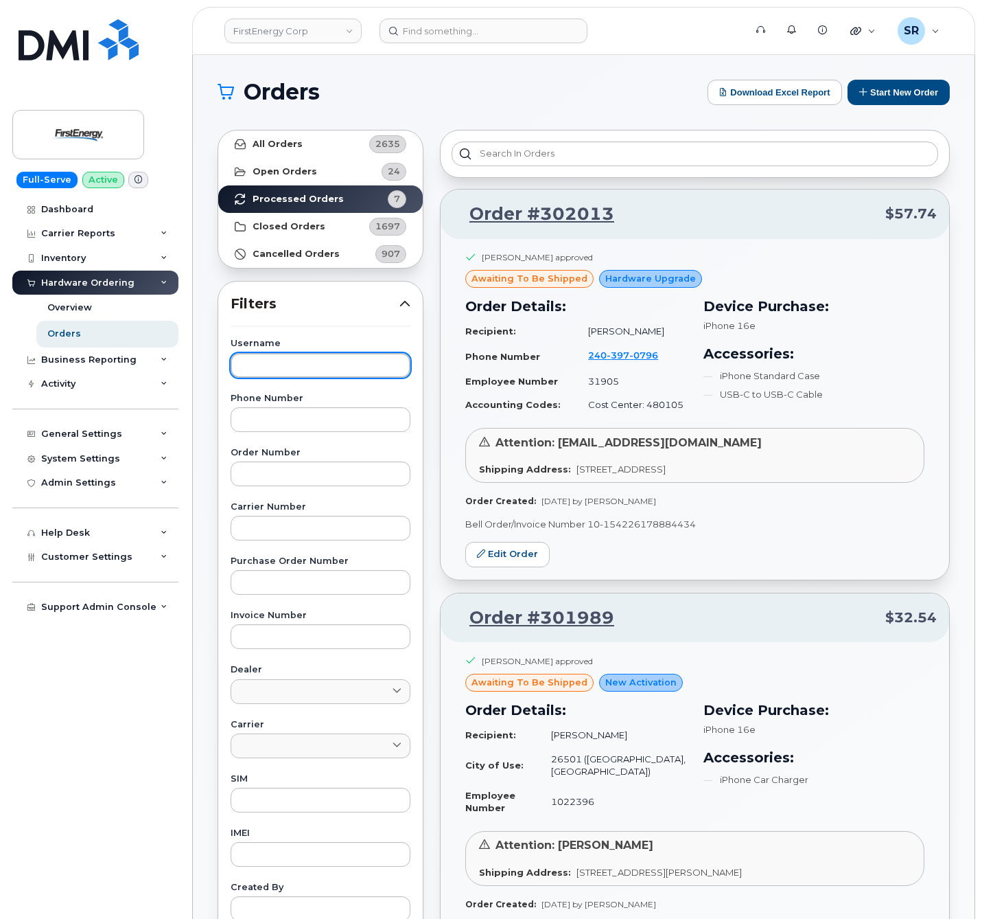
click at [313, 369] on input "text" at bounding box center [321, 365] width 180 height 25
click at [326, 435] on div "Username Phone Number Order Number Carrier Number Purchase Order Number Invoice…" at bounding box center [320, 657] width 213 height 636
click at [330, 424] on input "text" at bounding box center [321, 419] width 180 height 25
click at [297, 418] on input "text" at bounding box center [321, 419] width 180 height 25
paste input "3303845876"
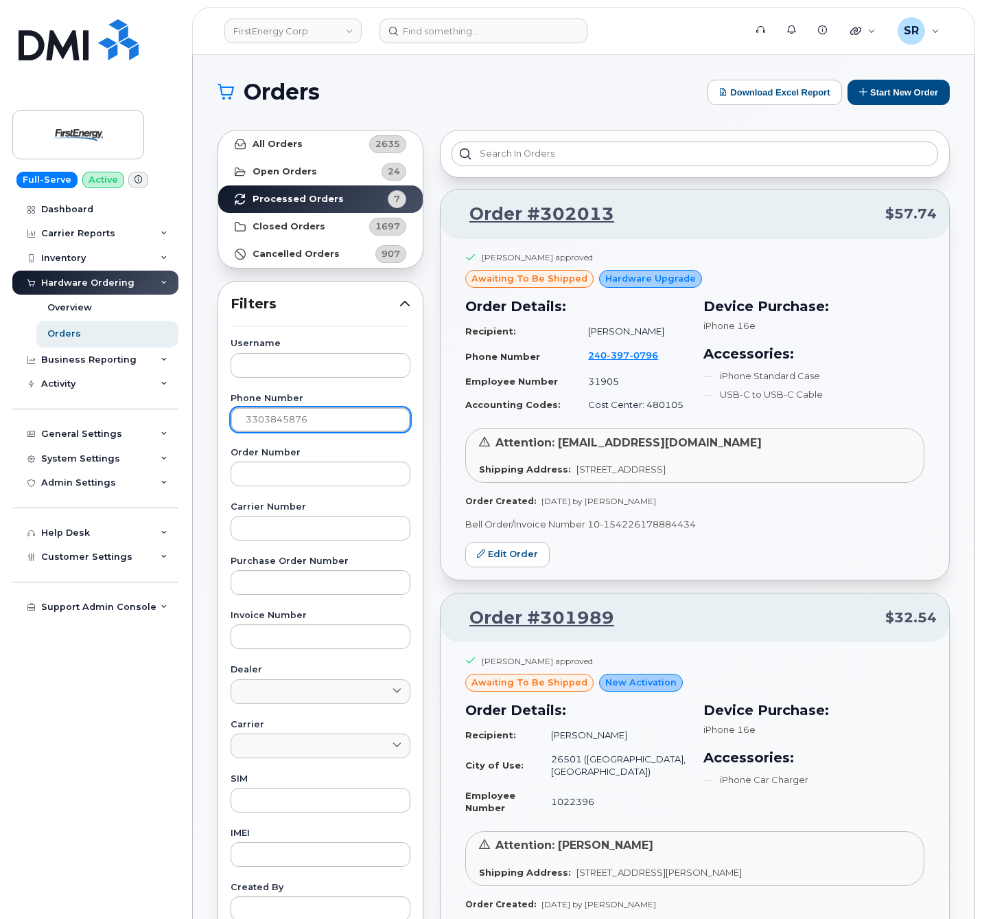
type input "3303845876"
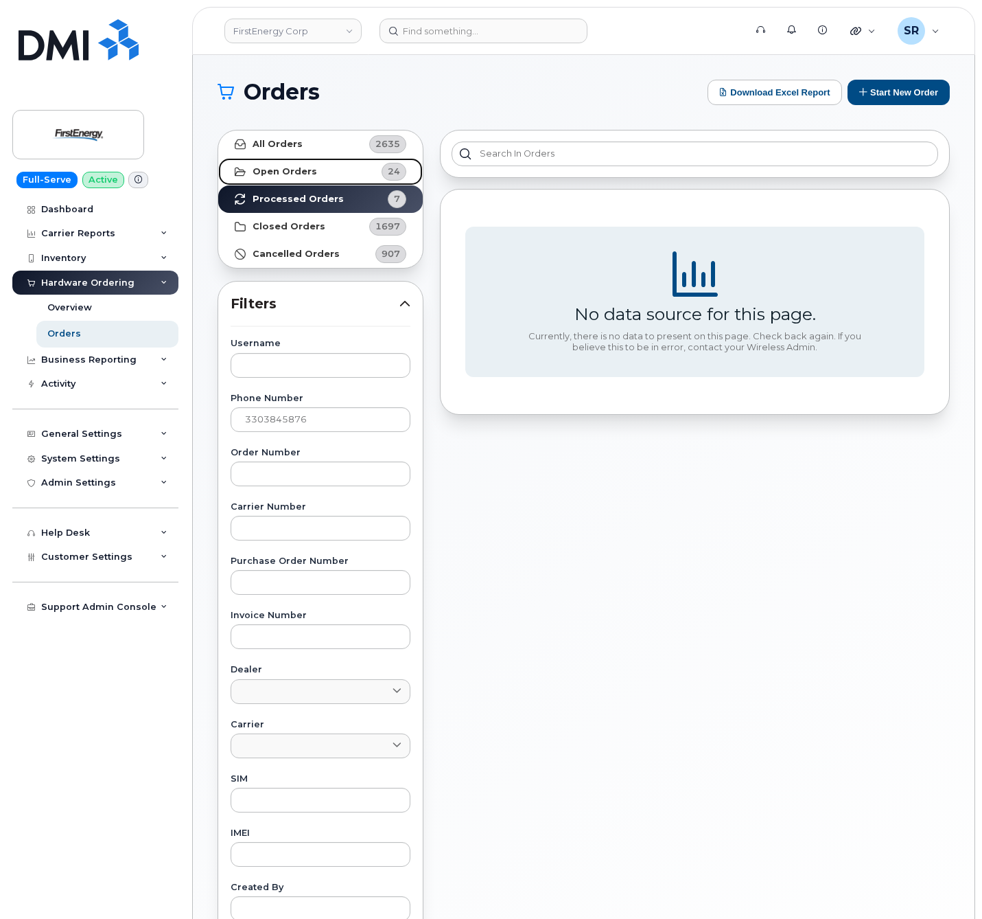
click at [324, 163] on link "Open Orders 24" at bounding box center [320, 171] width 205 height 27
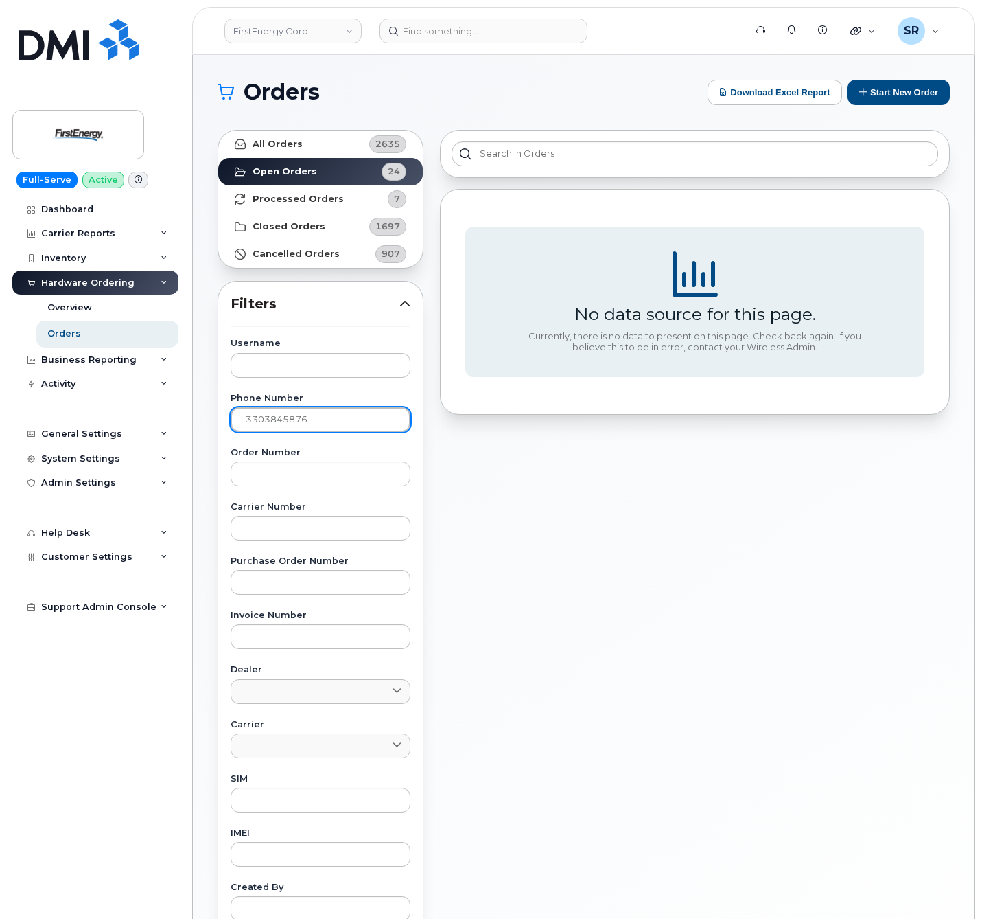
click at [338, 426] on input "3303845876" at bounding box center [321, 419] width 180 height 25
click at [472, 546] on div "No data source for this page. Currently, there is no data to present on this pa…" at bounding box center [695, 604] width 527 height 965
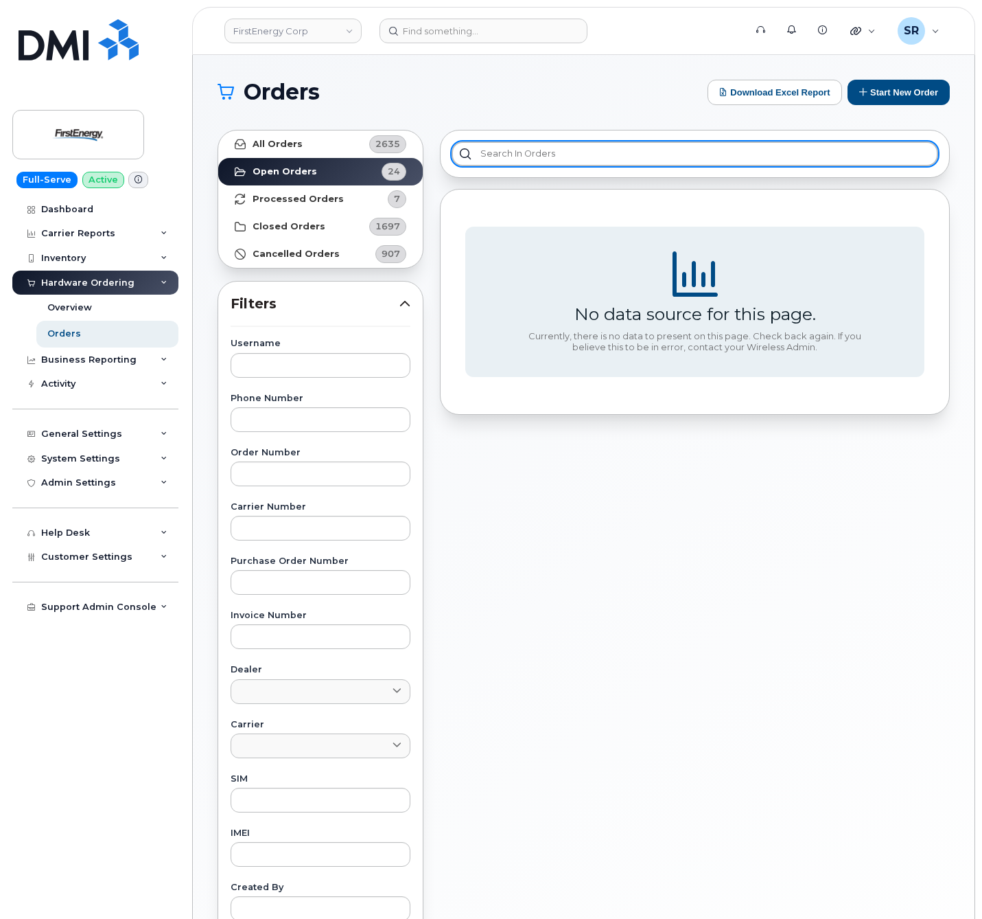
click at [602, 148] on input "text" at bounding box center [695, 153] width 487 height 25
paste input "[PERSON_NAME]"
type input "[PERSON_NAME]"
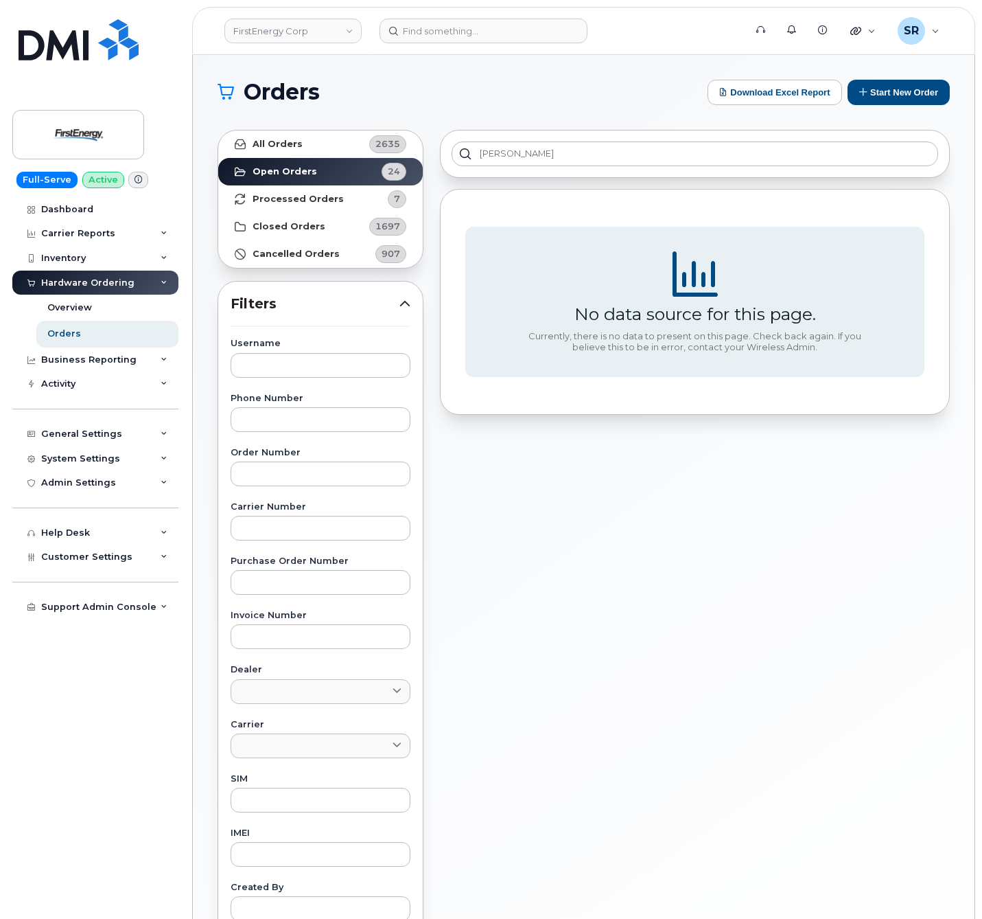
click at [553, 546] on div "[PERSON_NAME] No data source for this page. Currently, there is no data to pres…" at bounding box center [695, 604] width 527 height 965
click at [284, 142] on strong "All Orders" at bounding box center [278, 144] width 50 height 11
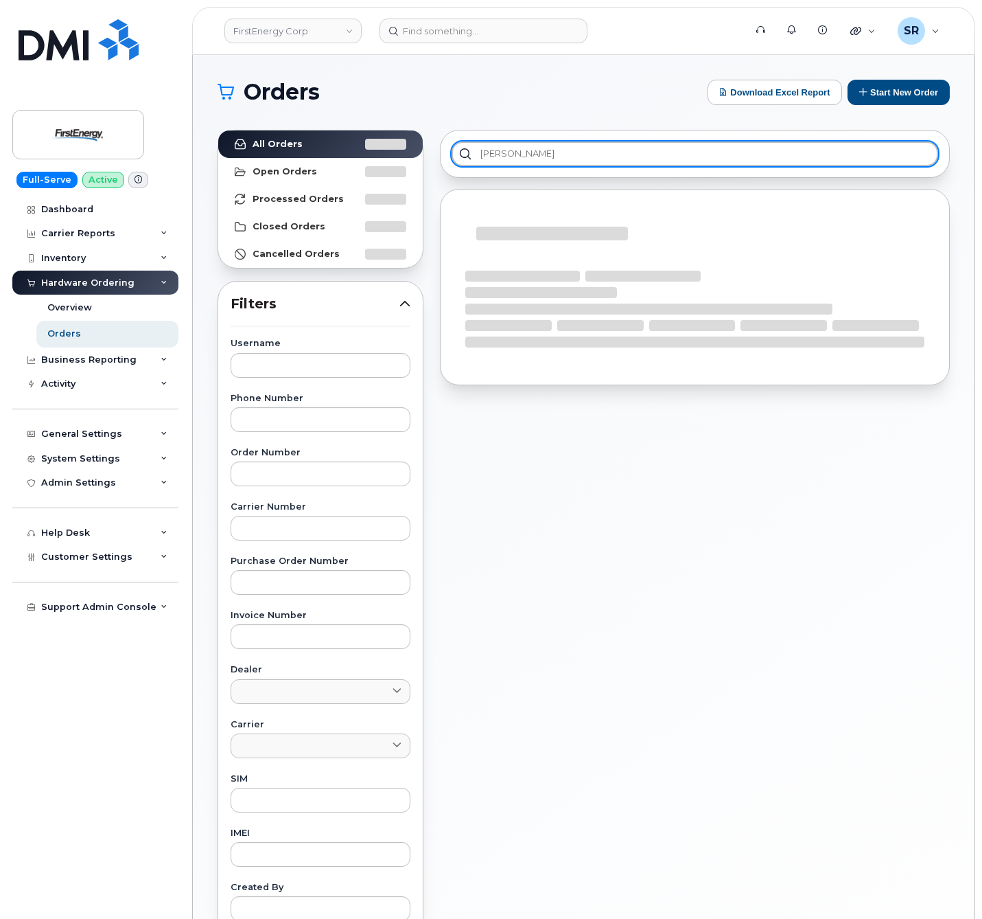
click at [627, 154] on input "[PERSON_NAME]" at bounding box center [695, 153] width 487 height 25
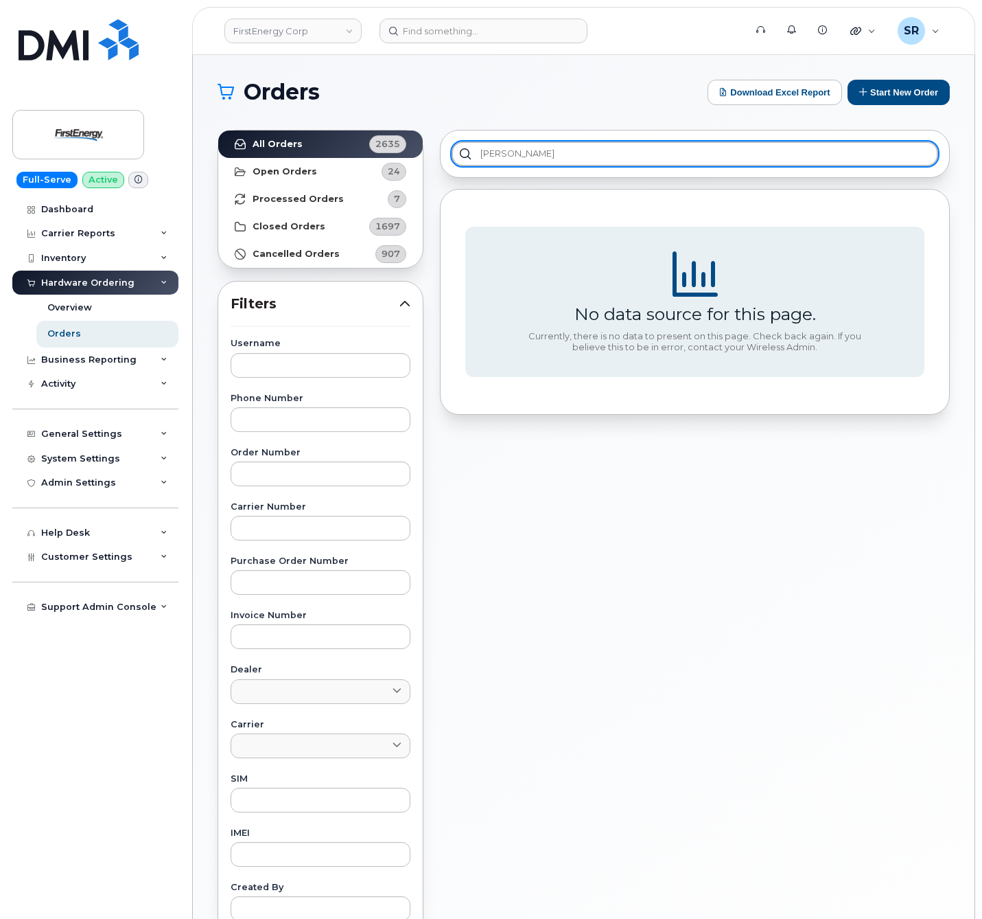
drag, startPoint x: 571, startPoint y: 157, endPoint x: 447, endPoint y: 143, distance: 125.0
click at [447, 143] on div "[PERSON_NAME]" at bounding box center [695, 154] width 510 height 48
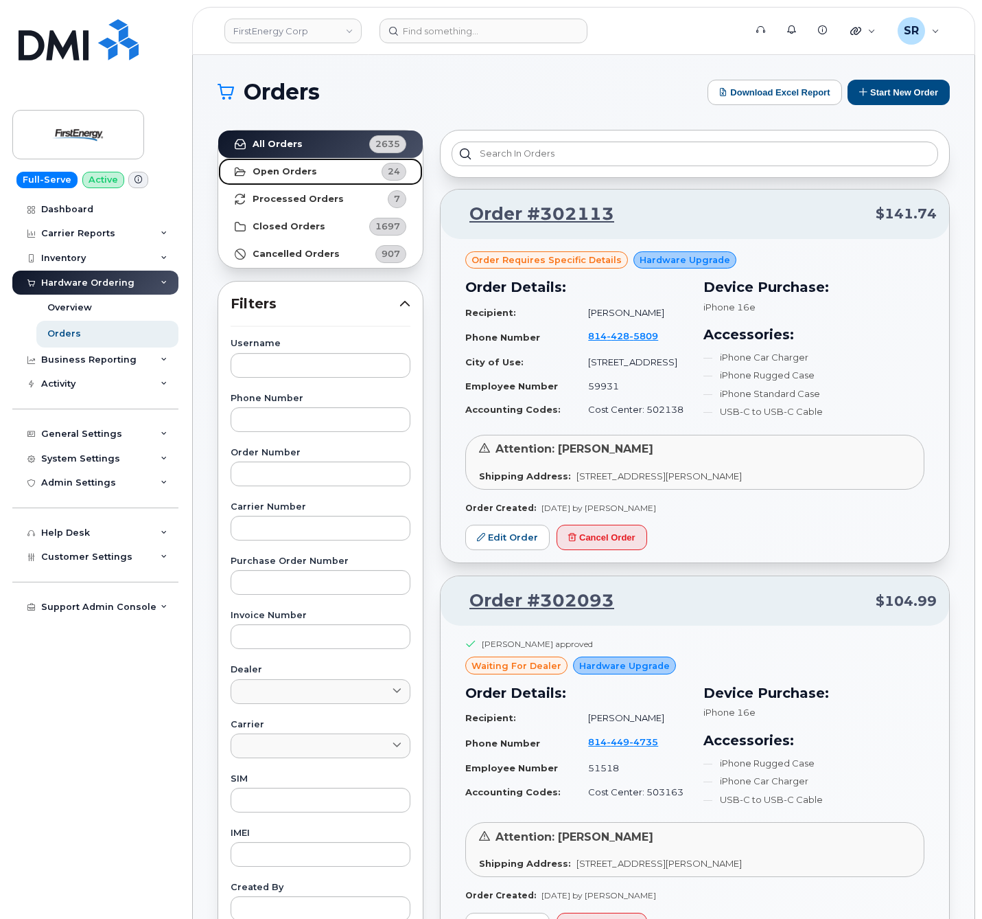
click at [320, 175] on link "Open Orders 24" at bounding box center [320, 171] width 205 height 27
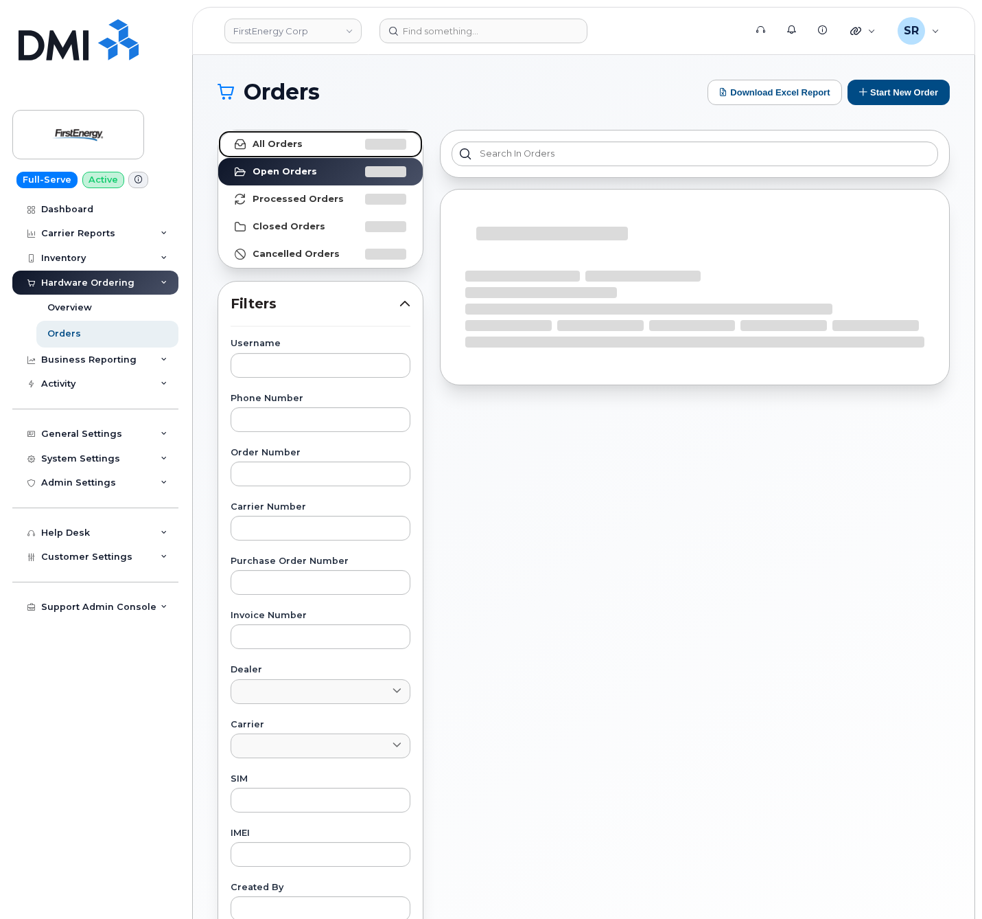
click at [310, 139] on link "All Orders" at bounding box center [320, 143] width 205 height 27
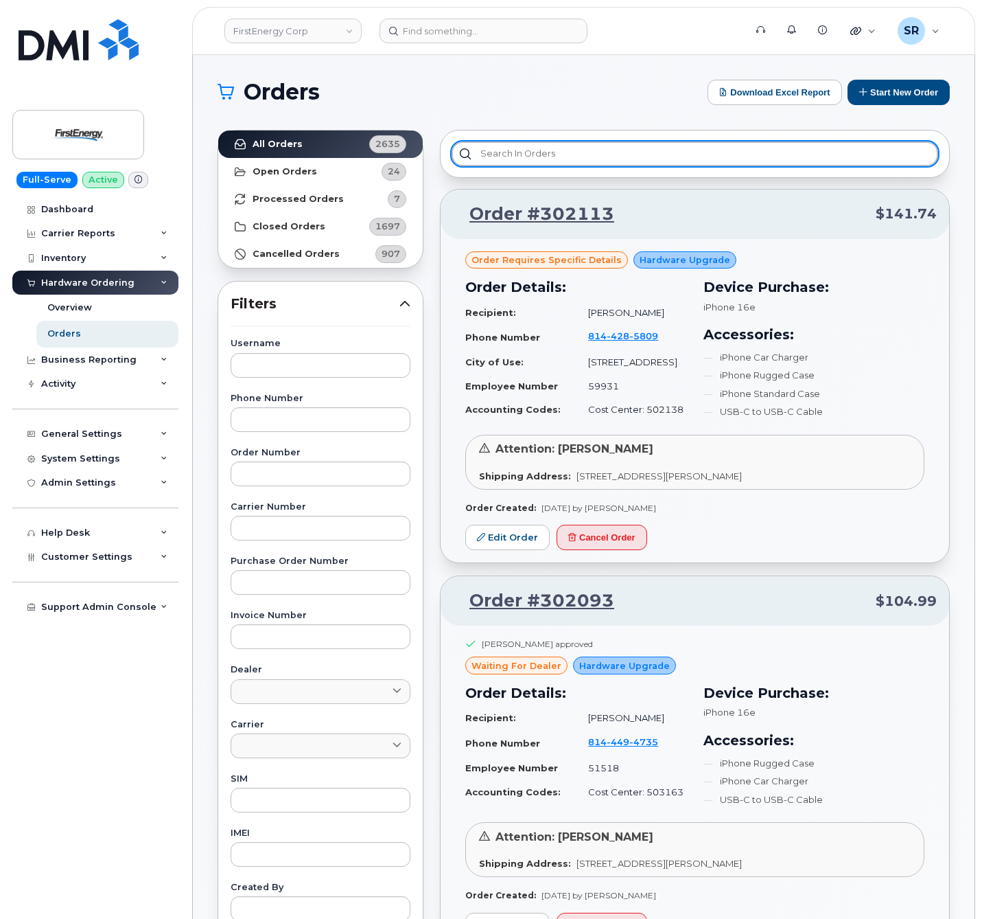
click at [668, 163] on input "text" at bounding box center [695, 153] width 487 height 25
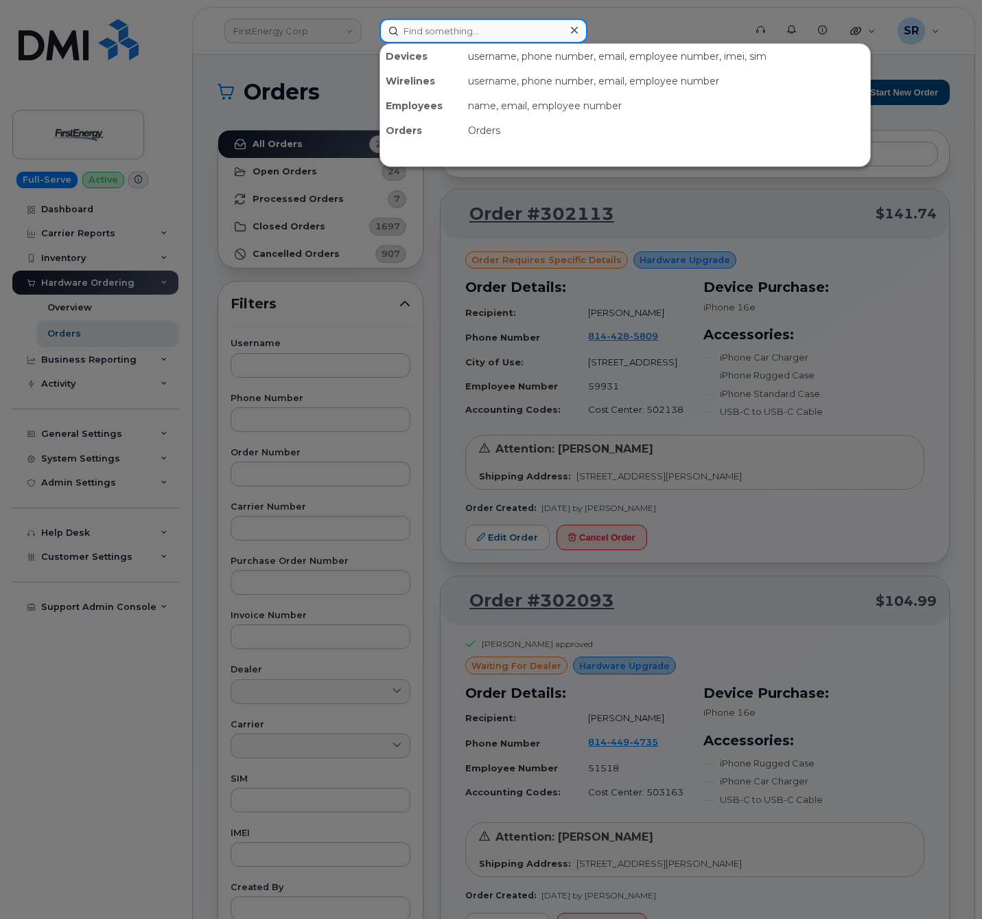
click at [538, 33] on input at bounding box center [484, 31] width 208 height 25
paste input "[PHONE_NUMBER]"
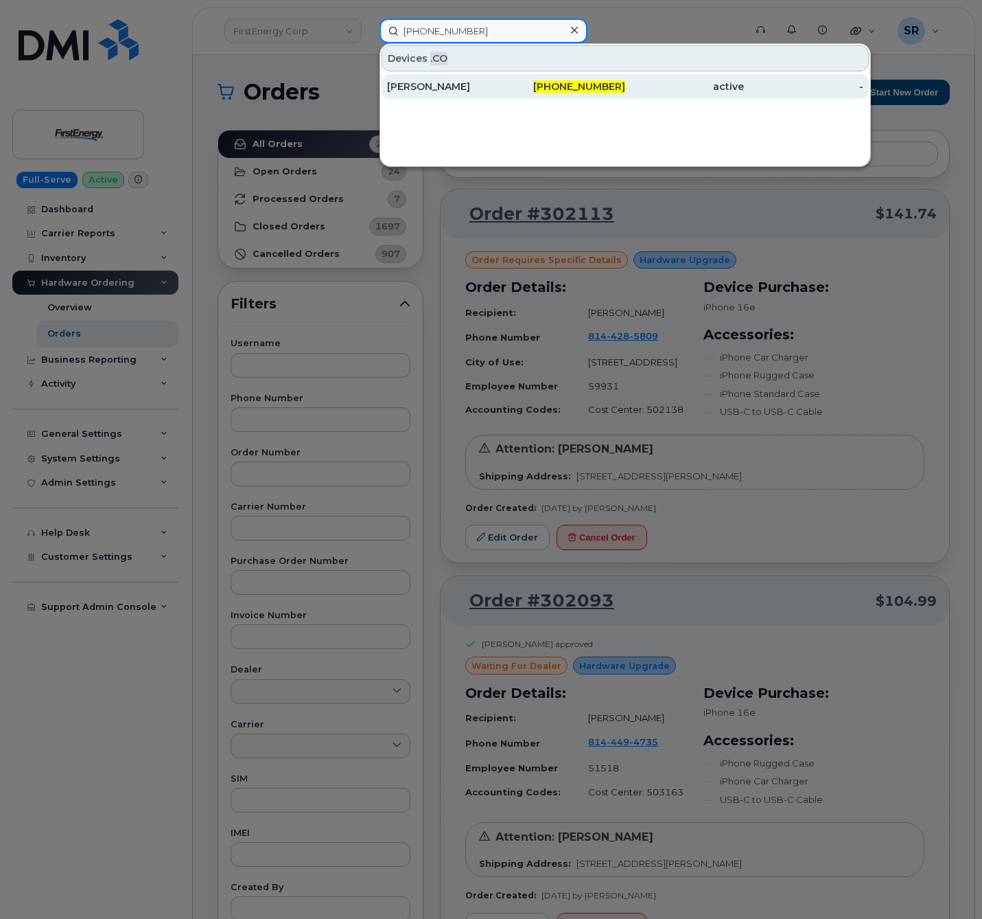
type input "[PHONE_NUMBER]"
click at [524, 82] on div "[PHONE_NUMBER]" at bounding box center [565, 87] width 119 height 14
